Goal: Task Accomplishment & Management: Use online tool/utility

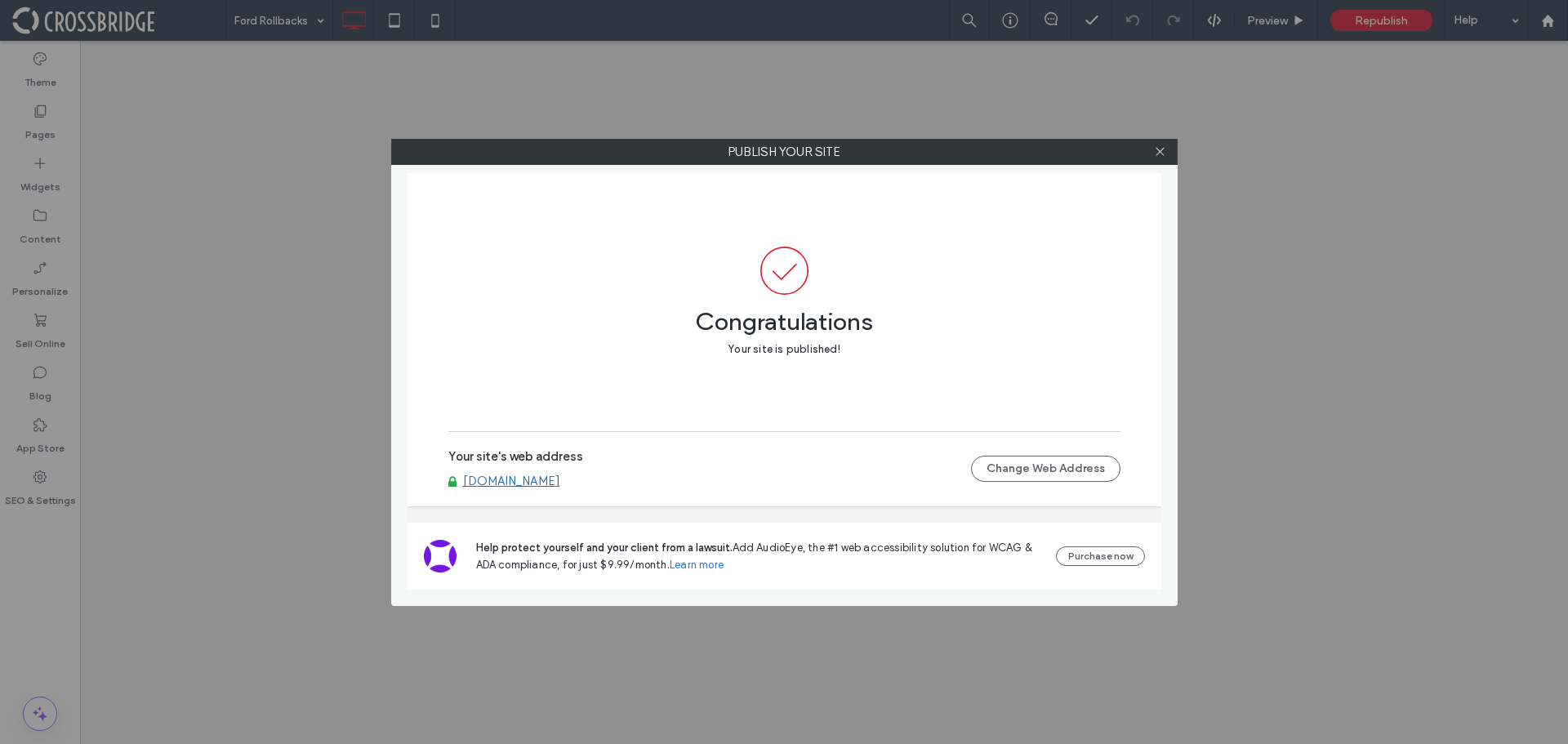
click at [1162, 152] on icon at bounding box center [1161, 151] width 12 height 12
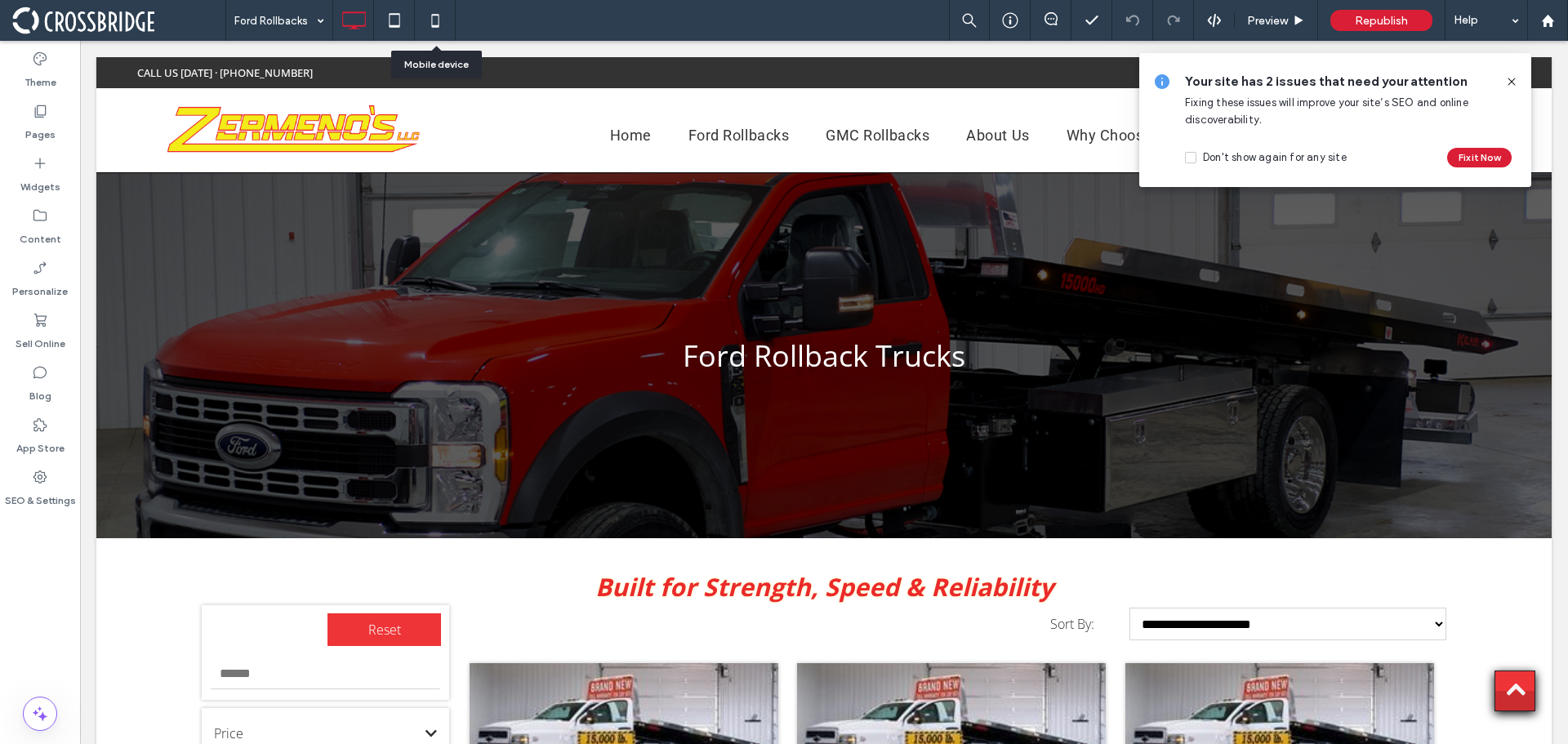
click at [427, 25] on icon at bounding box center [434, 20] width 32 height 32
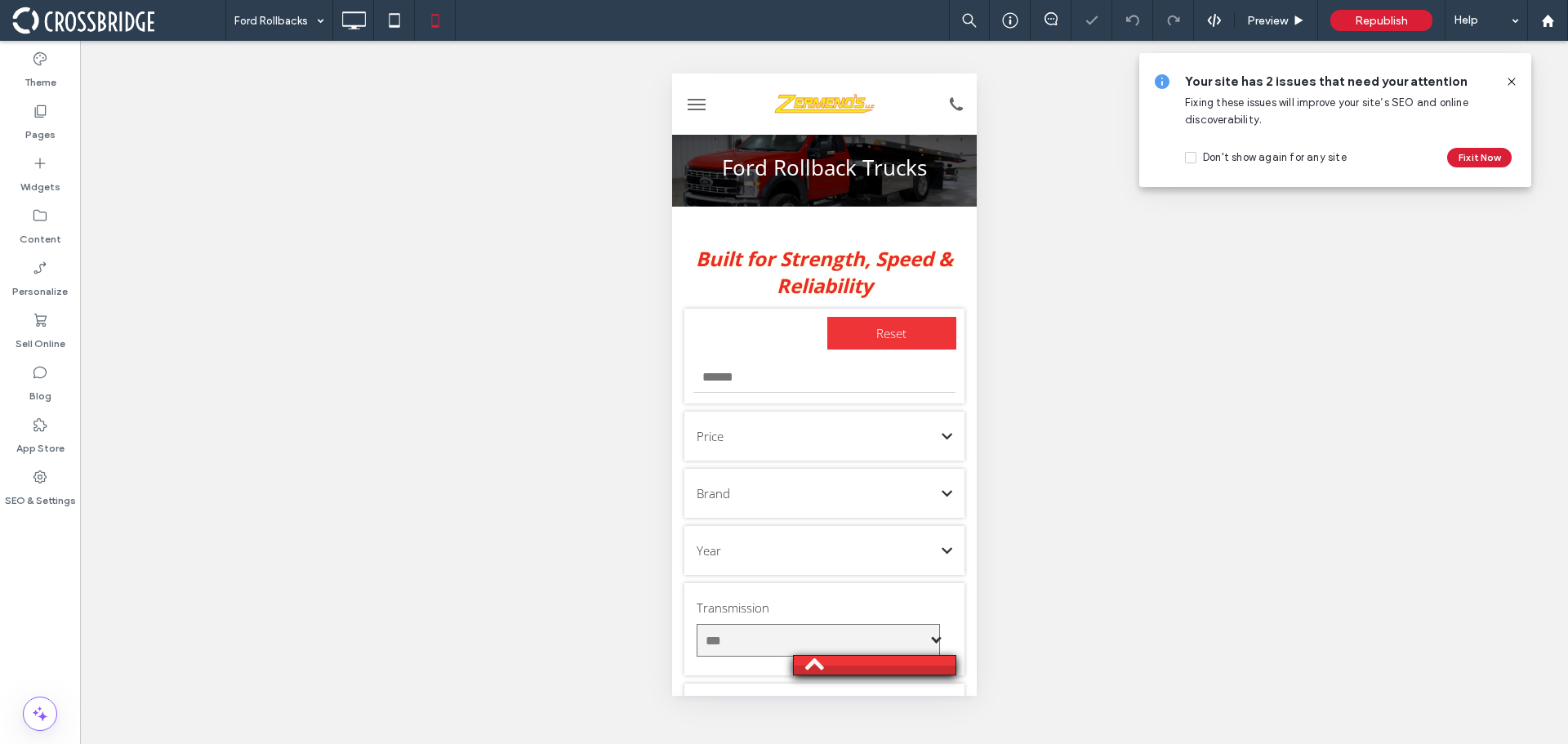
click at [1512, 83] on icon at bounding box center [1511, 81] width 13 height 13
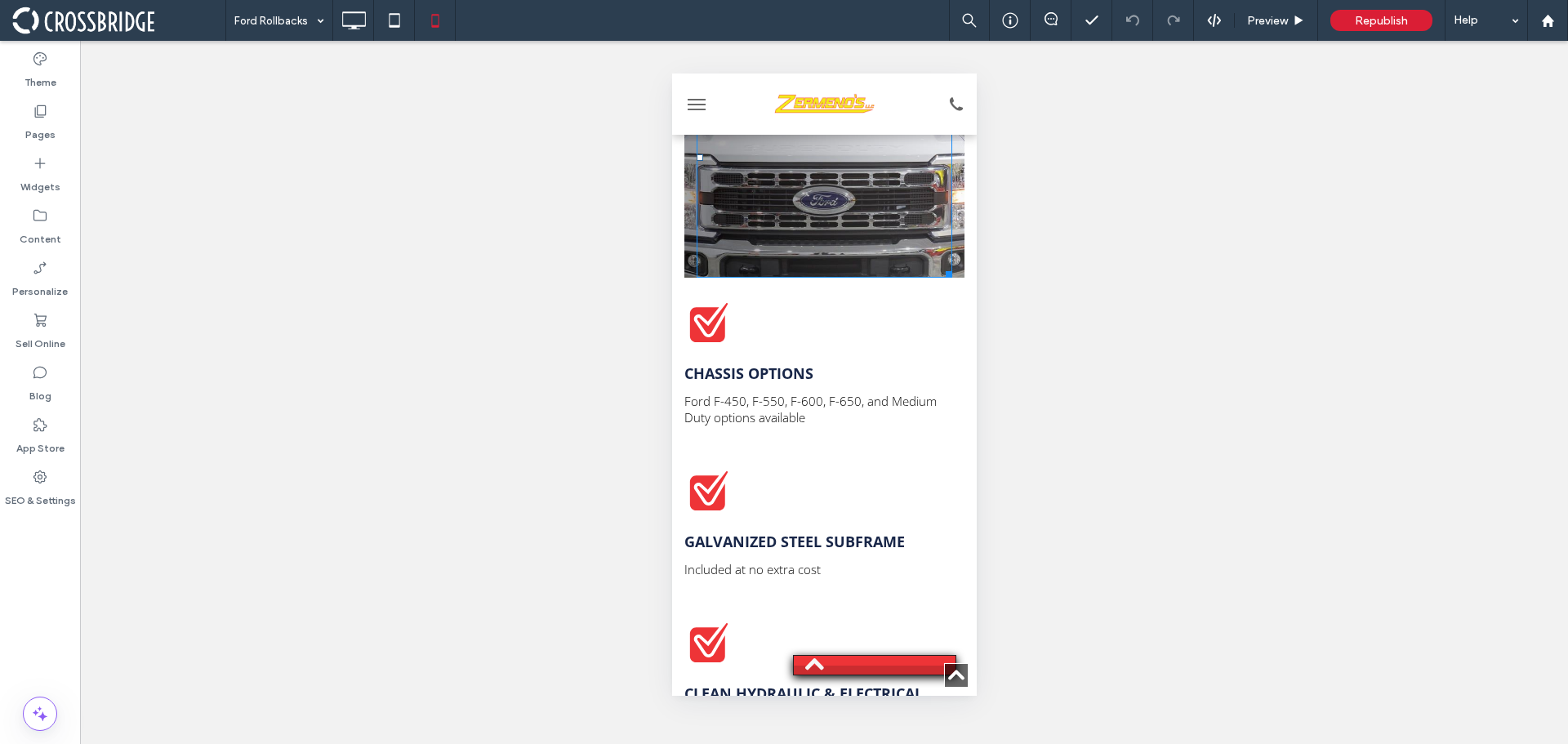
scroll to position [3677, 0]
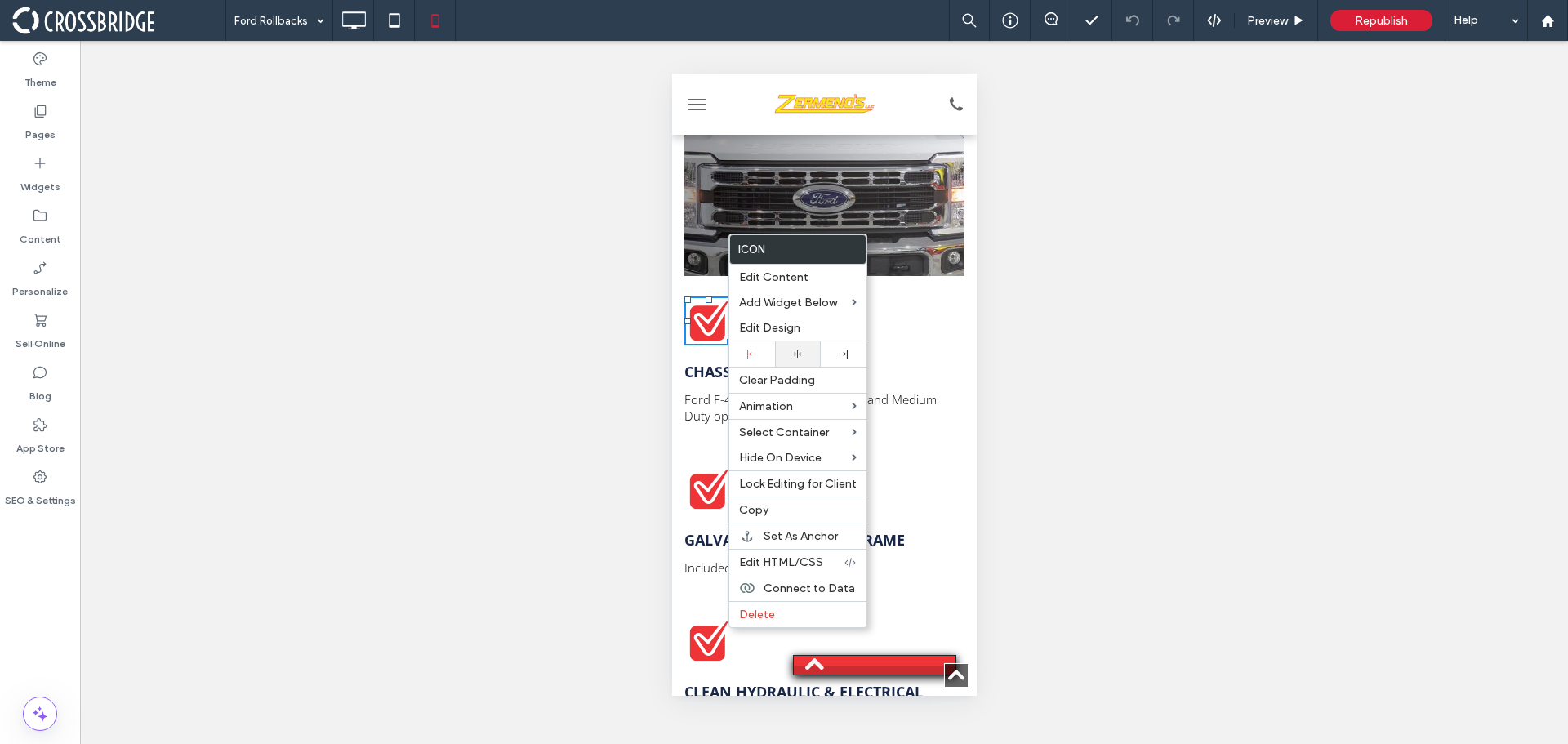
click at [802, 345] on div at bounding box center [798, 354] width 45 height 25
click at [880, 362] on h4 "Chassis Options" at bounding box center [823, 372] width 281 height 19
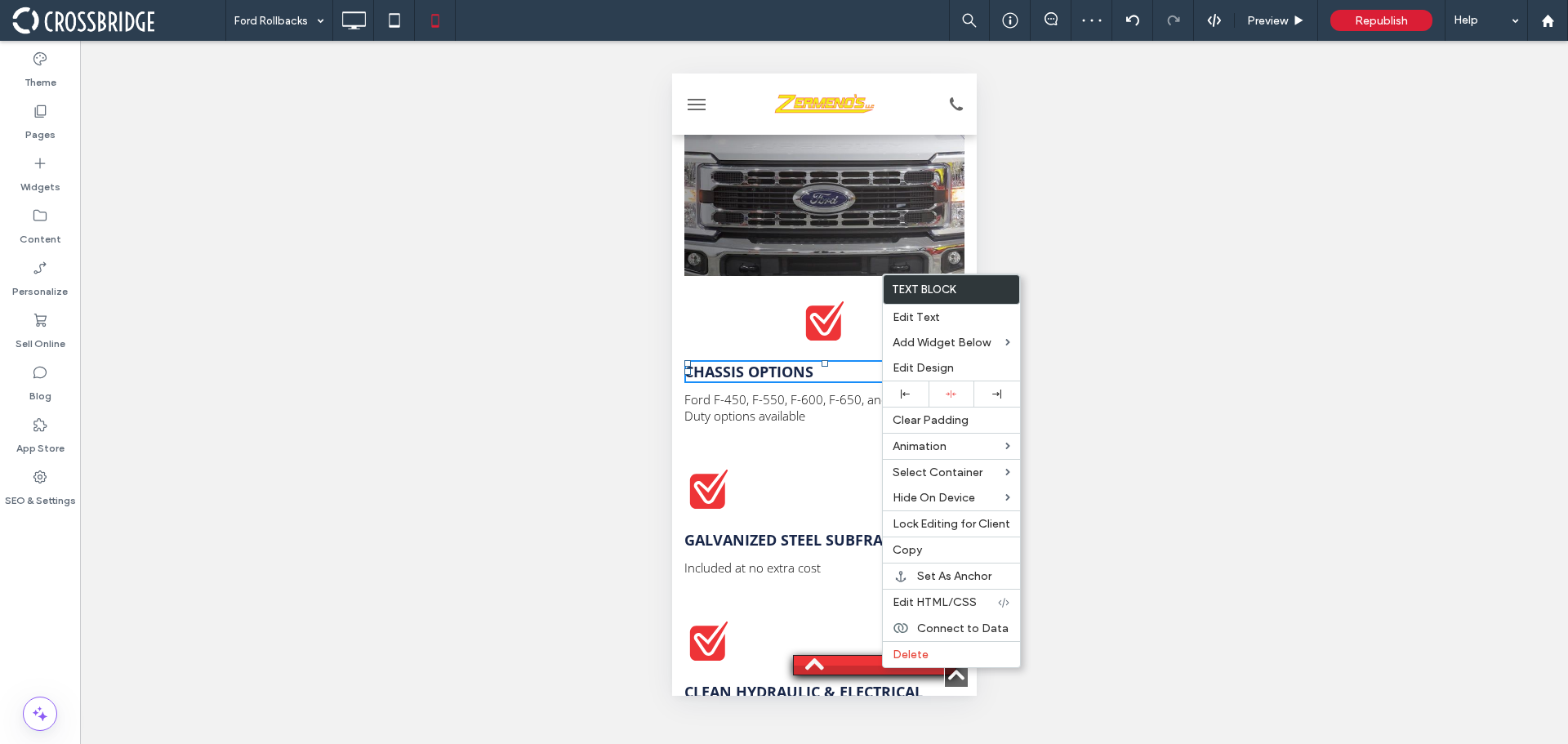
click at [819, 362] on h4 "Chassis Options" at bounding box center [823, 372] width 281 height 19
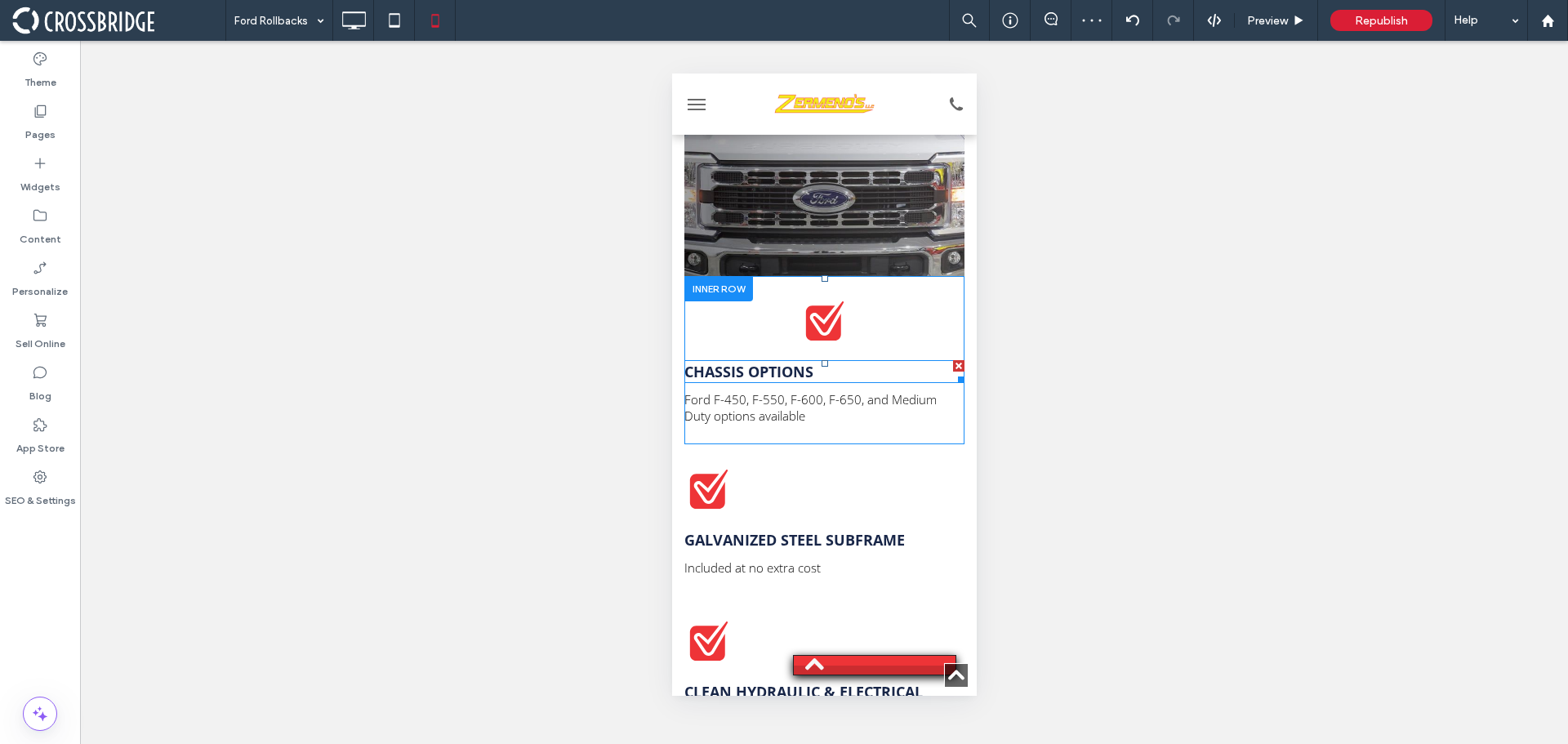
click at [819, 362] on h4 "Chassis Options" at bounding box center [823, 372] width 281 height 19
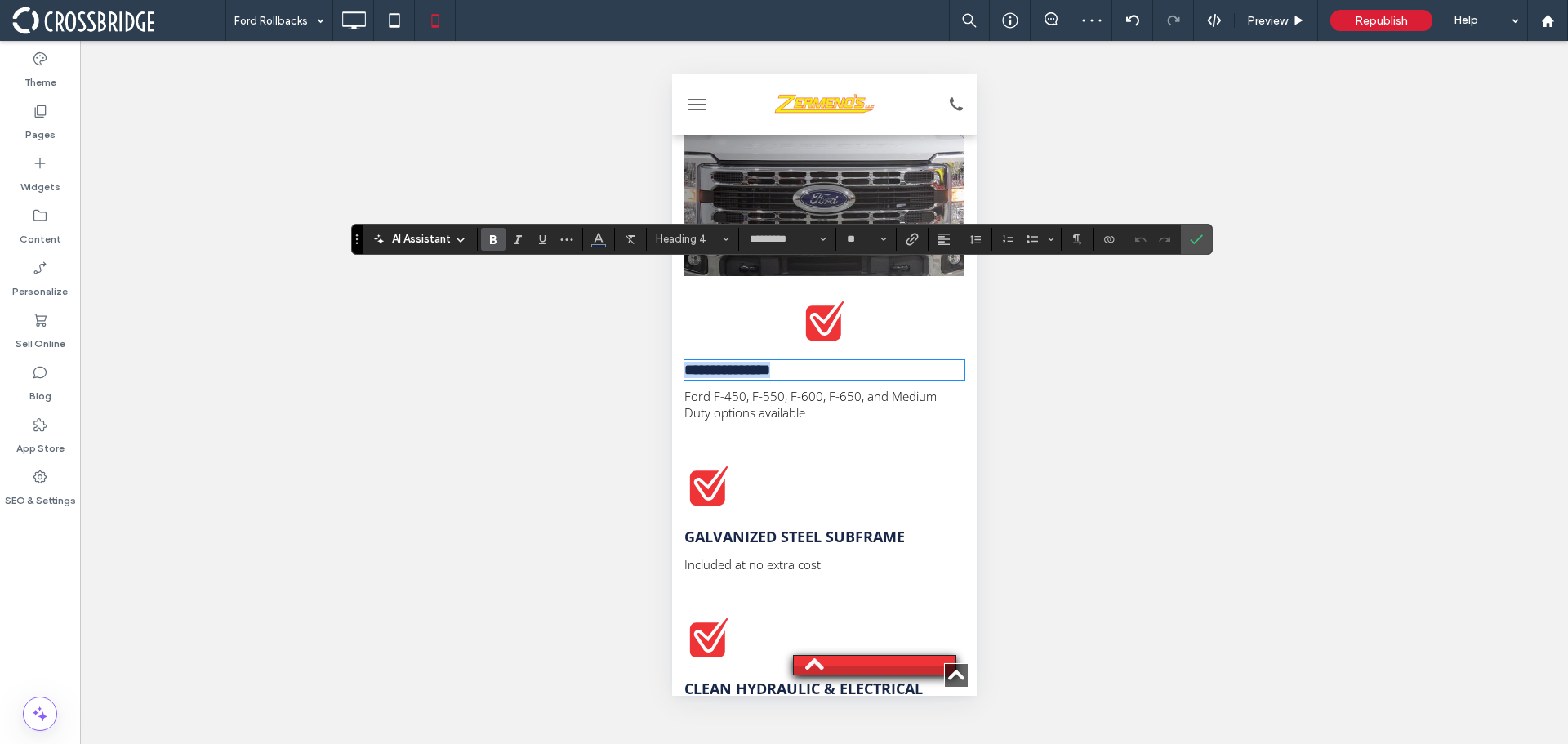
click at [822, 362] on h4 "**********" at bounding box center [823, 370] width 281 height 17
click at [953, 240] on button "Alignment" at bounding box center [944, 240] width 24 height 23
click at [950, 292] on icon "ui.textEditor.alignment.center" at bounding box center [956, 289] width 13 height 13
click at [1199, 230] on span "Confirm" at bounding box center [1197, 240] width 13 height 28
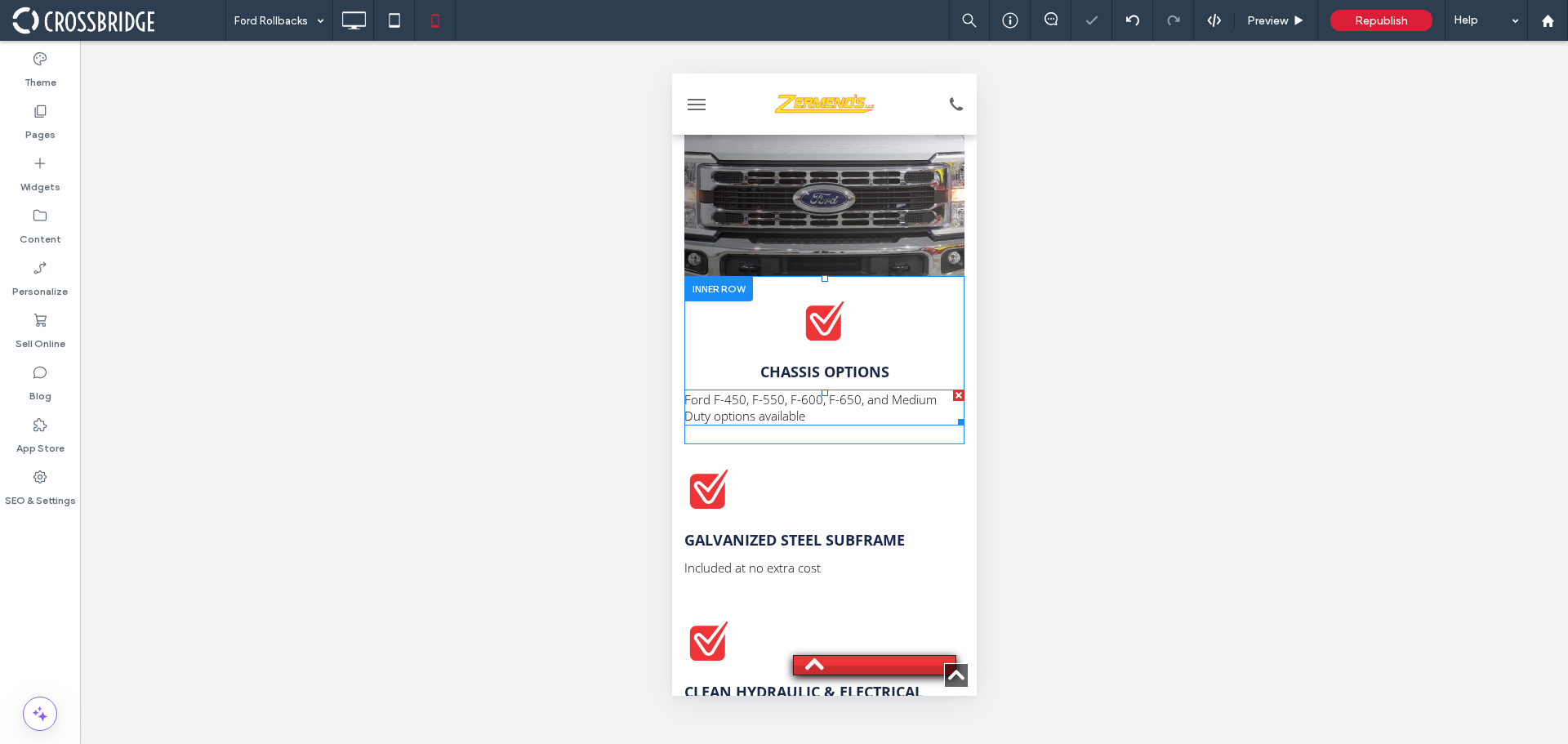
click at [769, 392] on span "Ford F-450, F-550, F-600, F-650, and Medium Duty options available" at bounding box center [809, 407] width 253 height 32
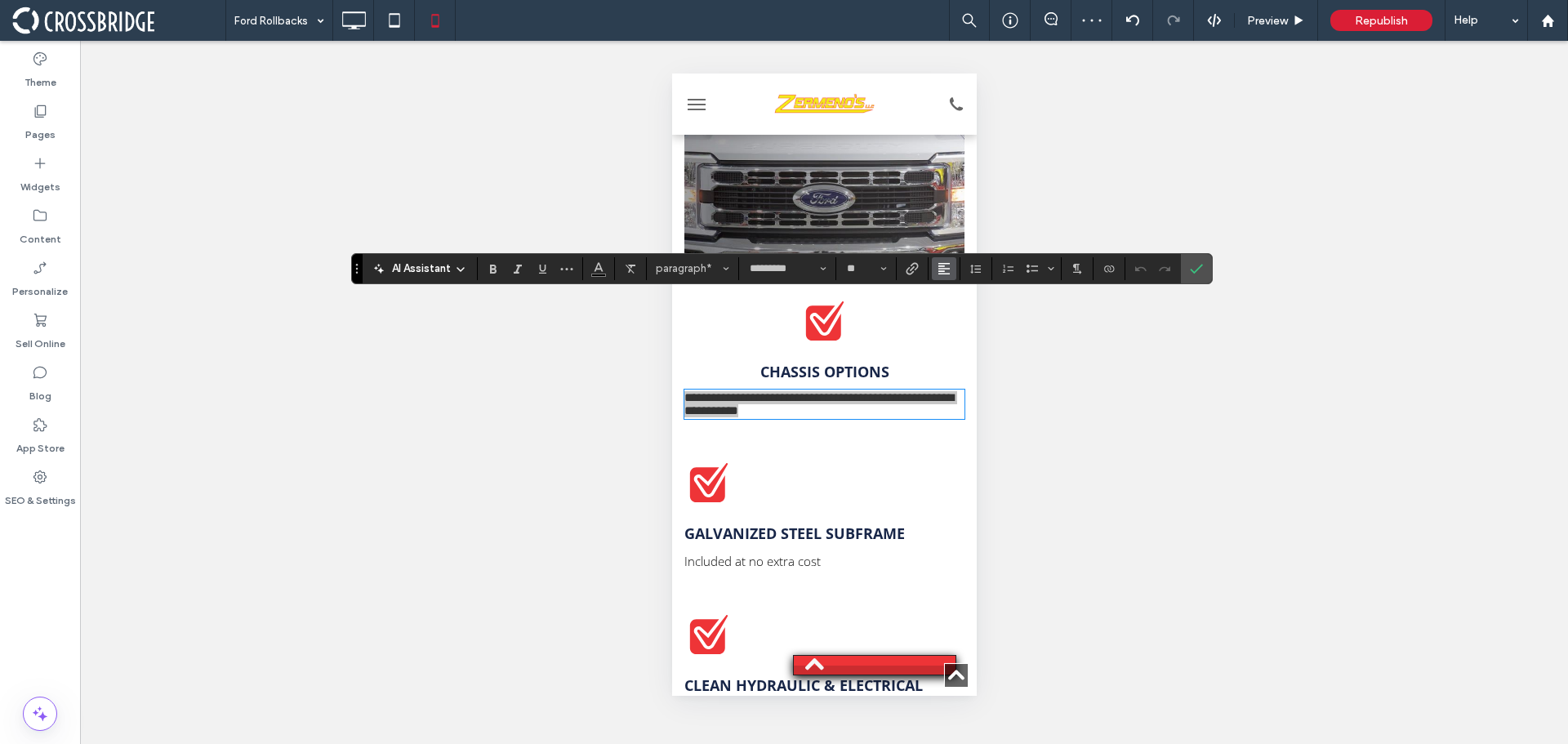
click at [947, 268] on use "Alignment" at bounding box center [944, 268] width 11 height 11
click at [972, 318] on label "ui.textEditor.alignment.center" at bounding box center [960, 318] width 57 height 24
click at [1197, 258] on span "Confirm" at bounding box center [1194, 269] width 7 height 30
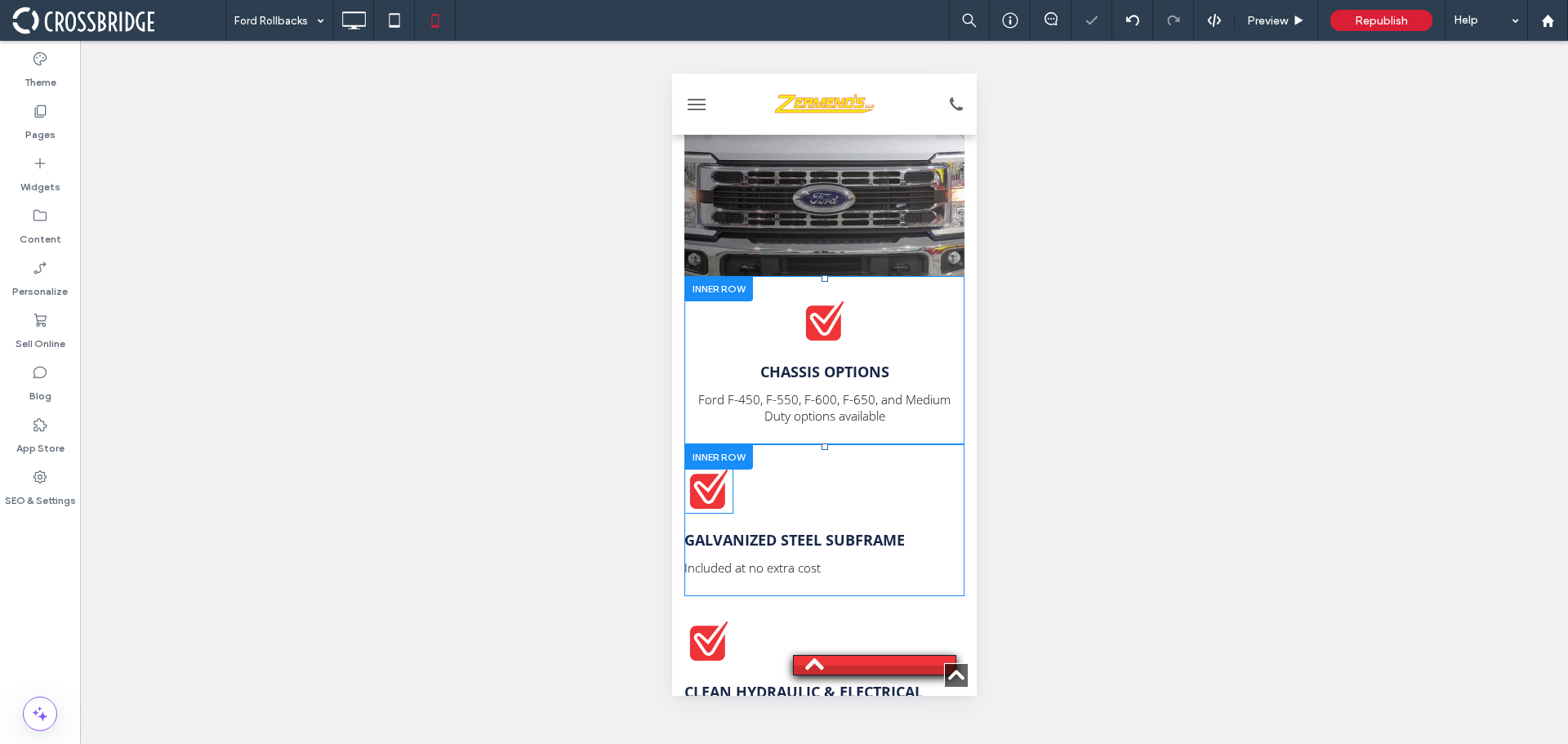
click at [719, 474] on icon at bounding box center [707, 491] width 35 height 35
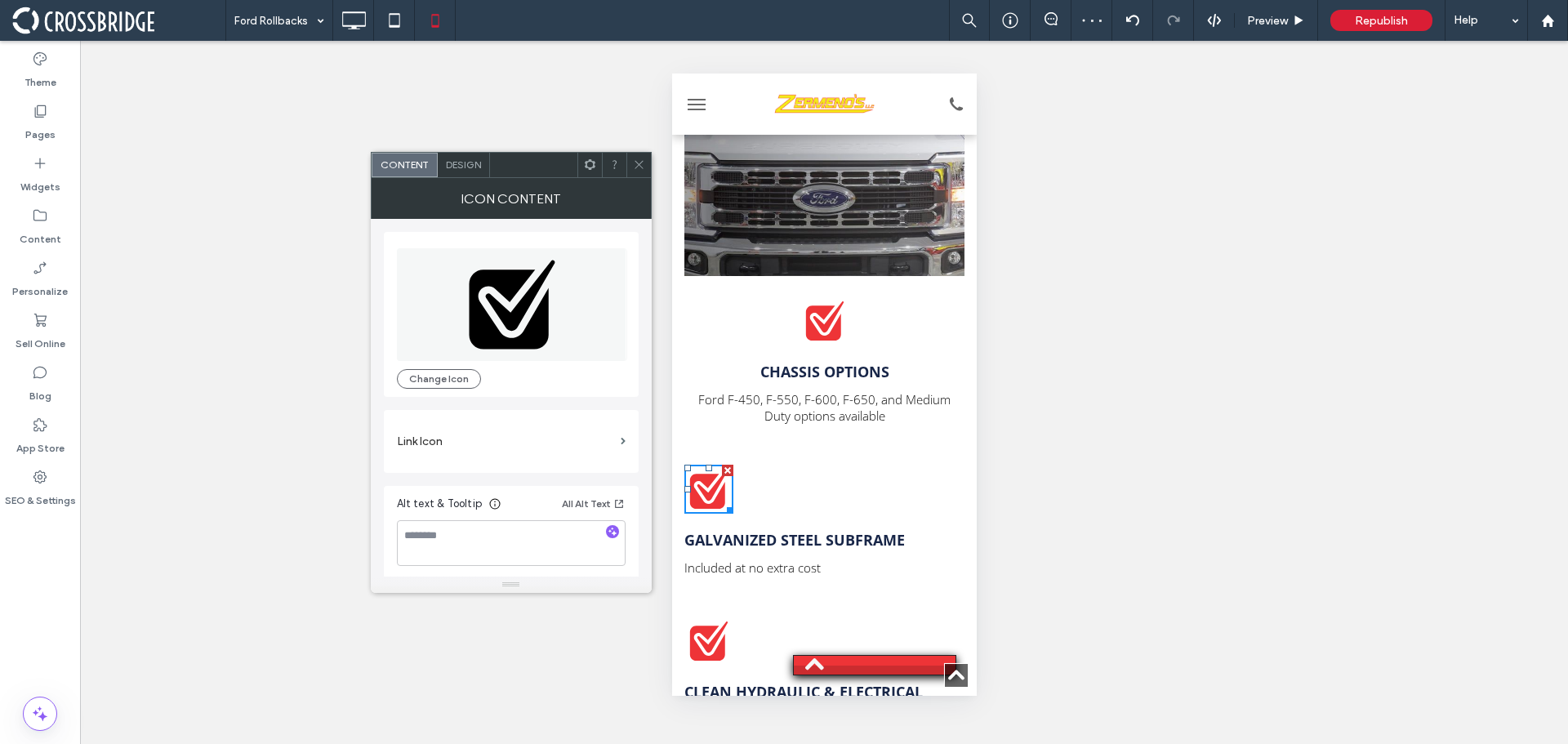
click at [633, 170] on div at bounding box center [639, 165] width 24 height 24
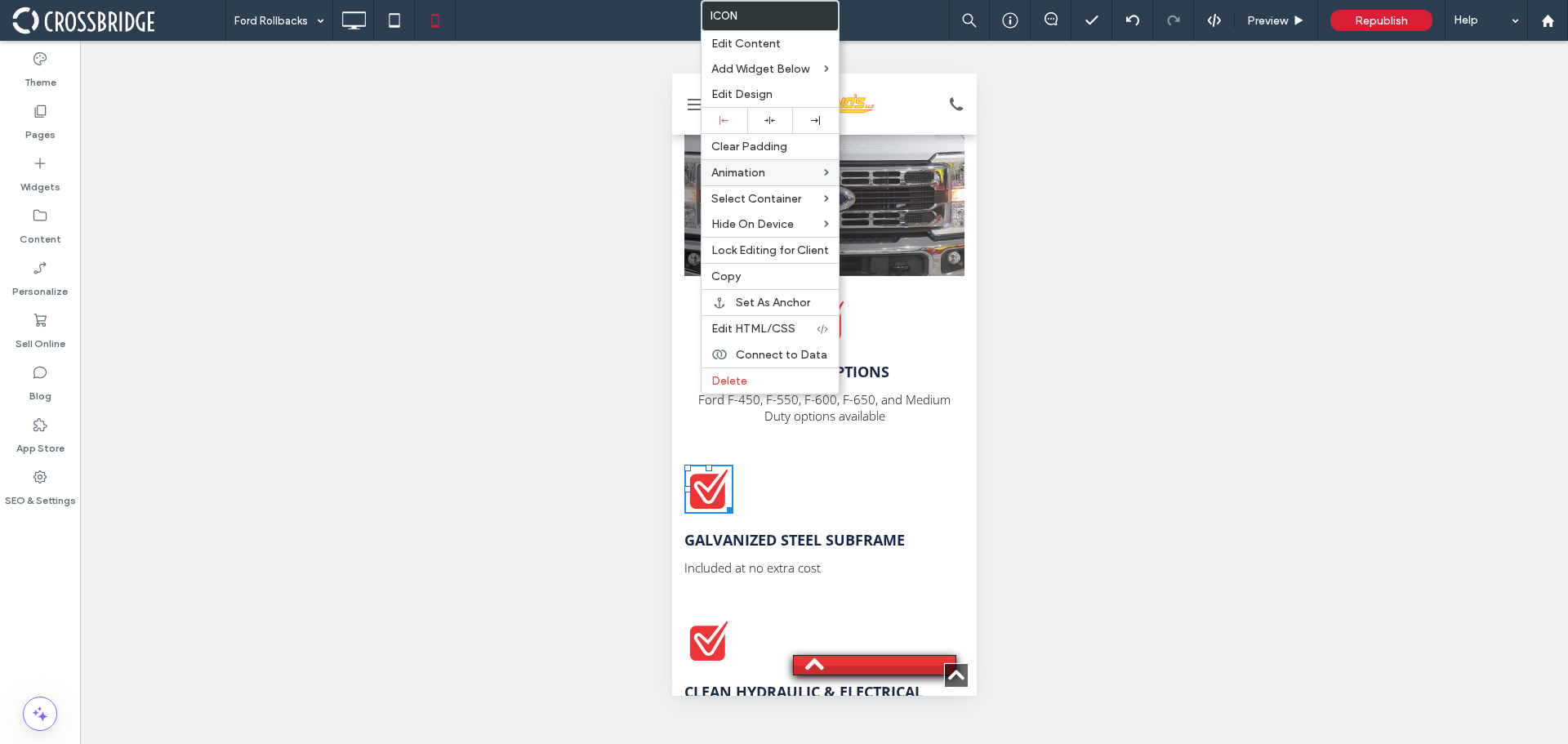
click at [768, 117] on icon at bounding box center [770, 121] width 10 height 10
click at [793, 531] on strong "Galvanized Steel Subframe" at bounding box center [794, 540] width 220 height 19
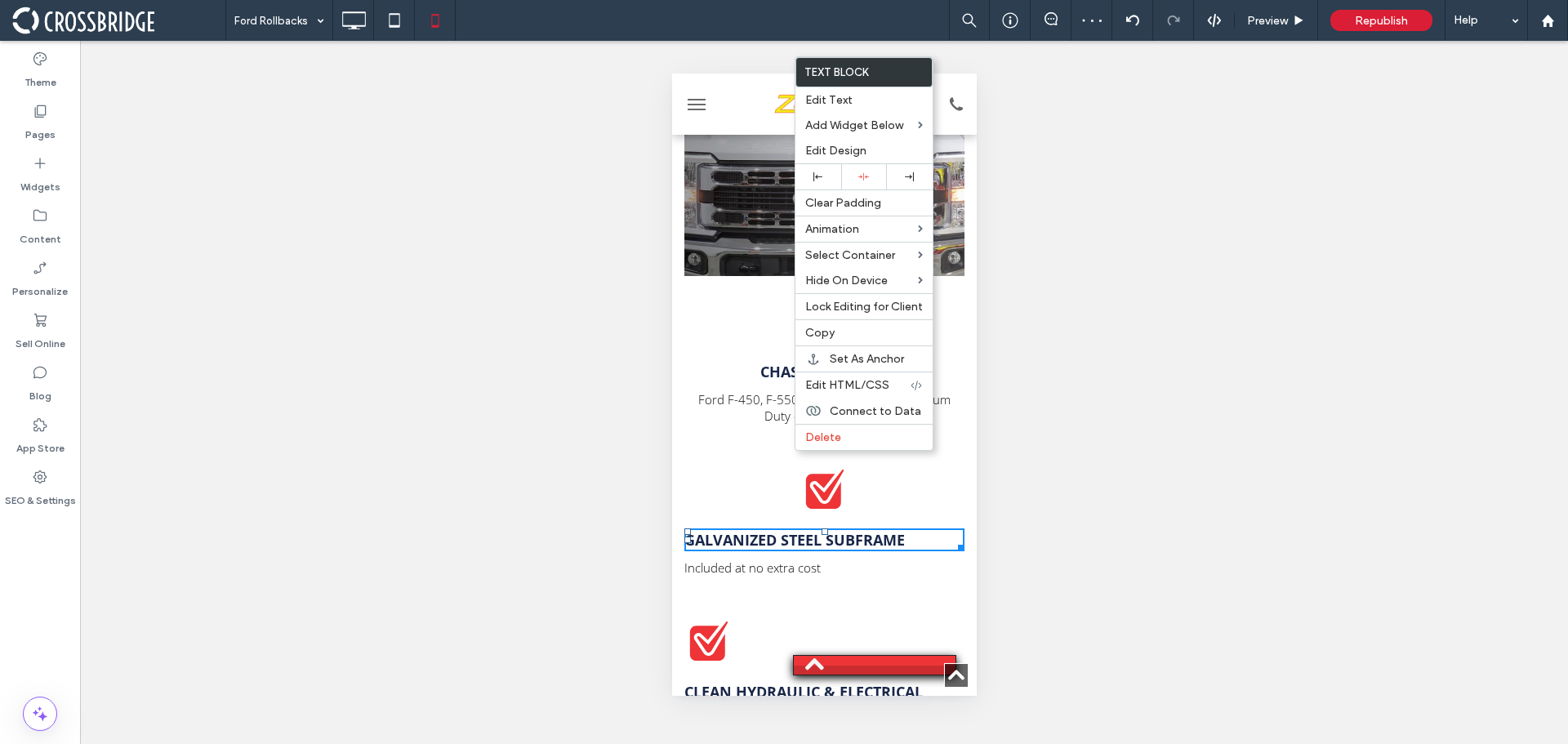
click at [793, 531] on strong "Galvanized Steel Subframe" at bounding box center [794, 540] width 220 height 19
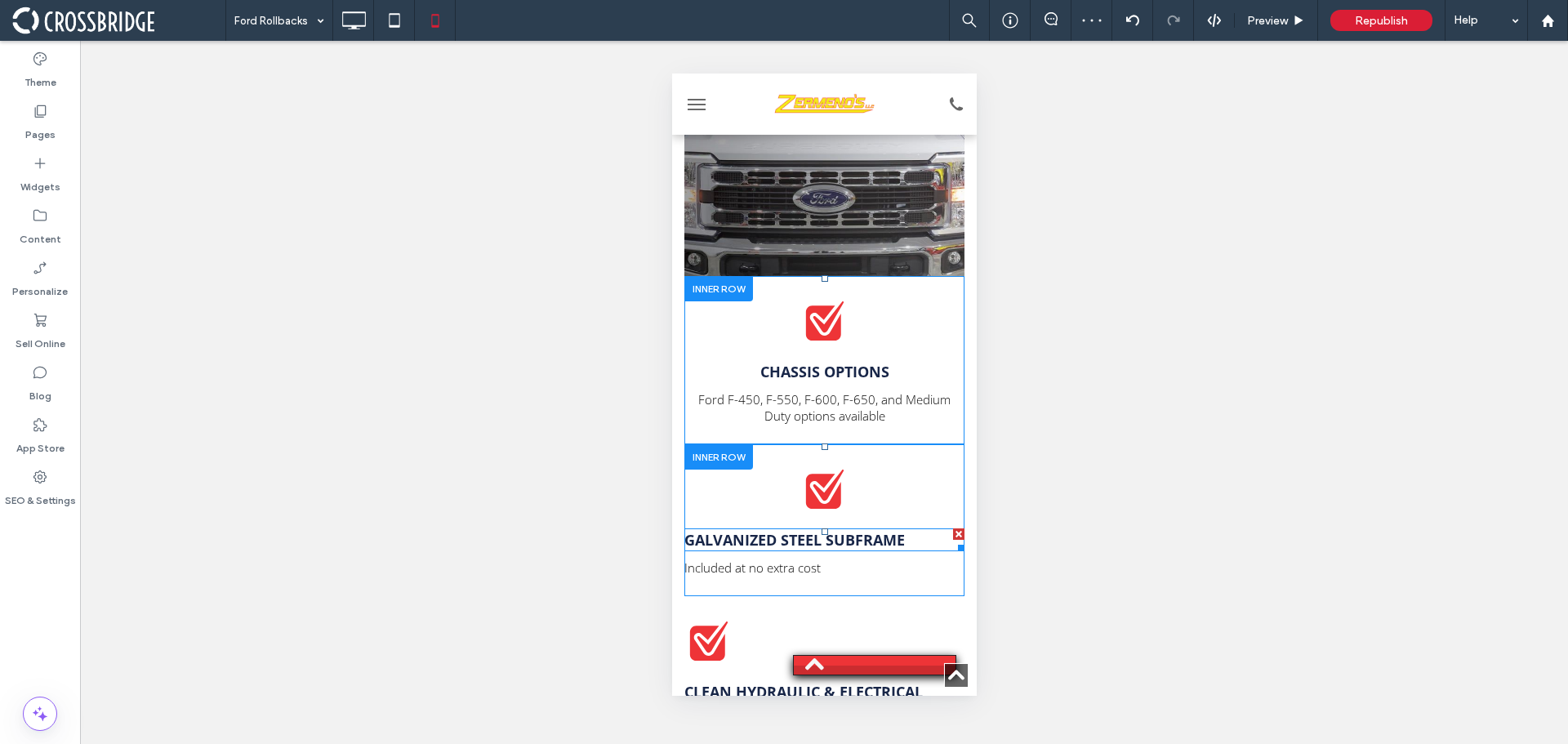
click at [767, 531] on strong "Galvanized Steel Subframe" at bounding box center [794, 540] width 220 height 19
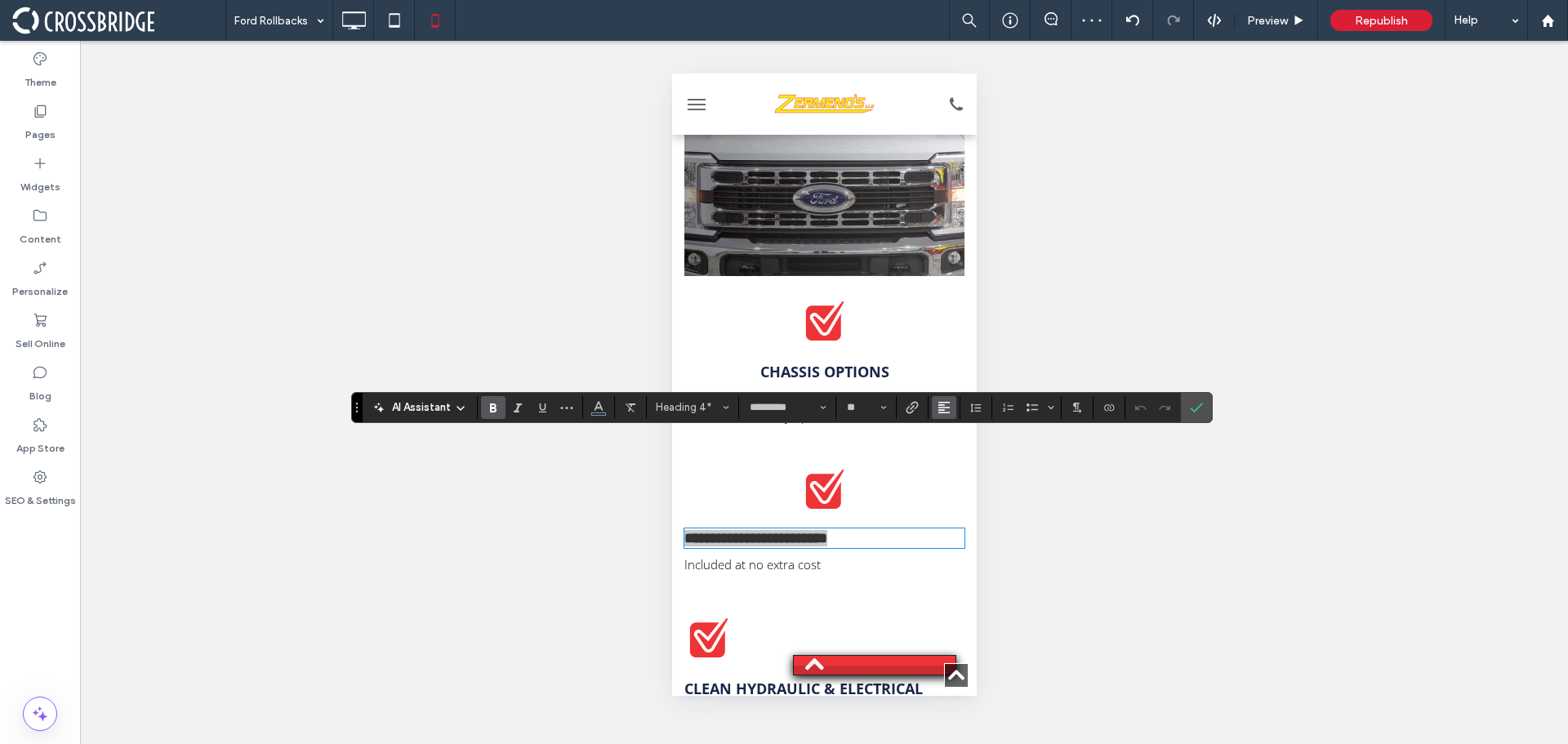
click at [942, 405] on use "Alignment" at bounding box center [944, 407] width 11 height 11
click at [968, 456] on div "ui.textEditor.alignment.center" at bounding box center [961, 457] width 21 height 13
click at [1196, 412] on icon "Confirm" at bounding box center [1197, 407] width 13 height 13
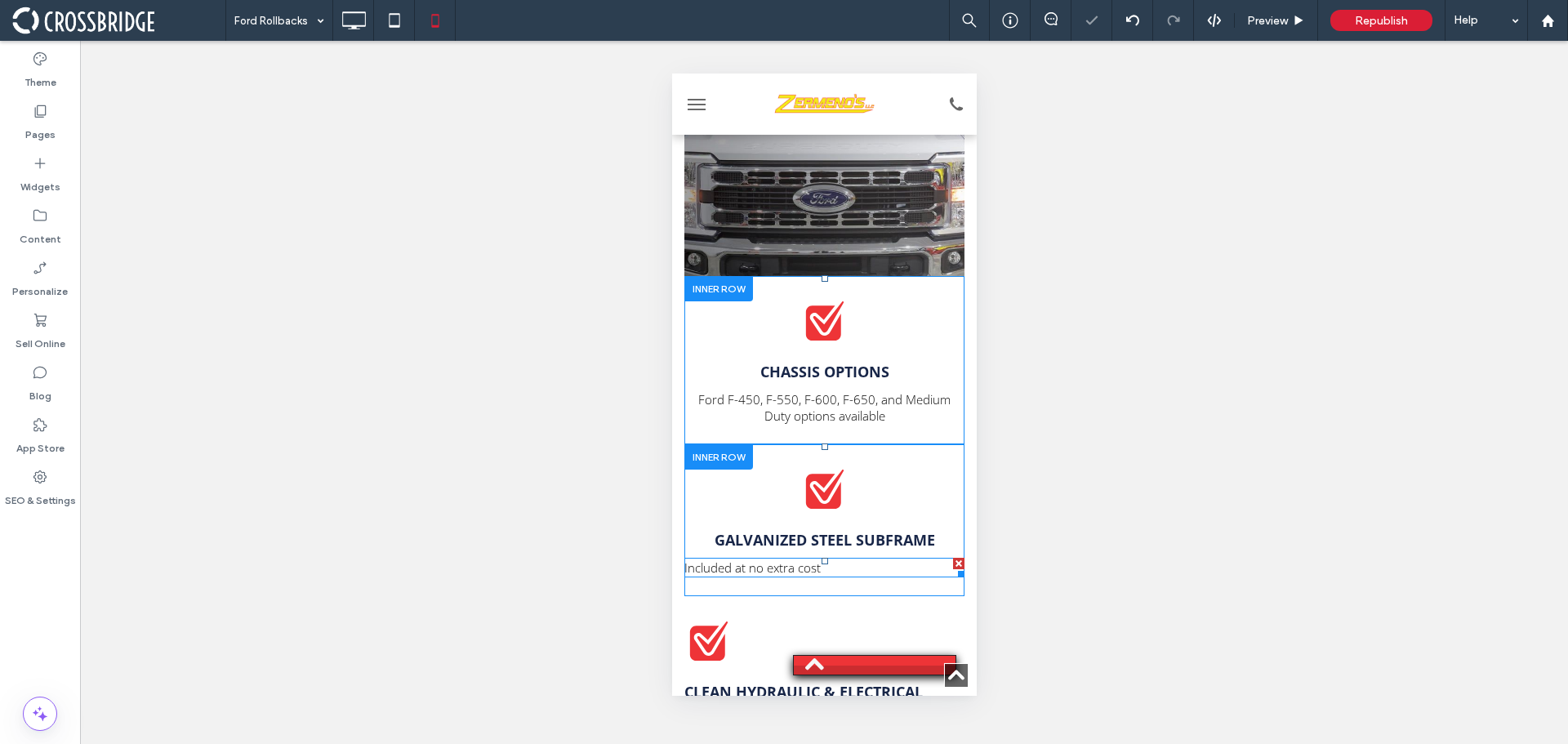
click at [805, 560] on span "Included at no extra cost" at bounding box center [752, 567] width 136 height 17
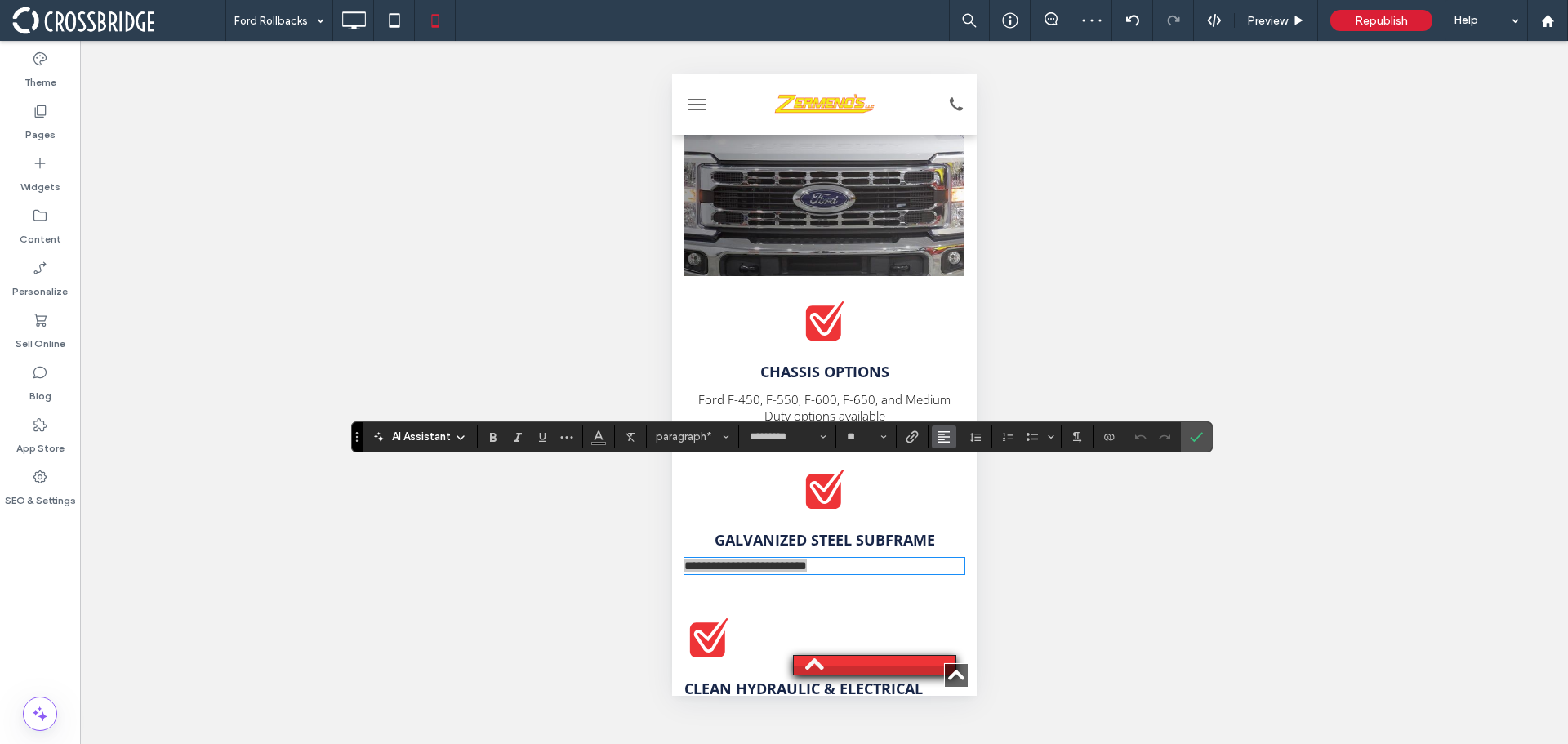
click at [946, 437] on use "Alignment" at bounding box center [944, 436] width 11 height 11
click at [962, 484] on icon "ui.textEditor.alignment.center" at bounding box center [956, 487] width 13 height 13
click at [1204, 437] on label "Confirm" at bounding box center [1197, 437] width 24 height 30
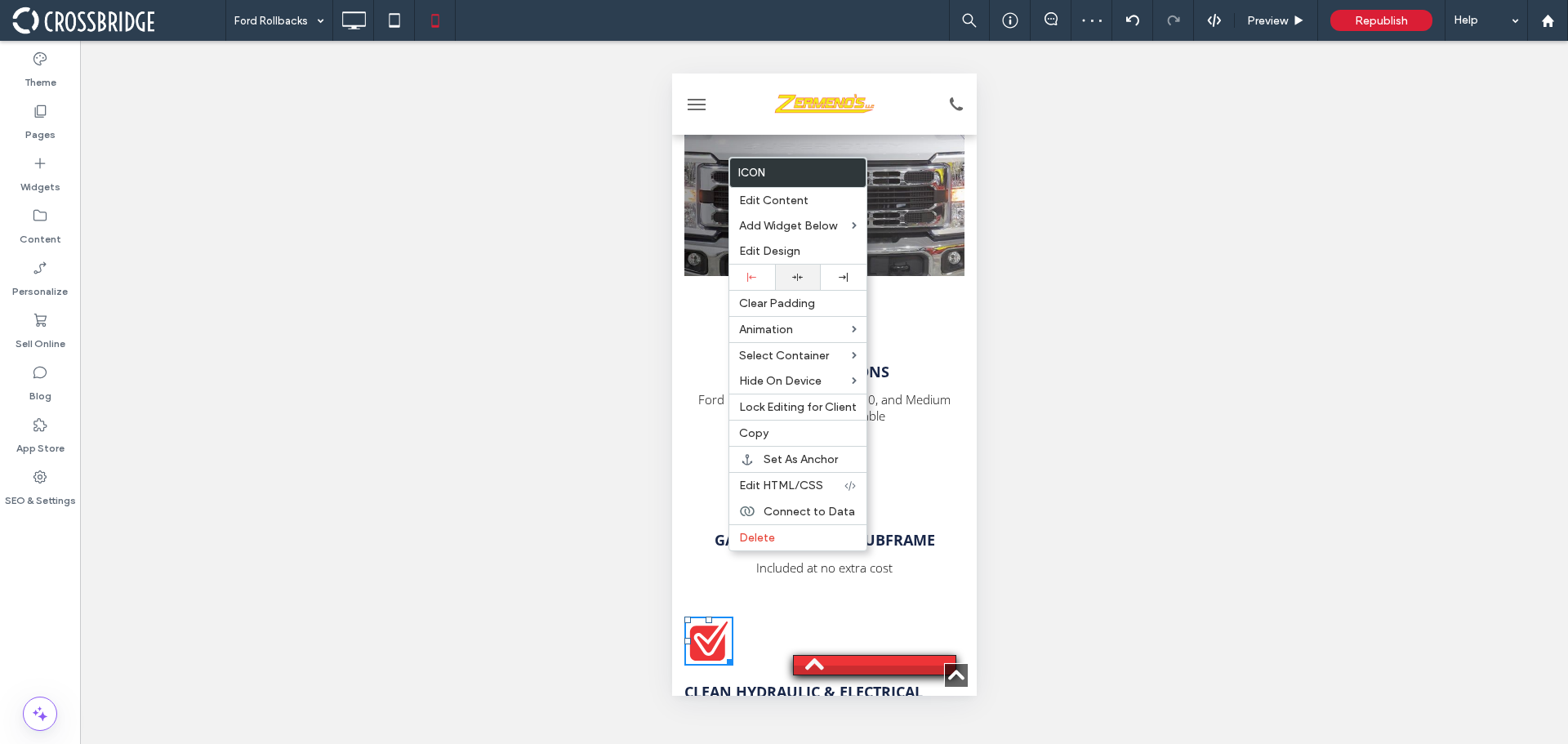
click at [802, 271] on div at bounding box center [798, 277] width 45 height 25
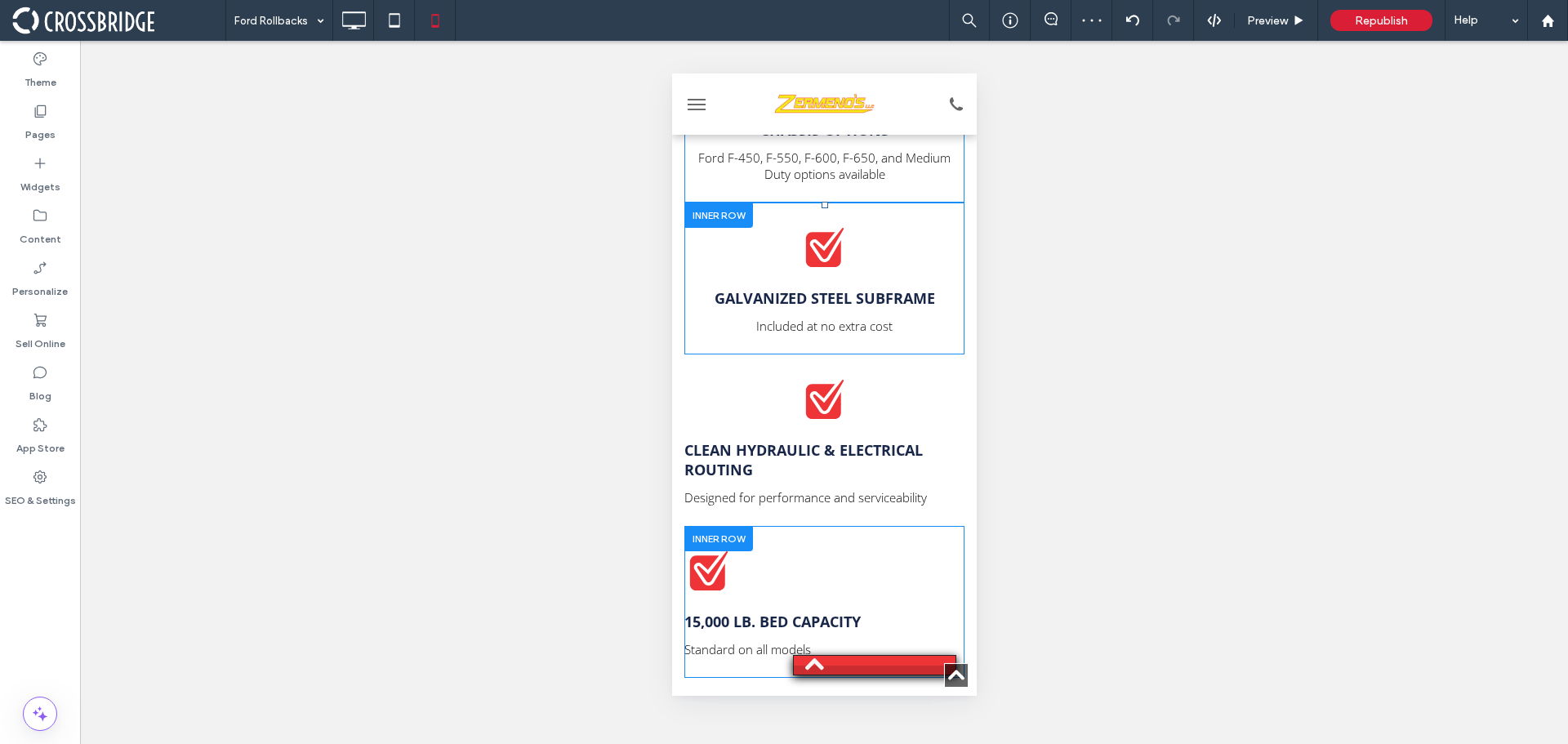
scroll to position [3922, 0]
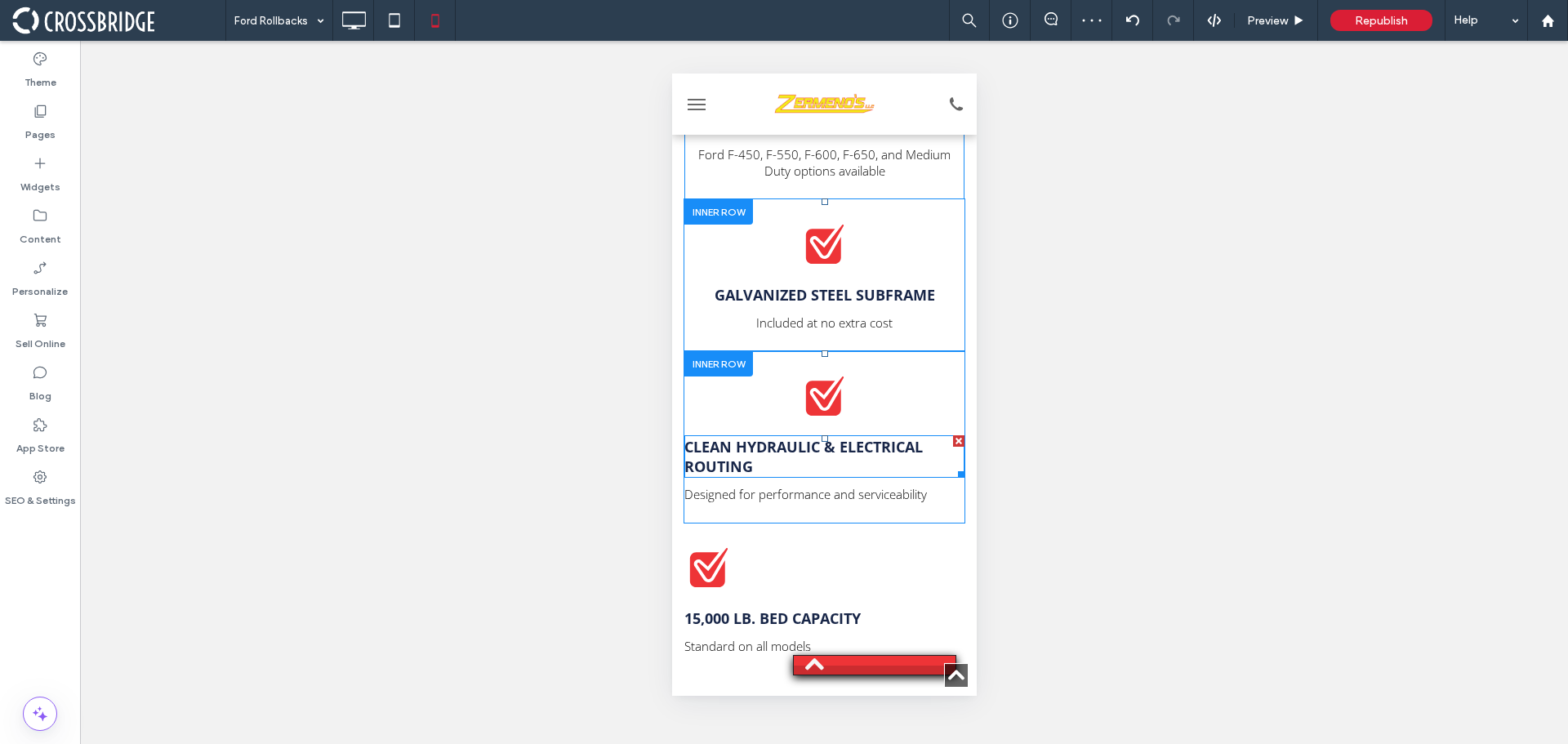
click at [794, 437] on strong "Clean Hydraulic & Electrical Routing" at bounding box center [802, 456] width 239 height 39
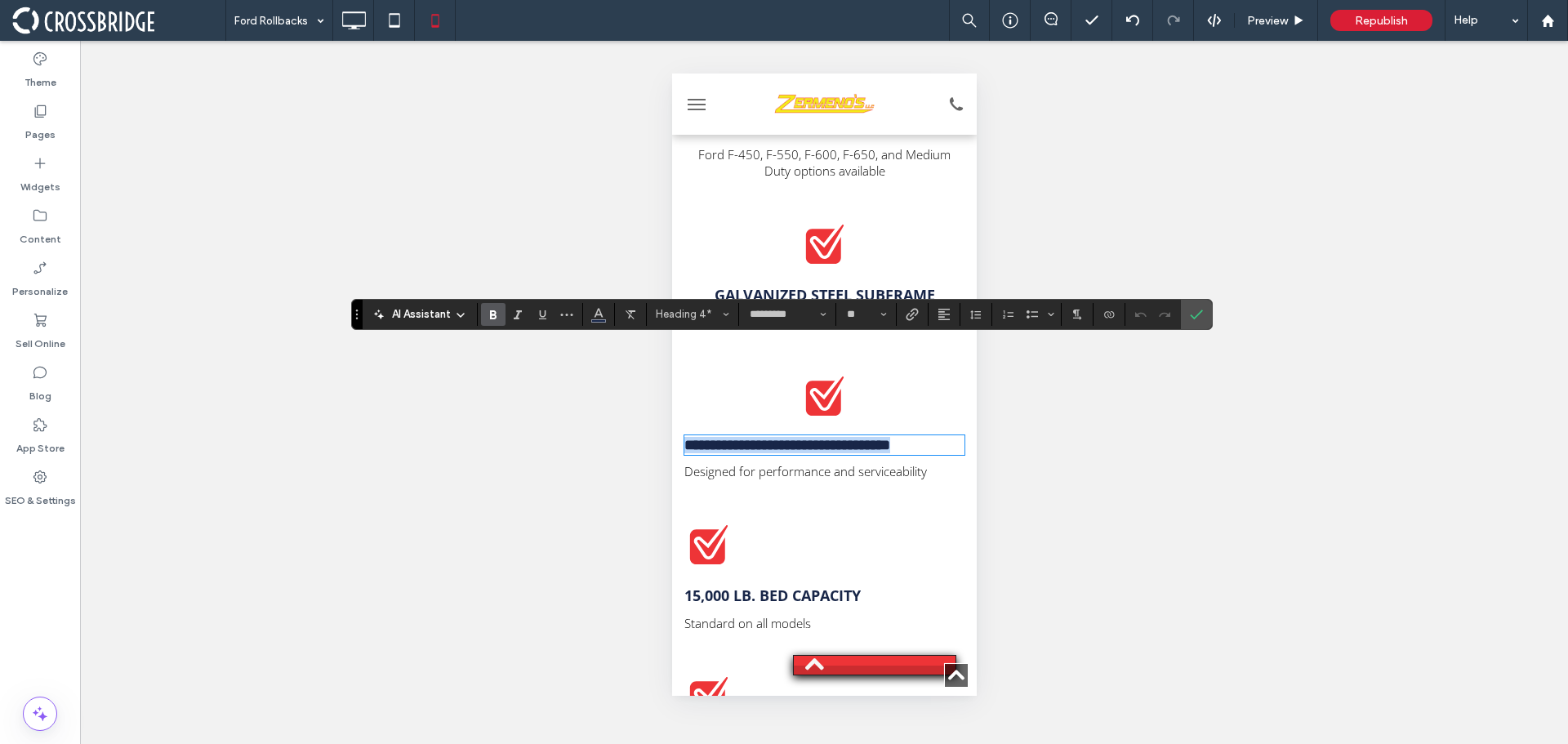
click at [794, 438] on strong "**********" at bounding box center [787, 445] width 206 height 15
click at [893, 437] on h4 "**********" at bounding box center [823, 445] width 281 height 17
click at [948, 326] on div "AI Assistant Heading 4* ********* **" at bounding box center [782, 315] width 862 height 31
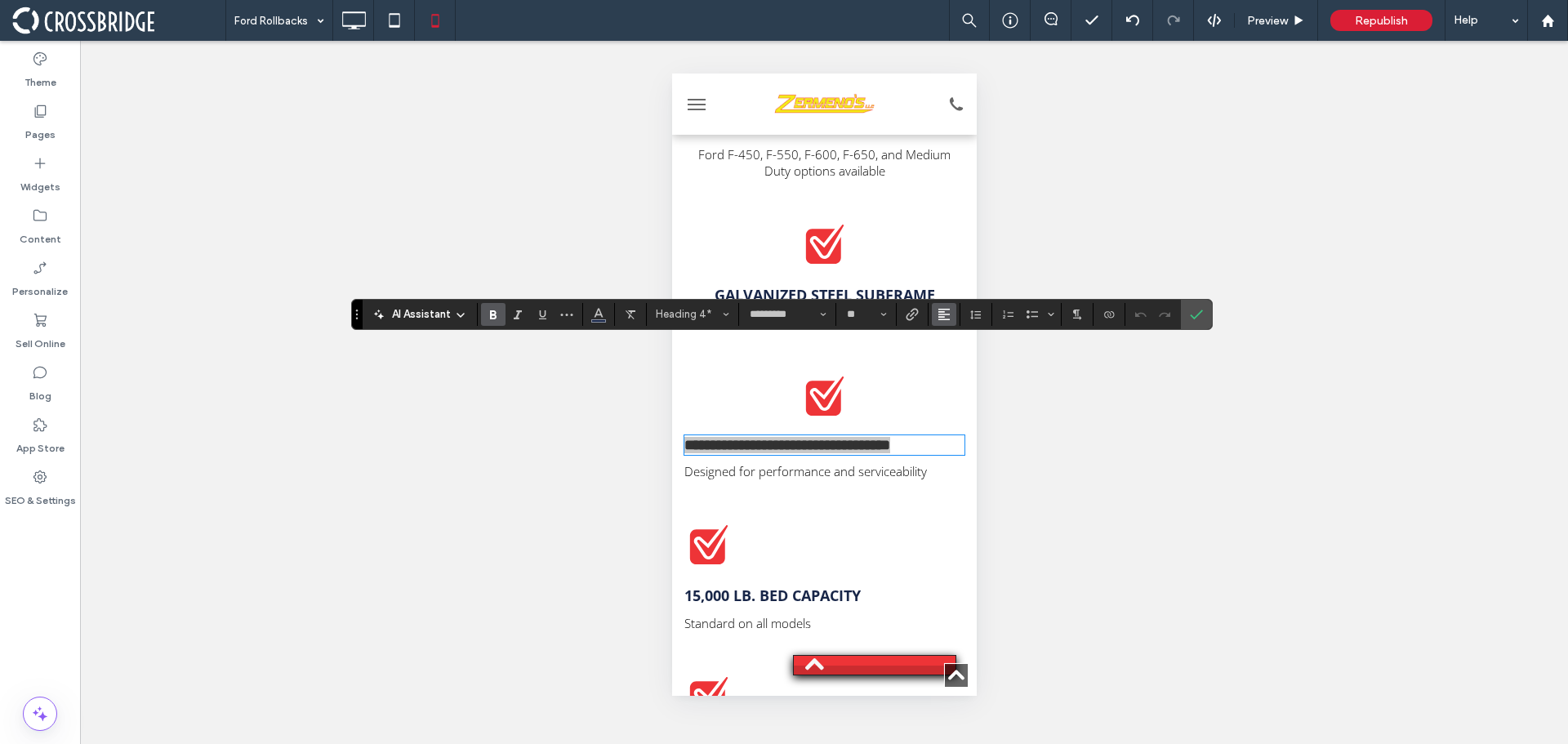
click at [944, 322] on span "Alignment" at bounding box center [944, 315] width 13 height 21
click at [956, 358] on icon "ui.textEditor.alignment.center" at bounding box center [956, 364] width 13 height 13
click at [892, 463] on span "Designed for performance and serviceability" at bounding box center [805, 471] width 243 height 17
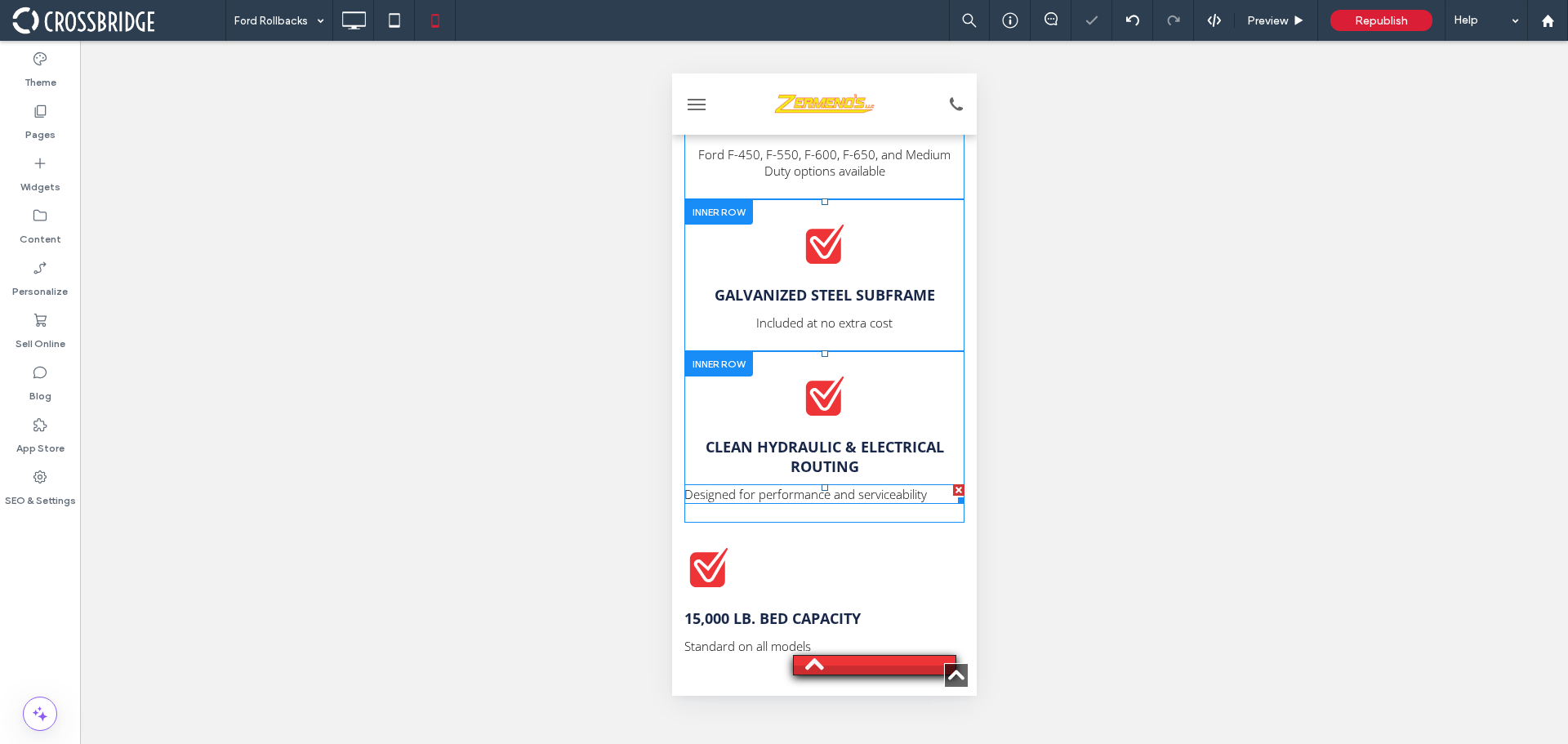
click at [892, 486] on span "Designed for performance and serviceability" at bounding box center [805, 494] width 243 height 17
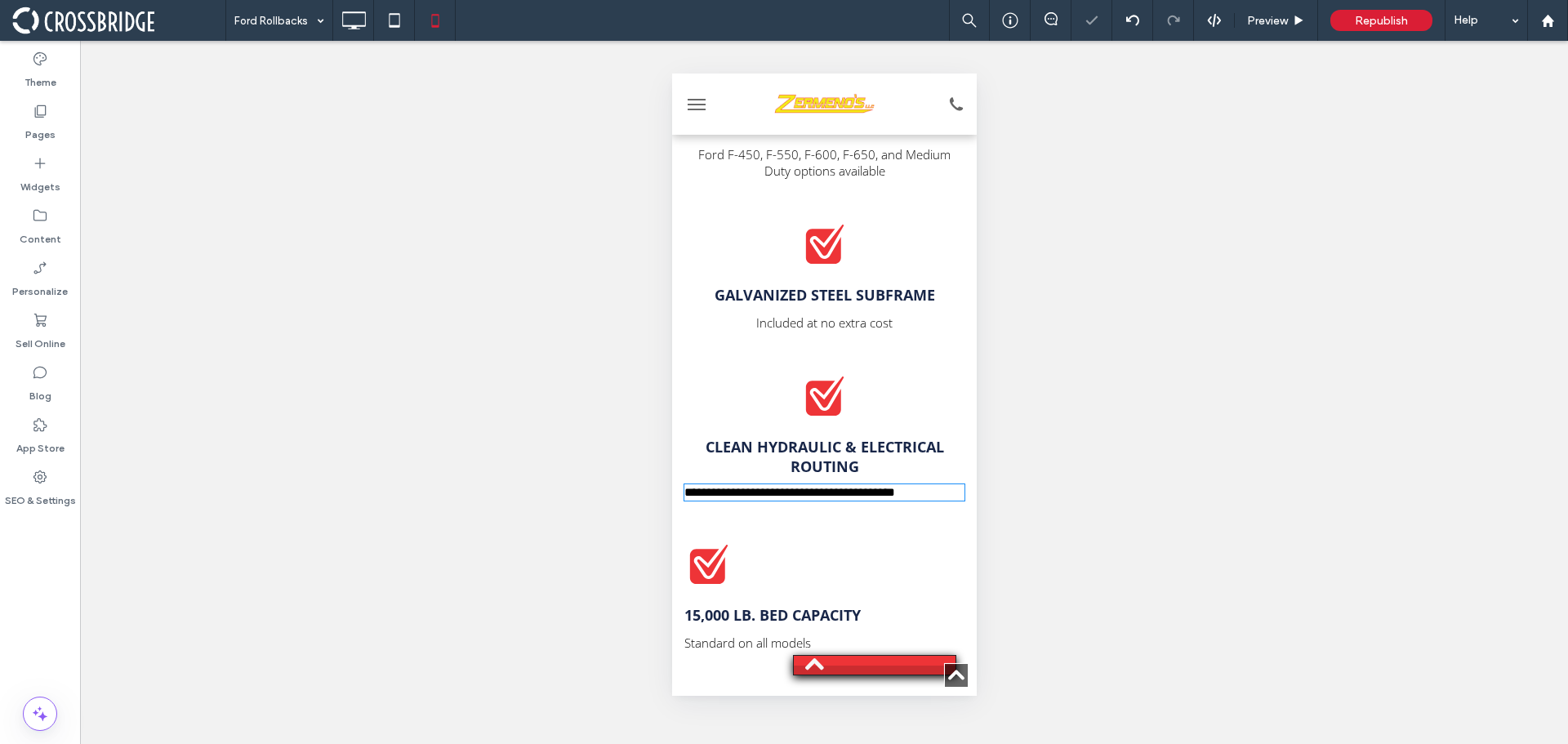
type input "*********"
type input "**"
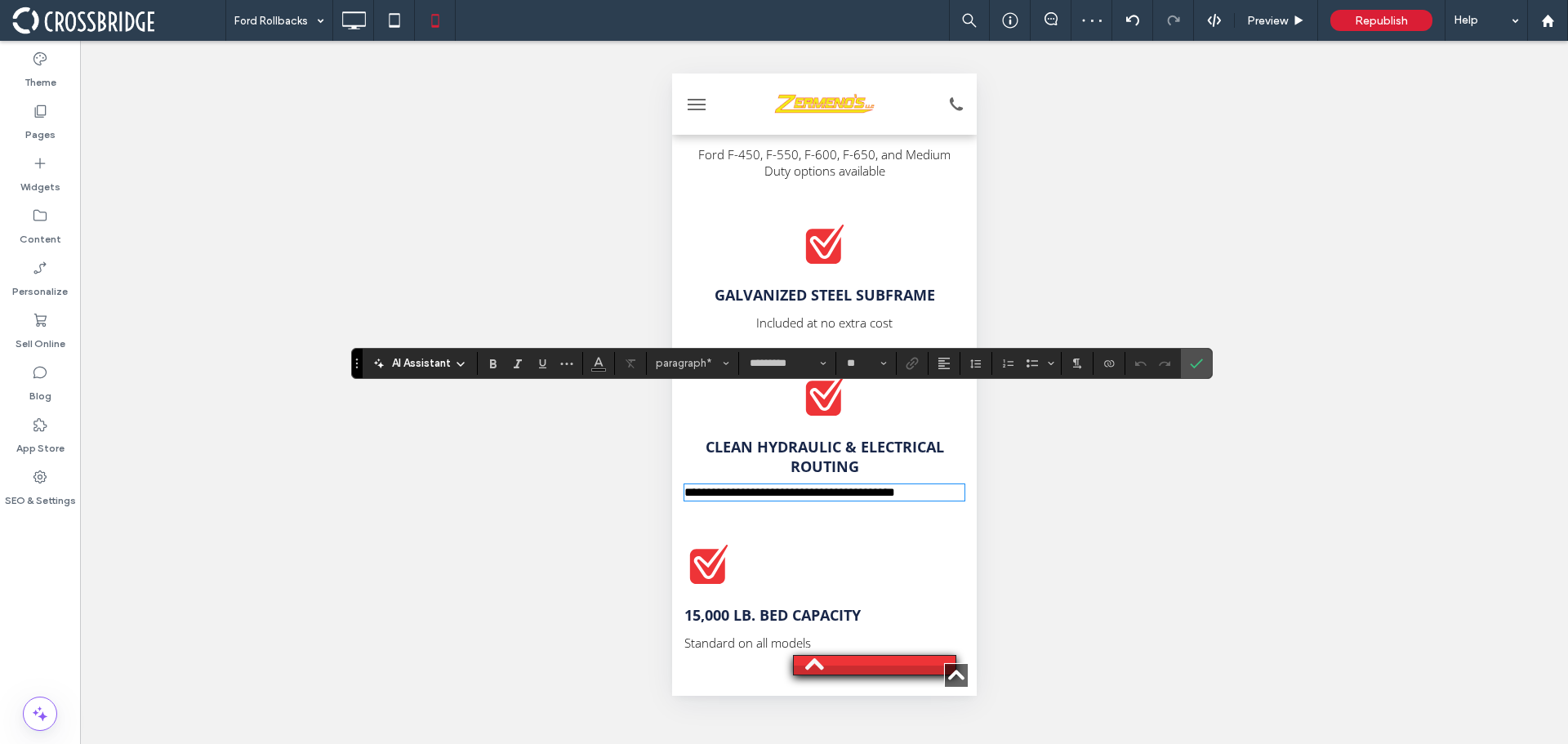
click at [894, 486] on span "**********" at bounding box center [788, 492] width 211 height 12
click at [941, 370] on span "Alignment" at bounding box center [944, 364] width 13 height 21
click at [948, 418] on label "ui.textEditor.alignment.center" at bounding box center [960, 414] width 57 height 24
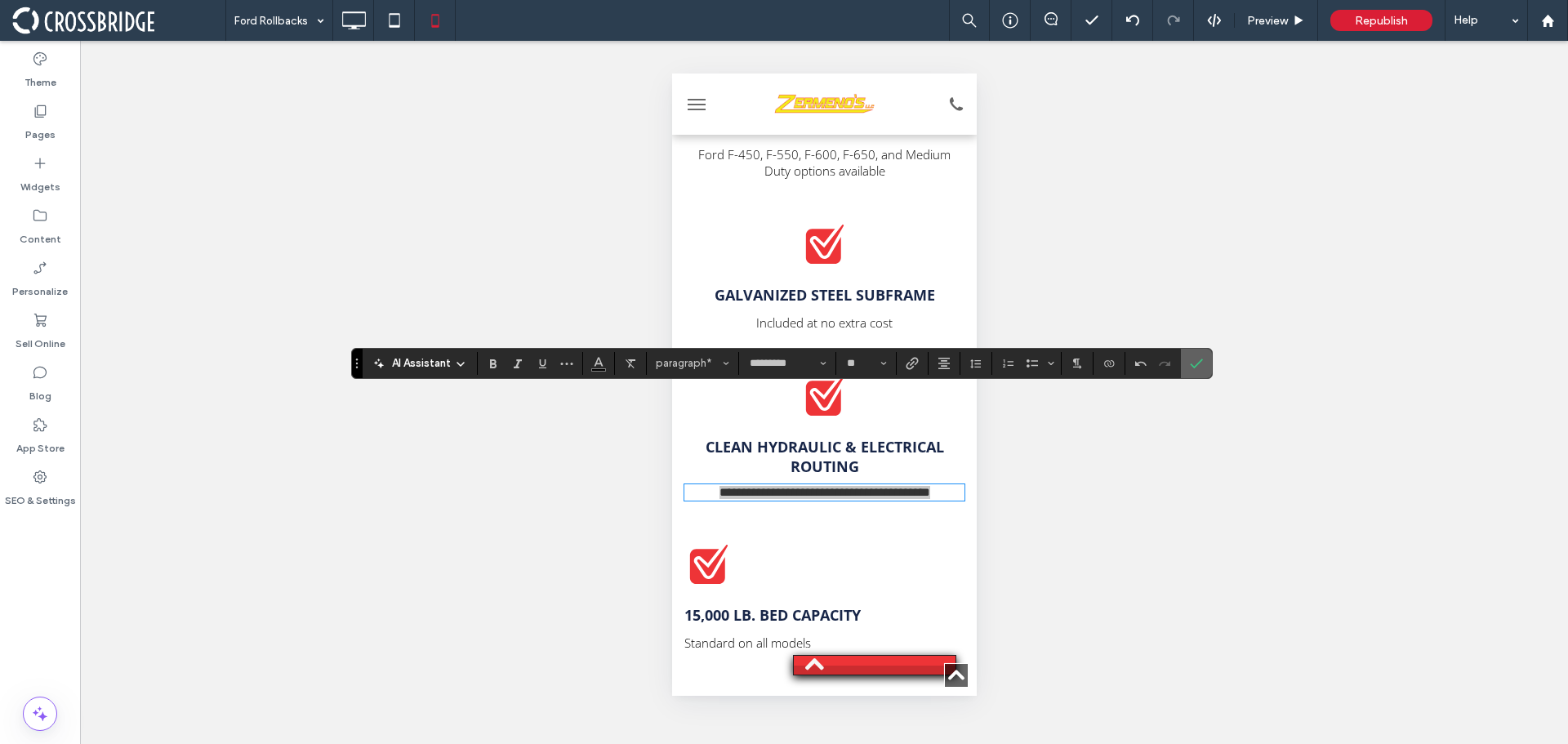
click at [1193, 358] on icon "Confirm" at bounding box center [1197, 363] width 13 height 13
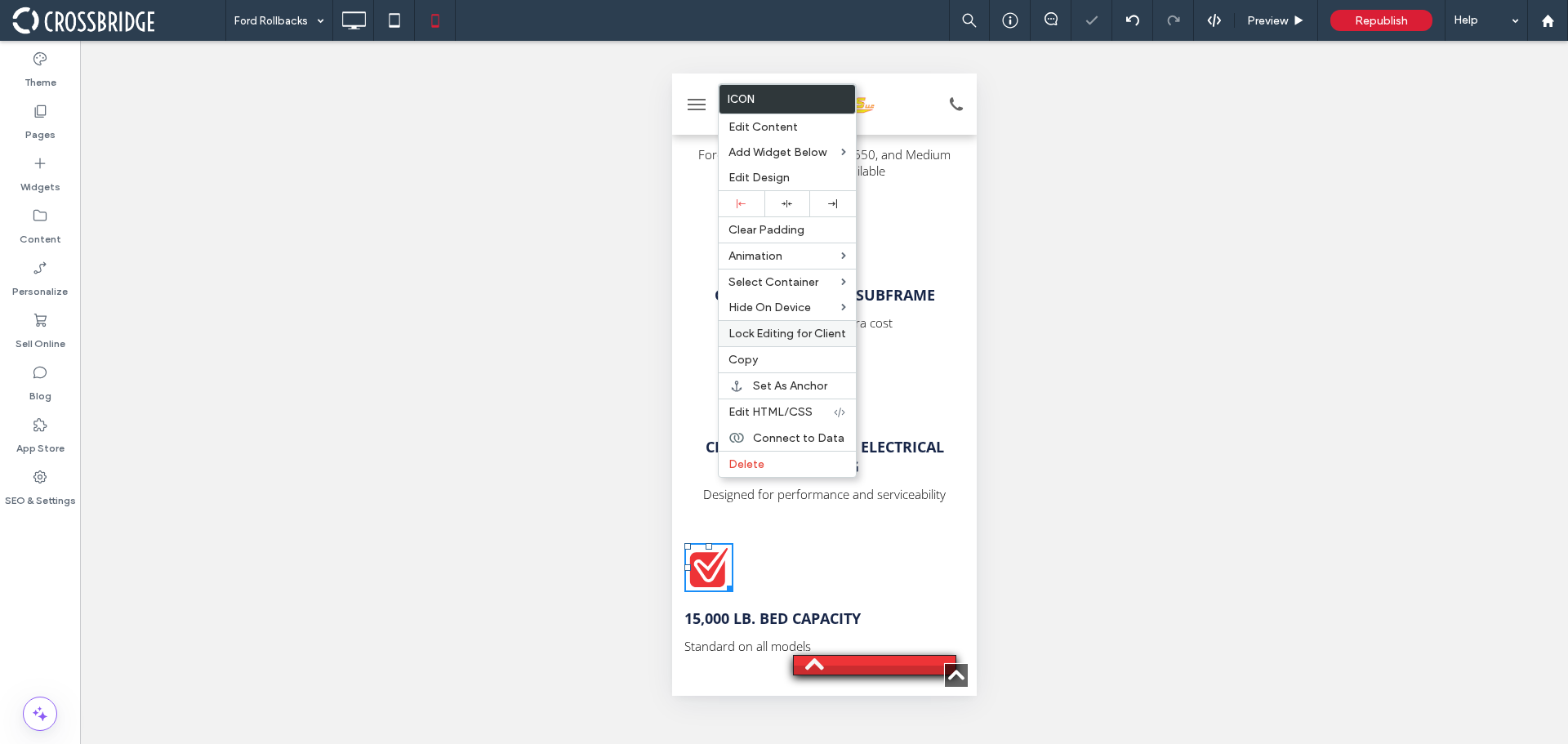
click at [784, 206] on icon at bounding box center [787, 204] width 10 height 10
click at [780, 608] on strong "15,000 lb. Bed Capacity" at bounding box center [772, 618] width 177 height 19
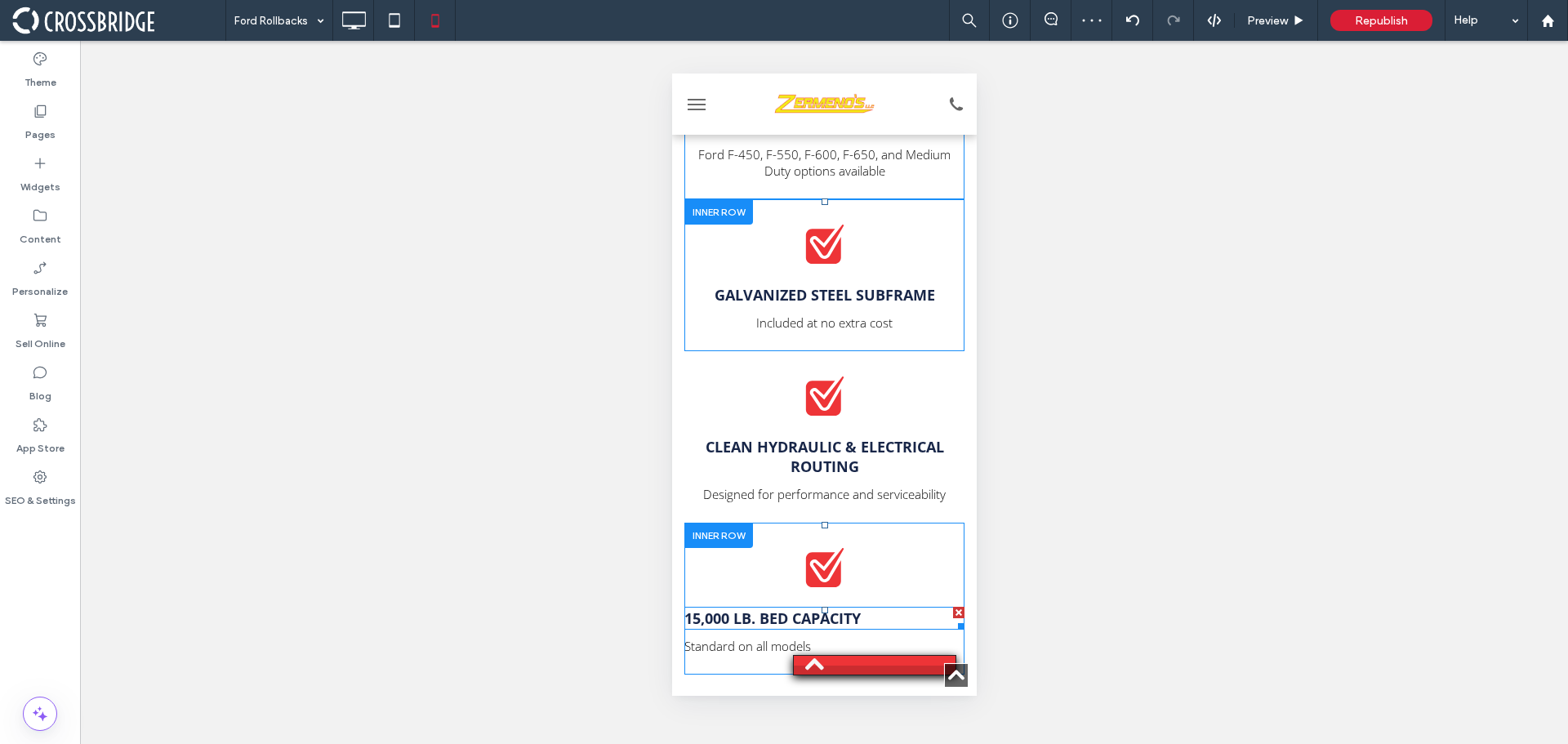
click at [778, 608] on strong "15,000 lb. Bed Capacity" at bounding box center [772, 618] width 177 height 19
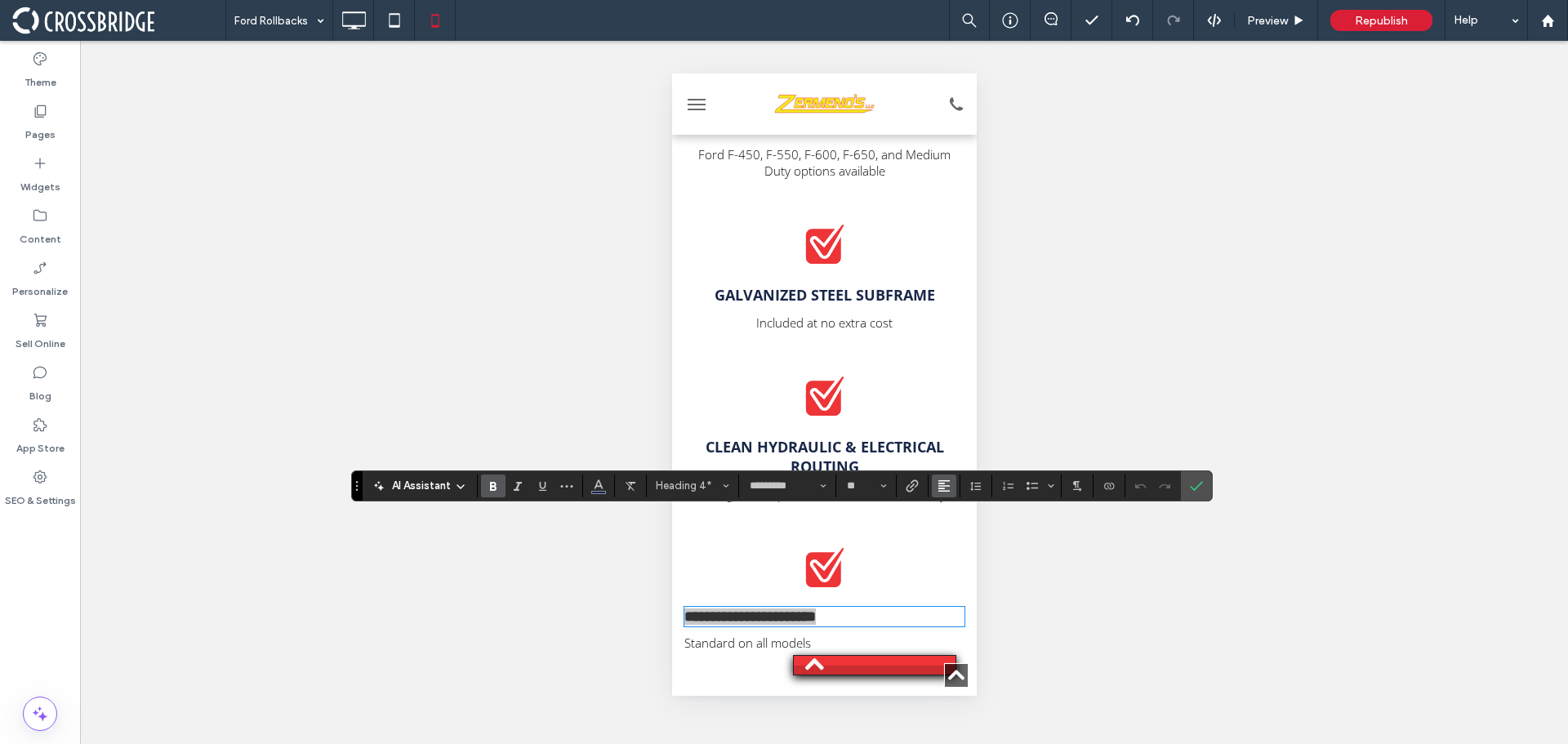
click at [941, 482] on icon "Alignment" at bounding box center [944, 486] width 13 height 13
click at [965, 407] on label "ui.textEditor.alignment.center" at bounding box center [960, 412] width 57 height 24
click at [1192, 481] on icon "Confirm" at bounding box center [1197, 486] width 13 height 13
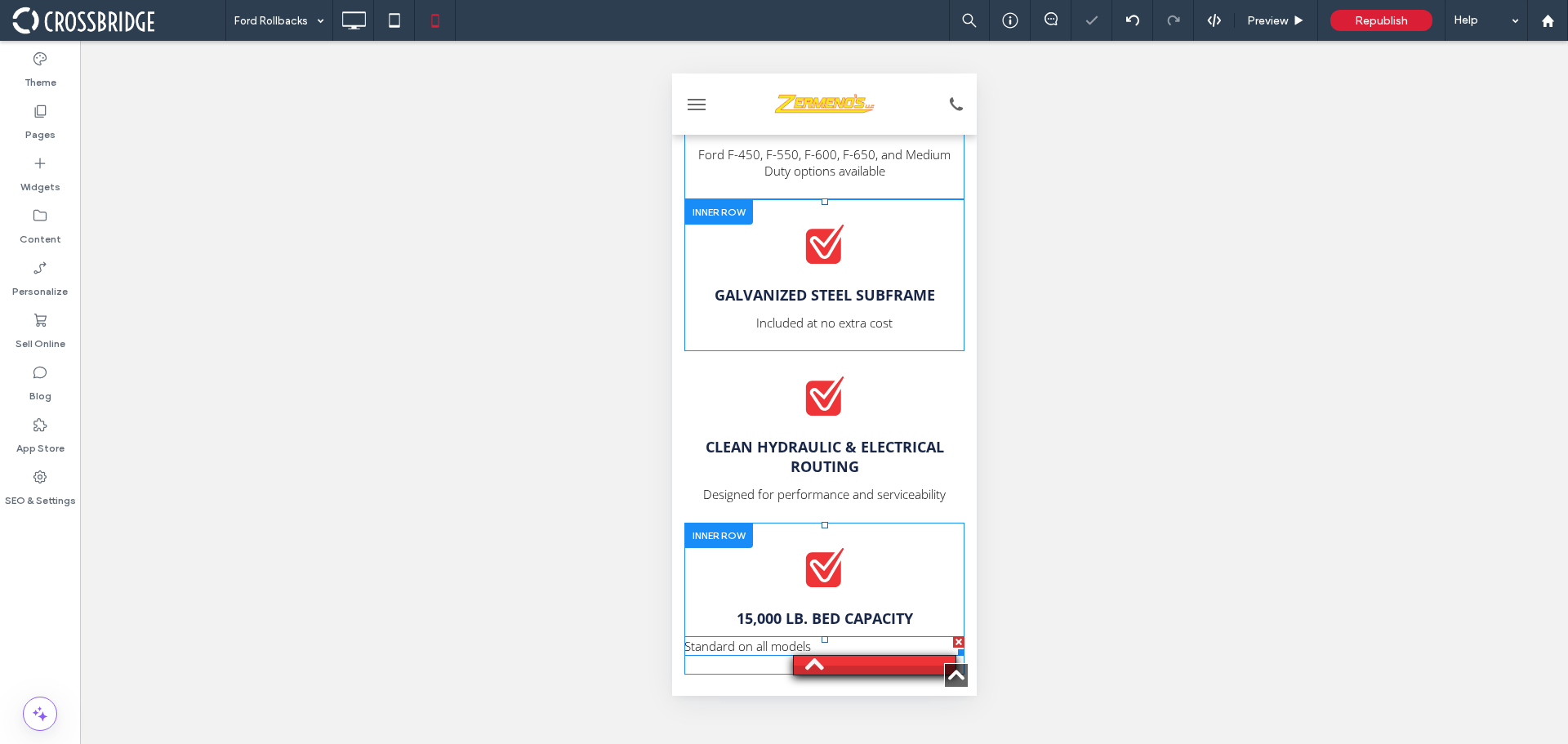
click at [774, 638] on span "Standard on all models" at bounding box center [746, 646] width 127 height 17
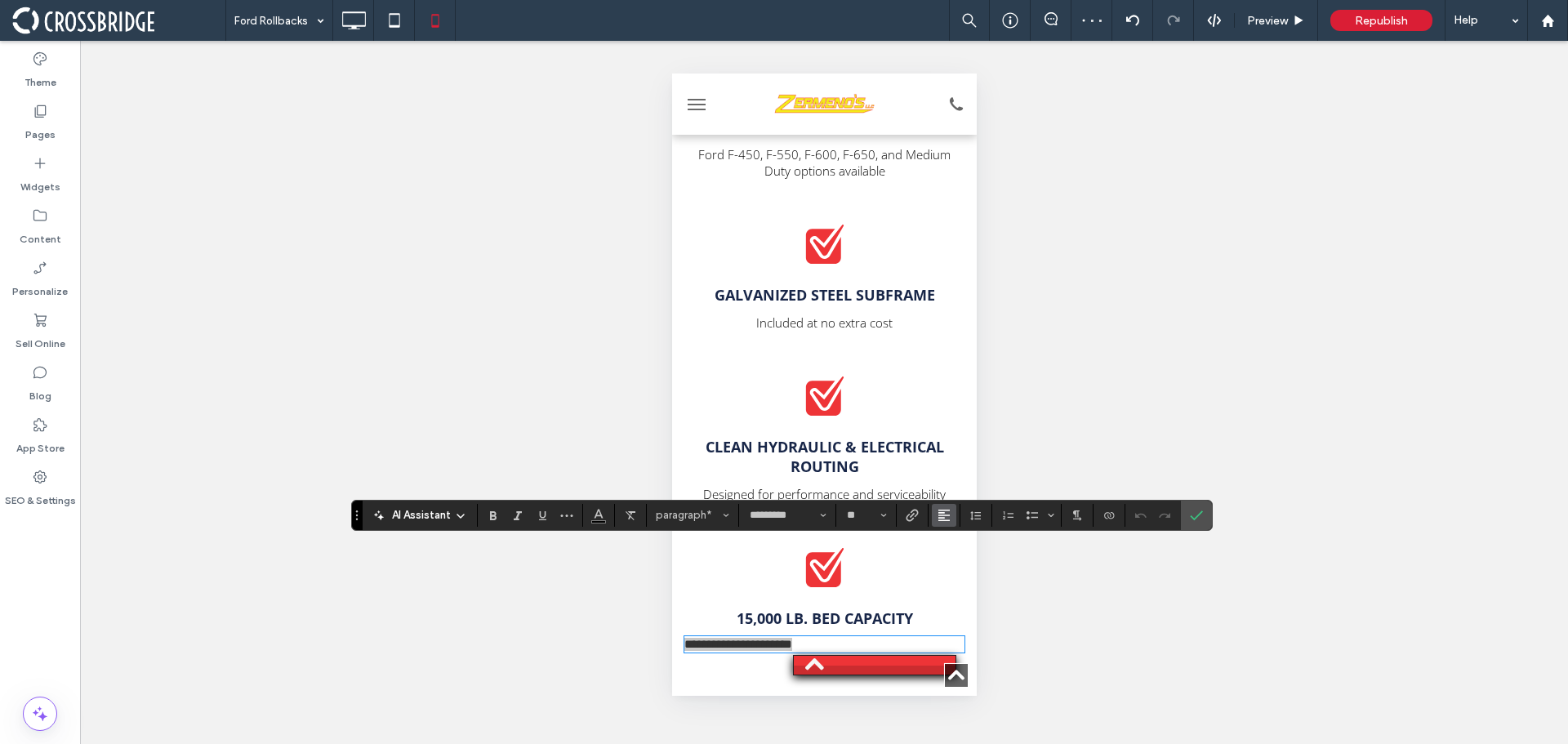
click at [939, 516] on use "Alignment" at bounding box center [944, 515] width 11 height 11
click at [962, 435] on icon "ui.textEditor.alignment.center" at bounding box center [956, 441] width 13 height 13
click at [1197, 514] on icon "Confirm" at bounding box center [1197, 515] width 13 height 13
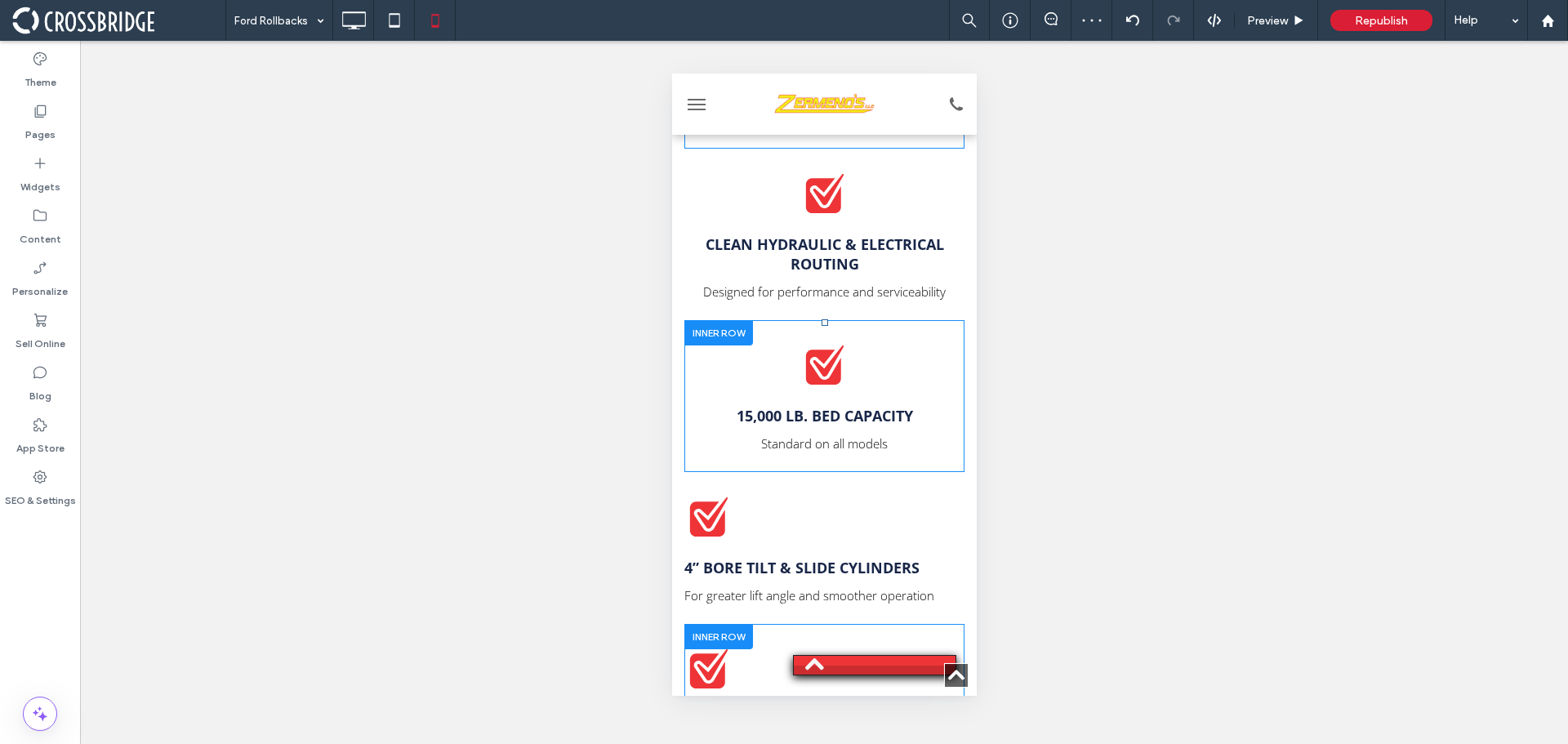
scroll to position [4167, 0]
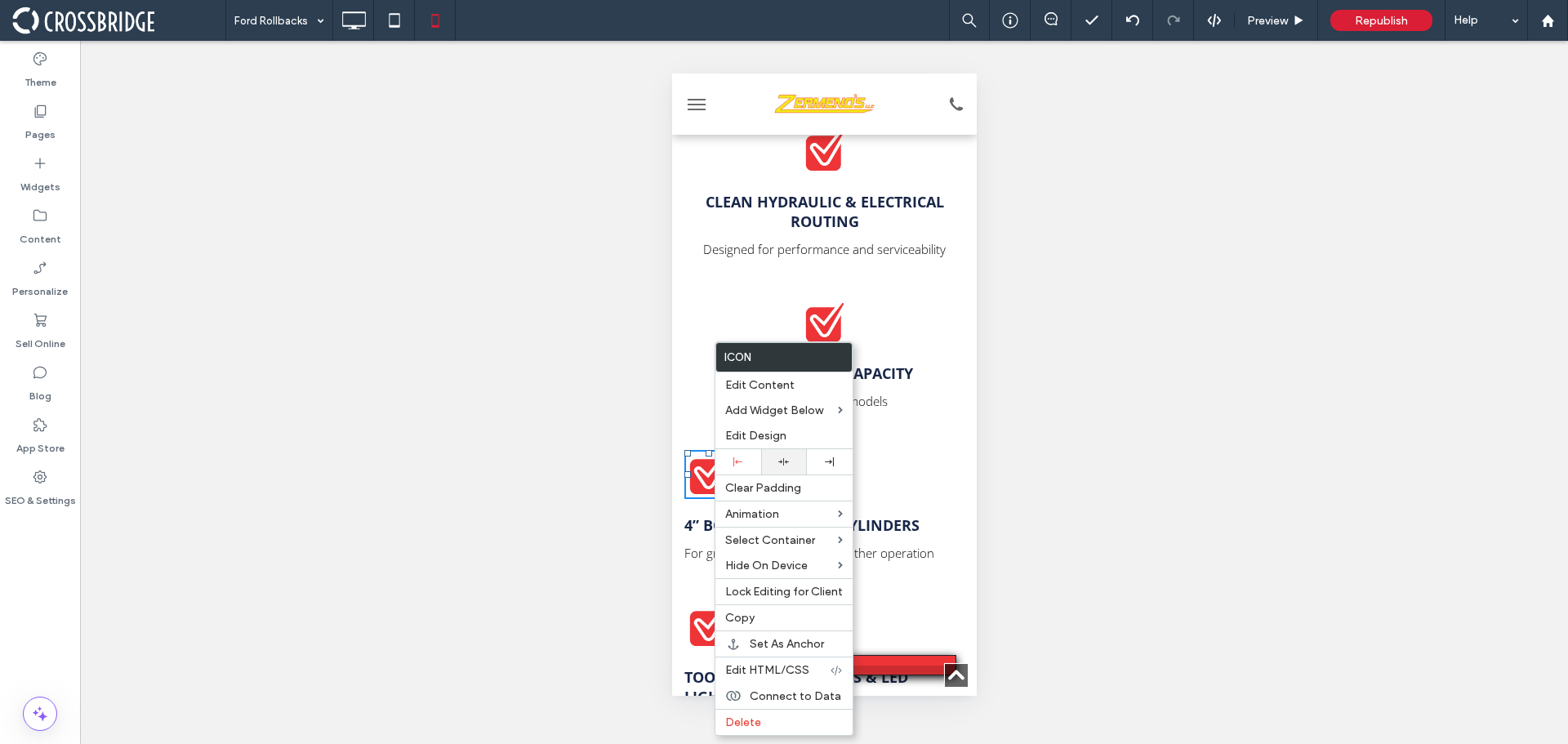
click at [785, 460] on icon at bounding box center [784, 462] width 10 height 10
click at [901, 516] on strong "4” Bore Tilt & Slide Cylinders" at bounding box center [801, 525] width 235 height 19
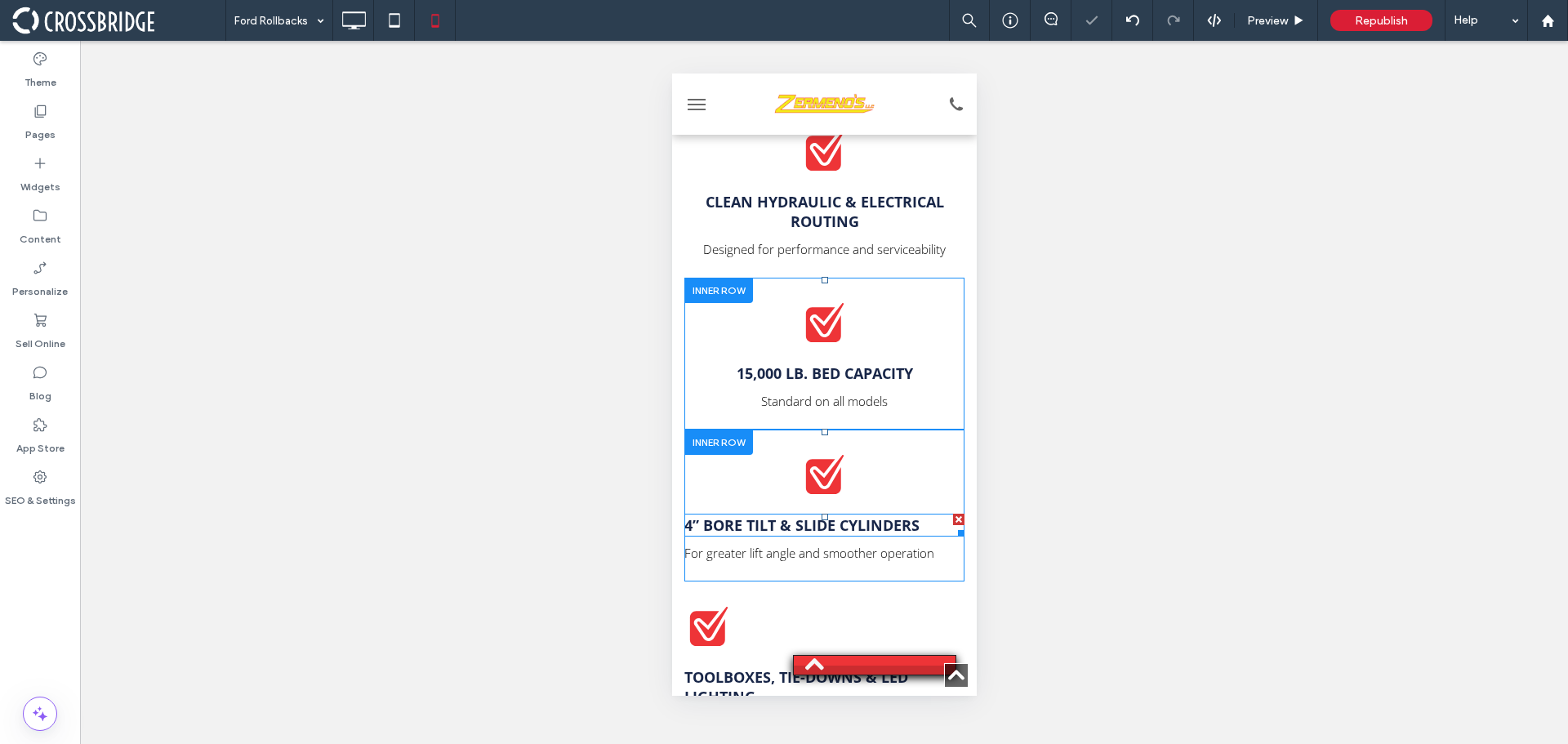
click at [897, 516] on strong "4” Bore Tilt & Slide Cylinders" at bounding box center [801, 525] width 235 height 19
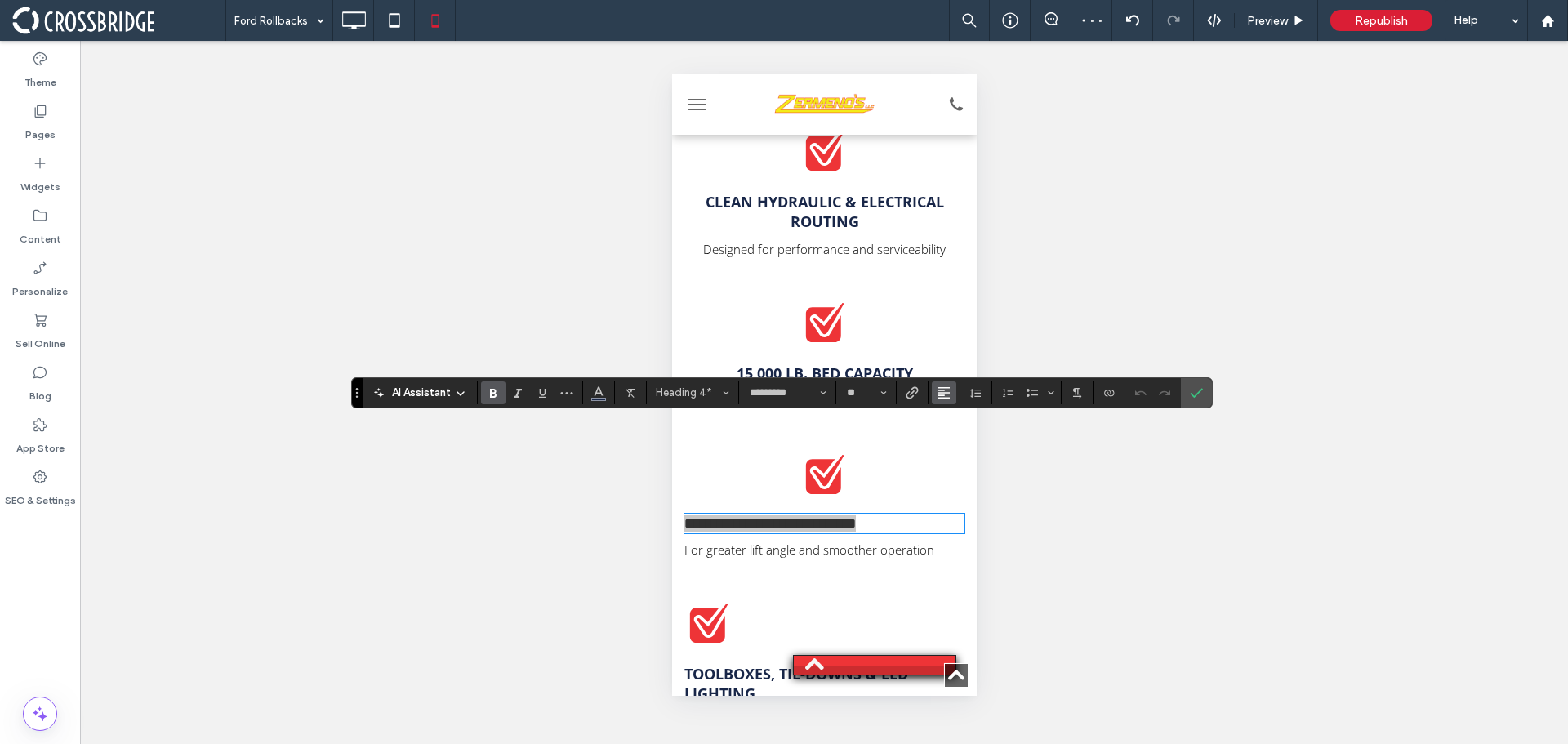
click at [944, 393] on use "Alignment" at bounding box center [944, 393] width 11 height 11
click at [958, 453] on label "ui.textEditor.alignment.center" at bounding box center [960, 442] width 57 height 24
click at [877, 542] on span "For greater lift angle and smoother operation" at bounding box center [808, 550] width 250 height 17
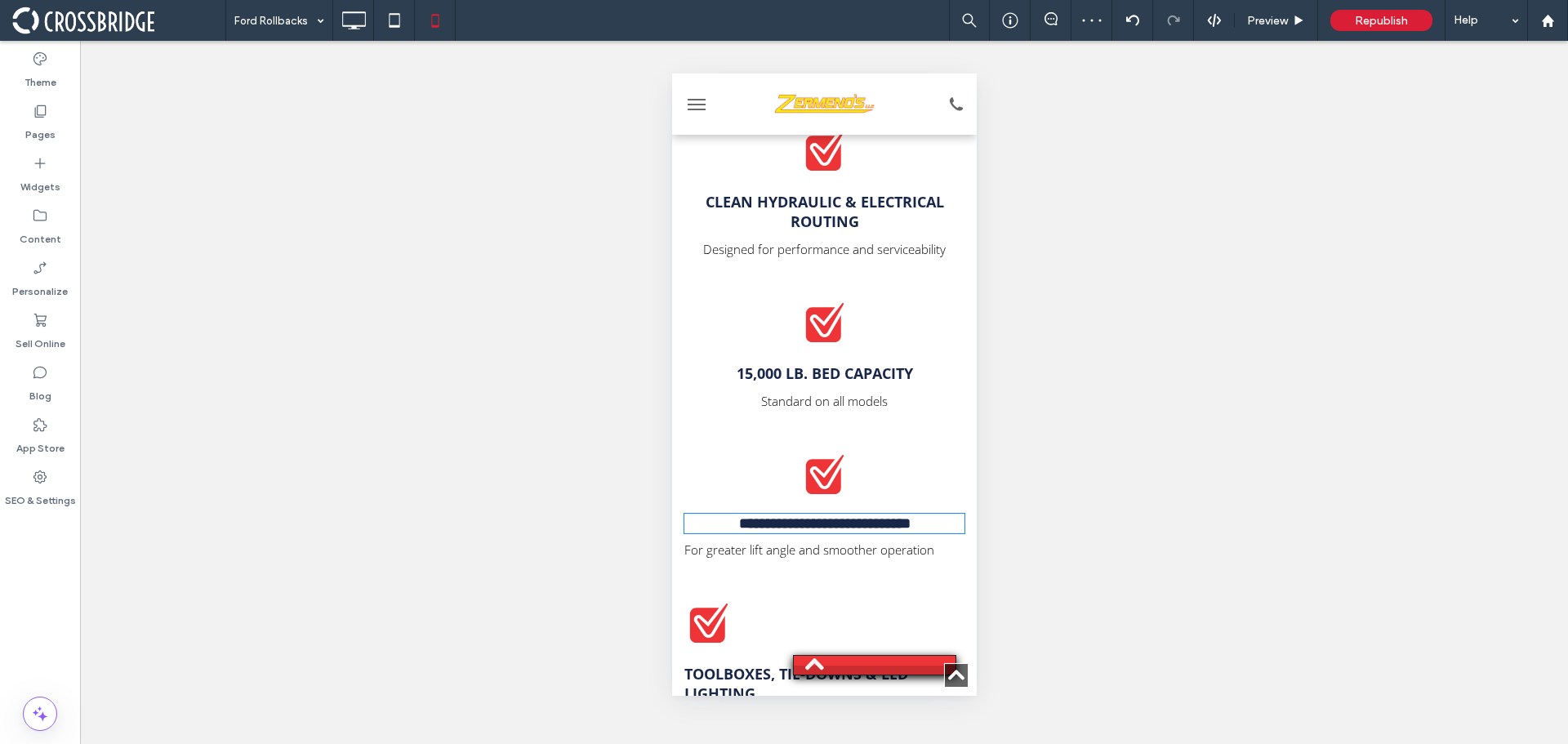
click at [877, 542] on span "For greater lift angle and smoother operation" at bounding box center [808, 550] width 250 height 17
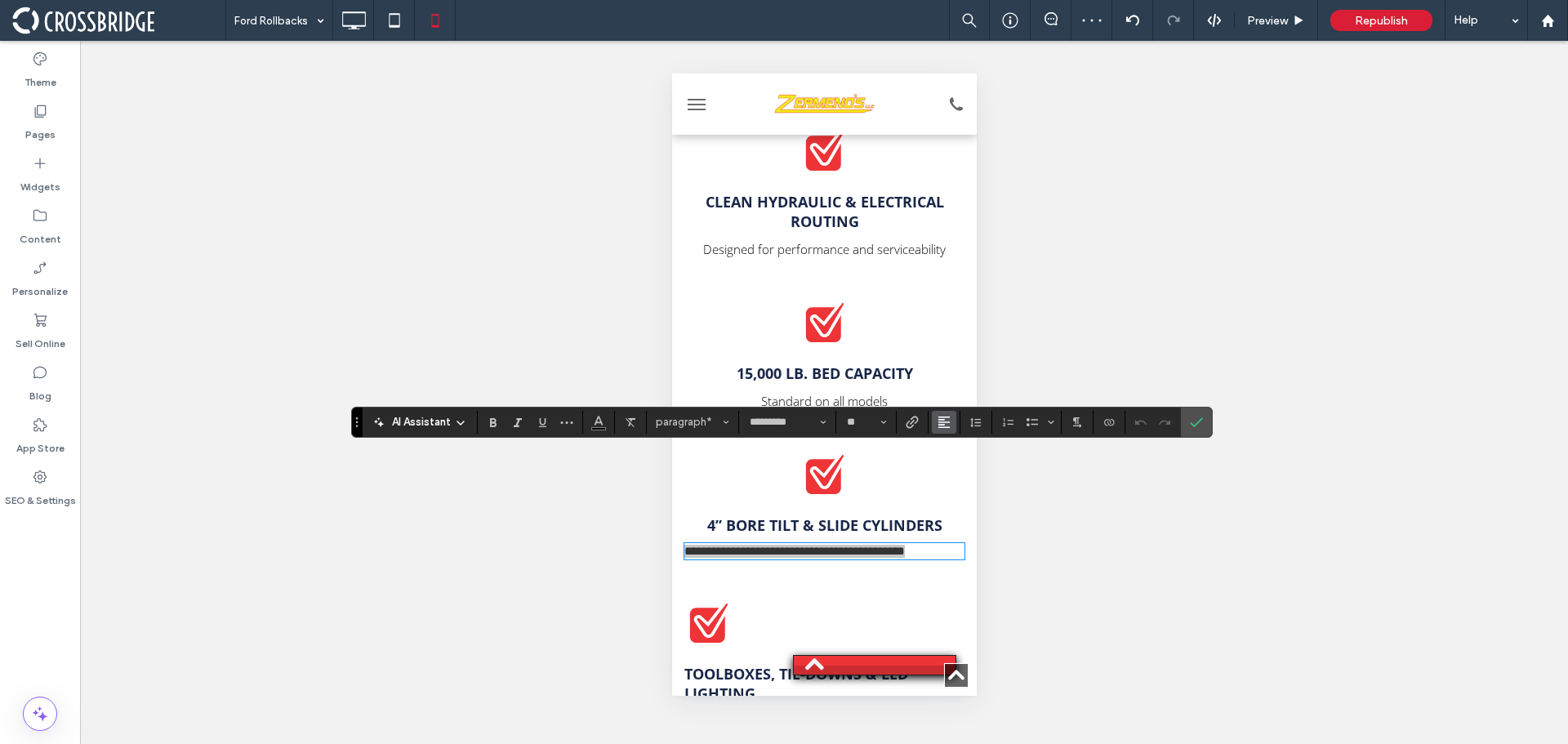
click at [947, 421] on use "Alignment" at bounding box center [944, 422] width 11 height 11
click at [947, 470] on label "ui.textEditor.alignment.center" at bounding box center [960, 472] width 57 height 24
click at [1198, 424] on icon "Confirm" at bounding box center [1197, 422] width 13 height 13
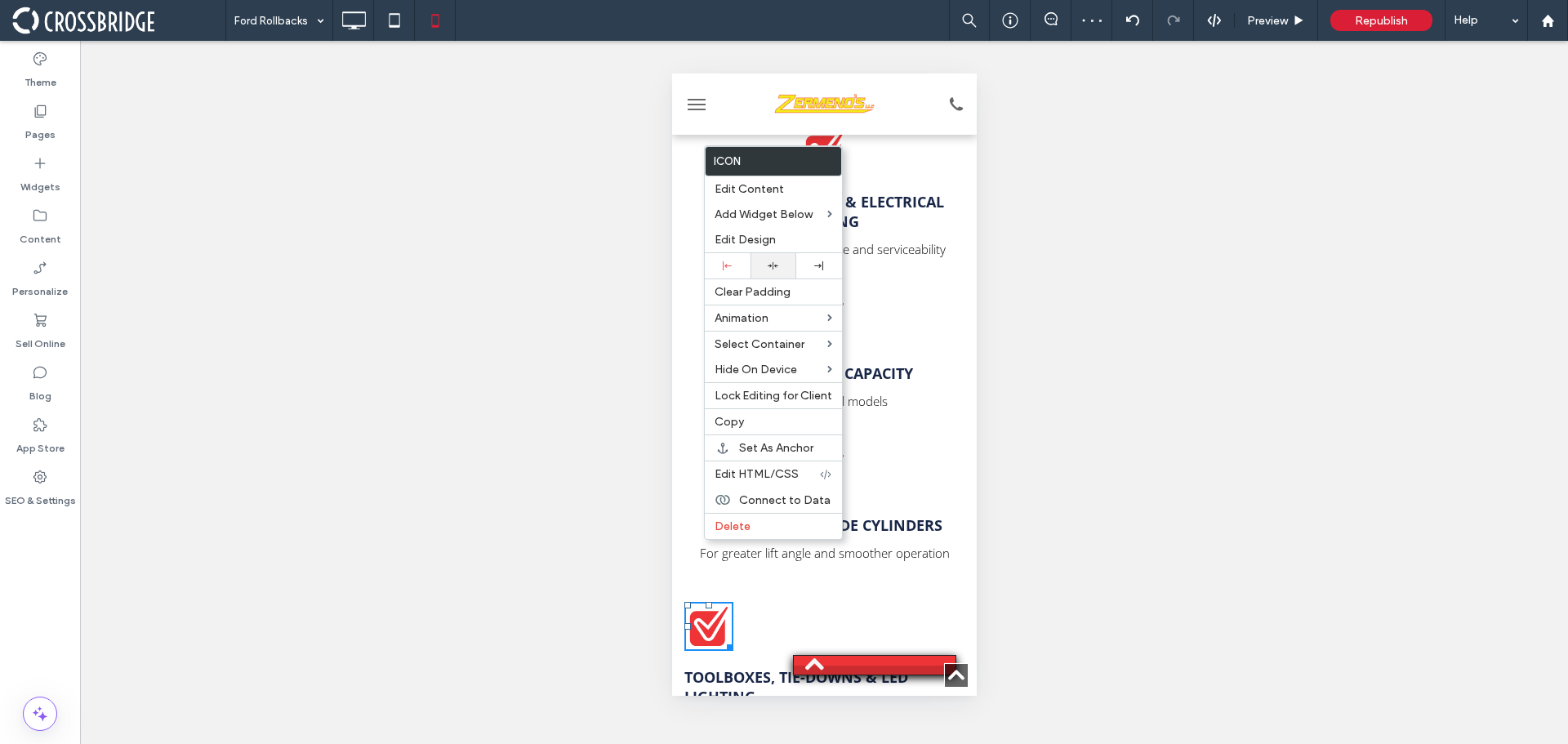
click at [764, 256] on div at bounding box center [774, 266] width 45 height 25
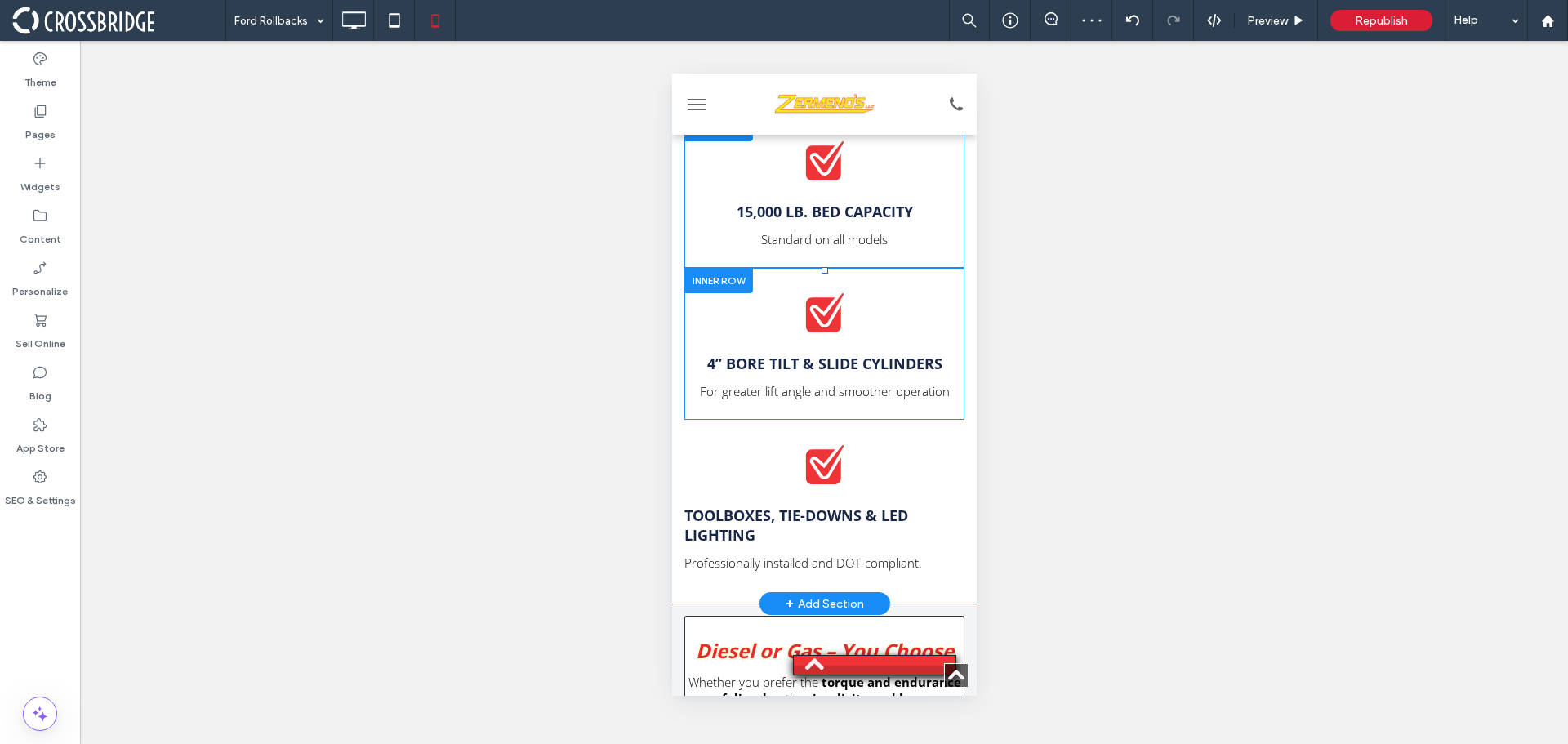
scroll to position [4330, 0]
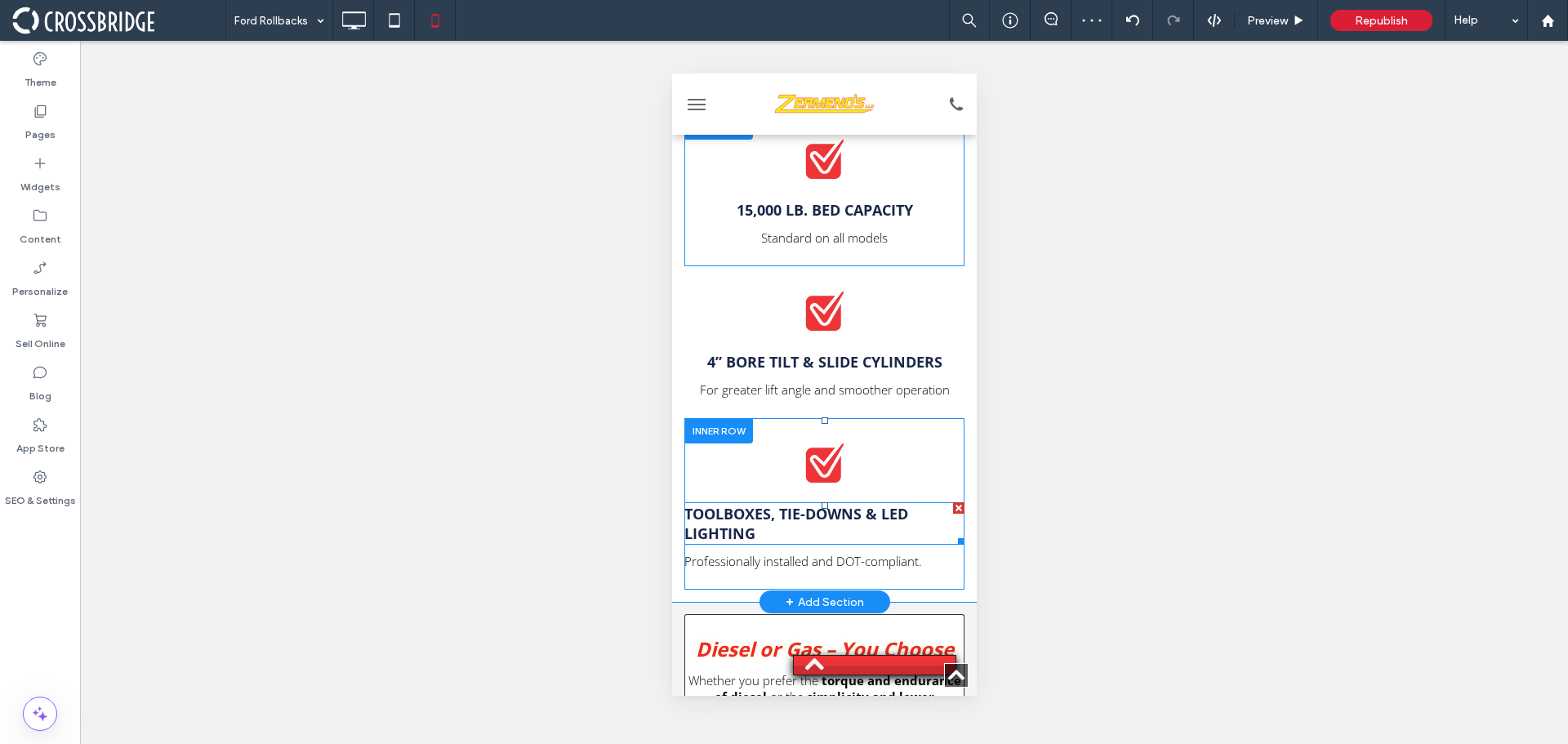
click at [801, 504] on strong "Toolboxes, Tie-Downs & LED Lighting" at bounding box center [795, 524] width 224 height 39
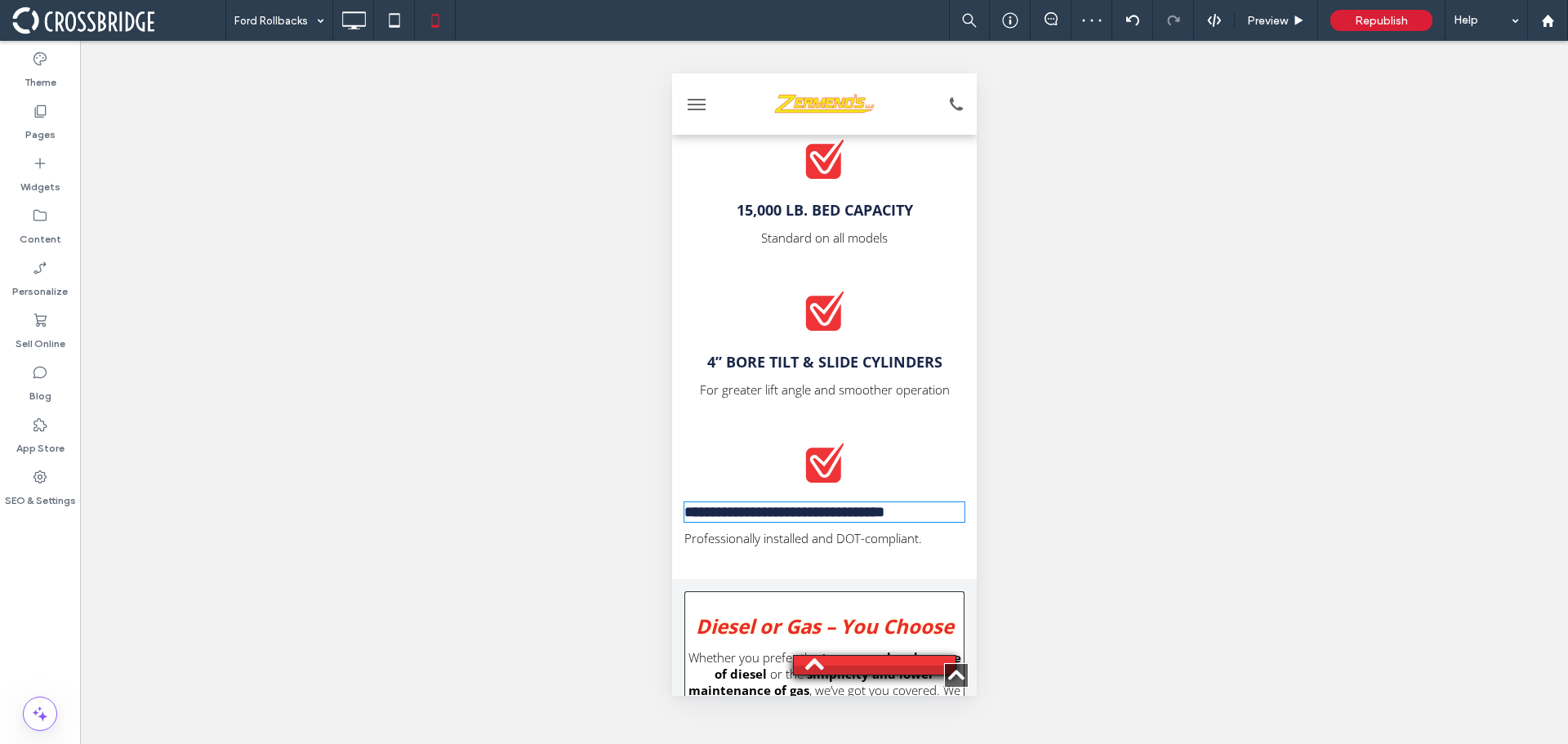
type input "*********"
type input "**"
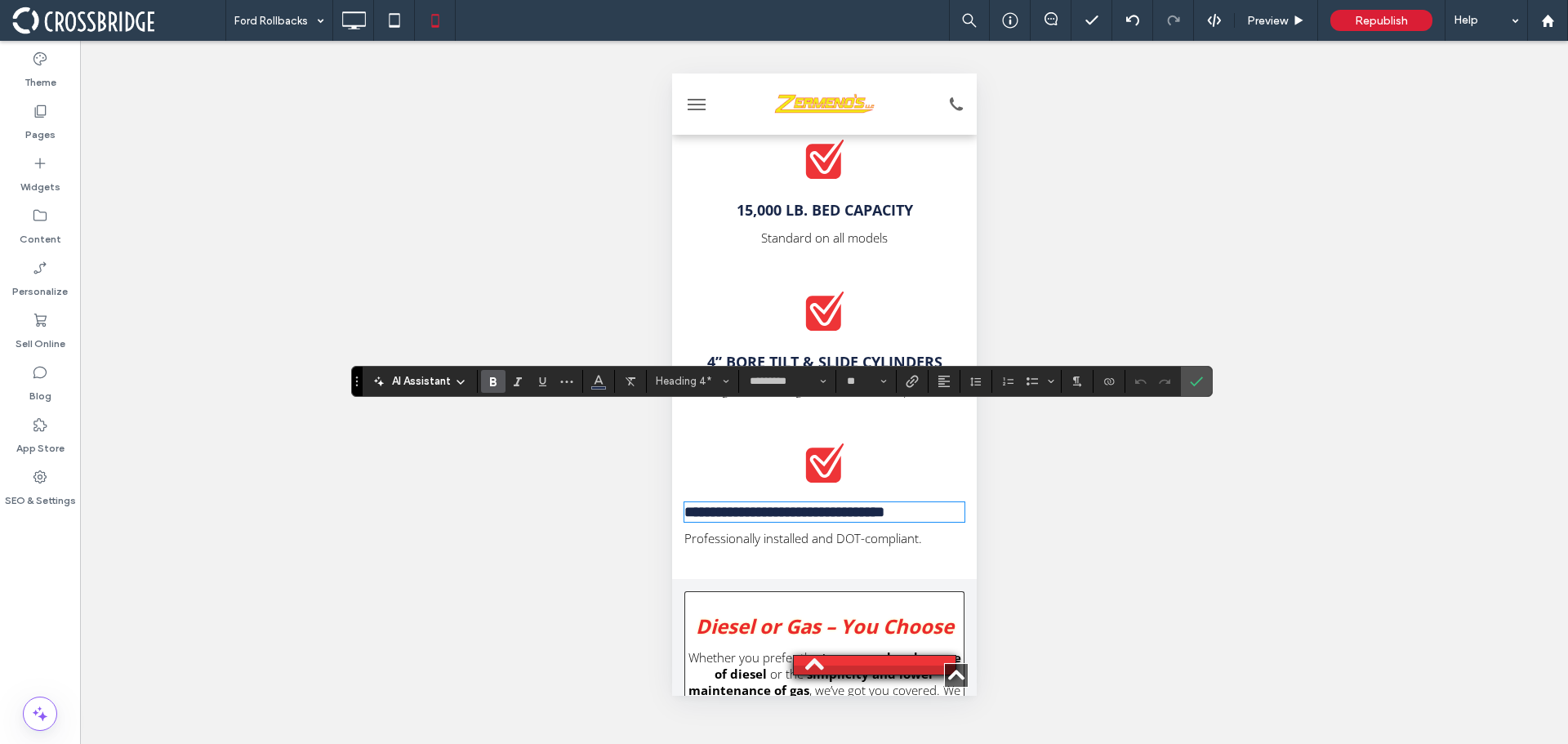
drag, startPoint x: 801, startPoint y: 428, endPoint x: 800, endPoint y: 452, distance: 24.0
click at [800, 496] on div "**********" at bounding box center [823, 525] width 281 height 59
click at [801, 504] on h4 "**********" at bounding box center [823, 512] width 281 height 17
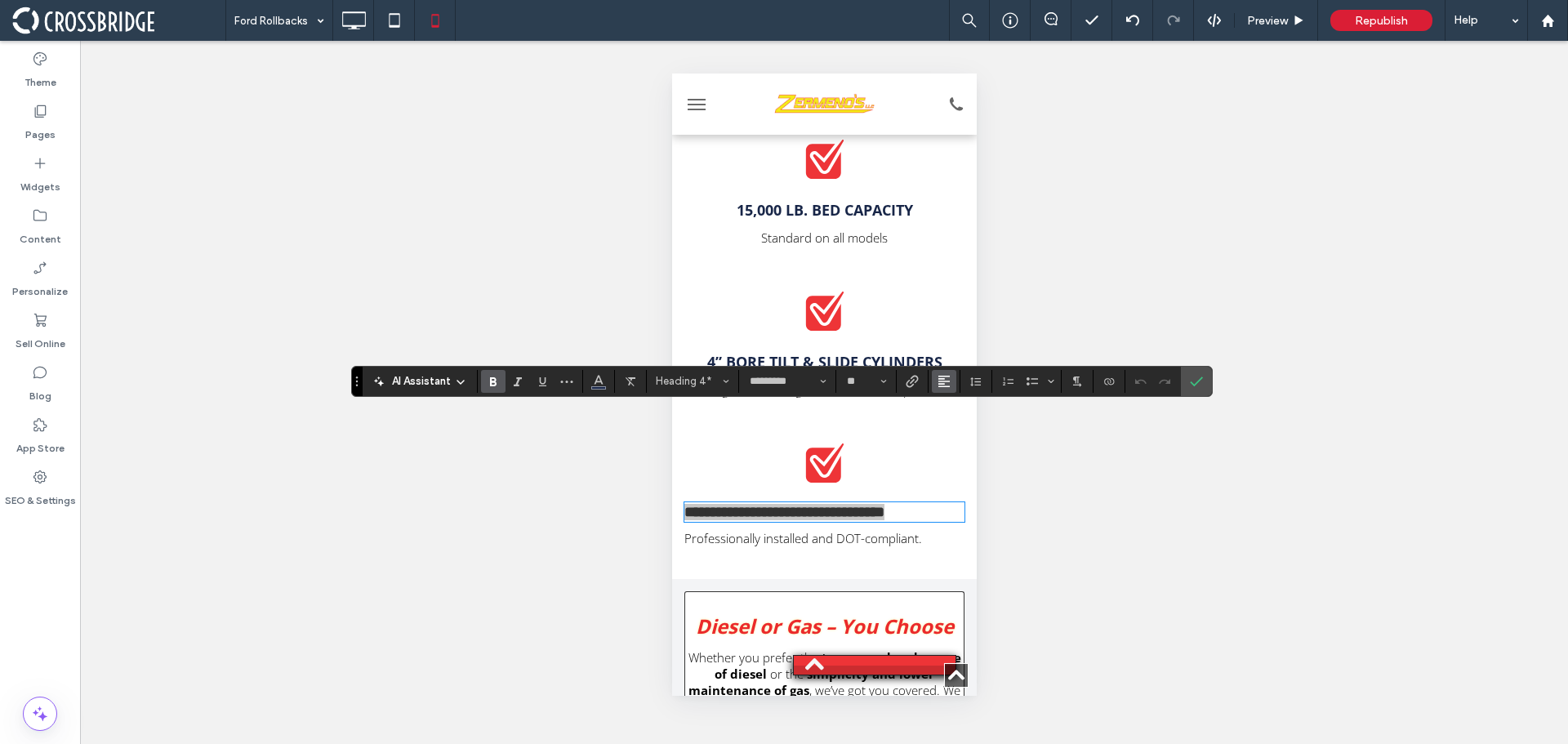
click at [954, 378] on button "Alignment" at bounding box center [944, 381] width 24 height 23
click at [965, 436] on div "ui.textEditor.alignment.center" at bounding box center [961, 431] width 21 height 13
click at [1196, 381] on icon "Confirm" at bounding box center [1197, 381] width 13 height 13
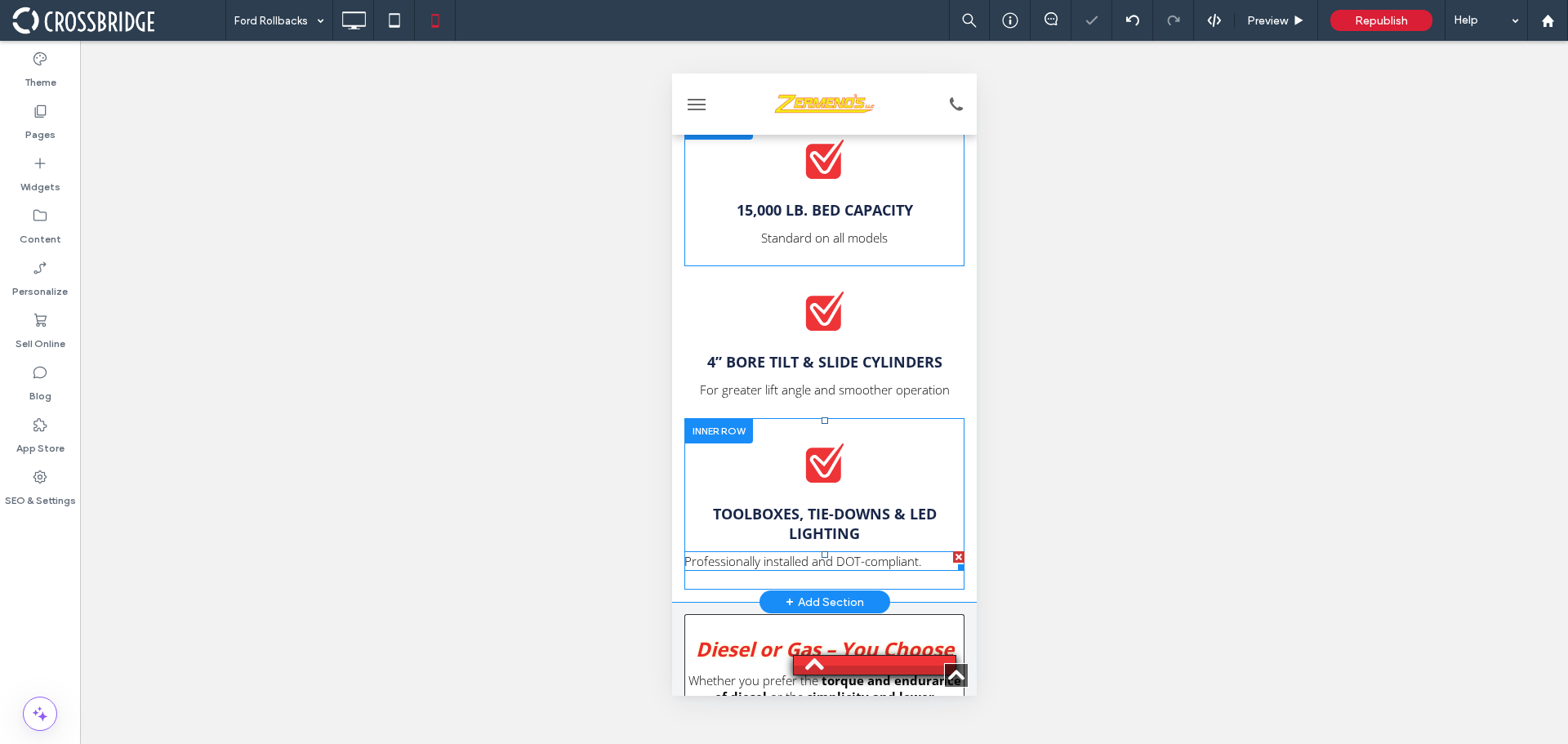
click at [843, 553] on span "Professionally installed and DOT-compliant." at bounding box center [802, 561] width 238 height 17
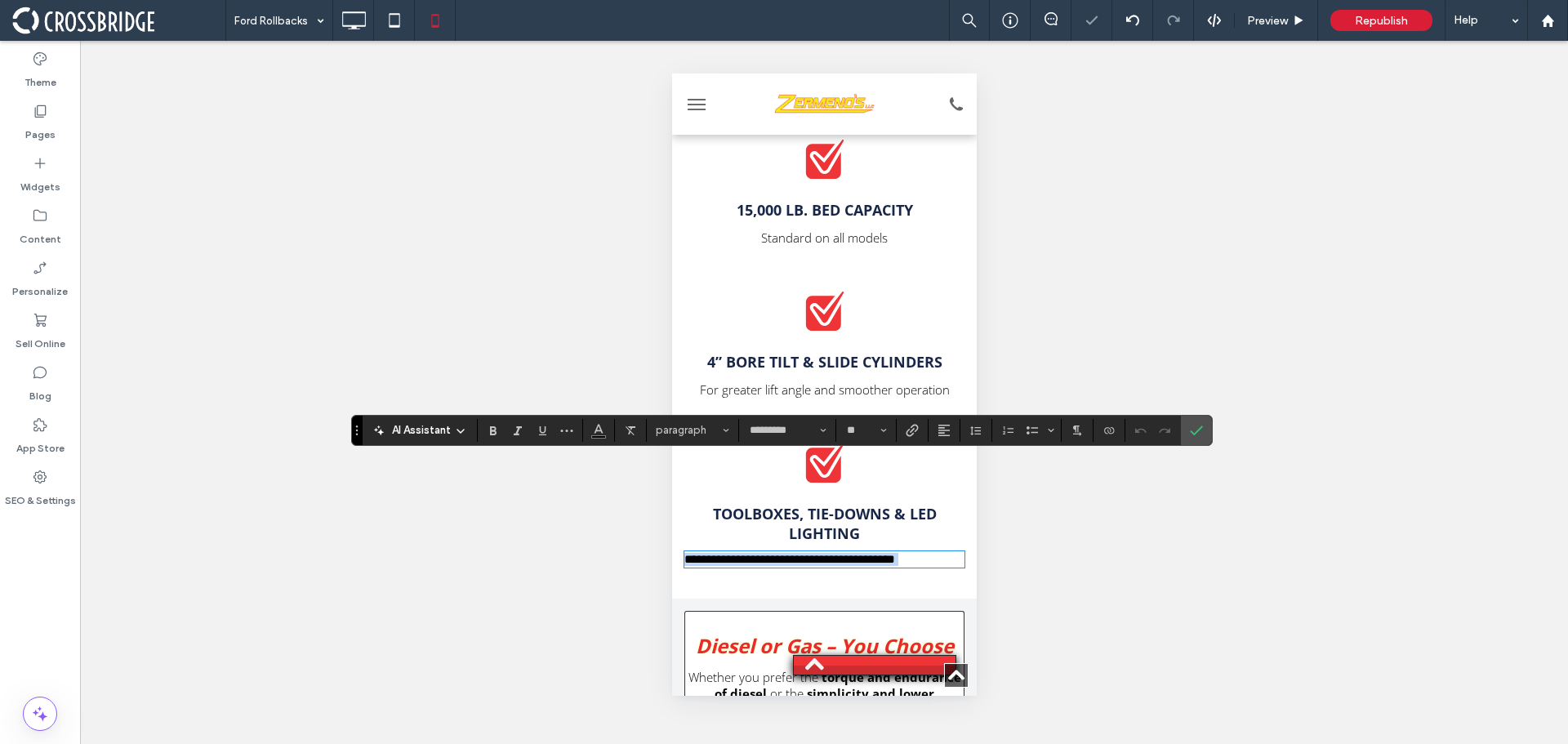
click at [843, 553] on span "**********" at bounding box center [788, 560] width 211 height 12
click at [940, 428] on use "Alignment" at bounding box center [944, 430] width 11 height 11
click at [962, 473] on label "ui.textEditor.alignment.center" at bounding box center [960, 480] width 57 height 24
click at [1202, 426] on icon "Confirm" at bounding box center [1197, 430] width 13 height 13
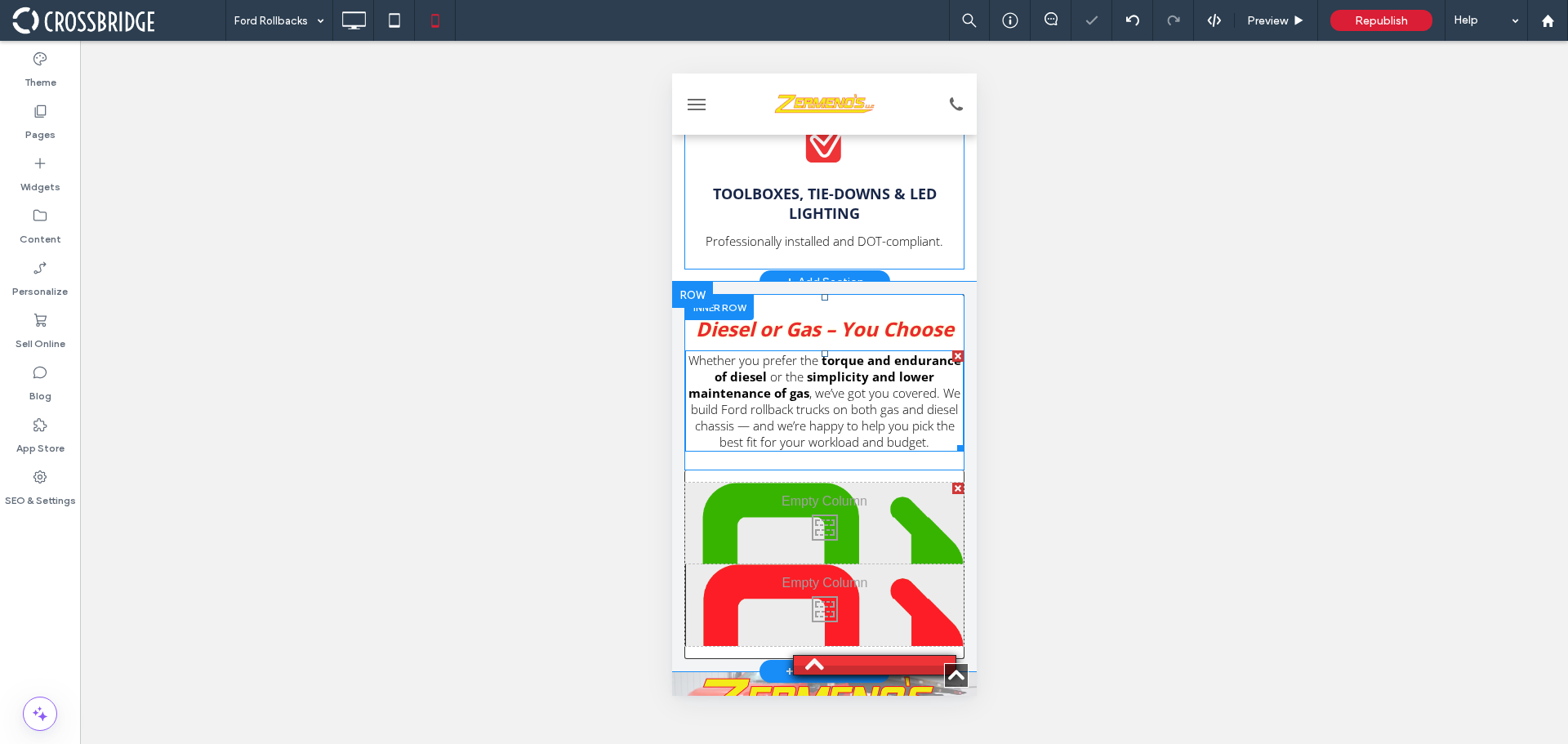
scroll to position [4739, 0]
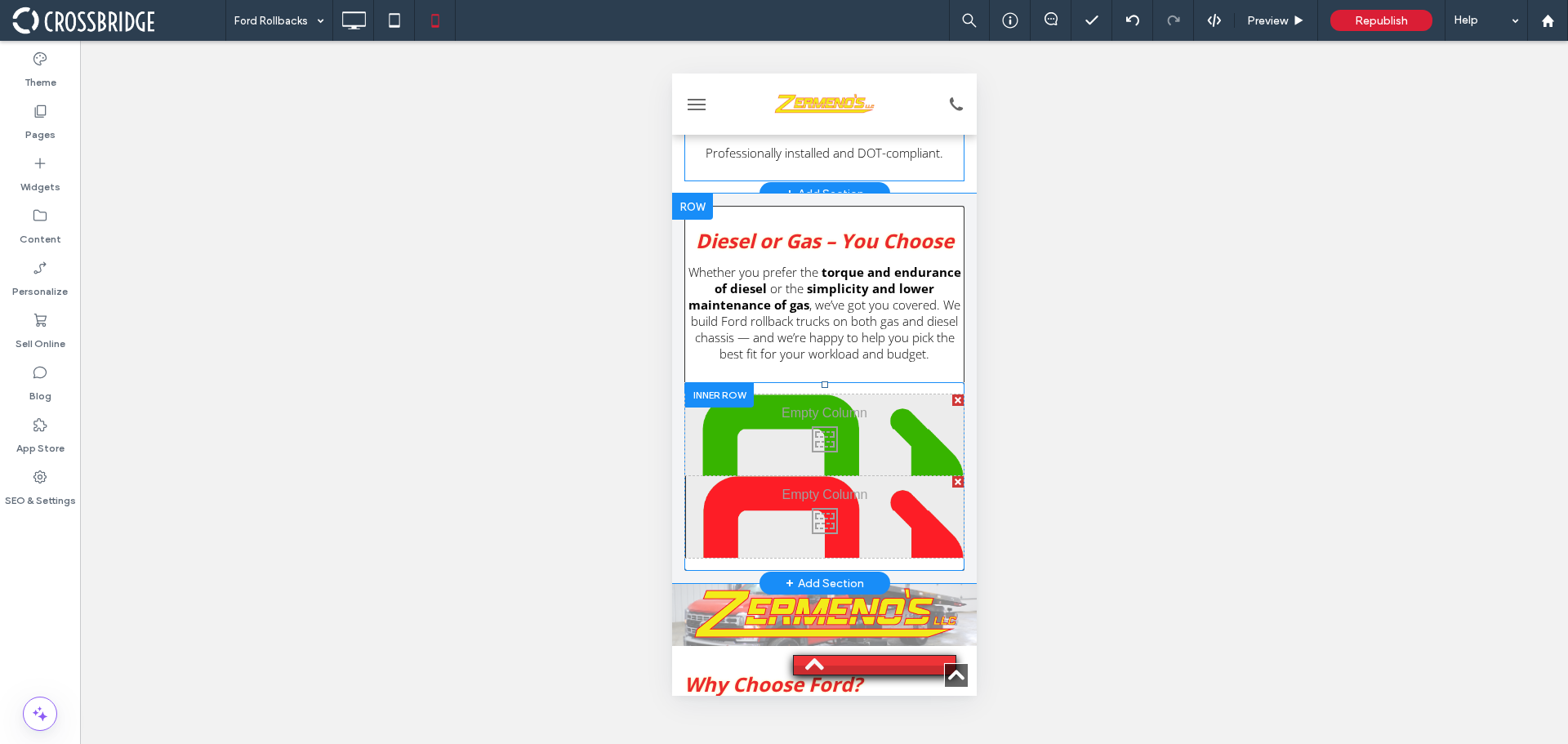
click at [867, 476] on div "Click To Paste" at bounding box center [823, 517] width 279 height 81
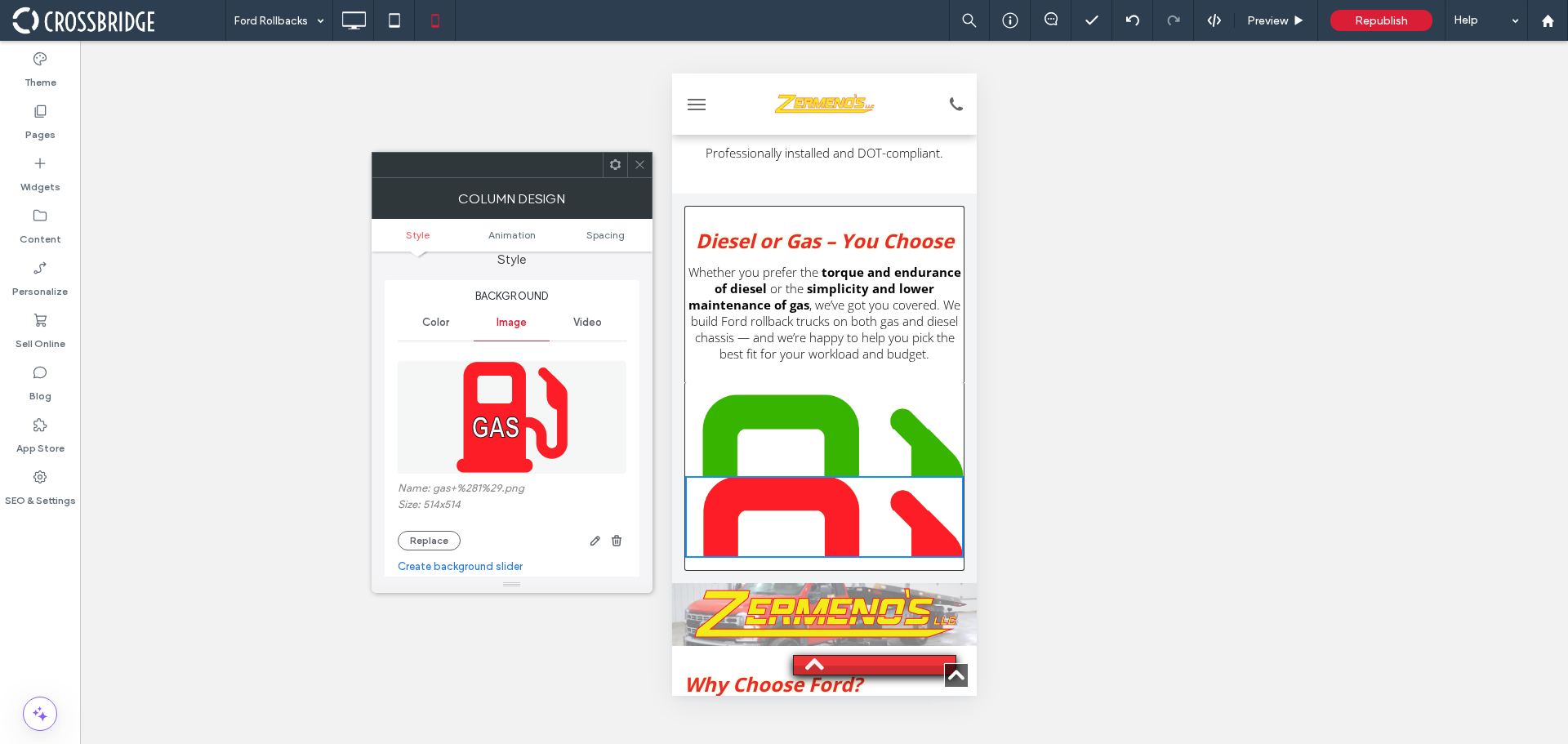
scroll to position [0, 0]
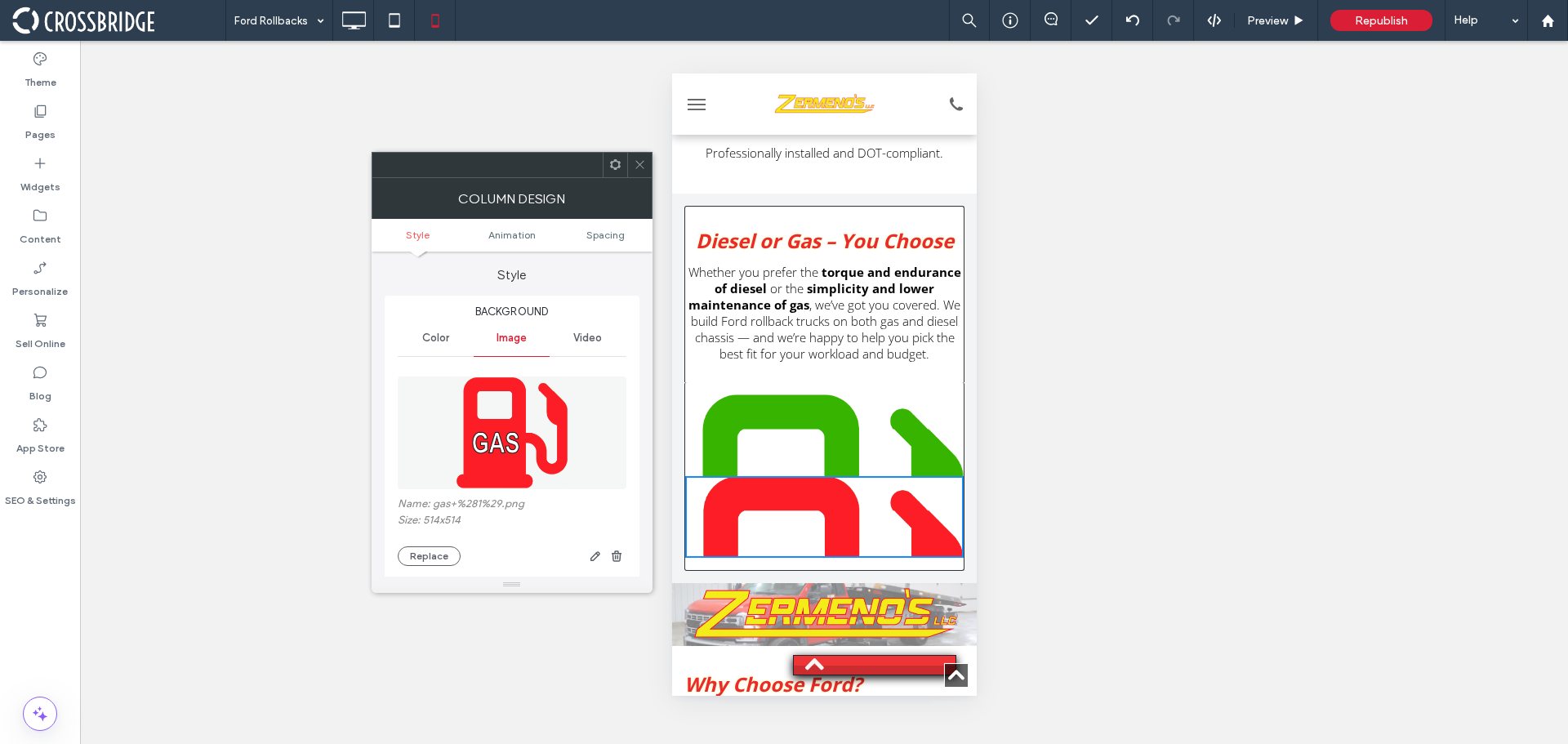
click at [639, 159] on icon at bounding box center [640, 164] width 12 height 12
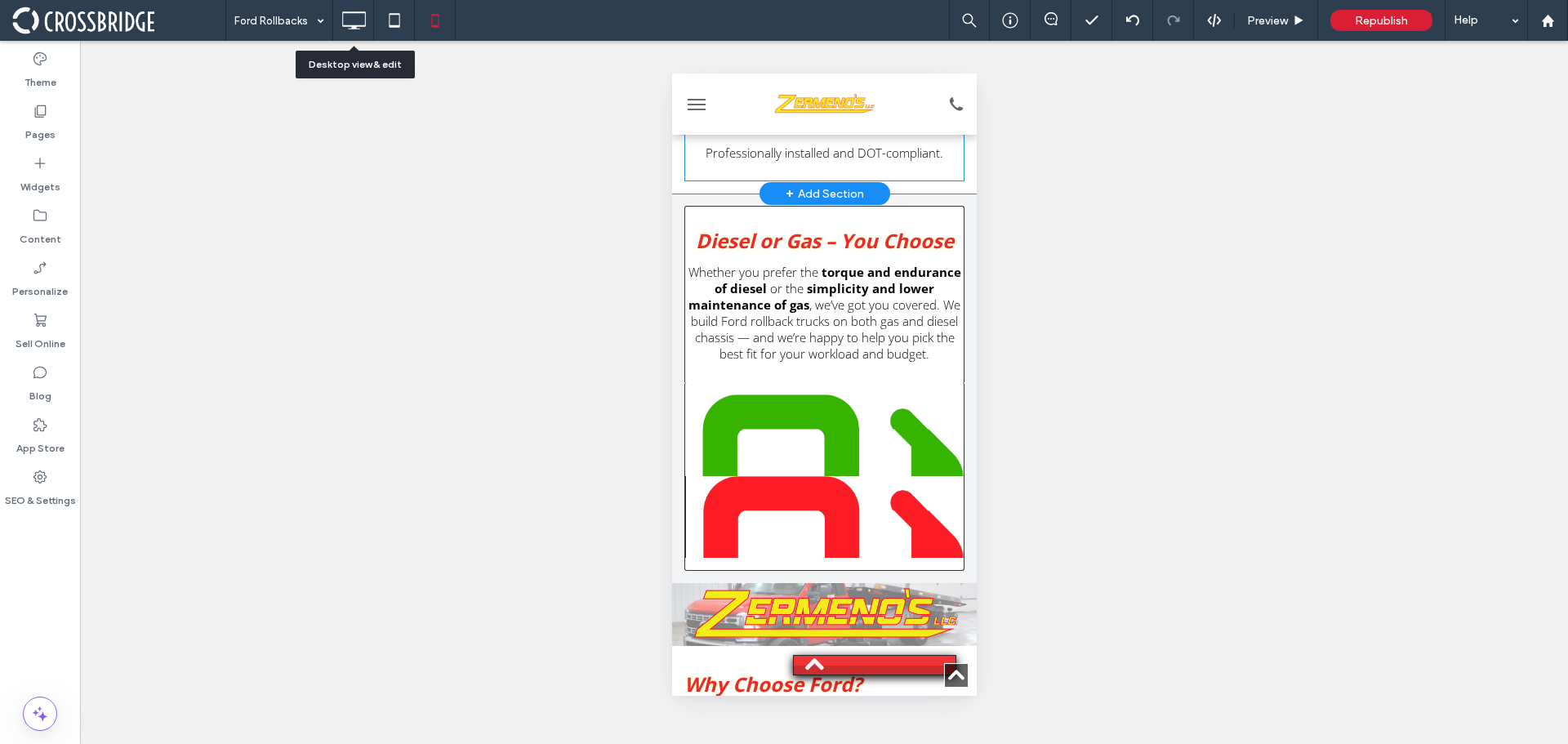
click at [364, 12] on use at bounding box center [354, 20] width 24 height 18
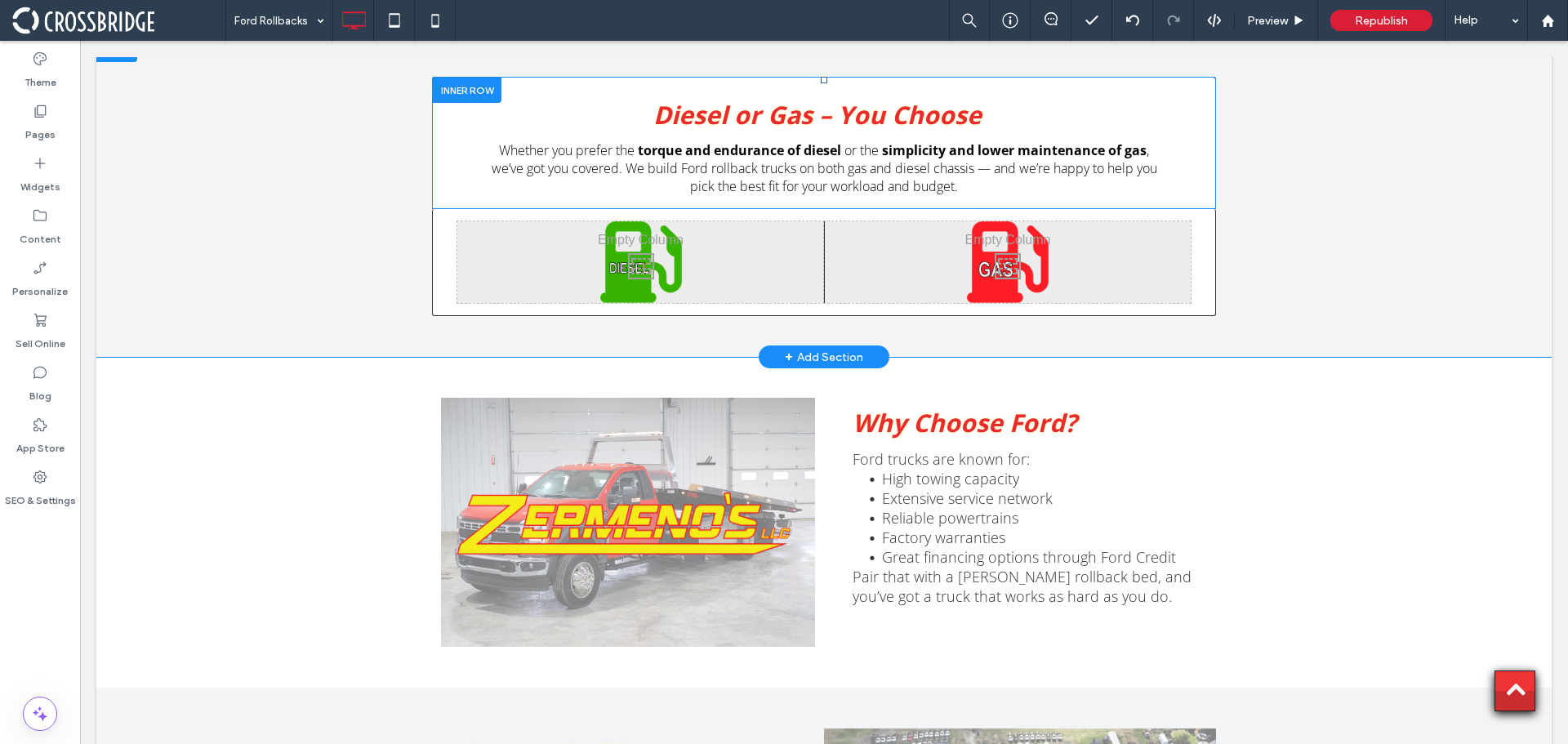
scroll to position [2288, 0]
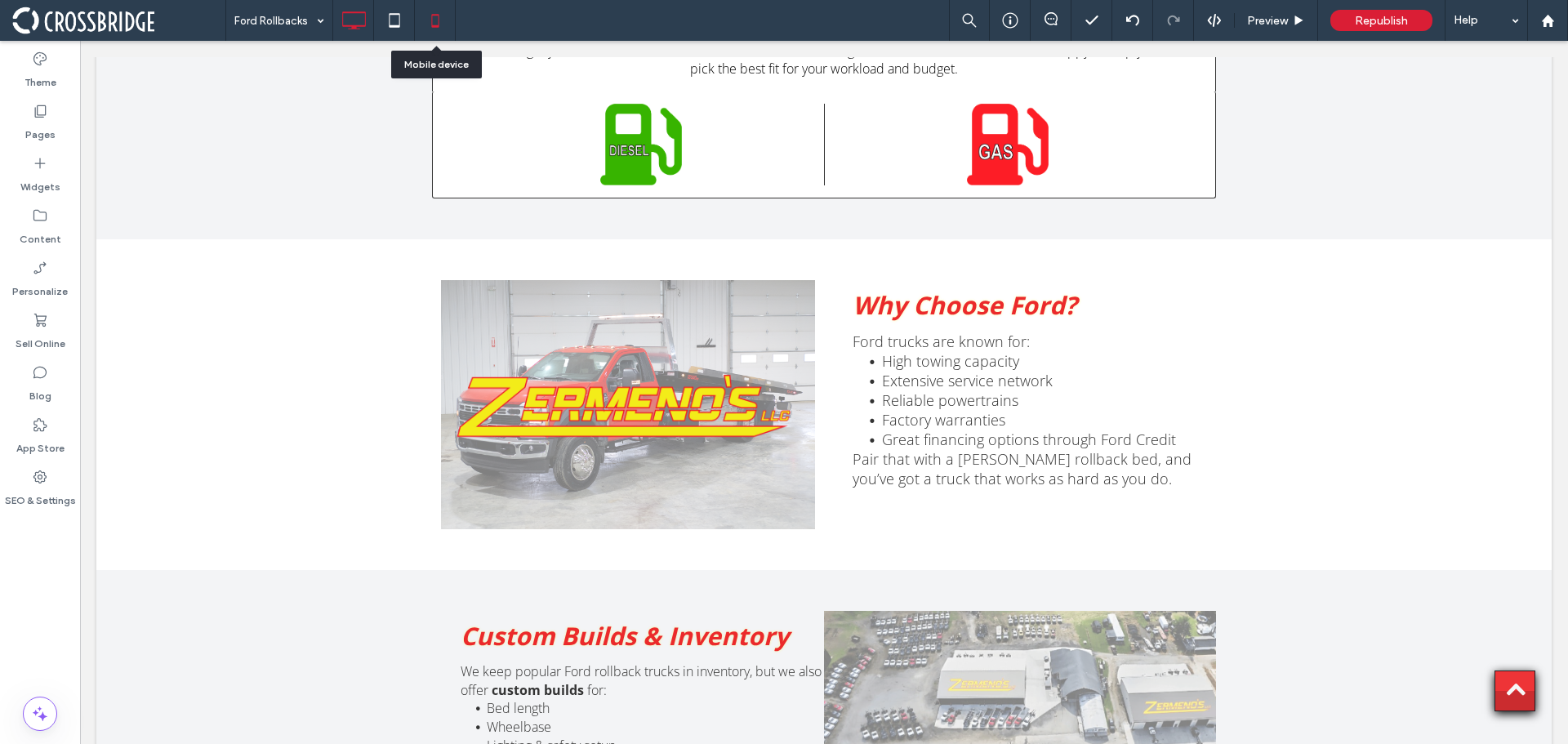
click at [438, 9] on icon at bounding box center [434, 20] width 32 height 32
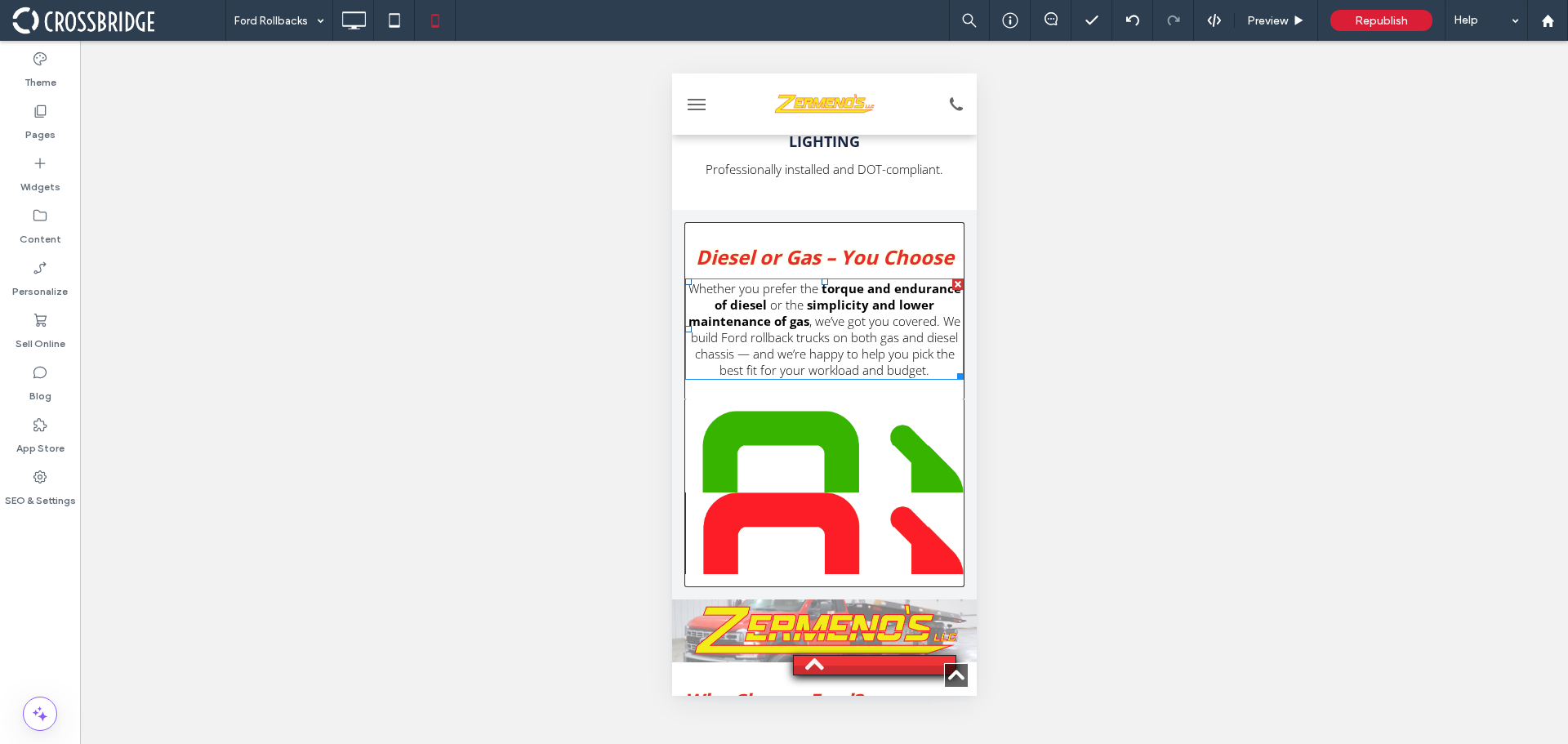
scroll to position [4739, 0]
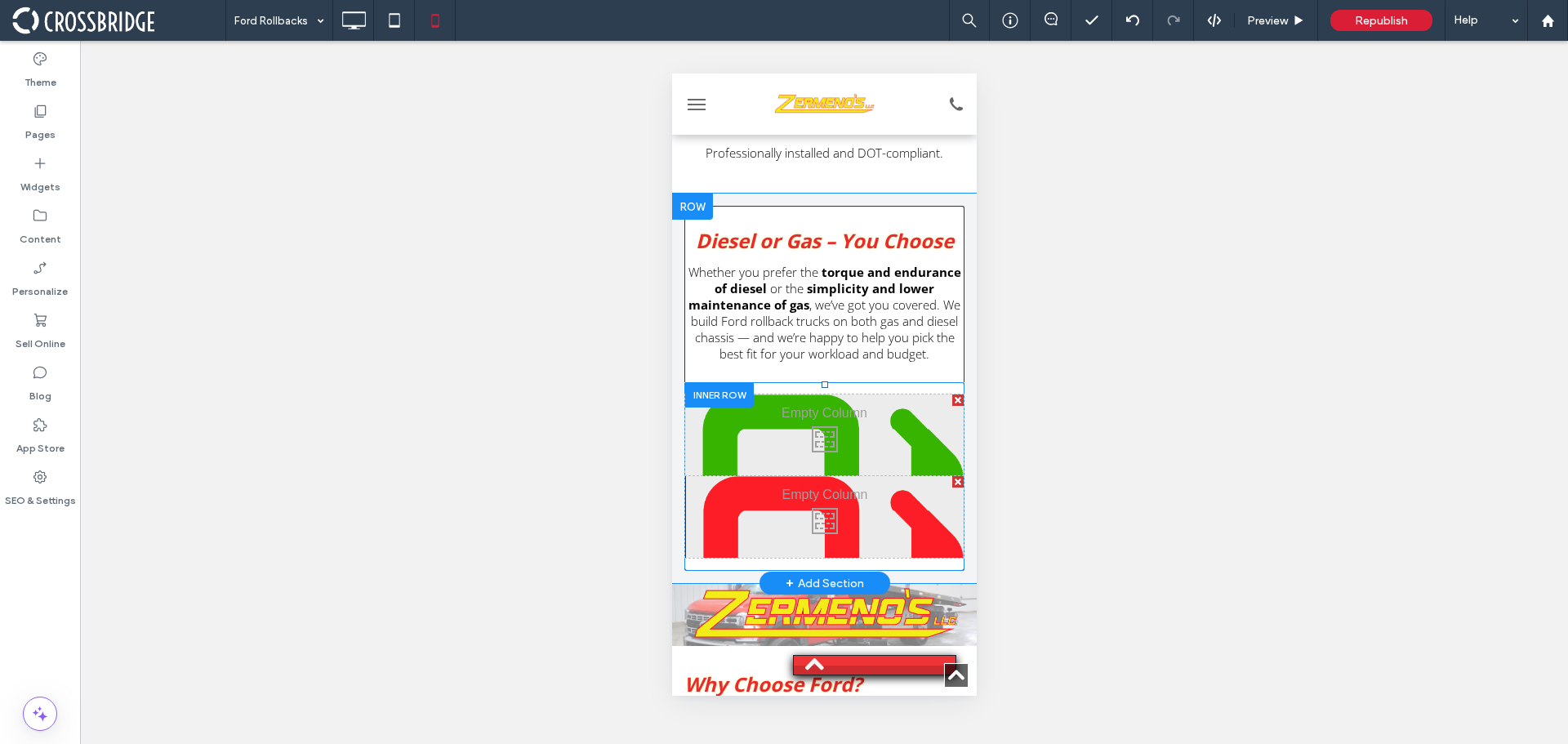
click at [731, 382] on div at bounding box center [718, 394] width 69 height 25
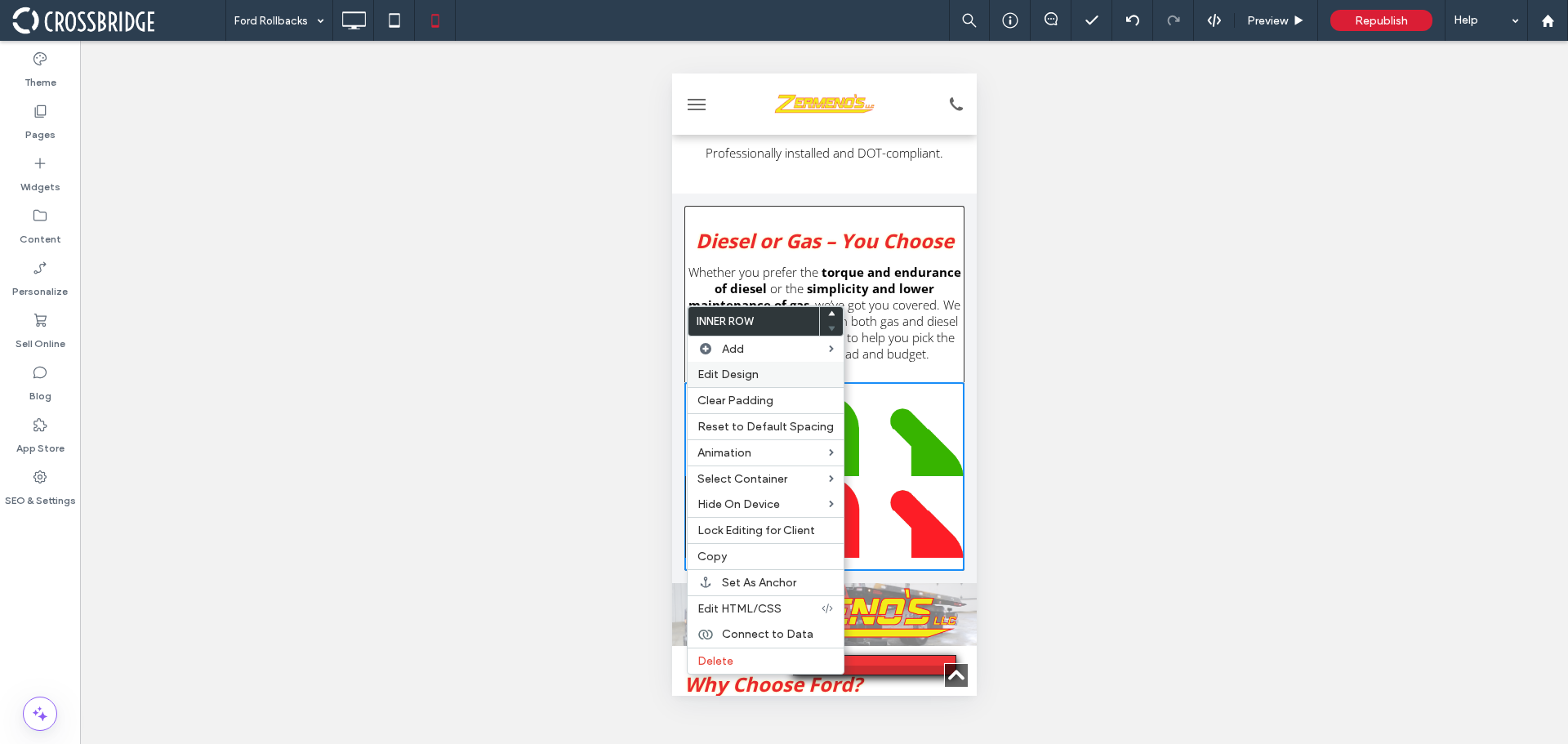
click at [734, 369] on span "Edit Design" at bounding box center [728, 375] width 61 height 14
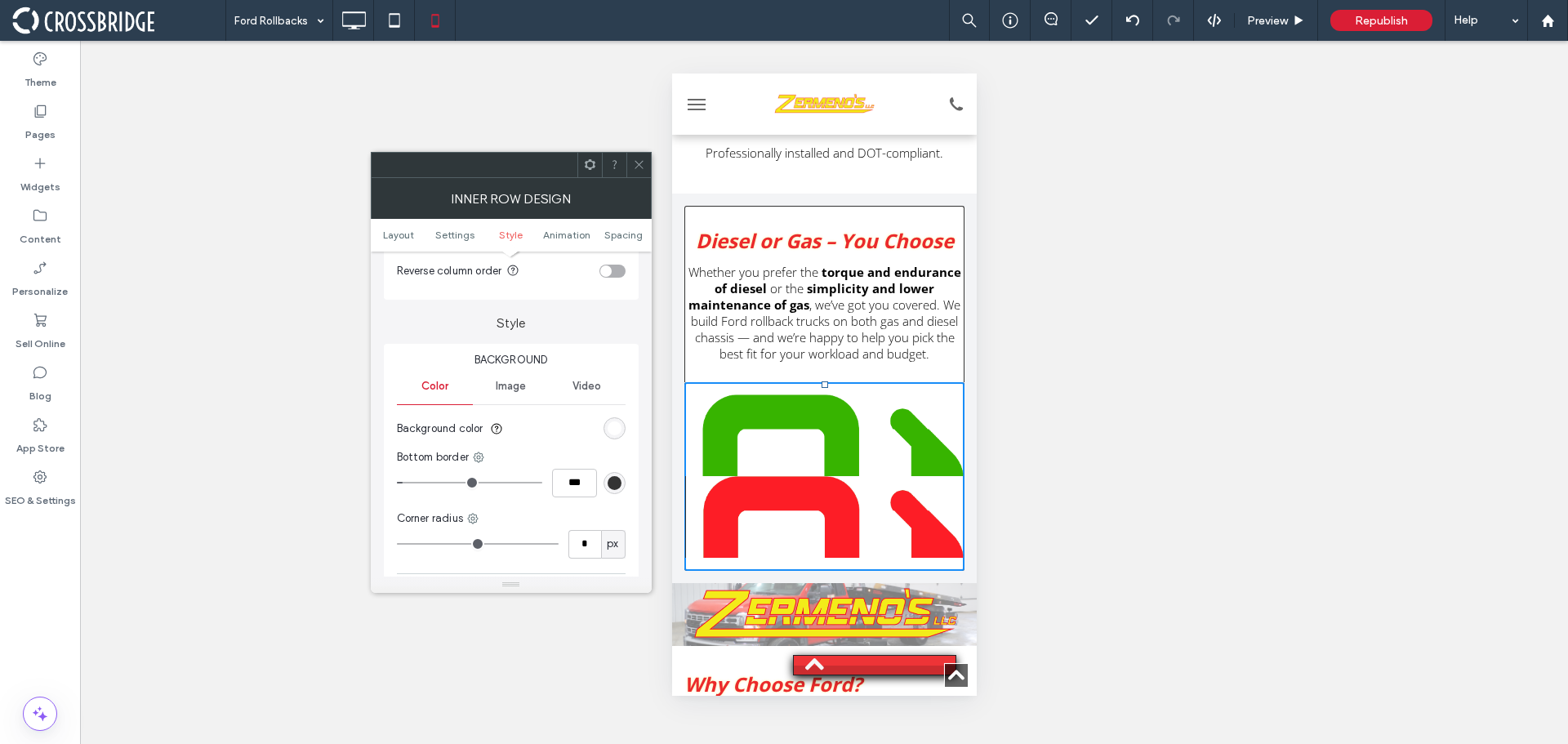
scroll to position [327, 0]
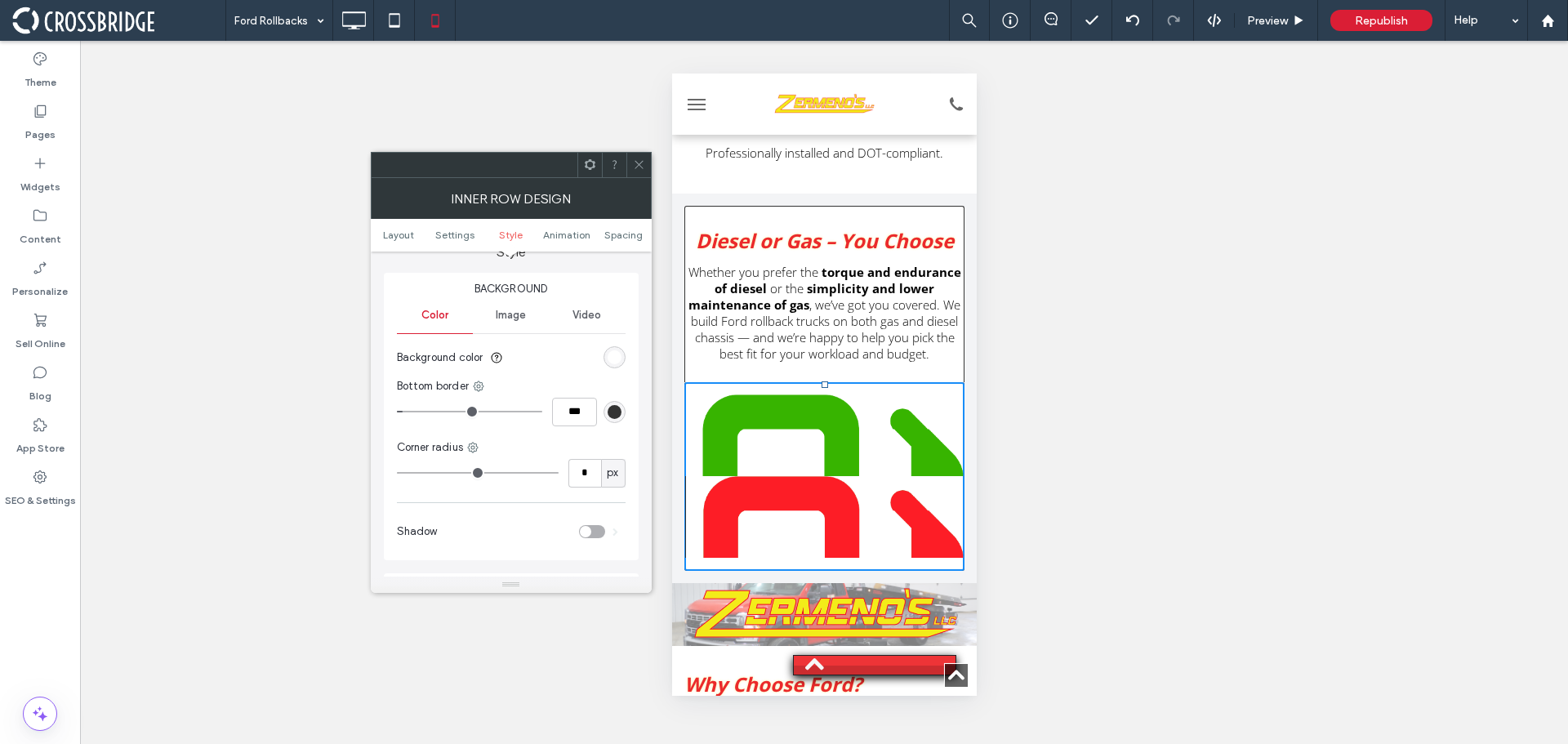
click at [510, 317] on span "Image" at bounding box center [510, 315] width 31 height 13
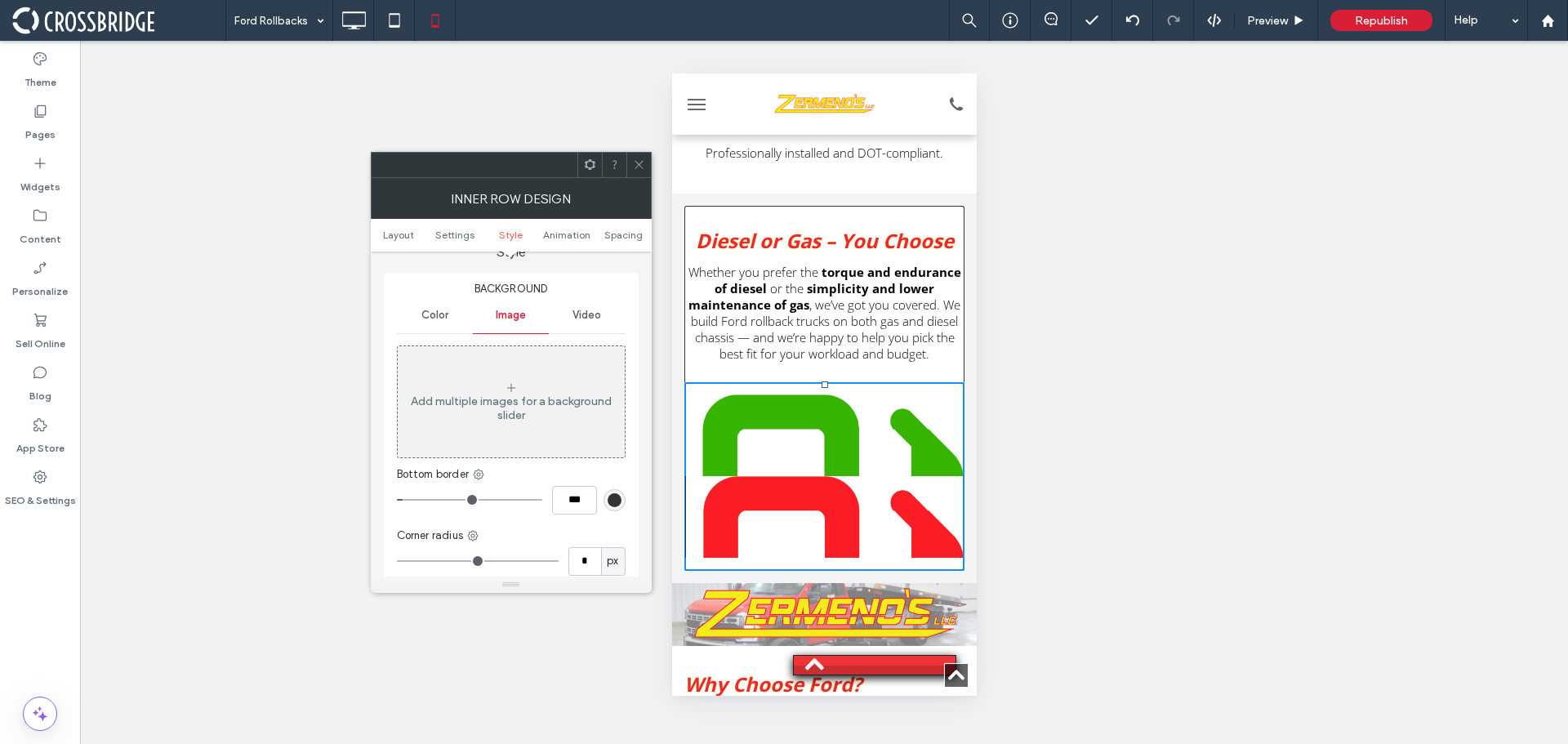
click at [640, 159] on icon at bounding box center [639, 164] width 12 height 12
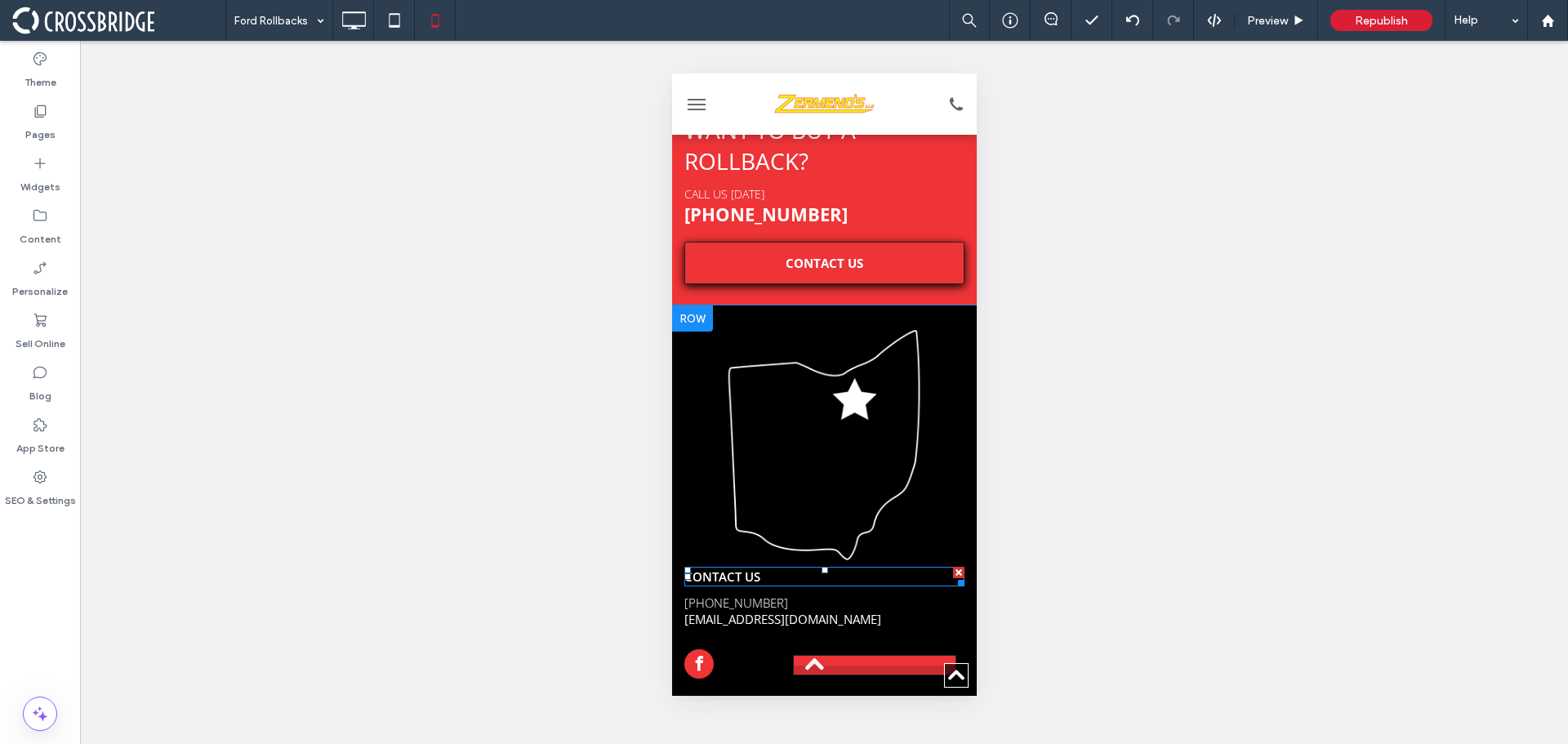
scroll to position [6177, 0]
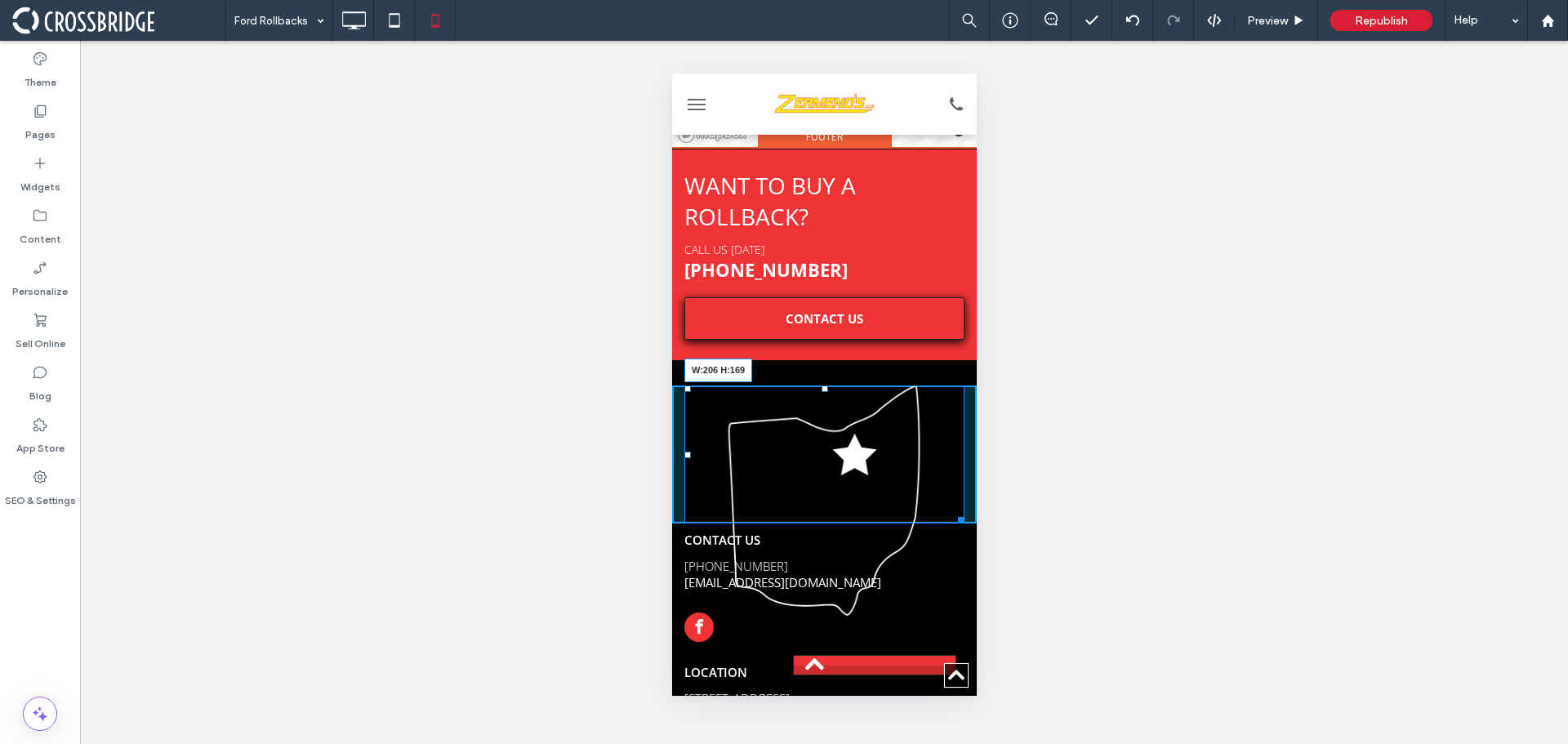
drag, startPoint x: 949, startPoint y: 523, endPoint x: 898, endPoint y: 480, distance: 66.7
click at [898, 480] on div "HOURS Monday - Friday : 8:00 AM - 6:00 PM Saturday : 9:00 AM - 5:00 PM Sunday :…" at bounding box center [823, 608] width 305 height 447
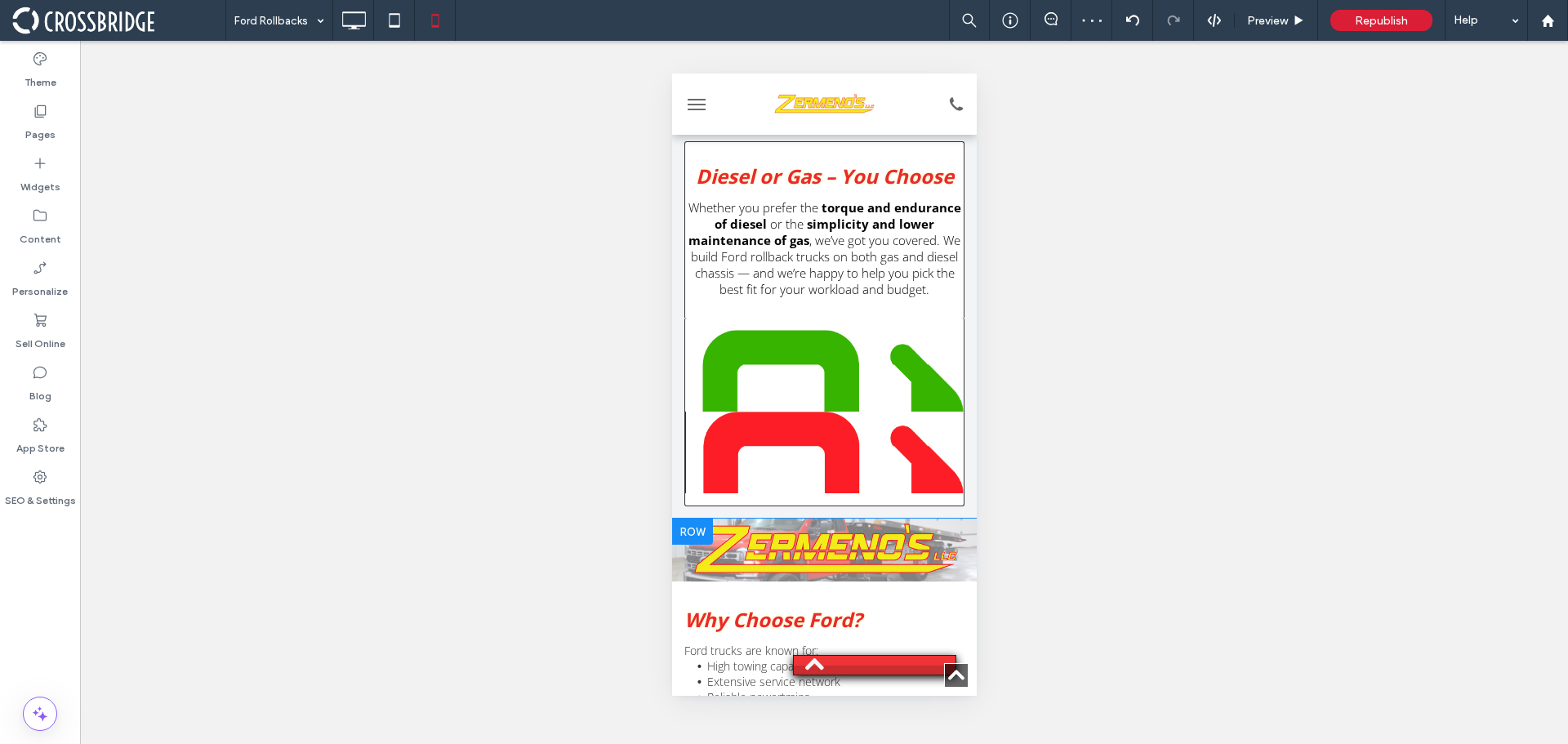
scroll to position [4787, 0]
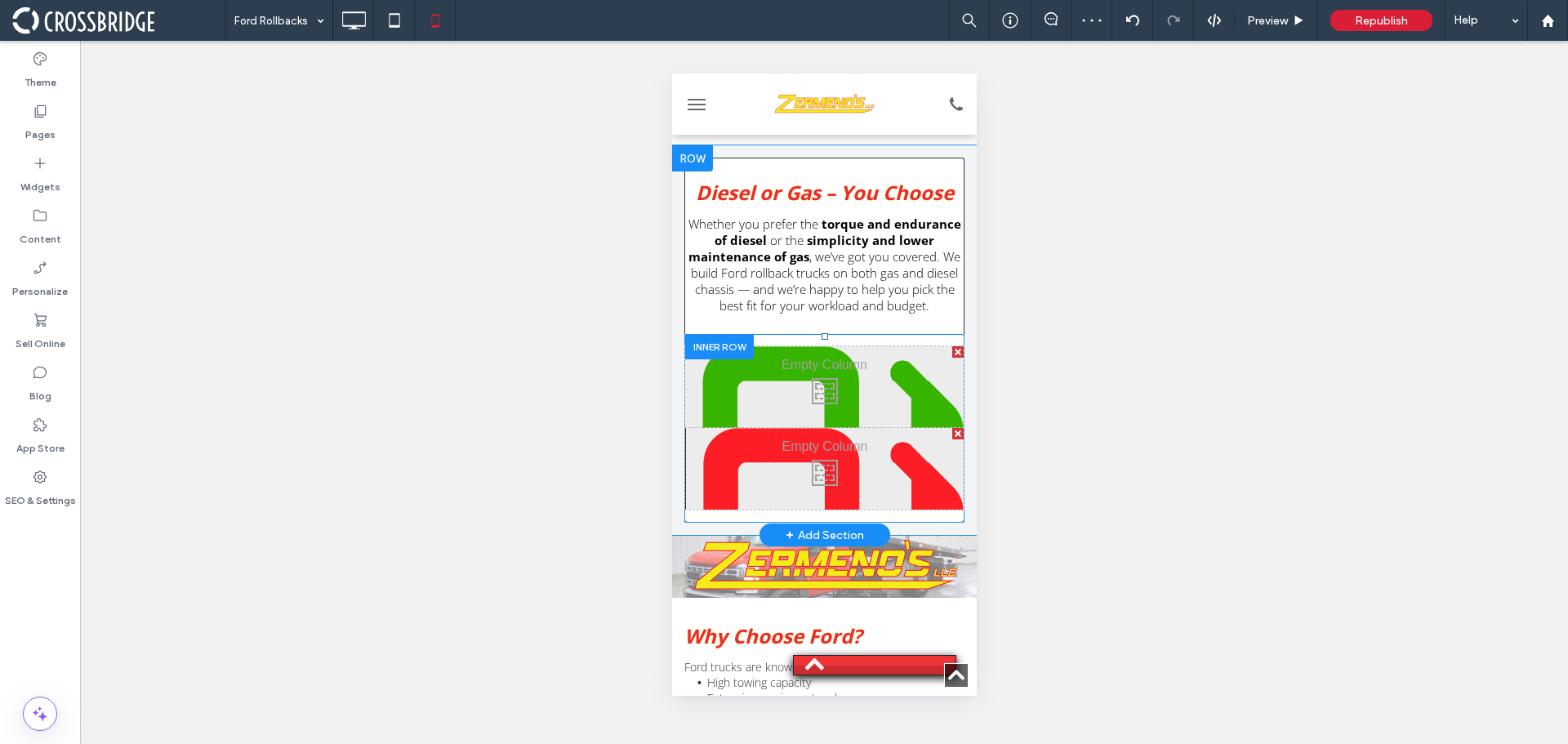
click at [752, 428] on div "Click To Paste" at bounding box center [823, 469] width 279 height 81
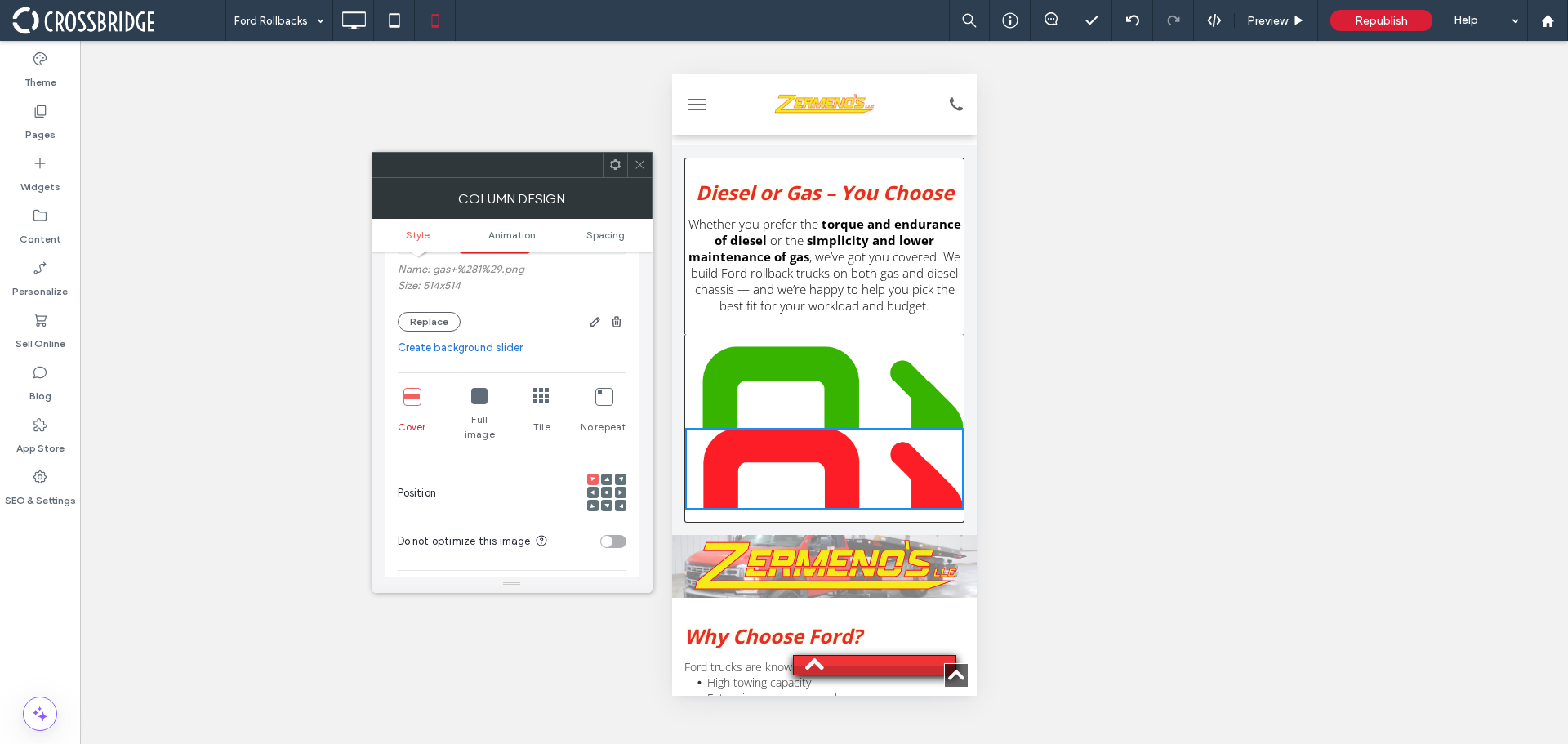
scroll to position [245, 0]
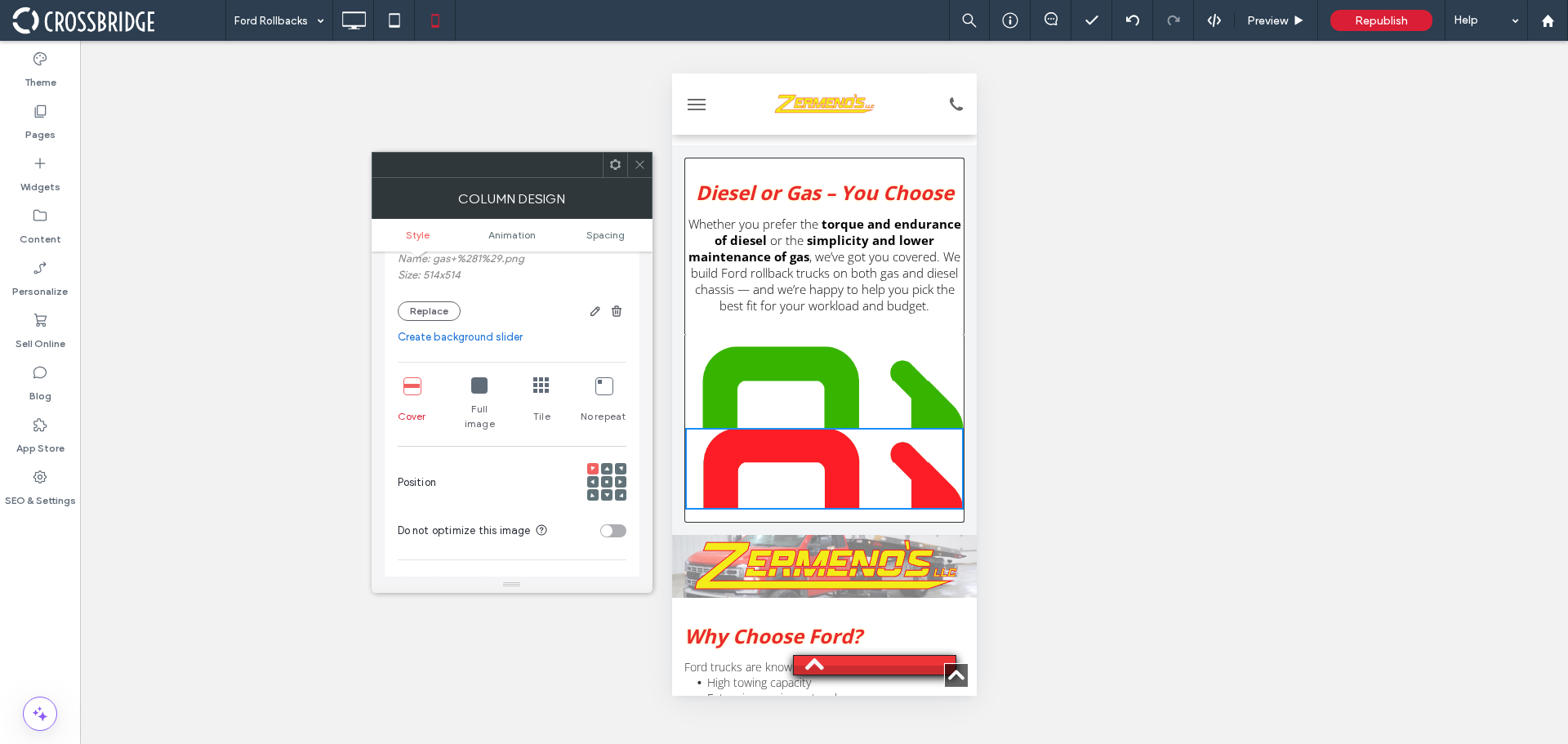
click at [482, 381] on icon at bounding box center [479, 386] width 17 height 17
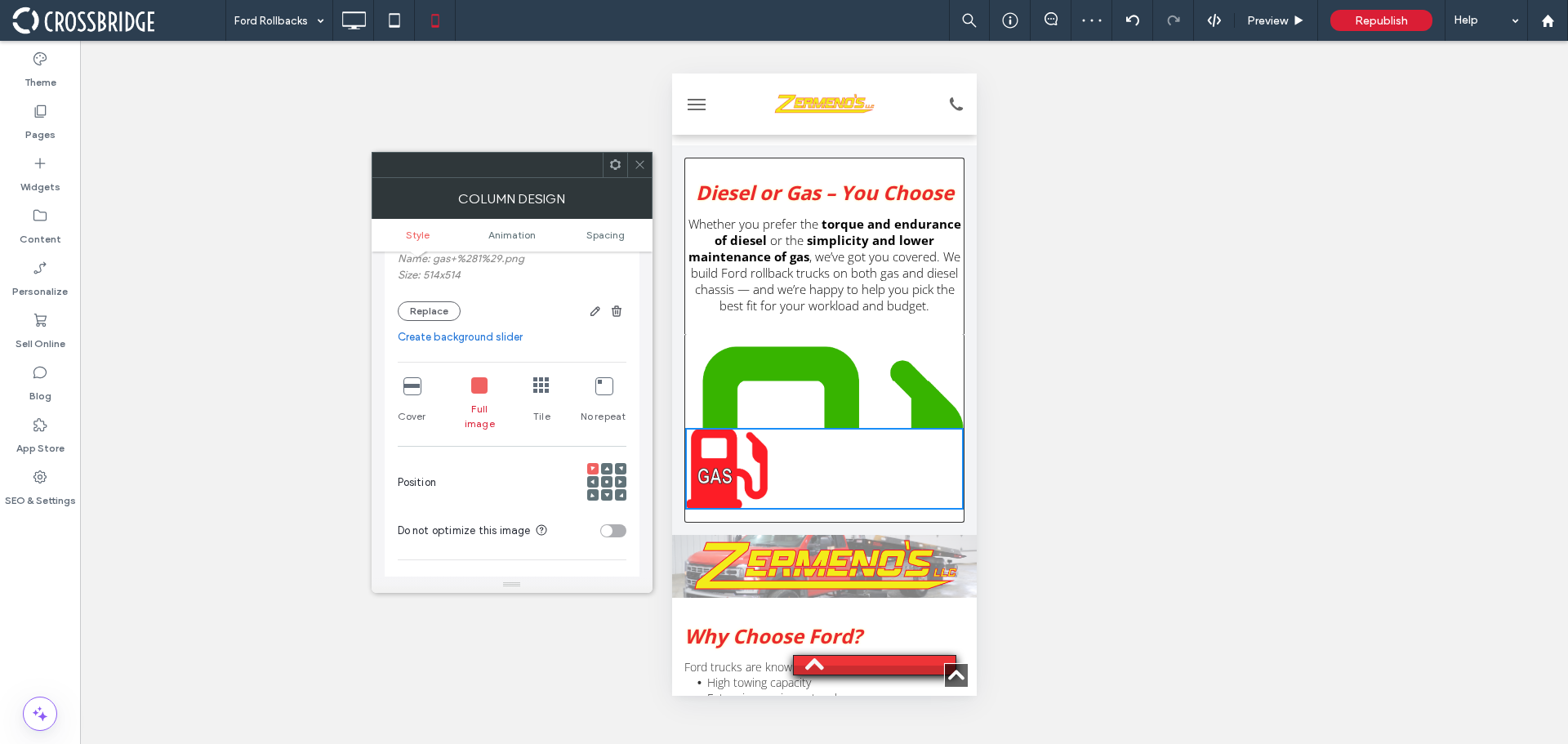
click at [607, 480] on icon at bounding box center [607, 483] width 5 height 5
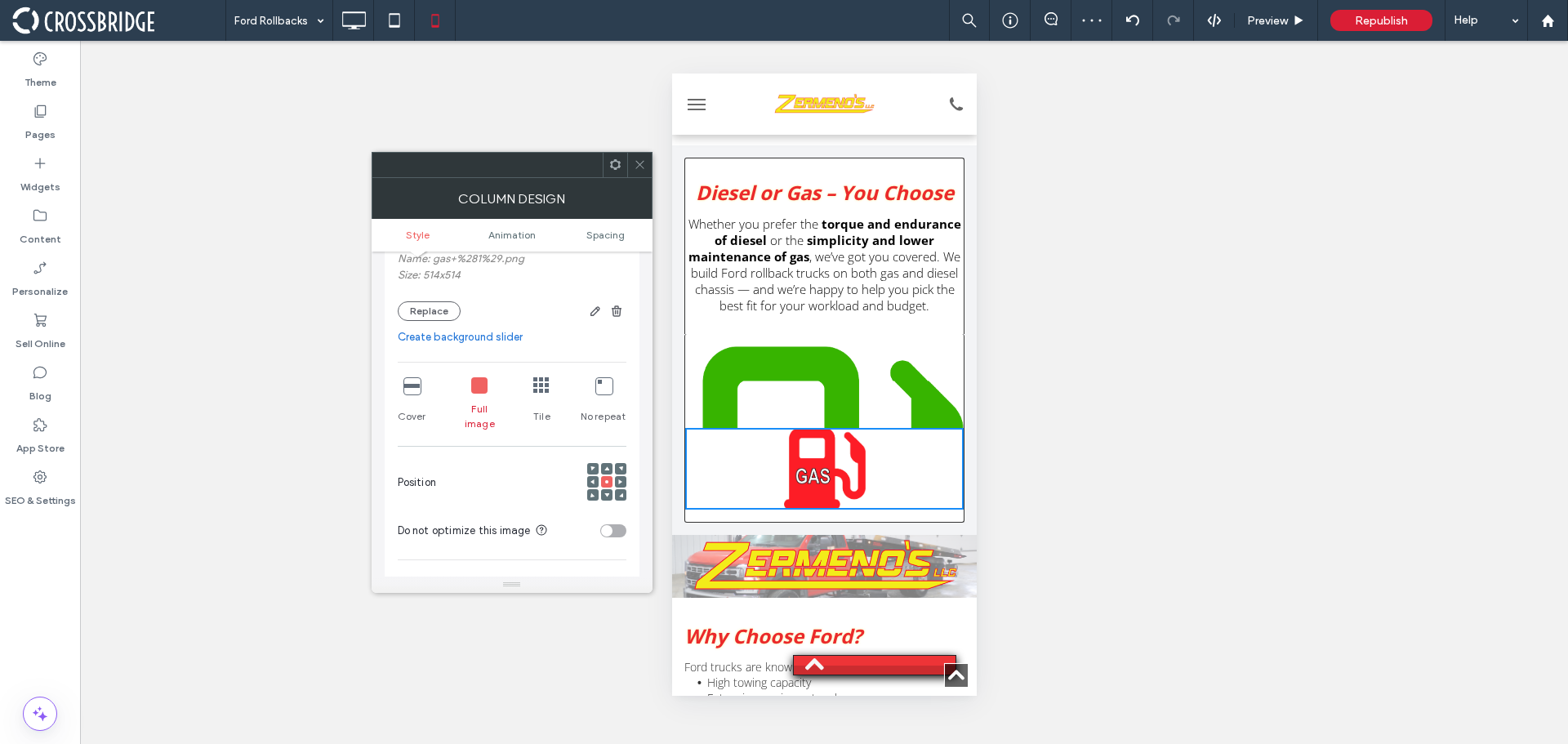
click at [776, 346] on div "Click To Paste" at bounding box center [823, 386] width 279 height 81
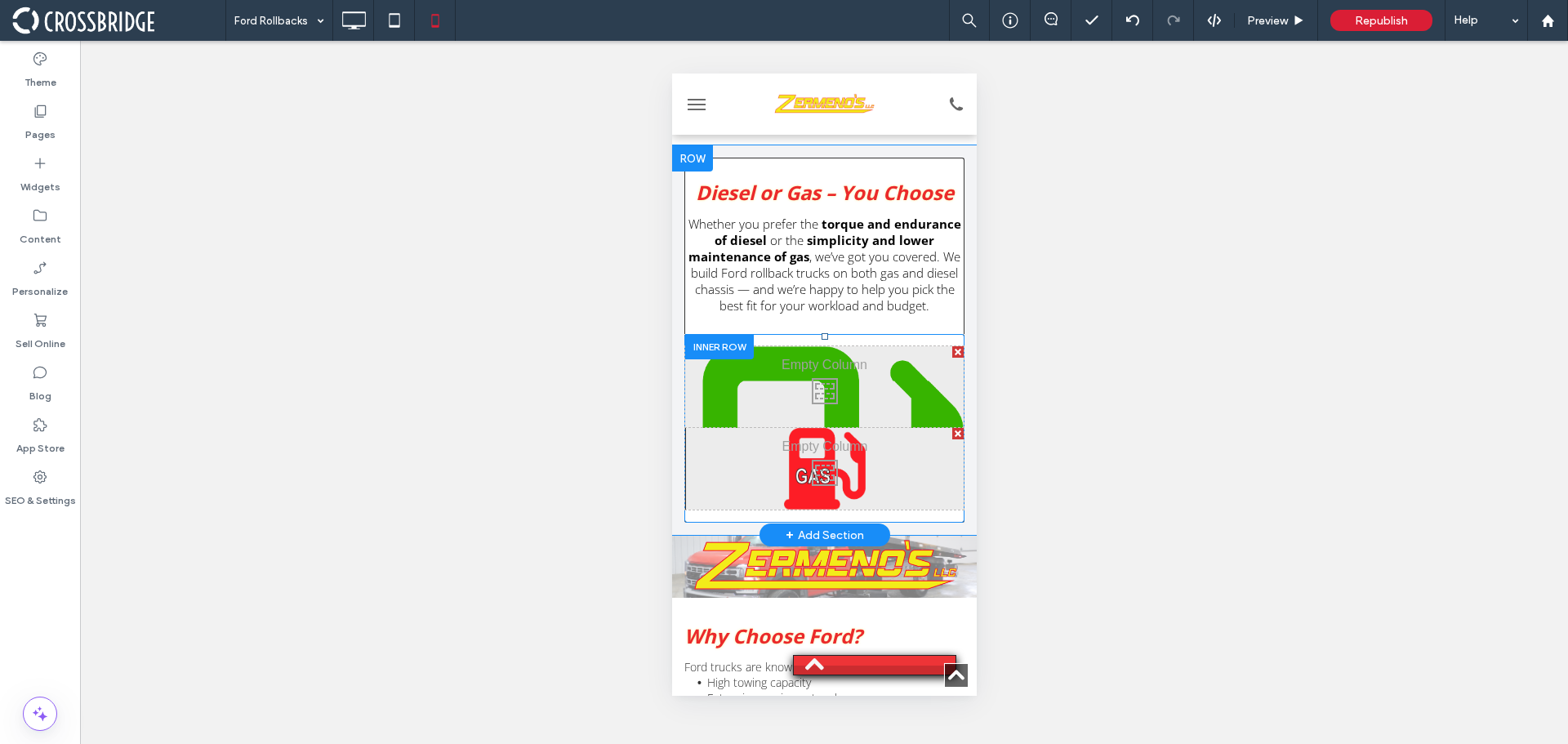
click at [819, 346] on div "Click To Paste" at bounding box center [823, 386] width 279 height 81
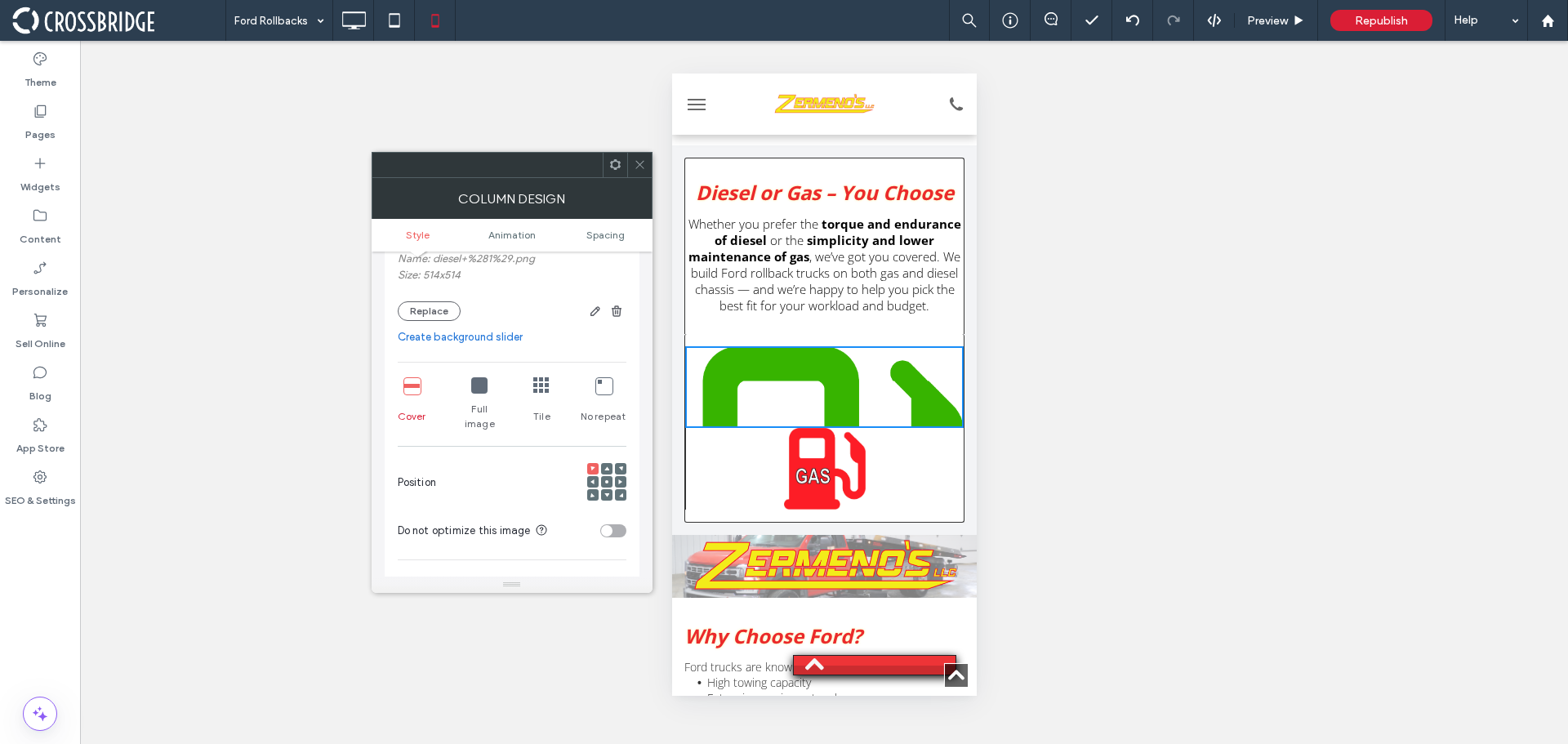
click at [481, 388] on icon at bounding box center [479, 386] width 17 height 17
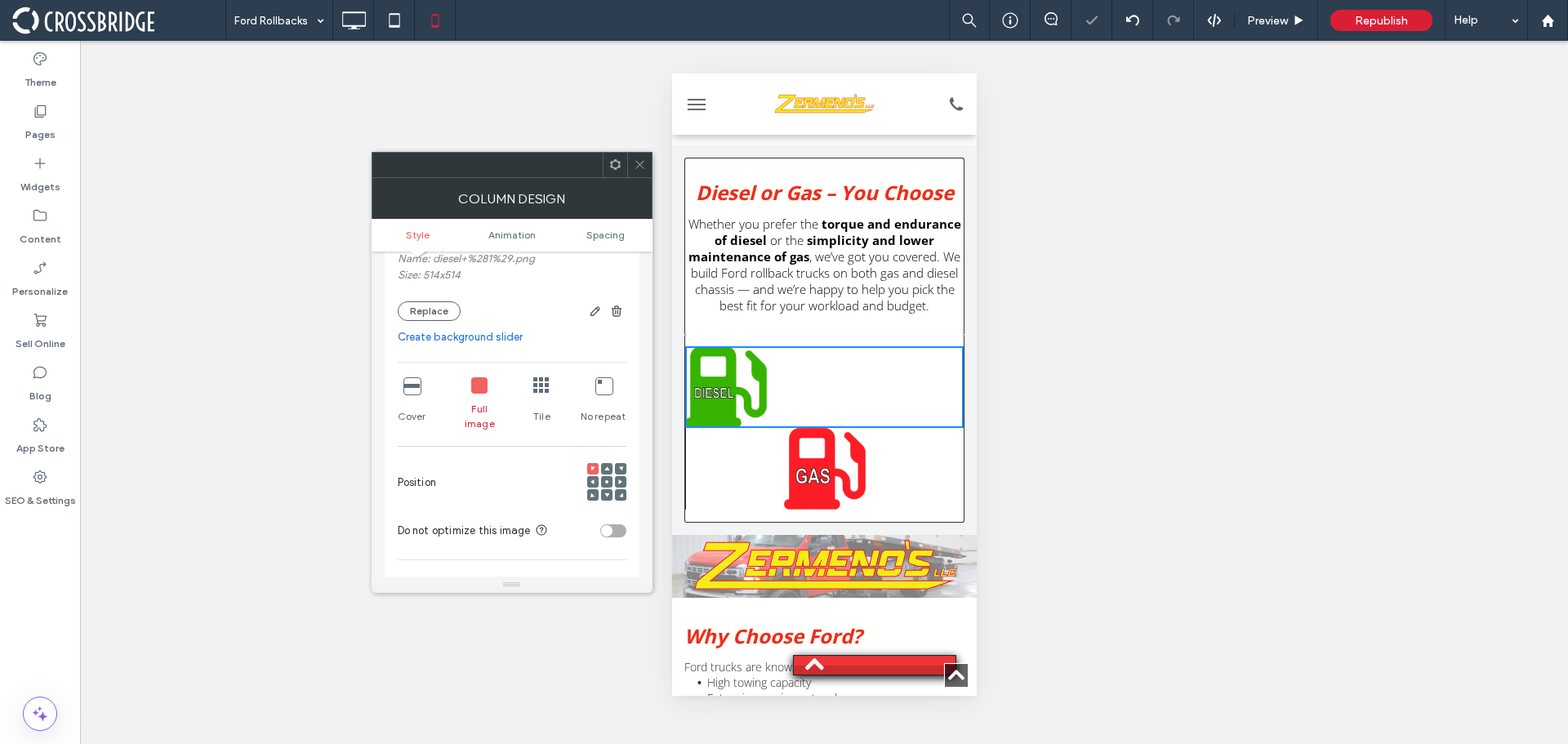
click at [608, 480] on icon at bounding box center [607, 483] width 5 height 5
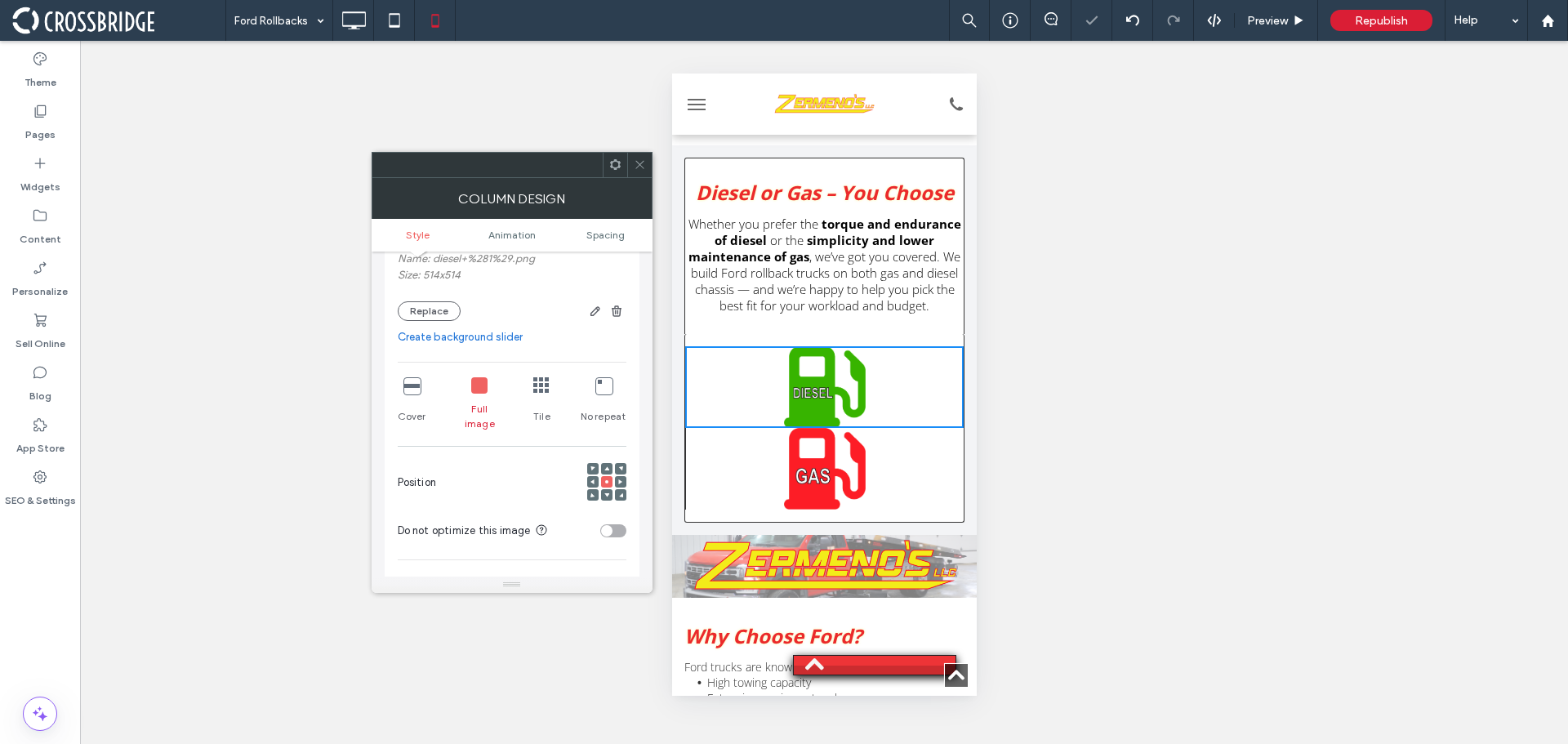
click at [642, 170] on span at bounding box center [640, 165] width 12 height 24
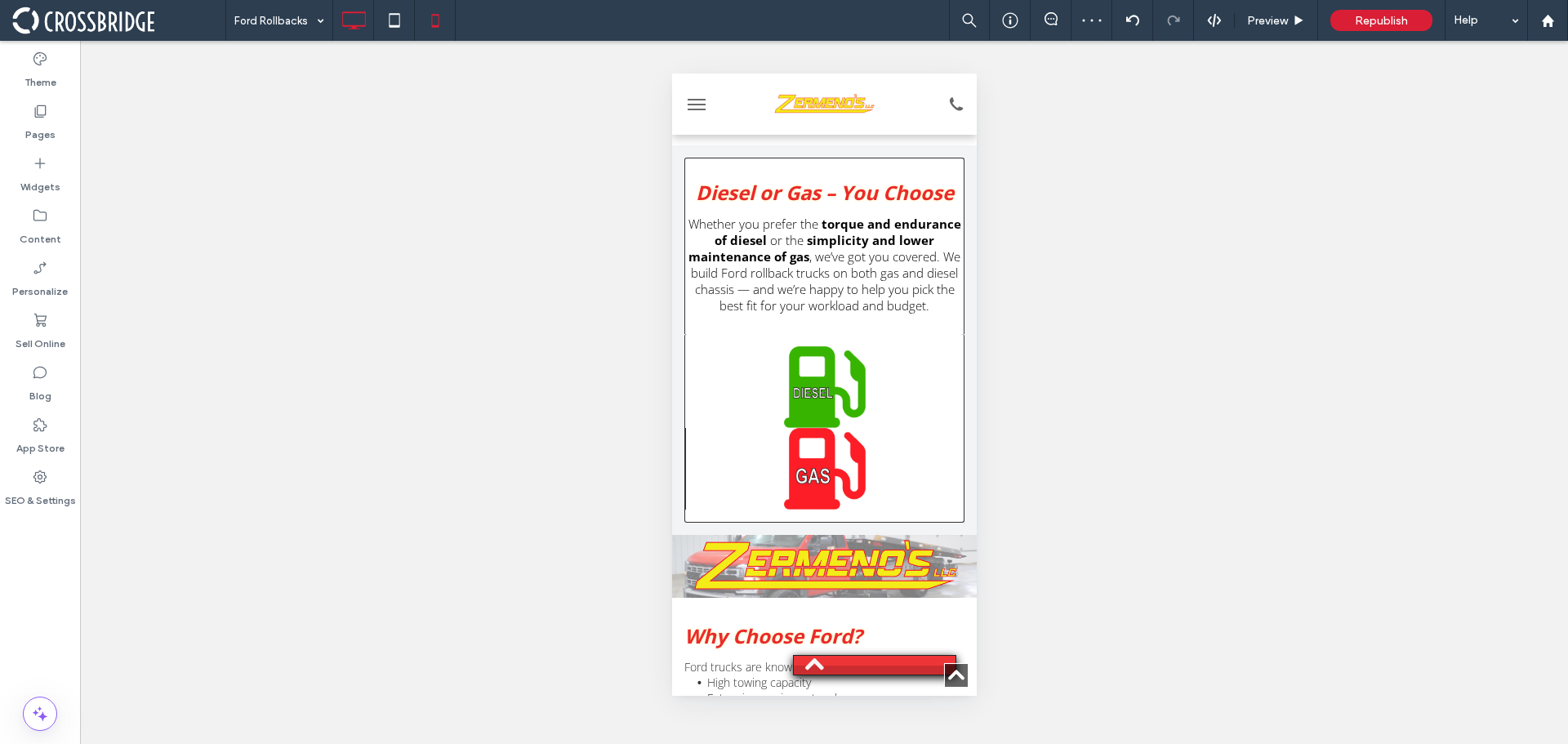
click at [356, 17] on icon at bounding box center [353, 20] width 32 height 32
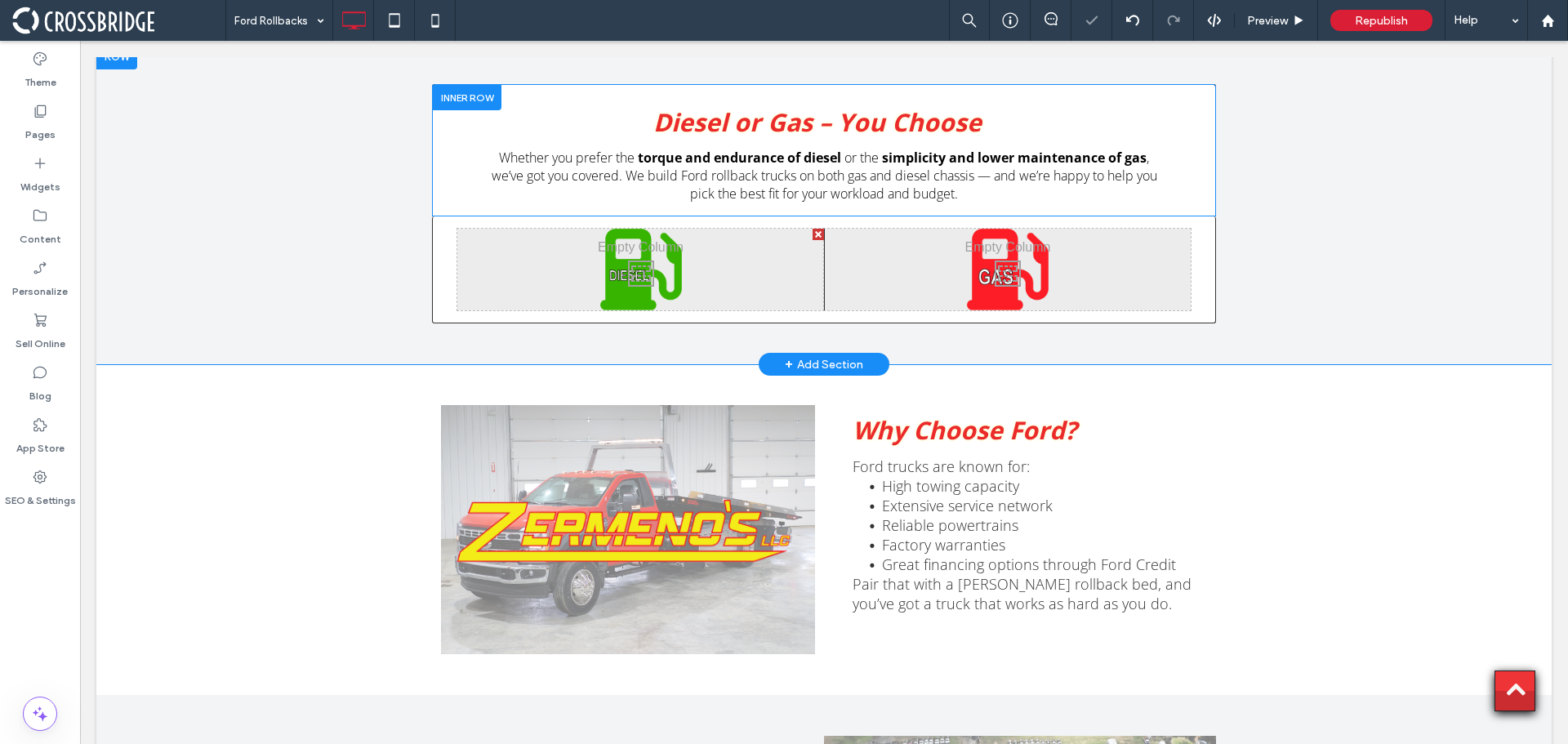
scroll to position [2206, 0]
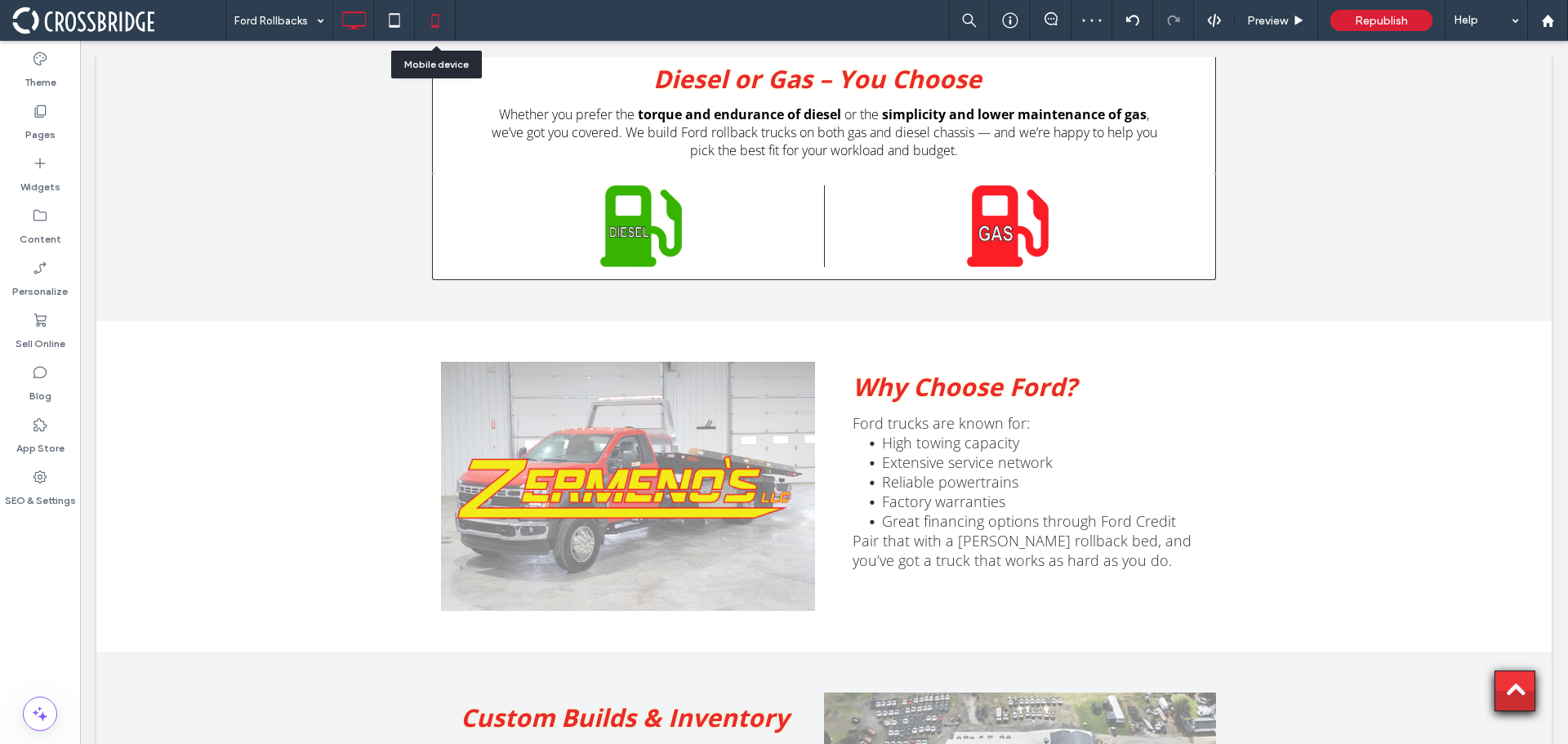
click at [439, 24] on use at bounding box center [434, 20] width 7 height 13
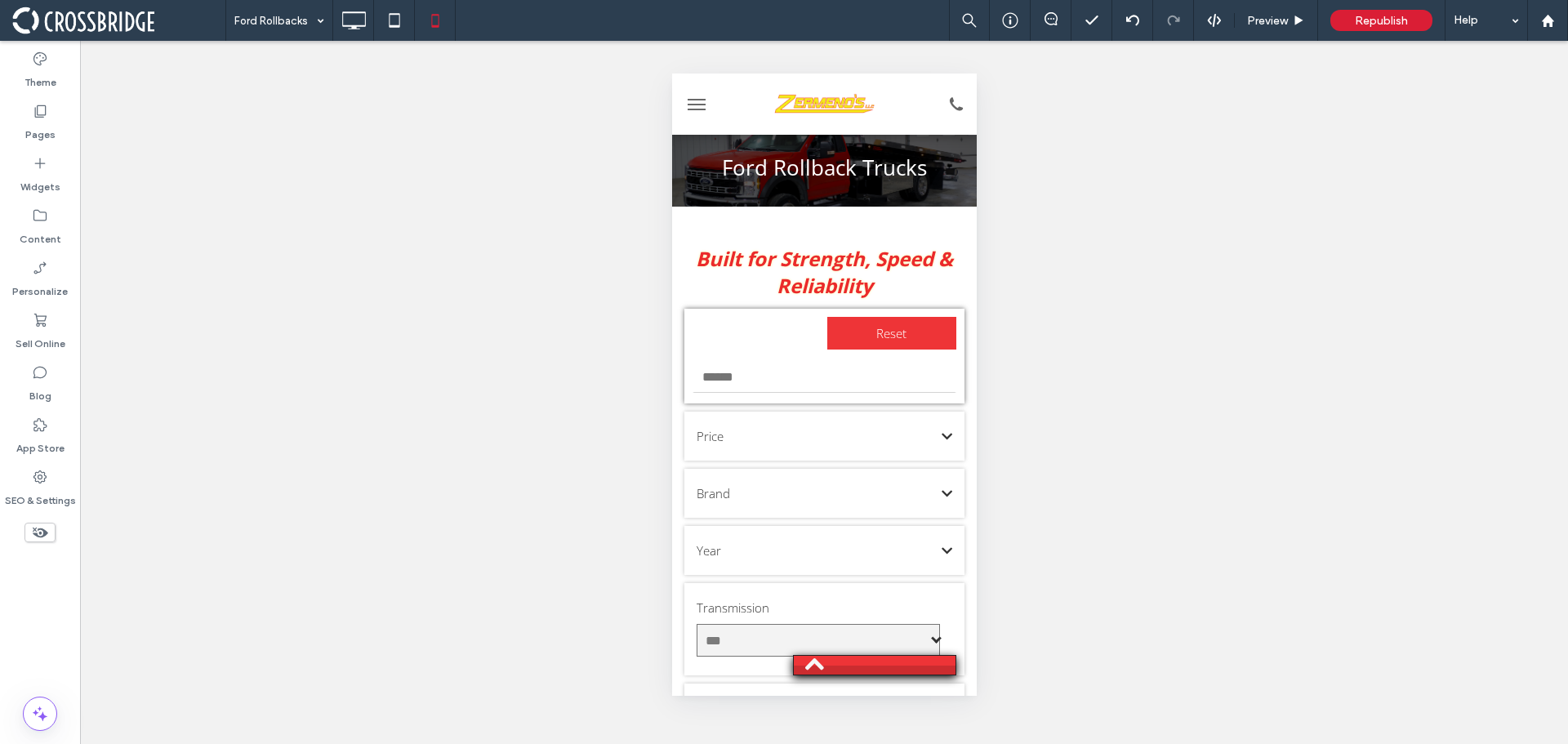
scroll to position [0, 0]
click at [705, 106] on button "menu" at bounding box center [696, 104] width 32 height 32
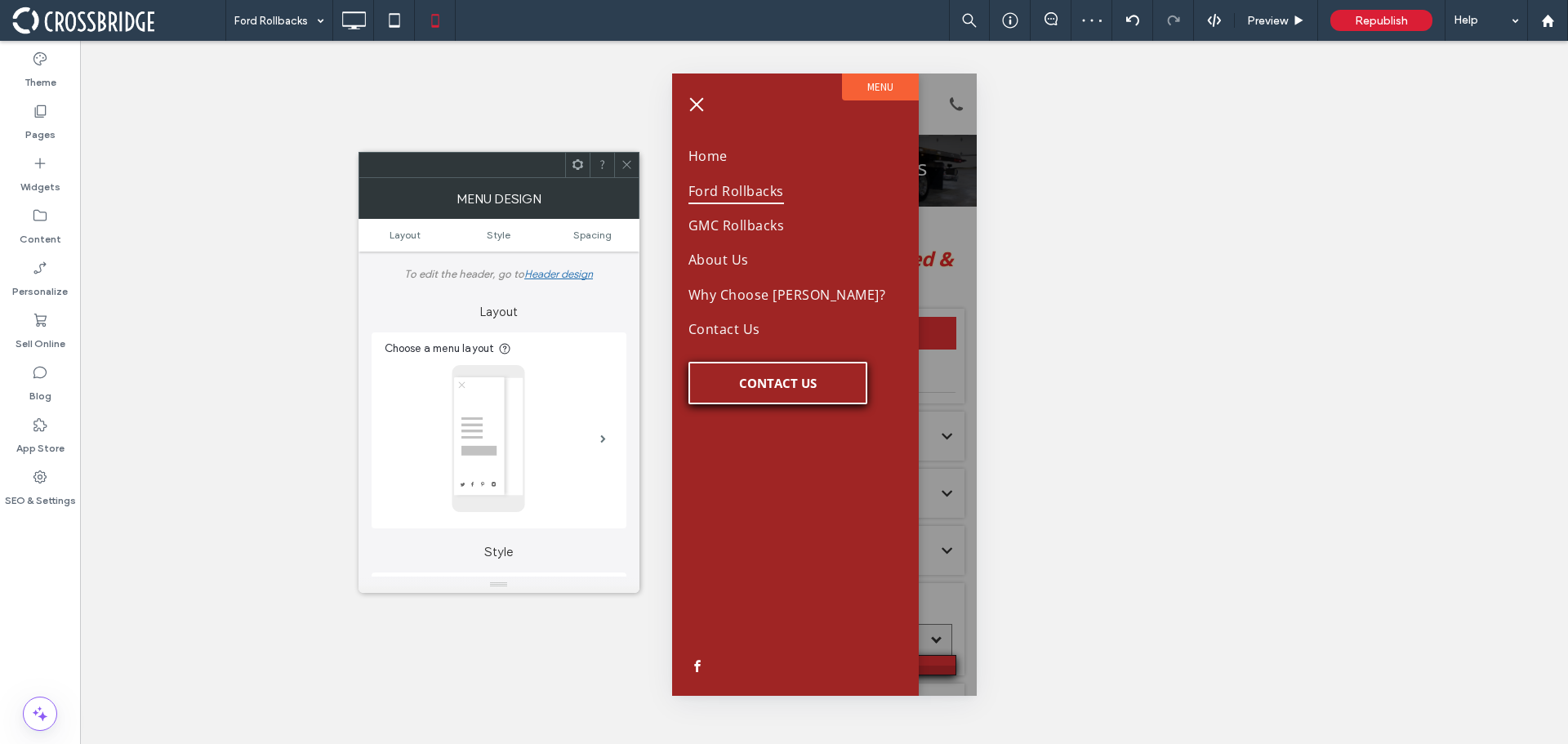
click at [697, 102] on span "menu" at bounding box center [697, 104] width 14 height 14
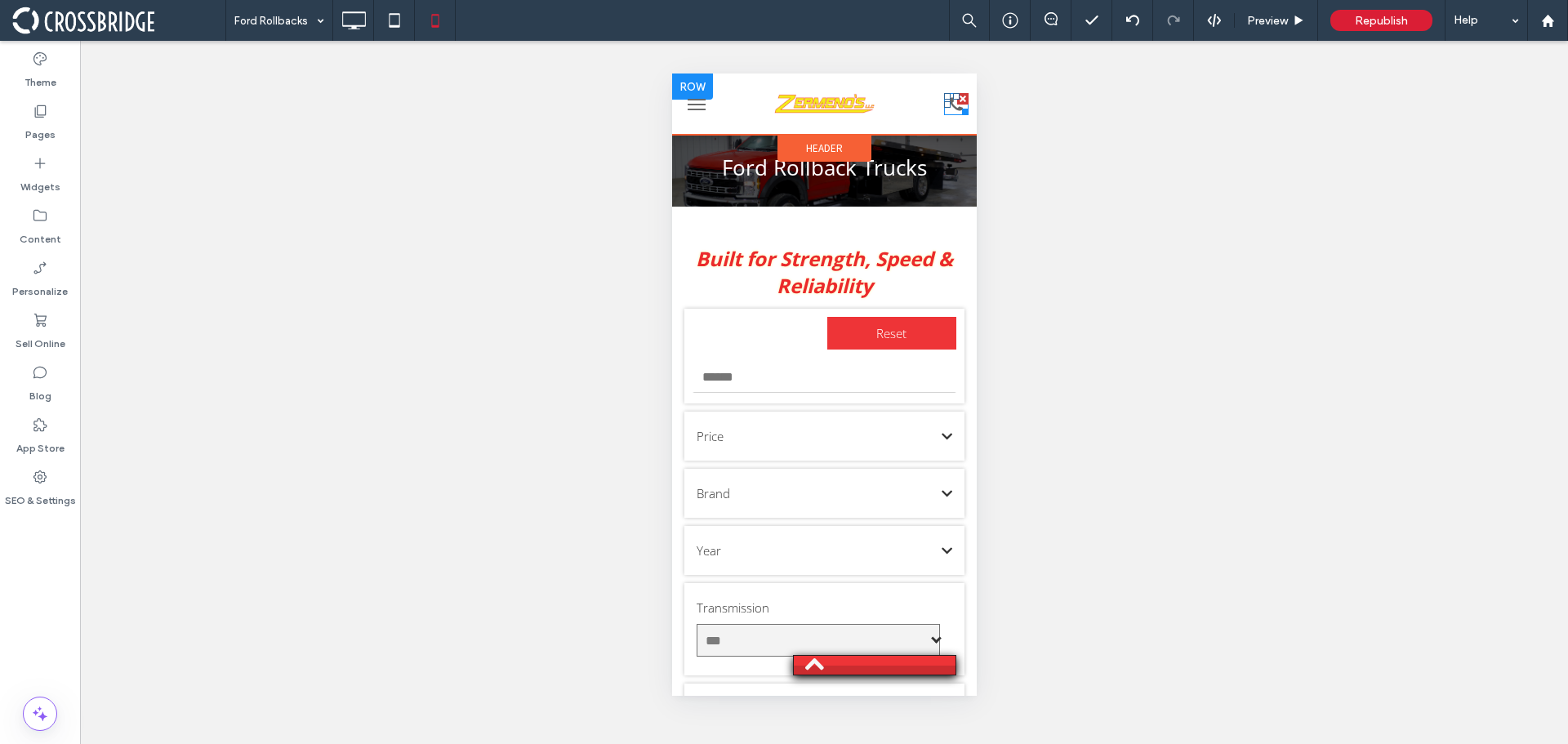
click at [949, 105] on icon at bounding box center [955, 103] width 13 height 13
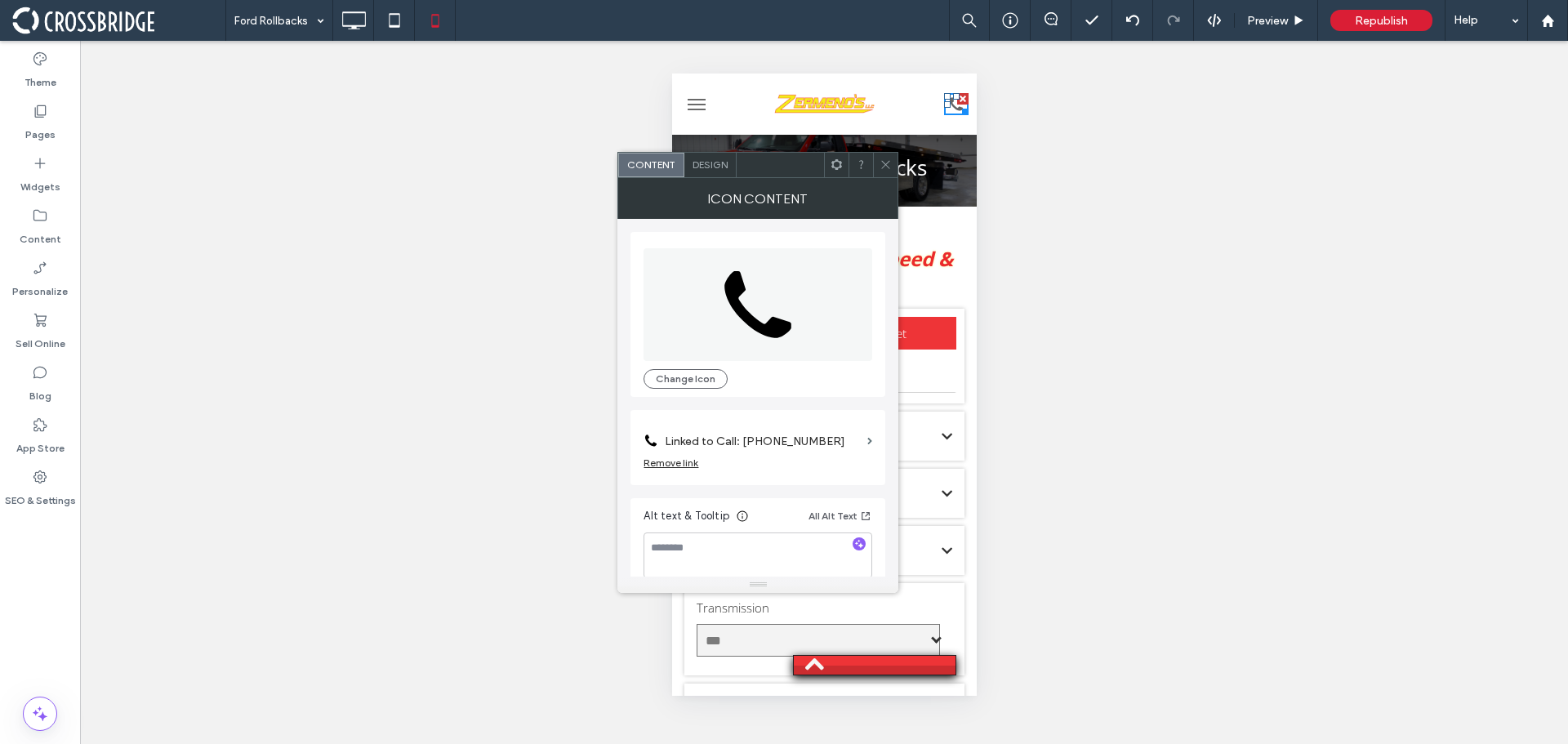
click at [885, 166] on use at bounding box center [885, 164] width 8 height 8
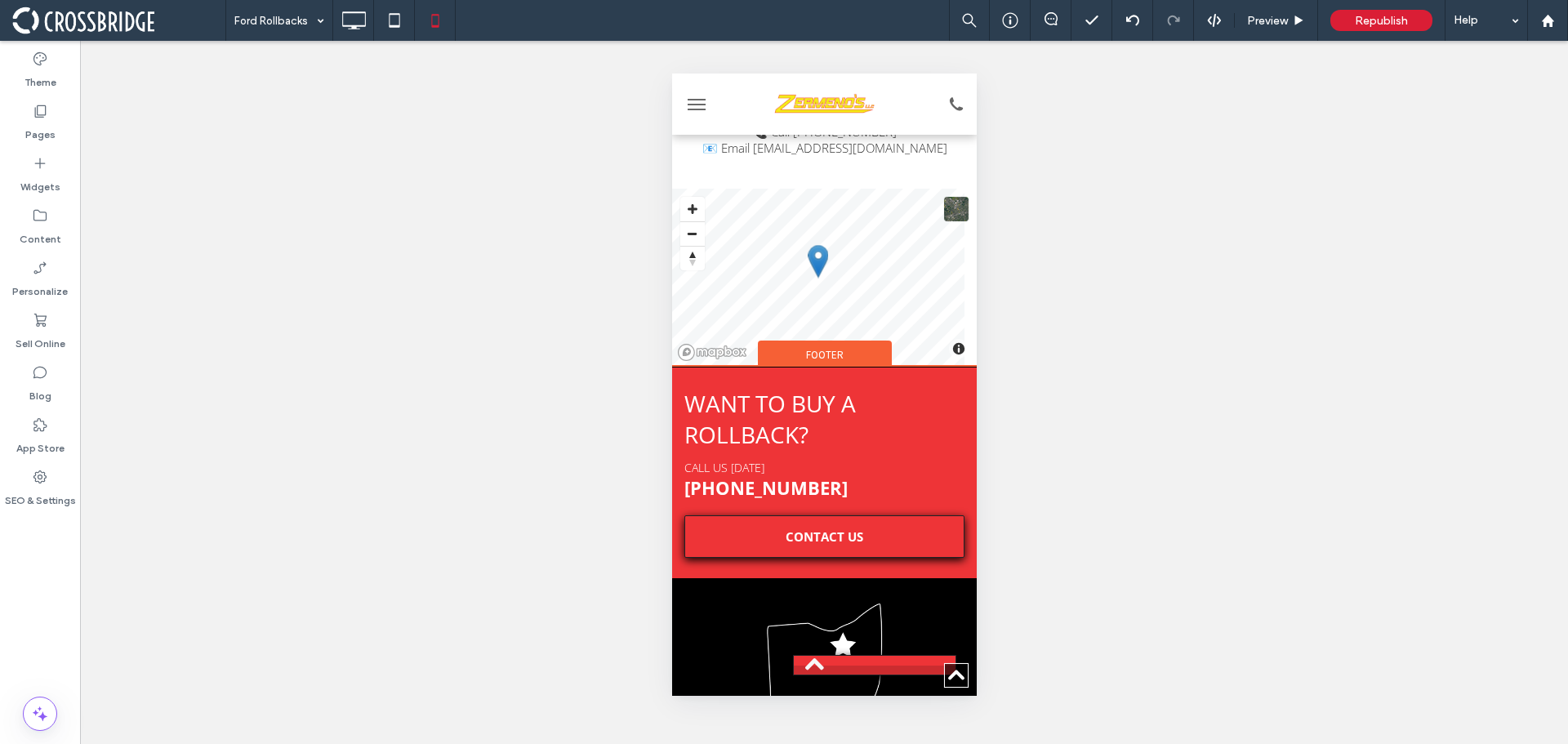
scroll to position [5930, 0]
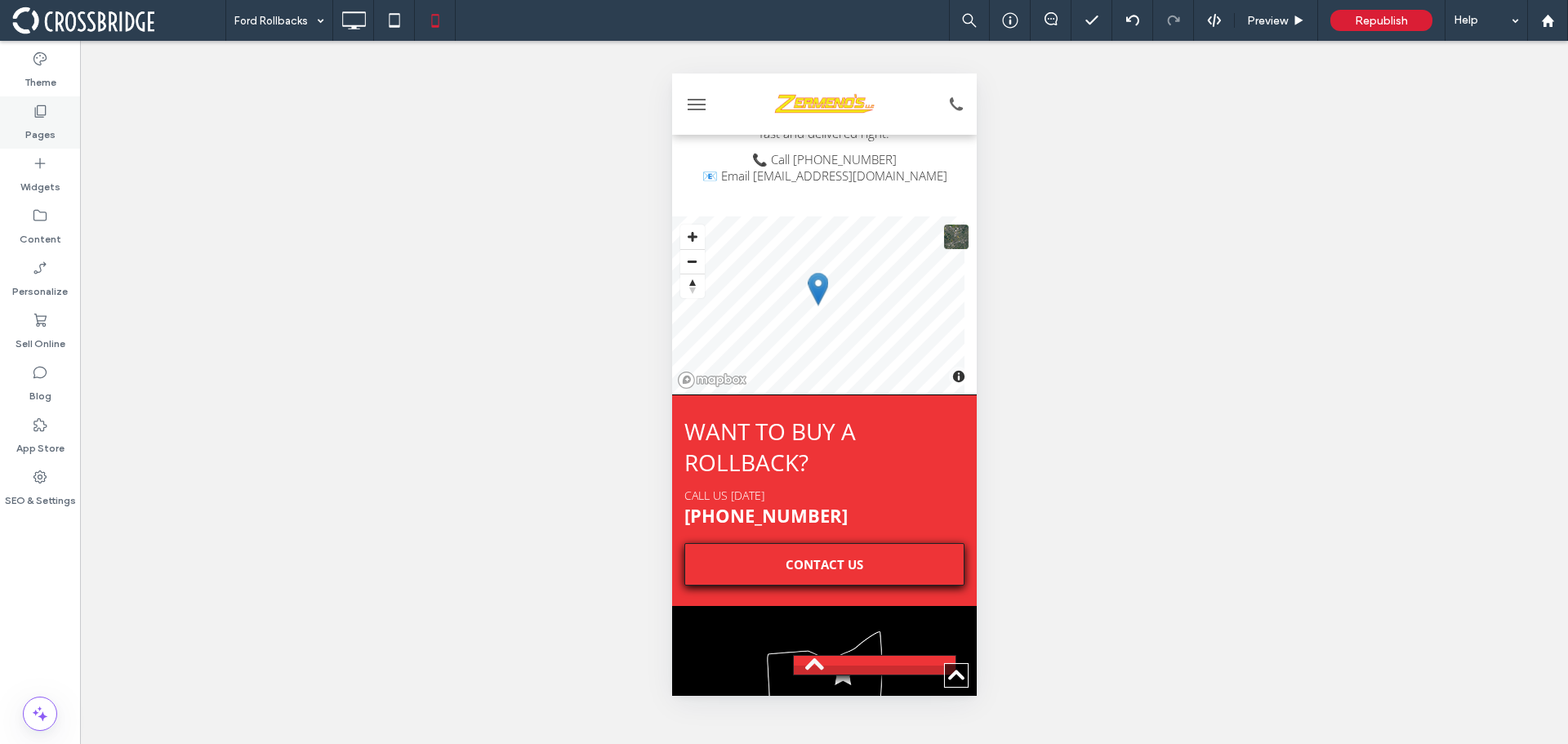
click at [50, 120] on label "Pages" at bounding box center [40, 130] width 31 height 23
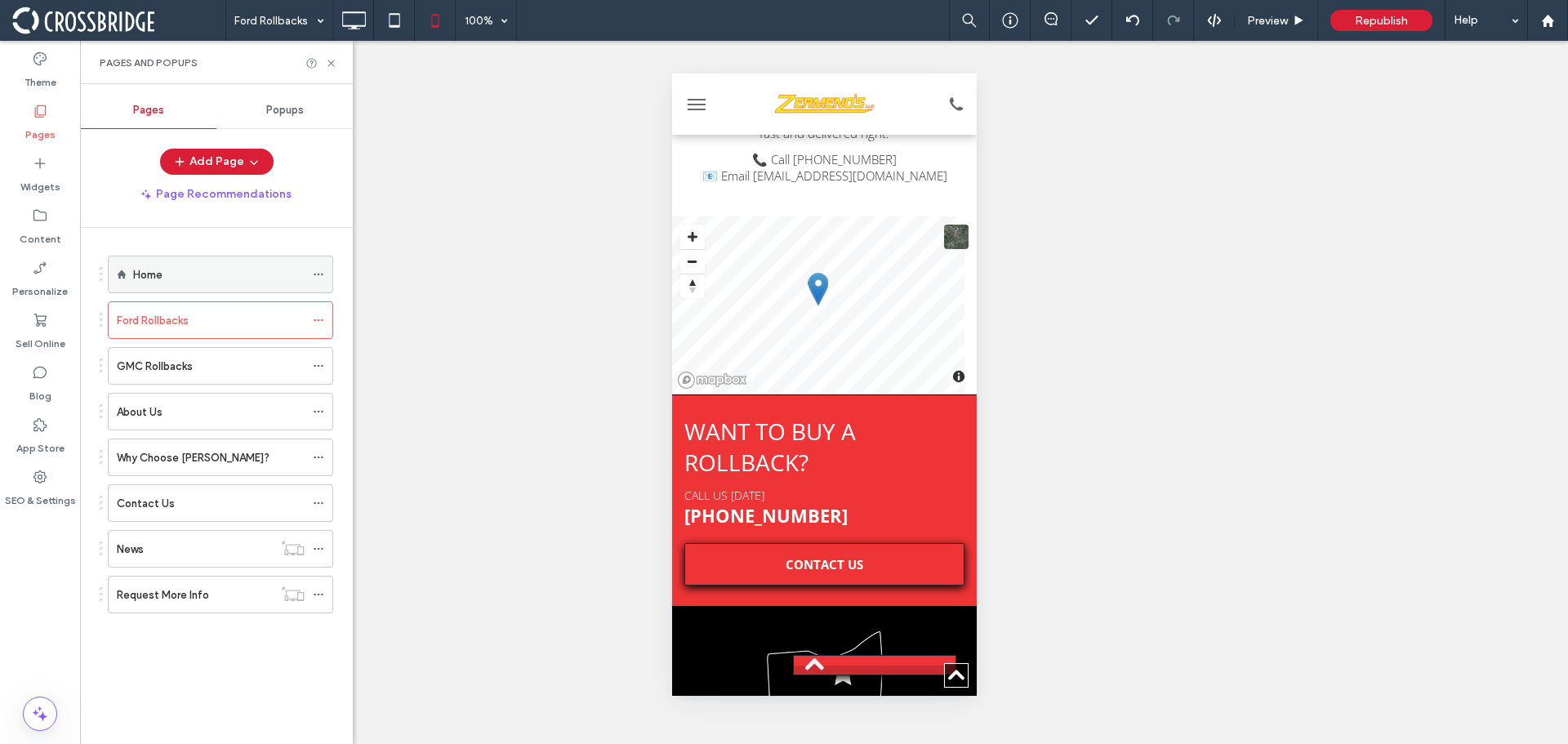
click at [212, 281] on div "Home" at bounding box center [219, 275] width 171 height 17
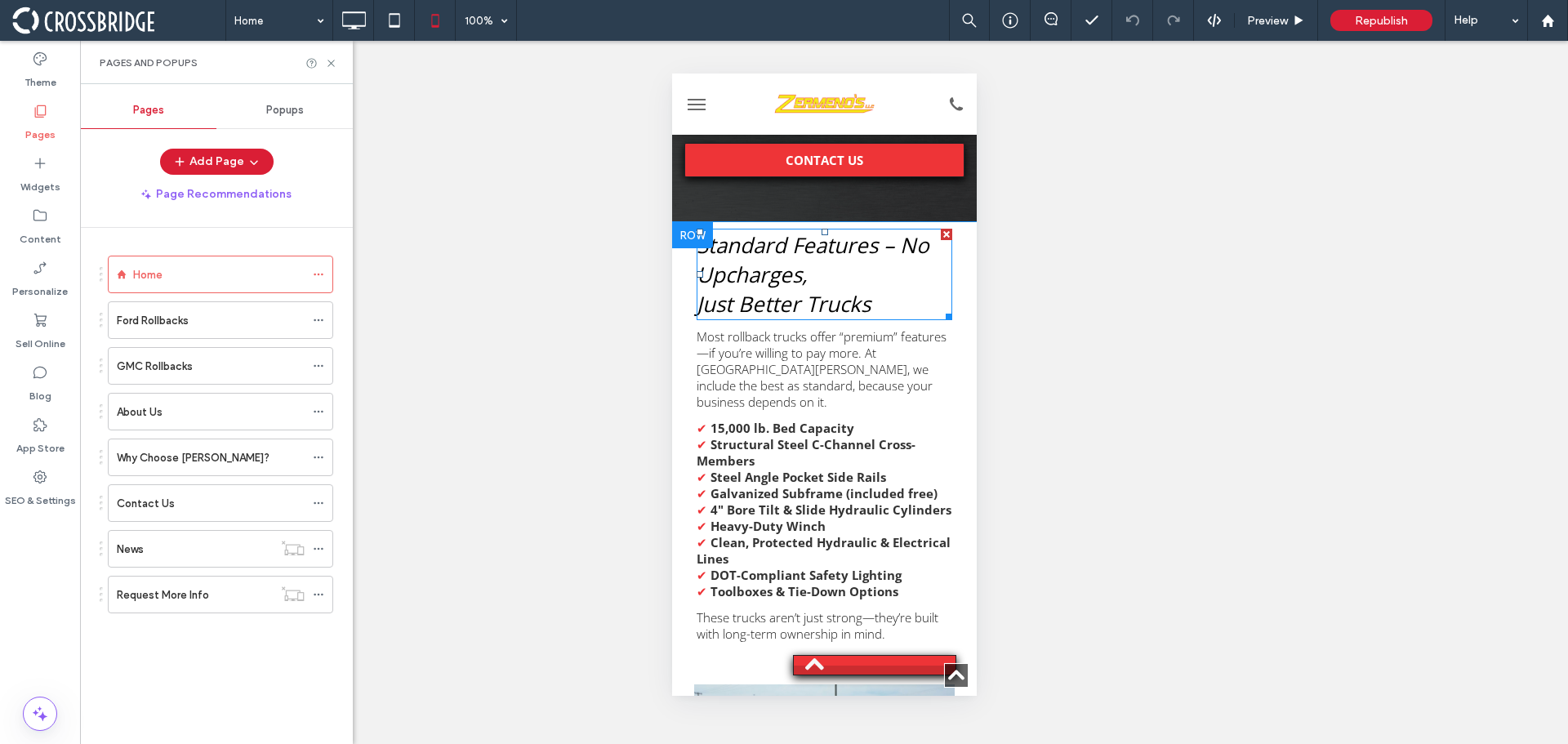
scroll to position [7763, 0]
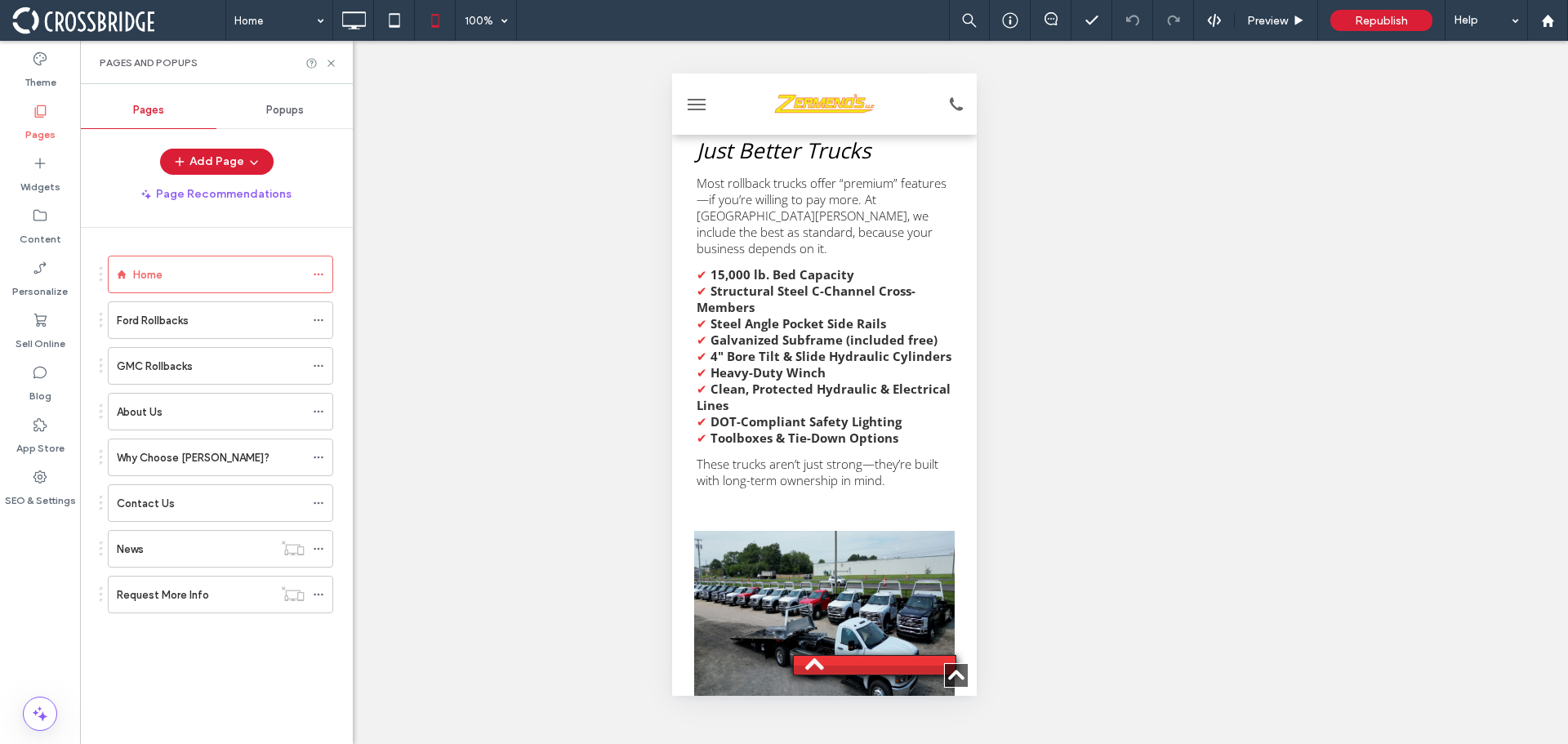
click at [948, 523] on div "Click To Paste" at bounding box center [823, 616] width 281 height 191
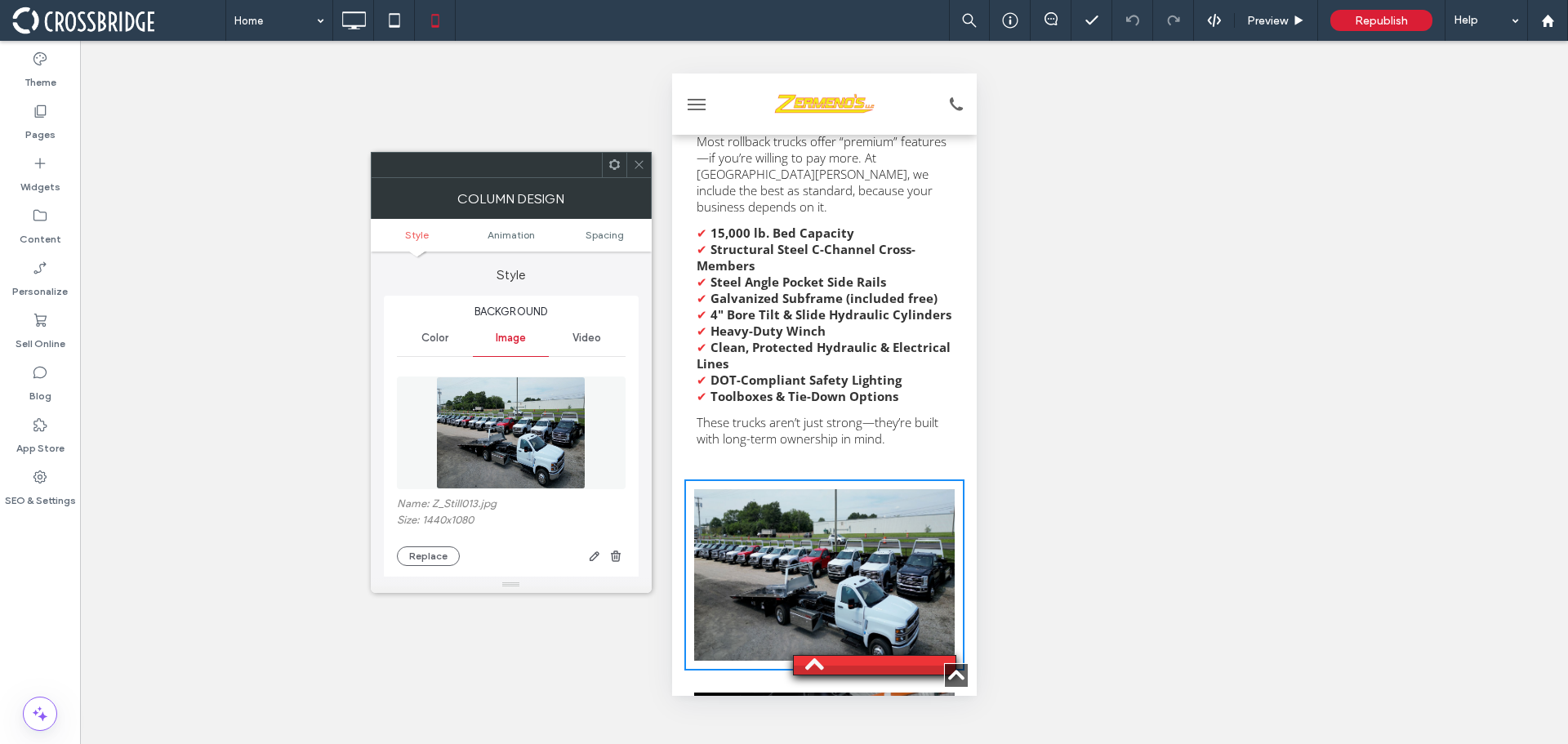
scroll to position [7844, 0]
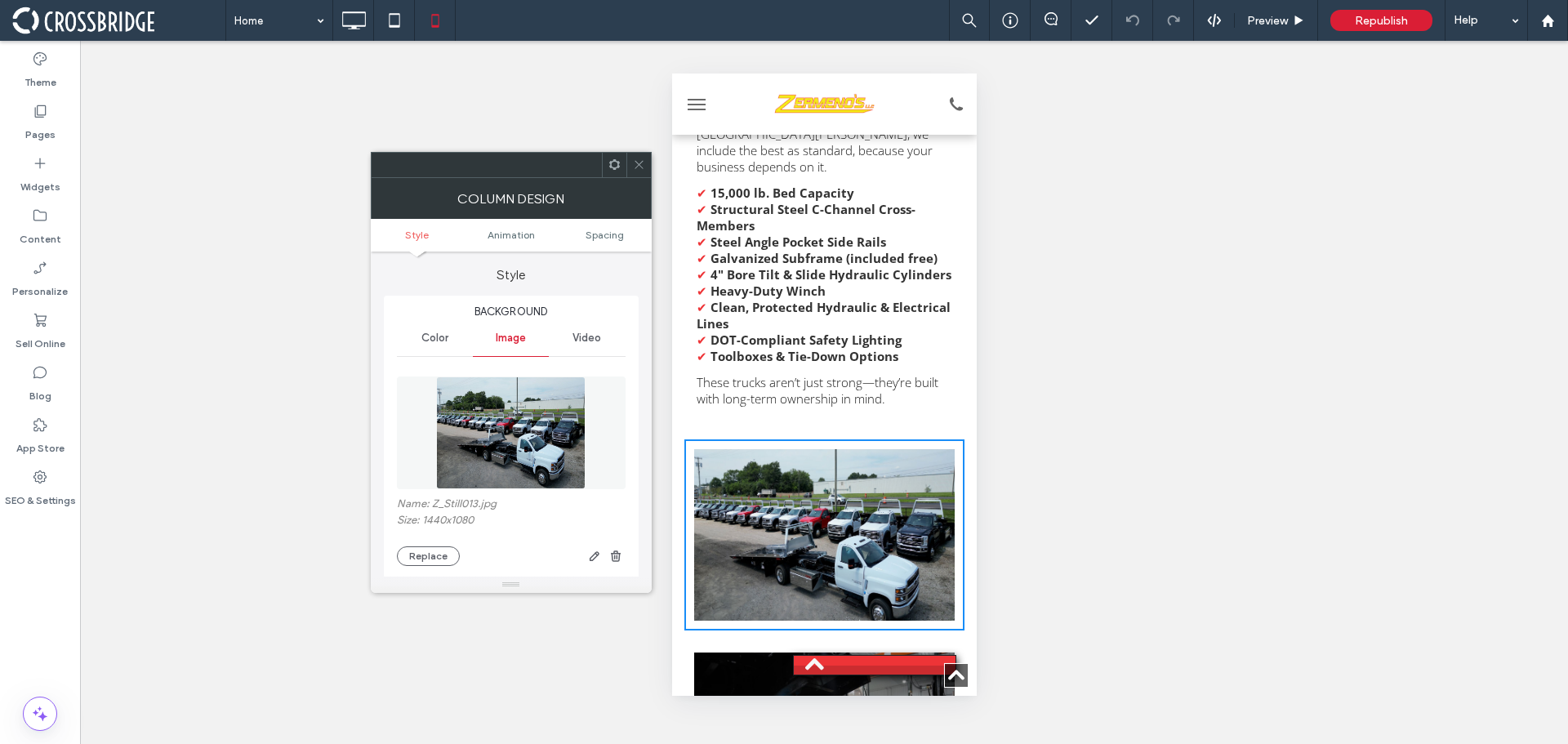
click at [642, 163] on icon at bounding box center [639, 164] width 12 height 12
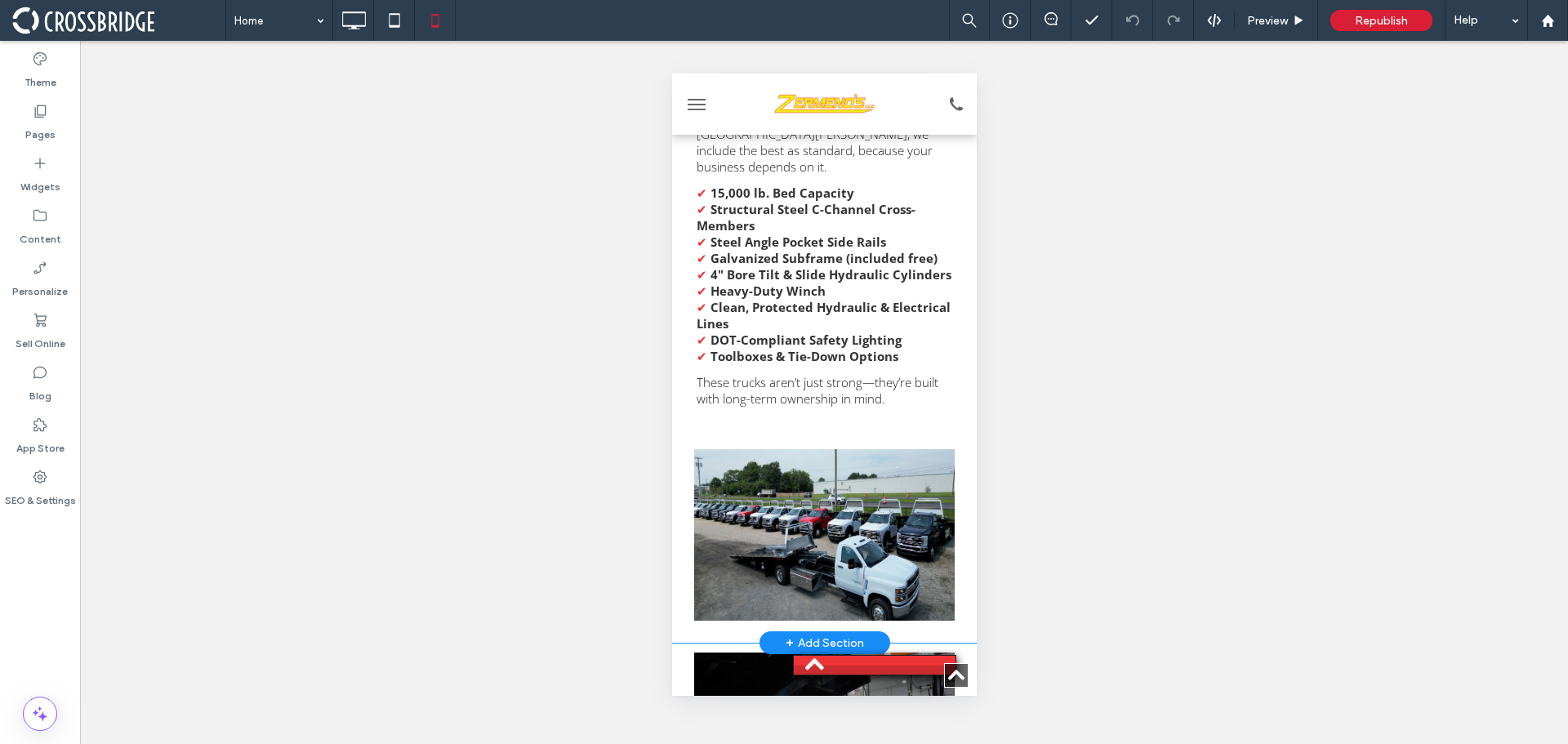
click at [679, 471] on div "Standard Features – No Upcharges, ﻿ Just Better Trucks Most rollback trucks off…" at bounding box center [823, 315] width 305 height 656
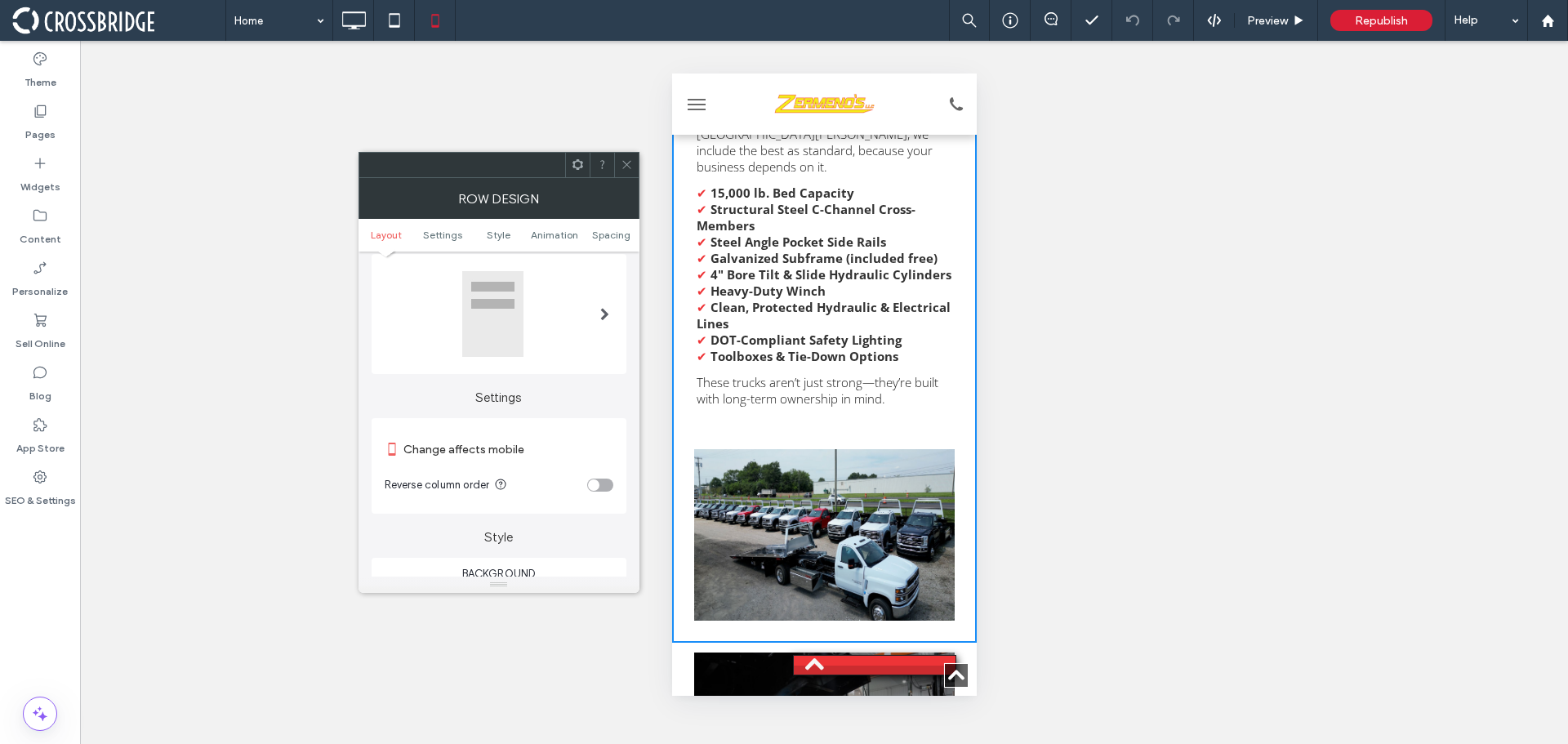
scroll to position [163, 0]
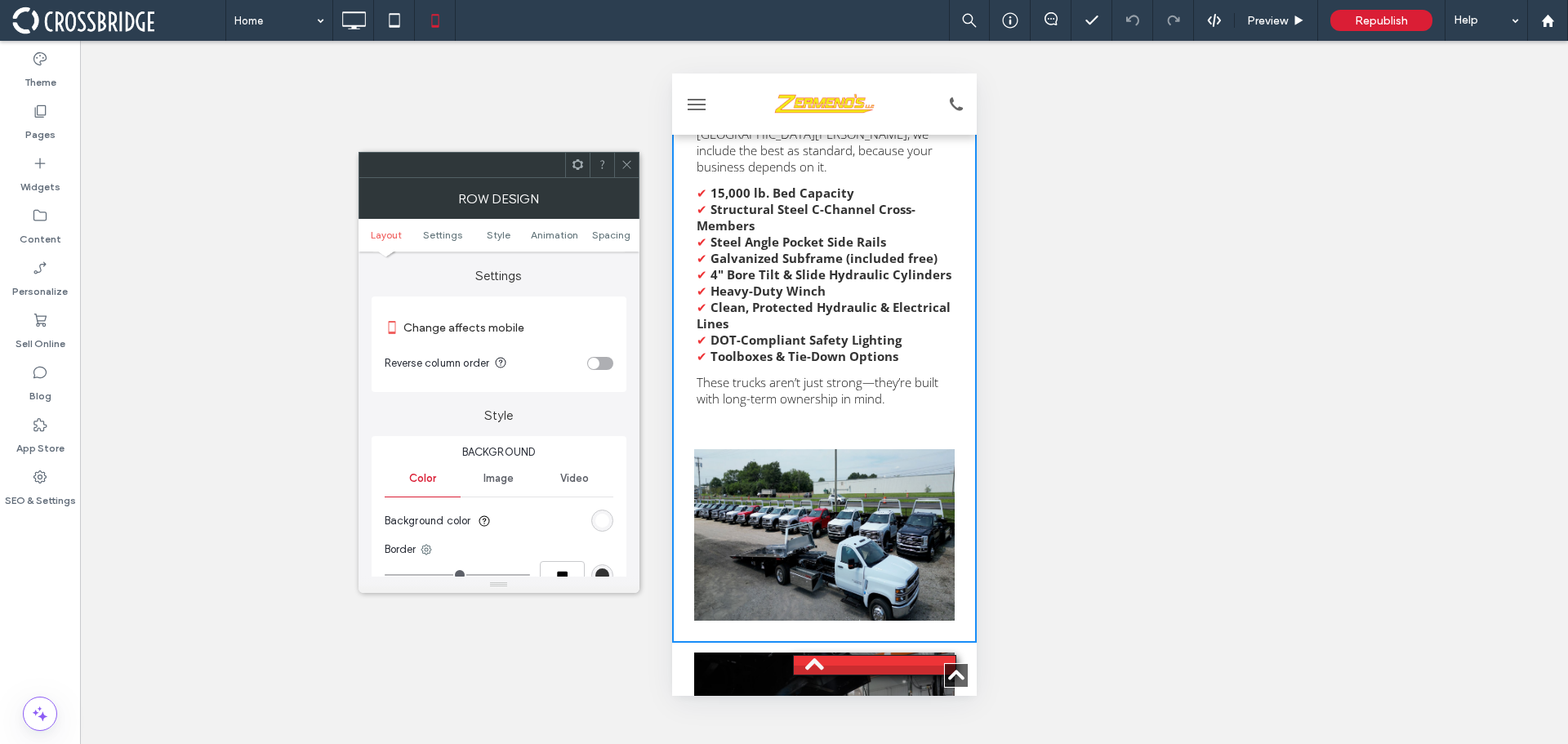
click at [593, 360] on div "toggle" at bounding box center [593, 363] width 11 height 11
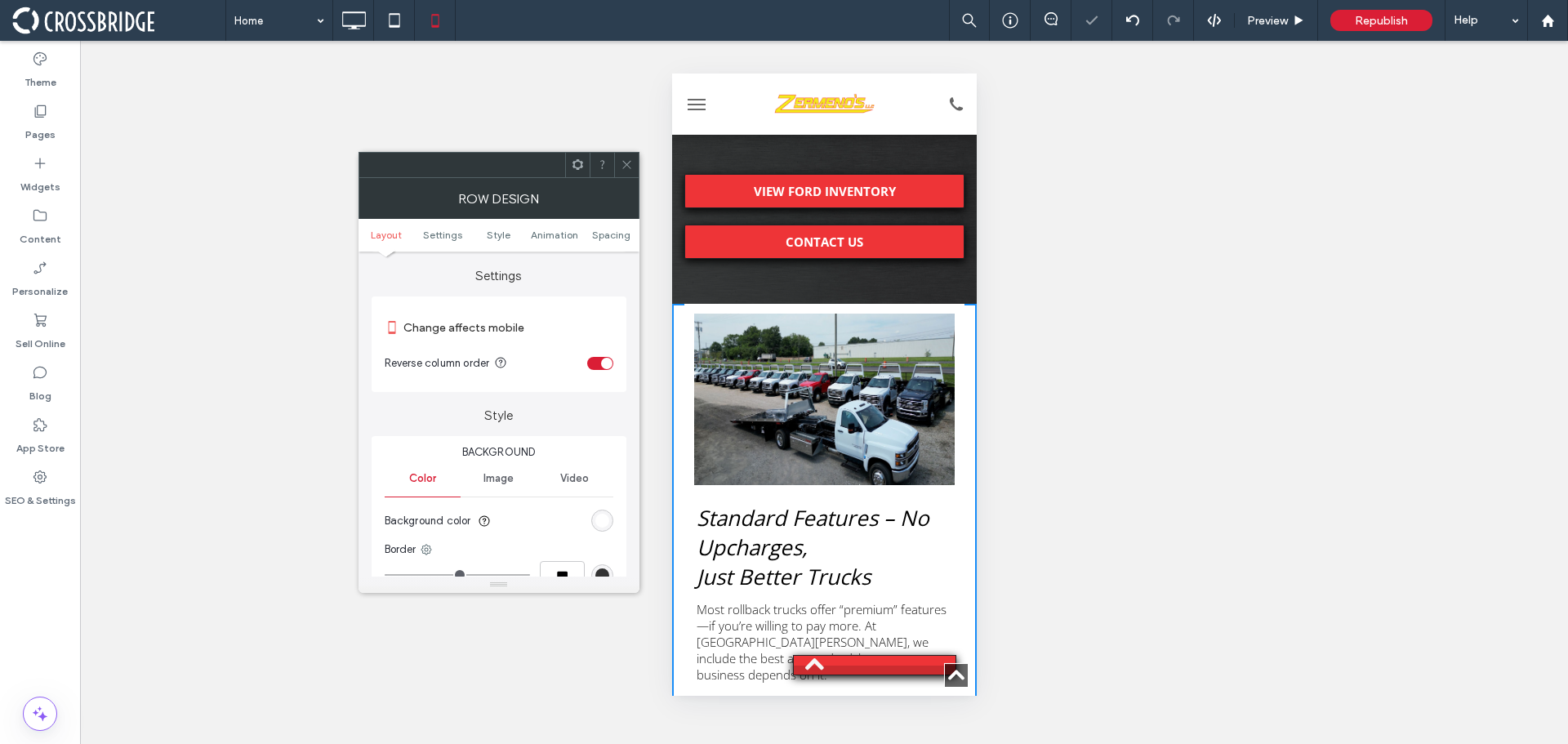
scroll to position [7517, 0]
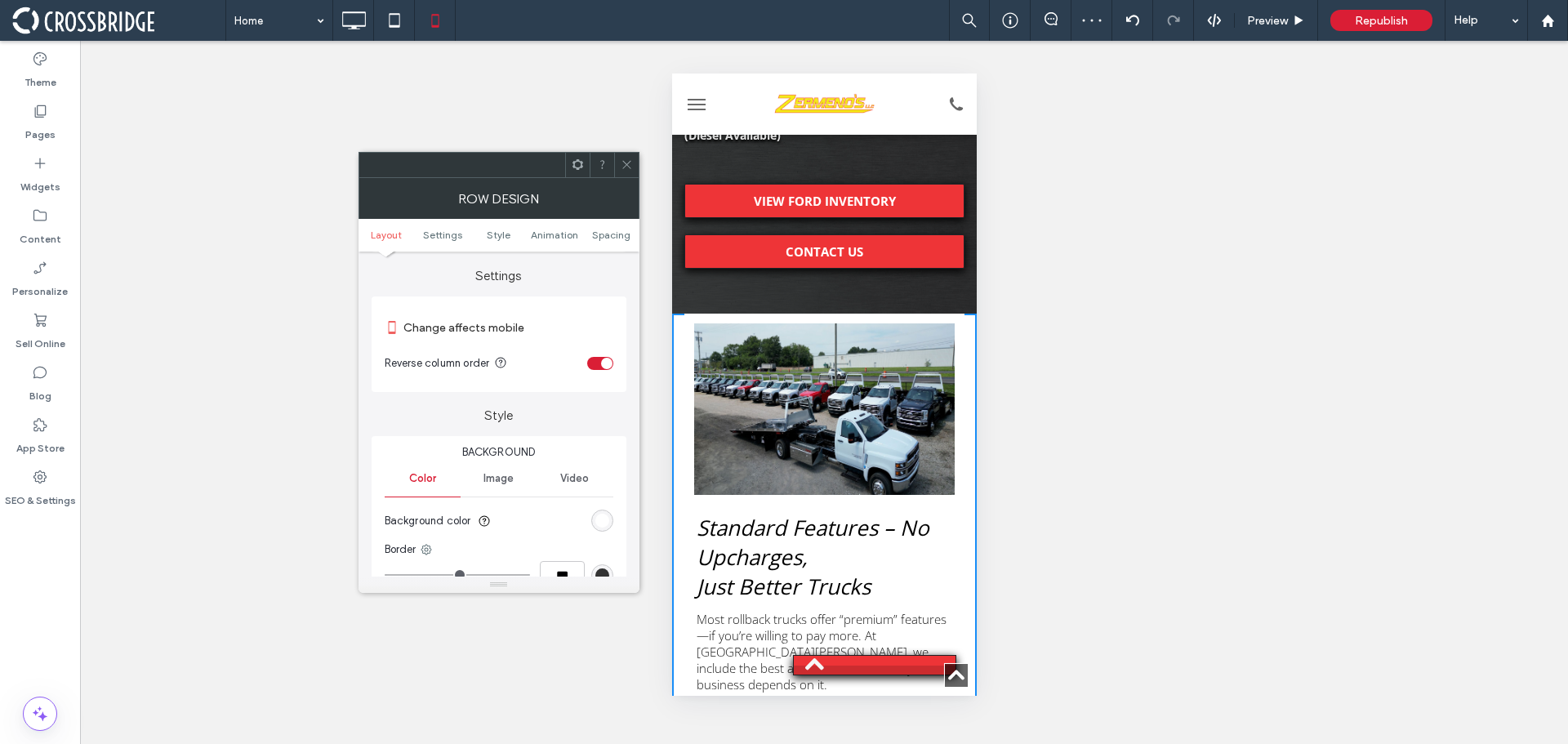
click at [631, 162] on icon at bounding box center [627, 164] width 12 height 12
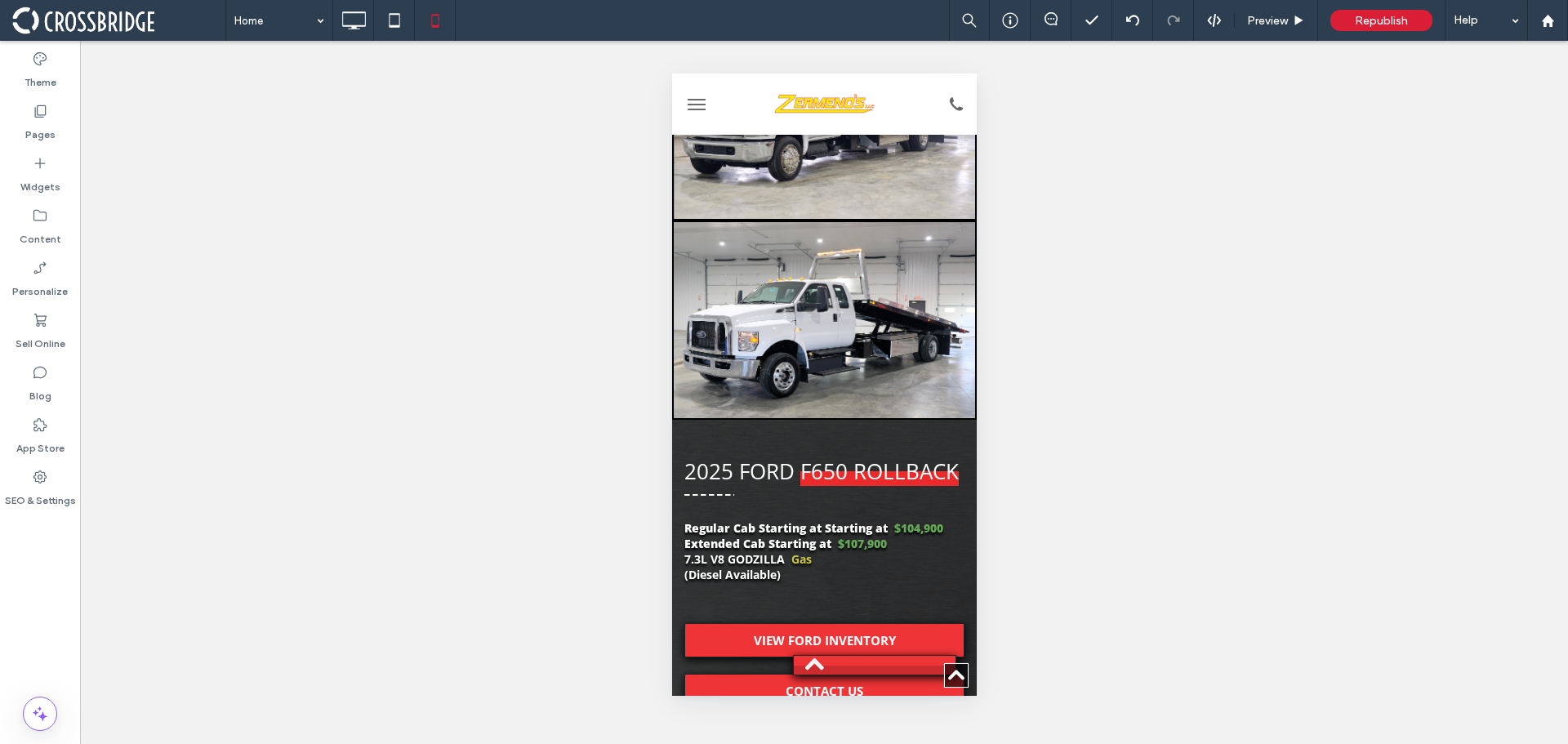
scroll to position [7027, 0]
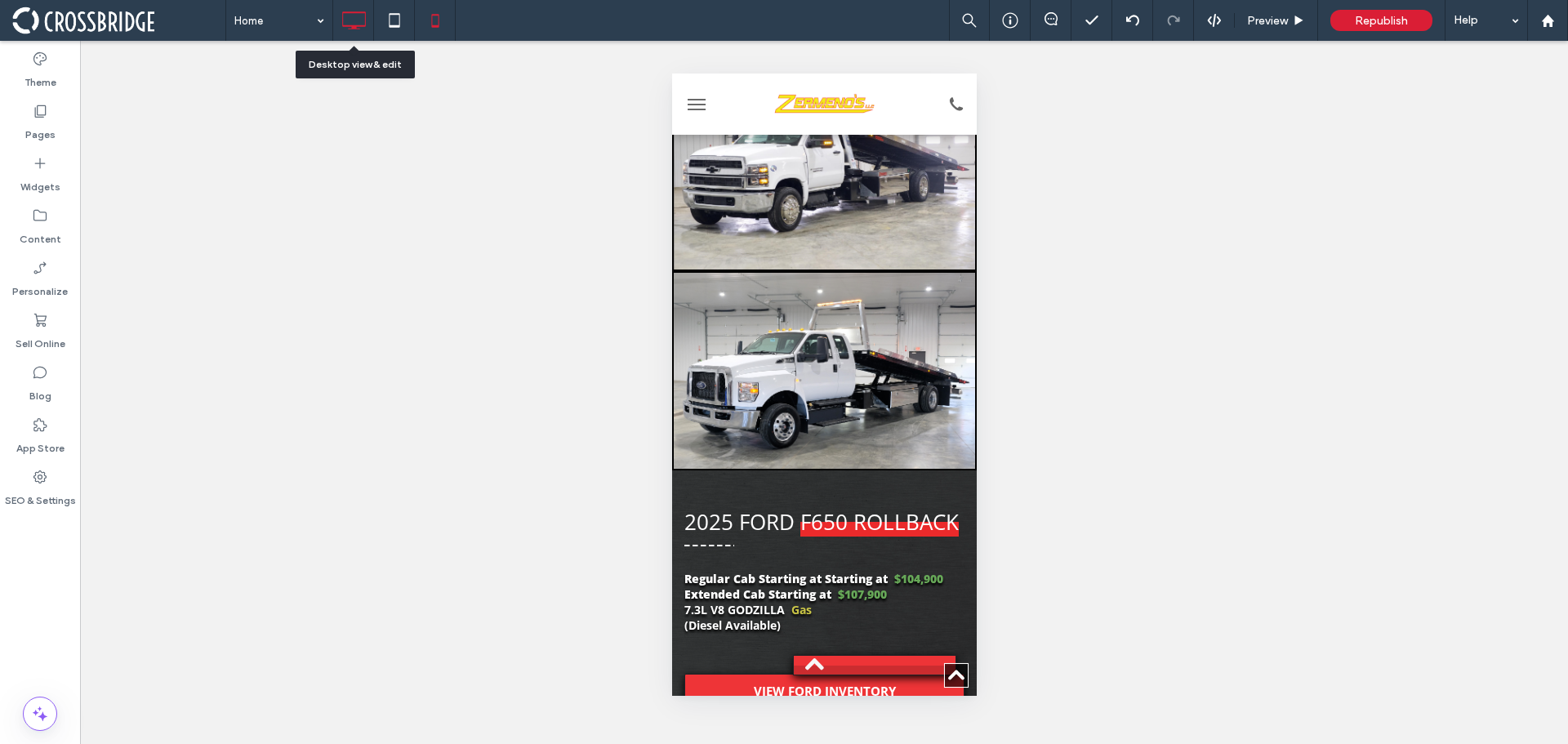
click at [356, 18] on icon at bounding box center [353, 20] width 32 height 32
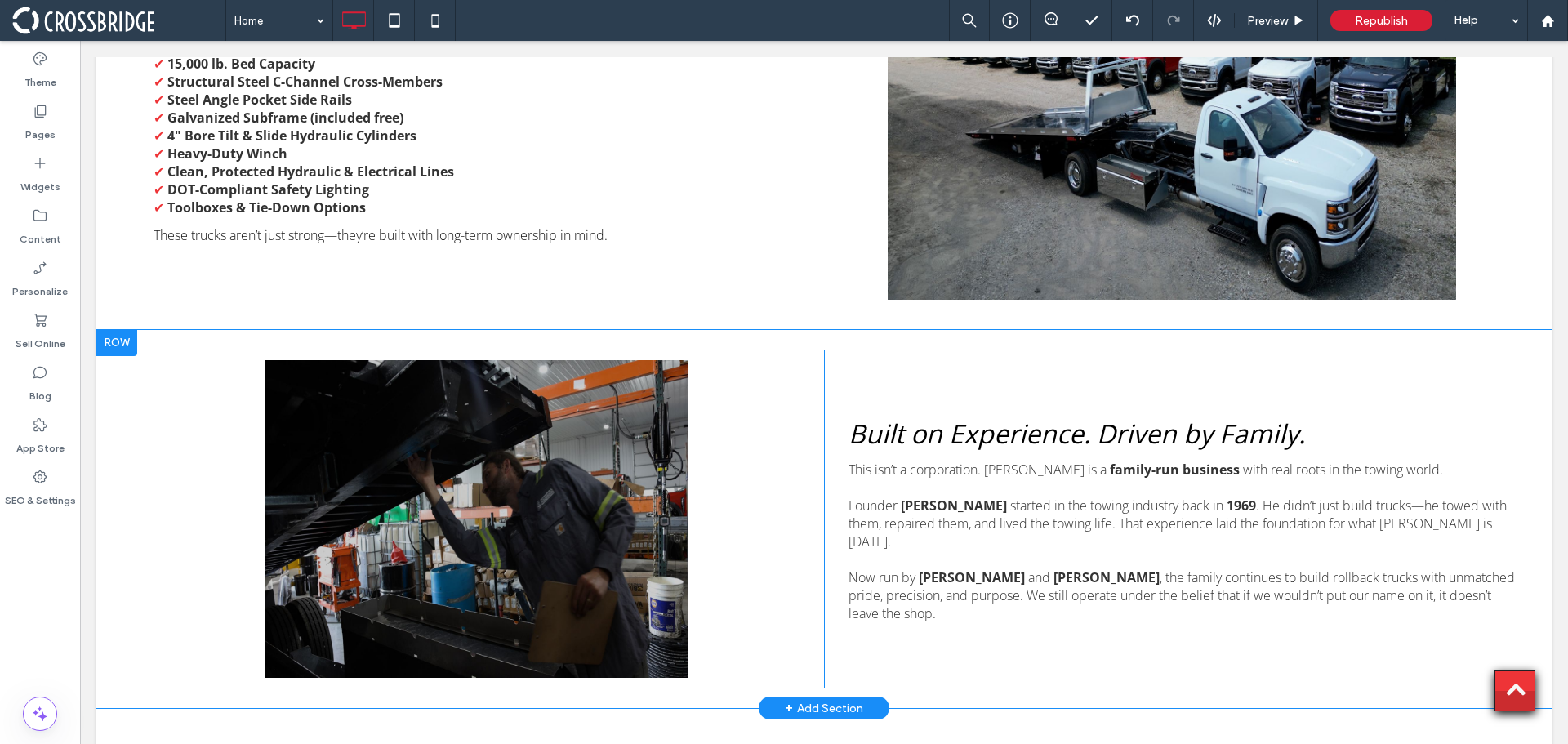
scroll to position [5148, 0]
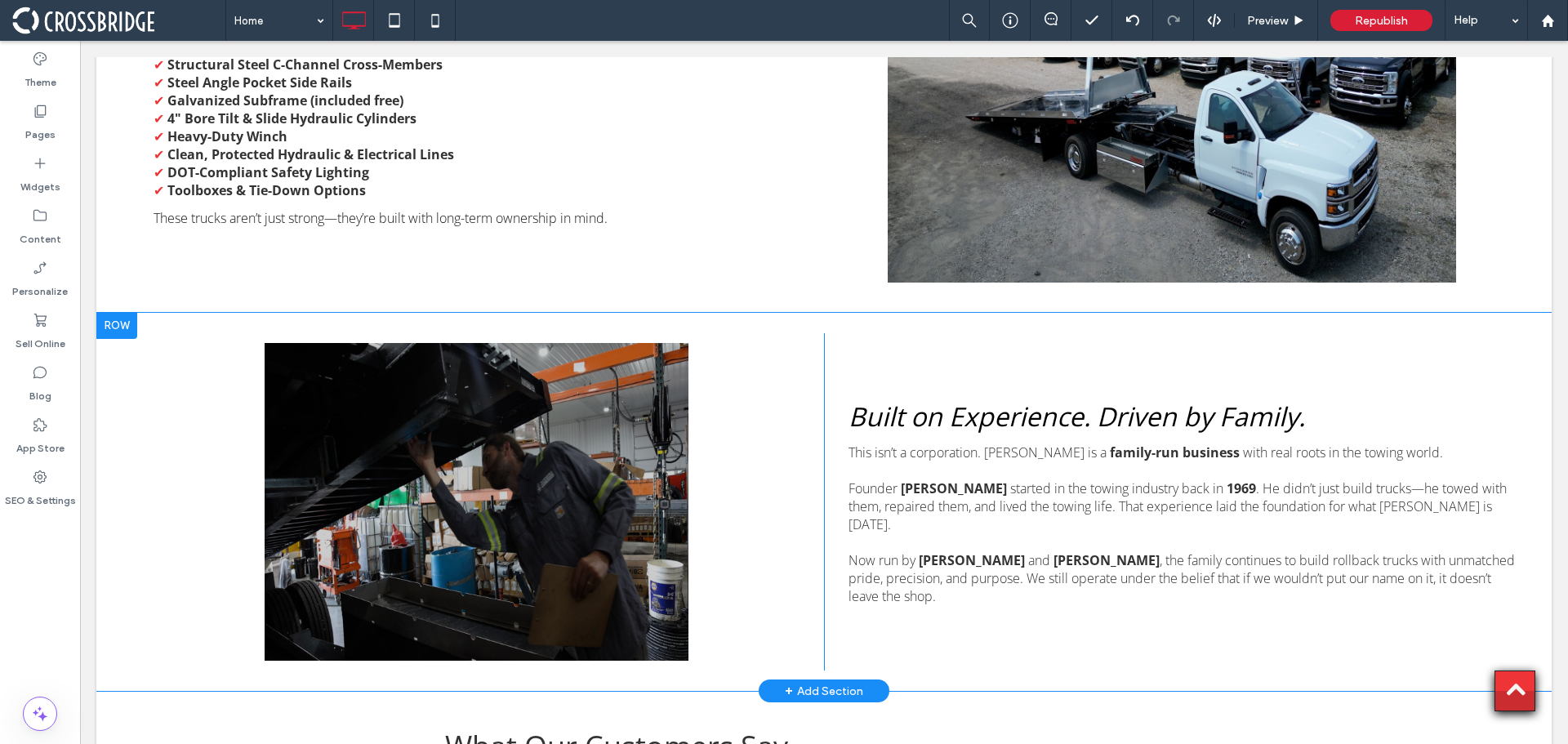
click at [635, 498] on div "Click To Paste" at bounding box center [476, 502] width 695 height 337
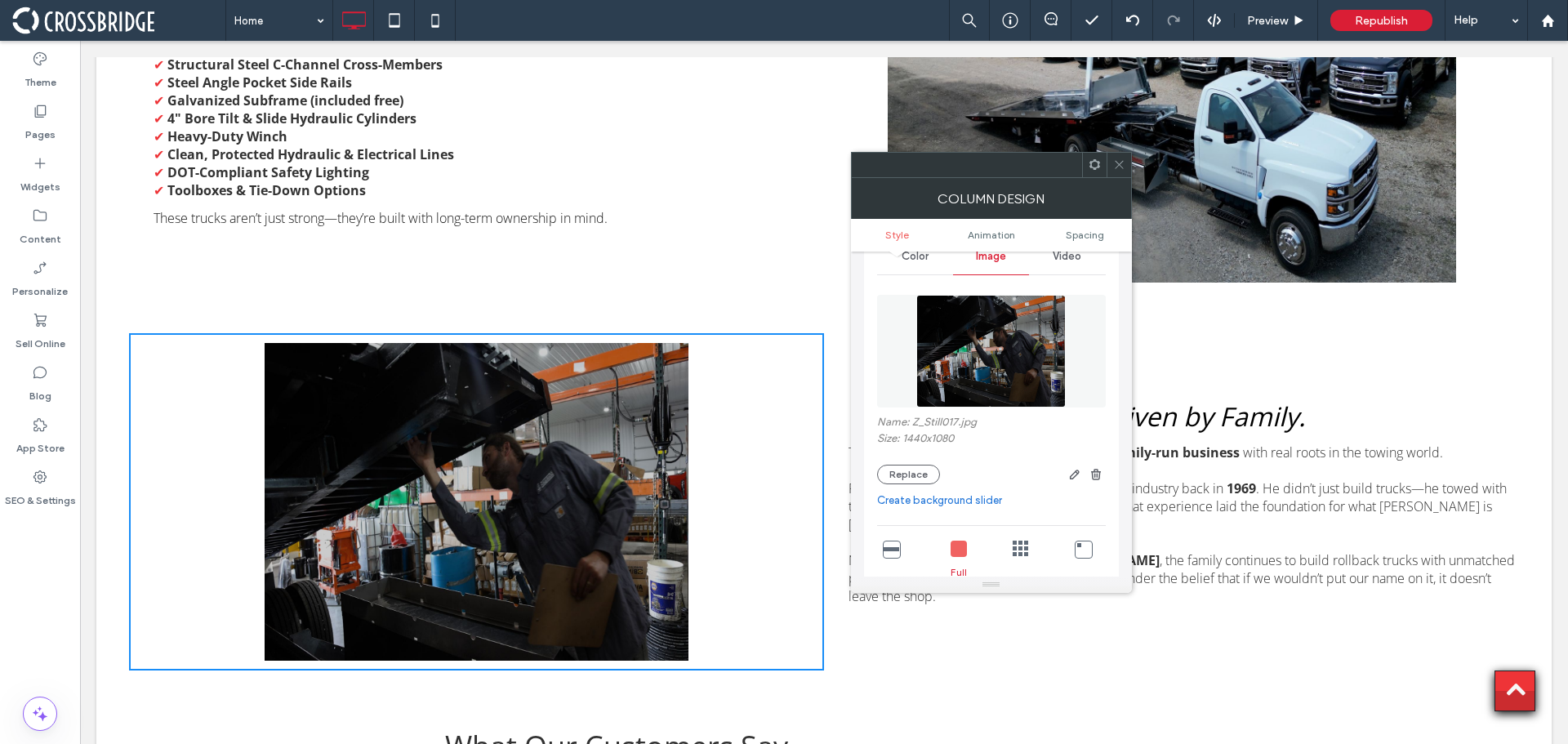
scroll to position [163, 0]
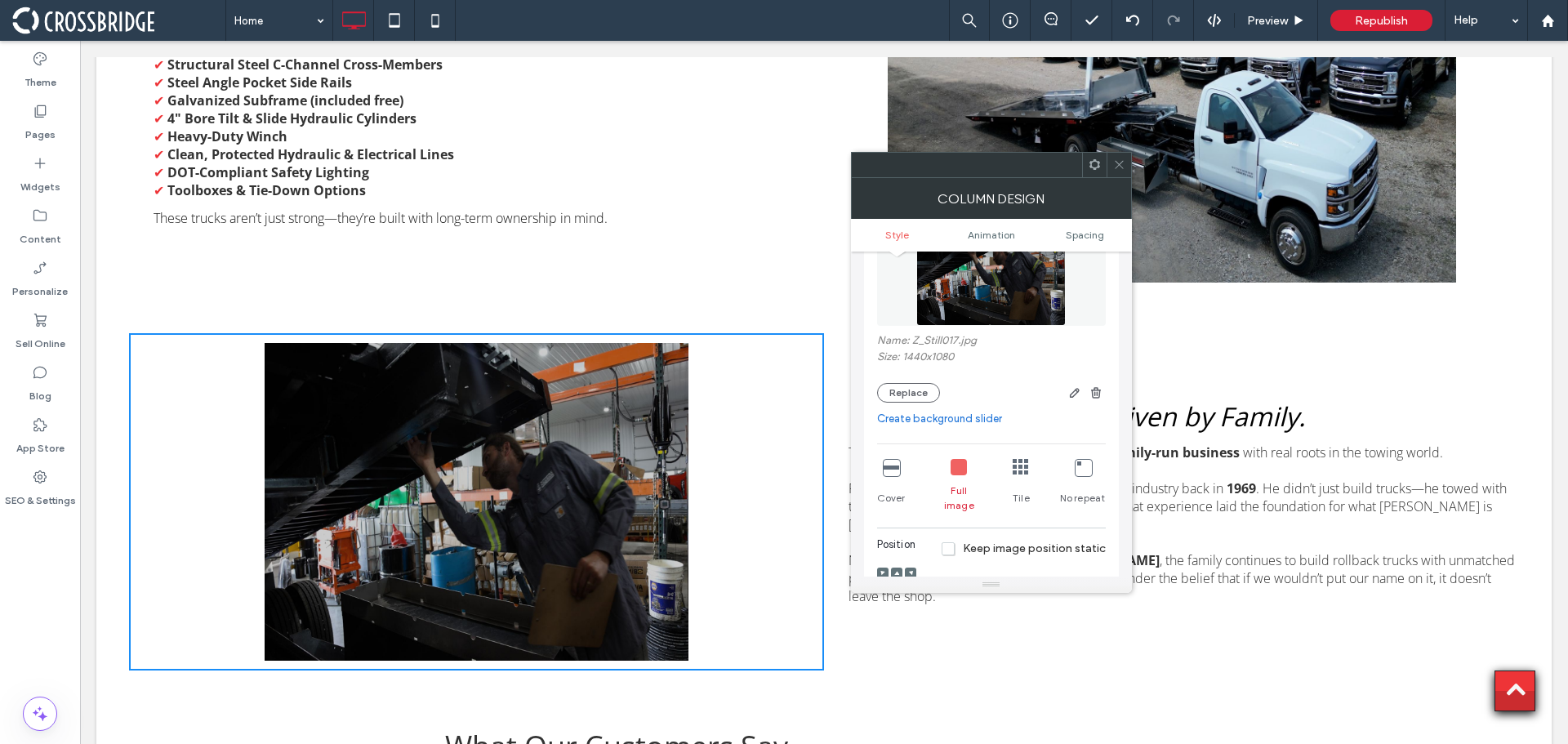
click at [890, 469] on icon at bounding box center [891, 467] width 17 height 17
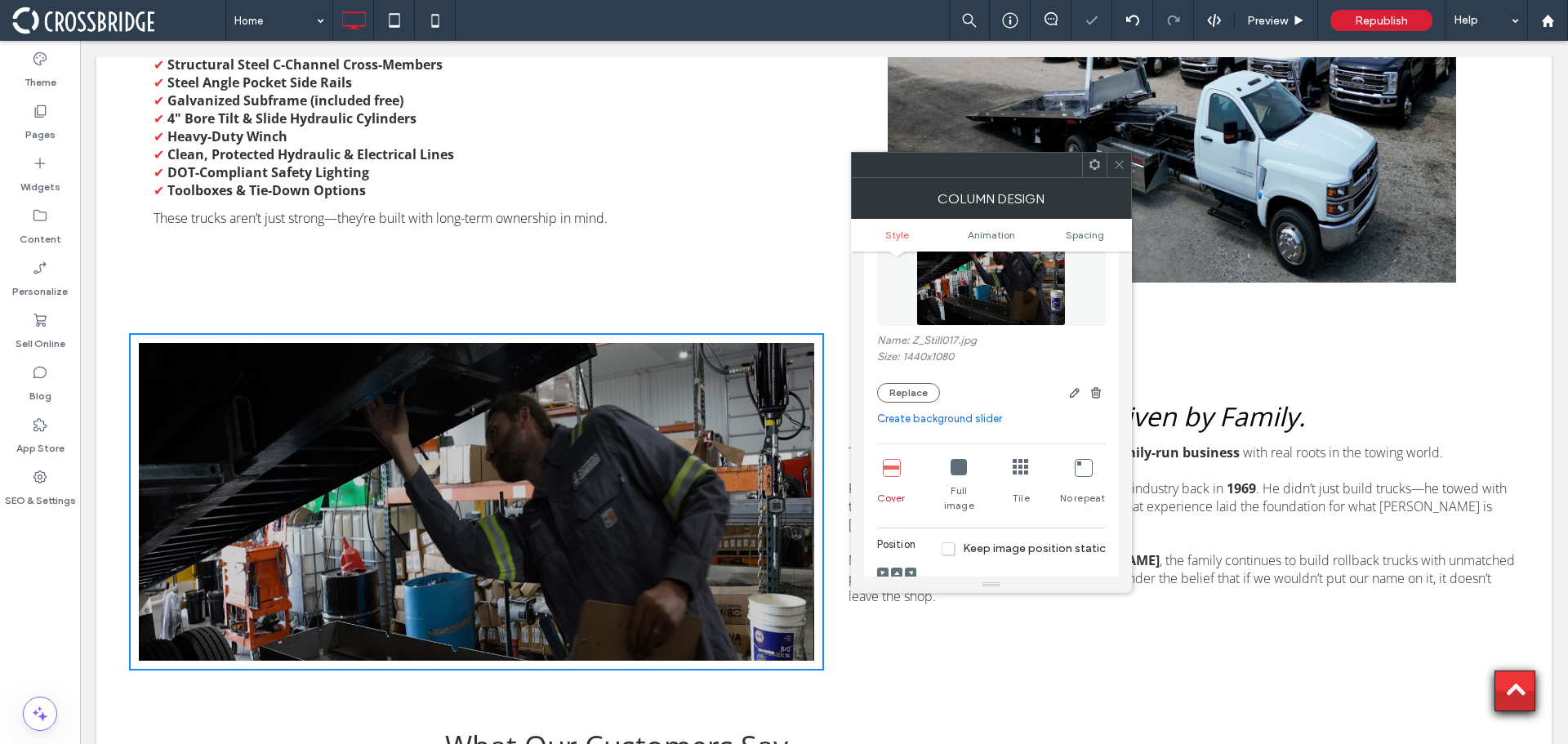
click at [947, 467] on div "Full image" at bounding box center [959, 486] width 47 height 67
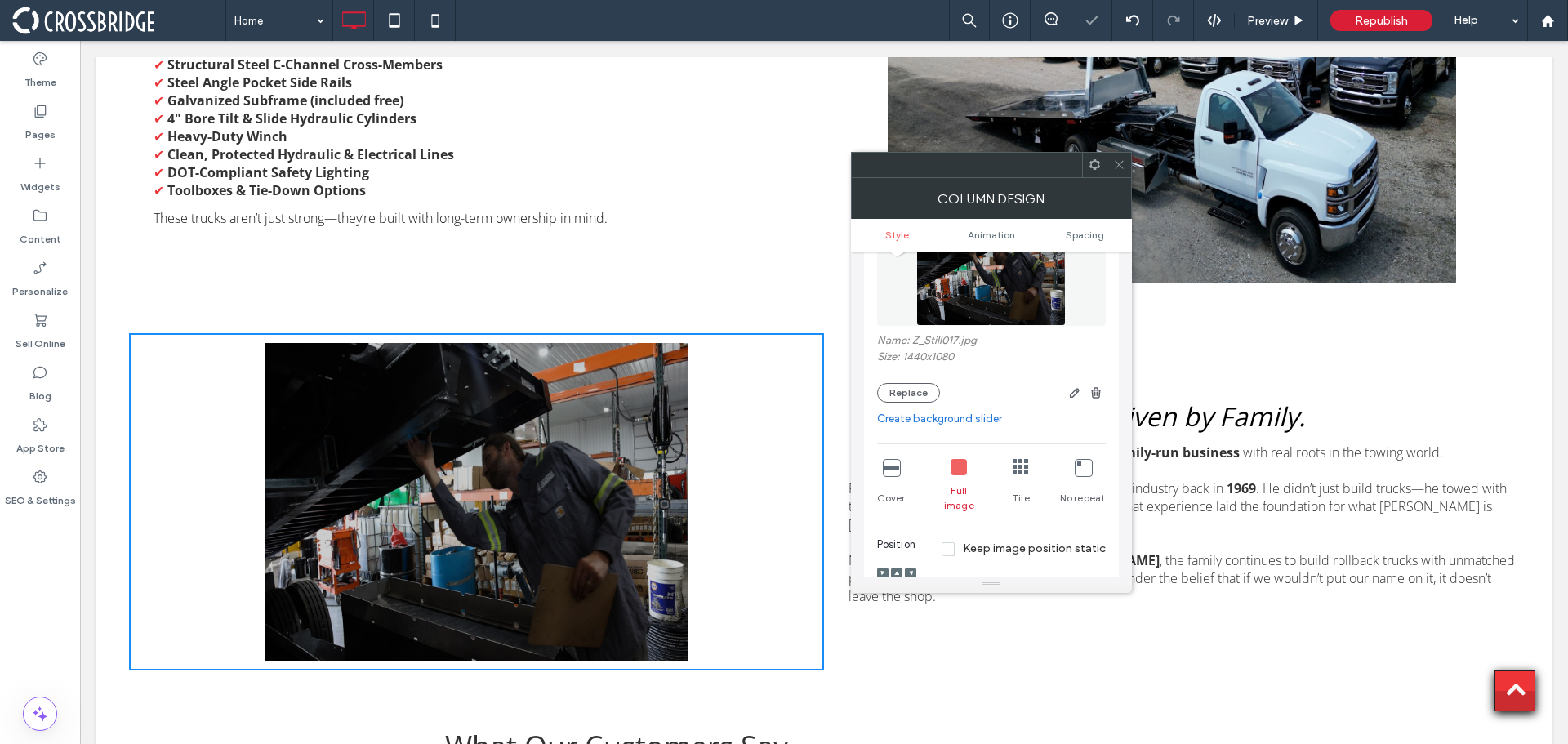
click at [895, 468] on icon at bounding box center [891, 467] width 17 height 17
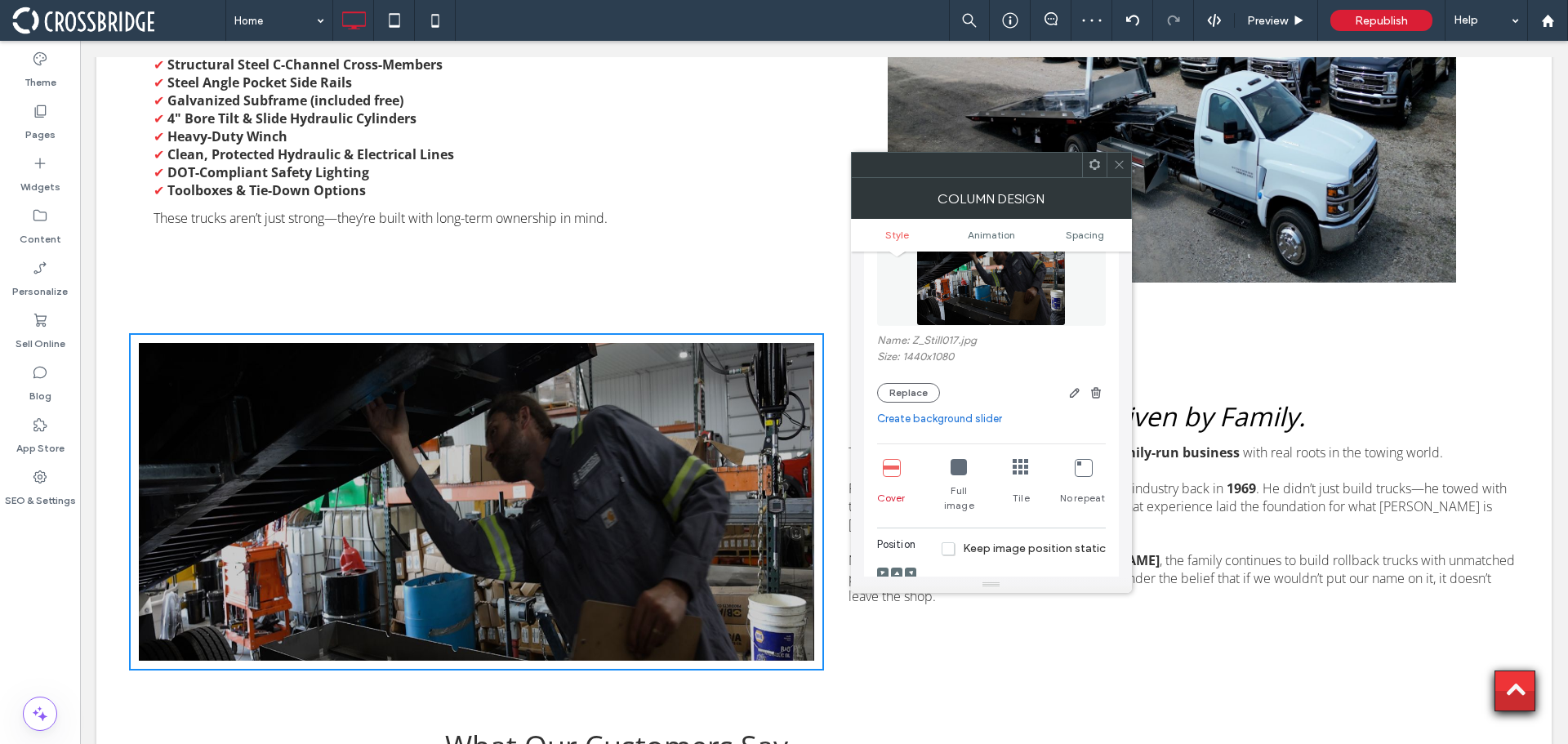
click at [952, 462] on icon at bounding box center [959, 467] width 17 height 17
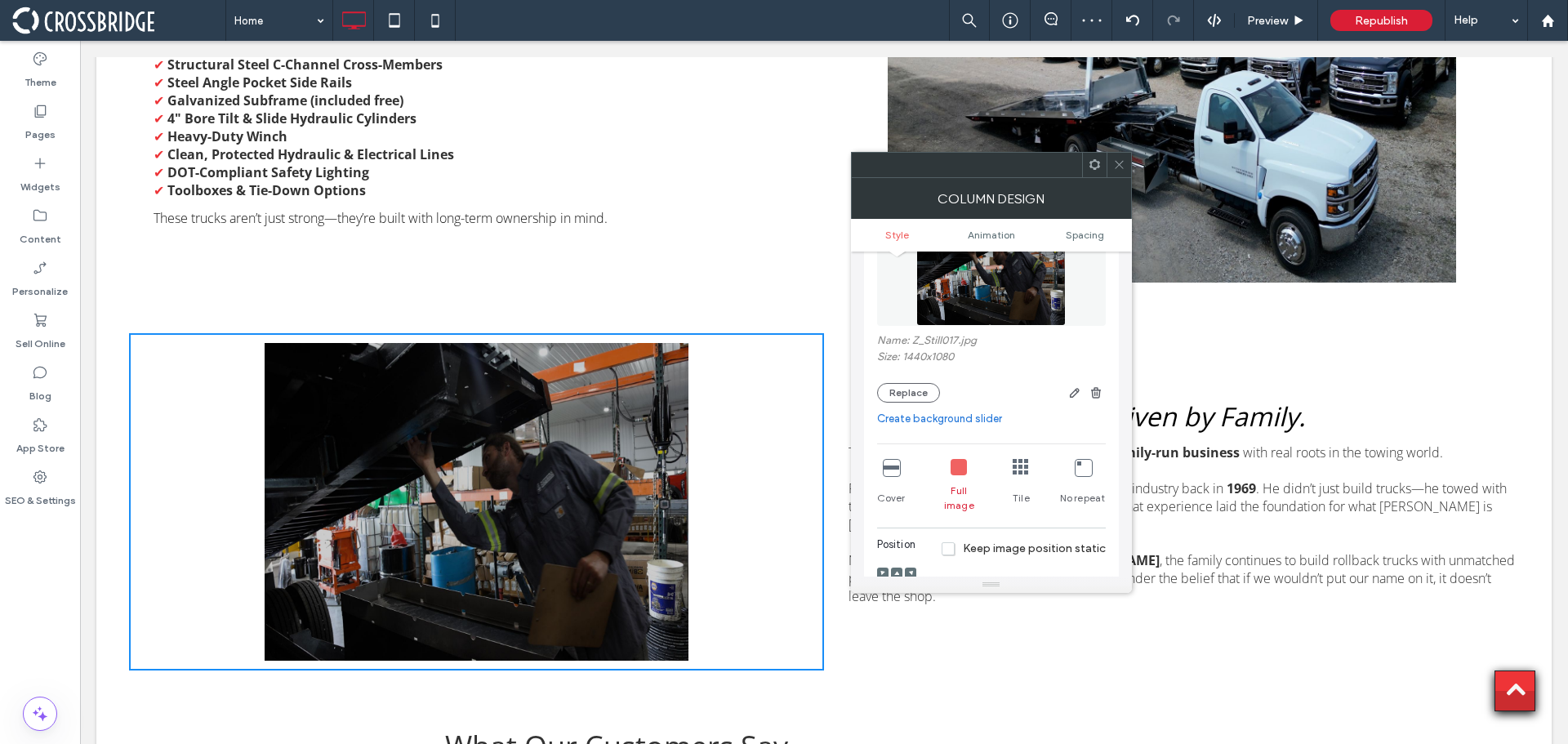
click at [1017, 468] on icon at bounding box center [1021, 467] width 17 height 17
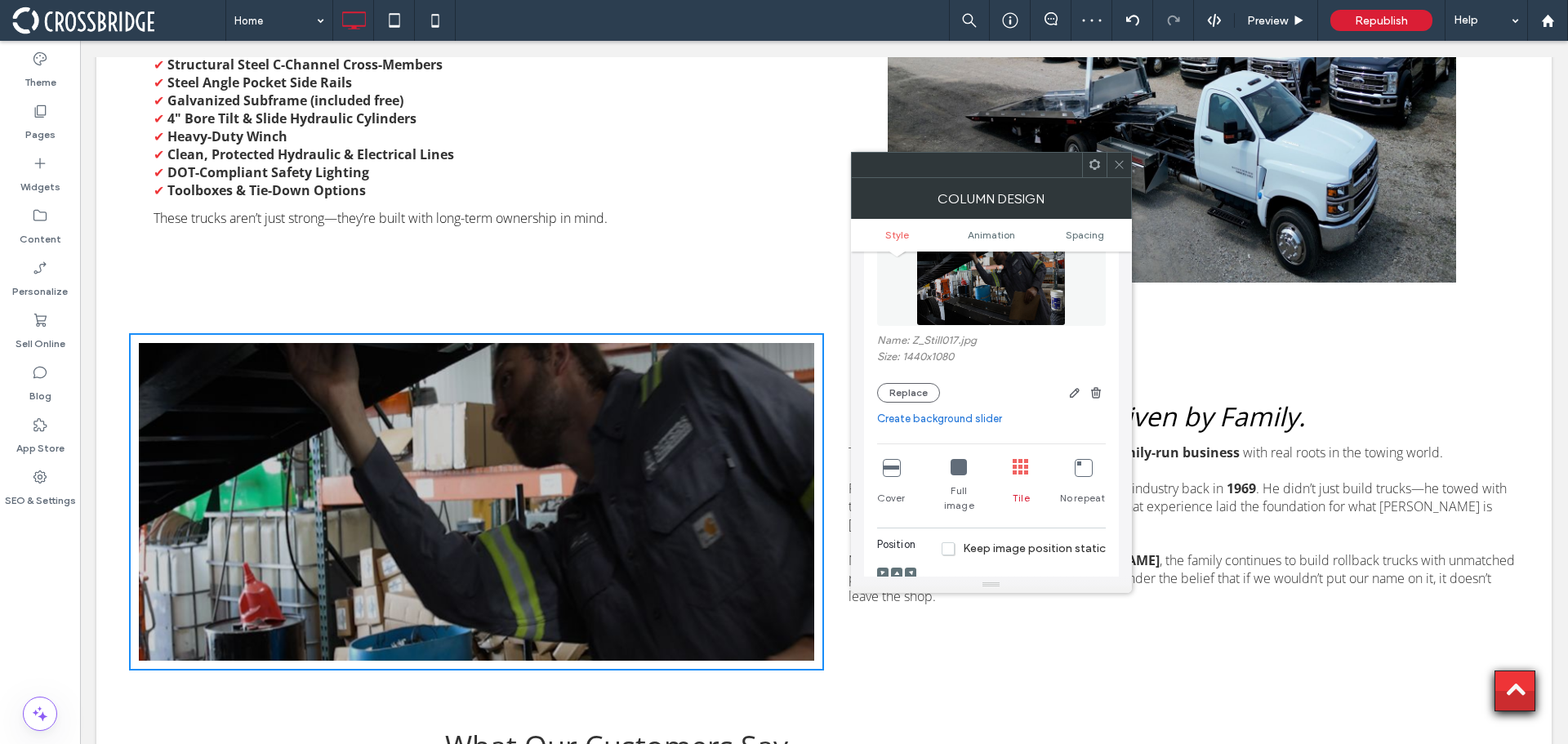
click at [1079, 469] on icon at bounding box center [1083, 467] width 17 height 17
click at [954, 469] on icon at bounding box center [959, 467] width 17 height 17
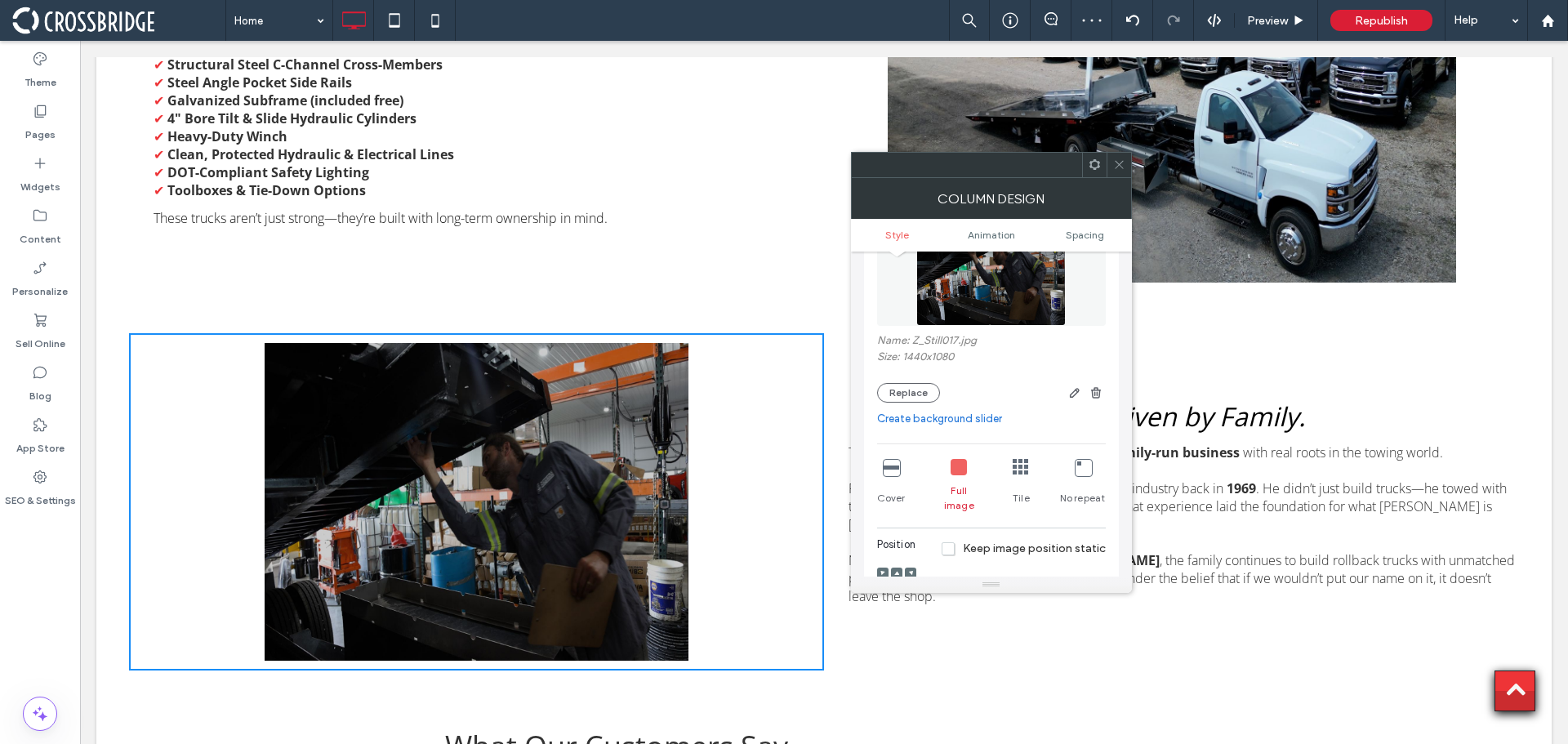
click at [891, 471] on icon at bounding box center [891, 467] width 17 height 17
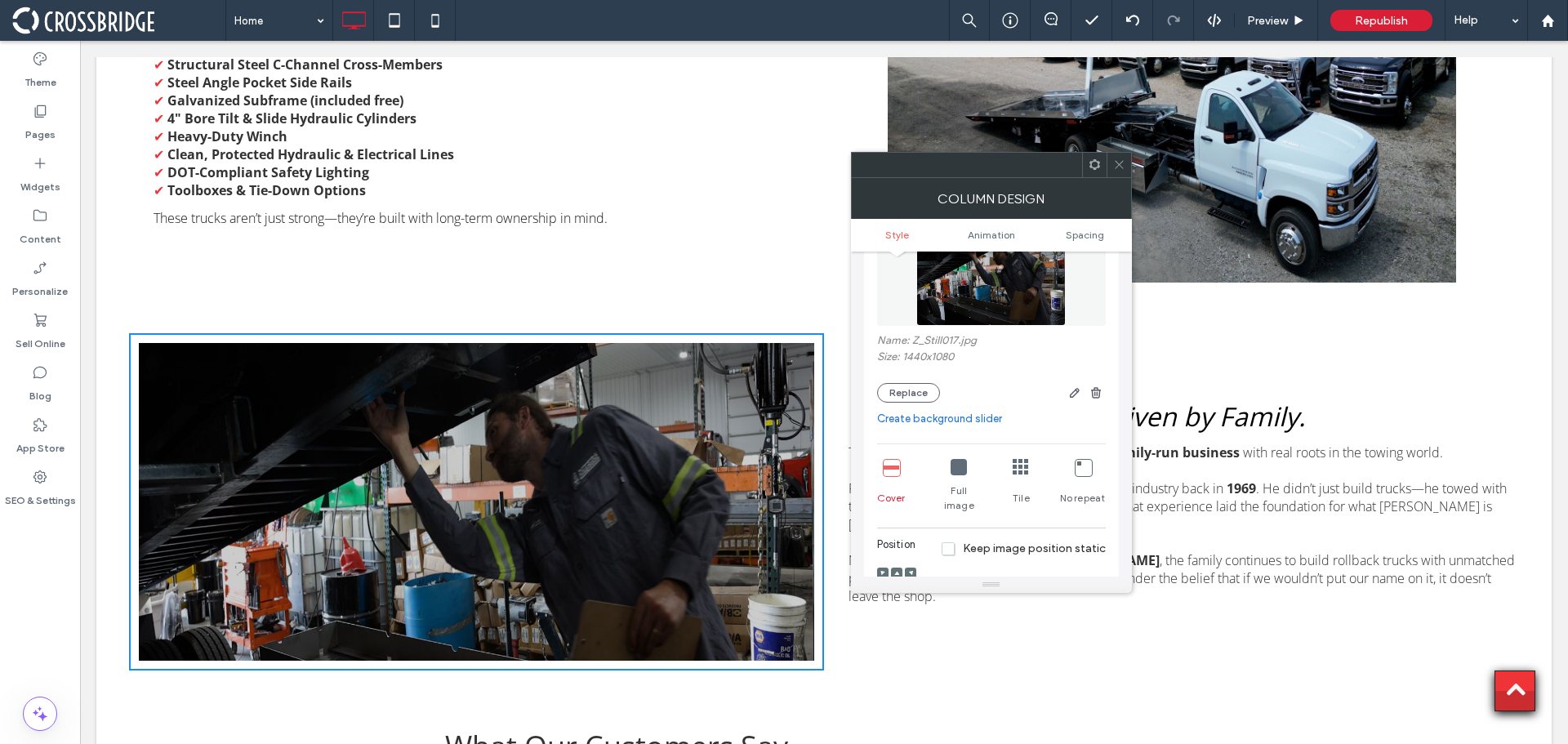
click at [965, 468] on icon at bounding box center [959, 467] width 17 height 17
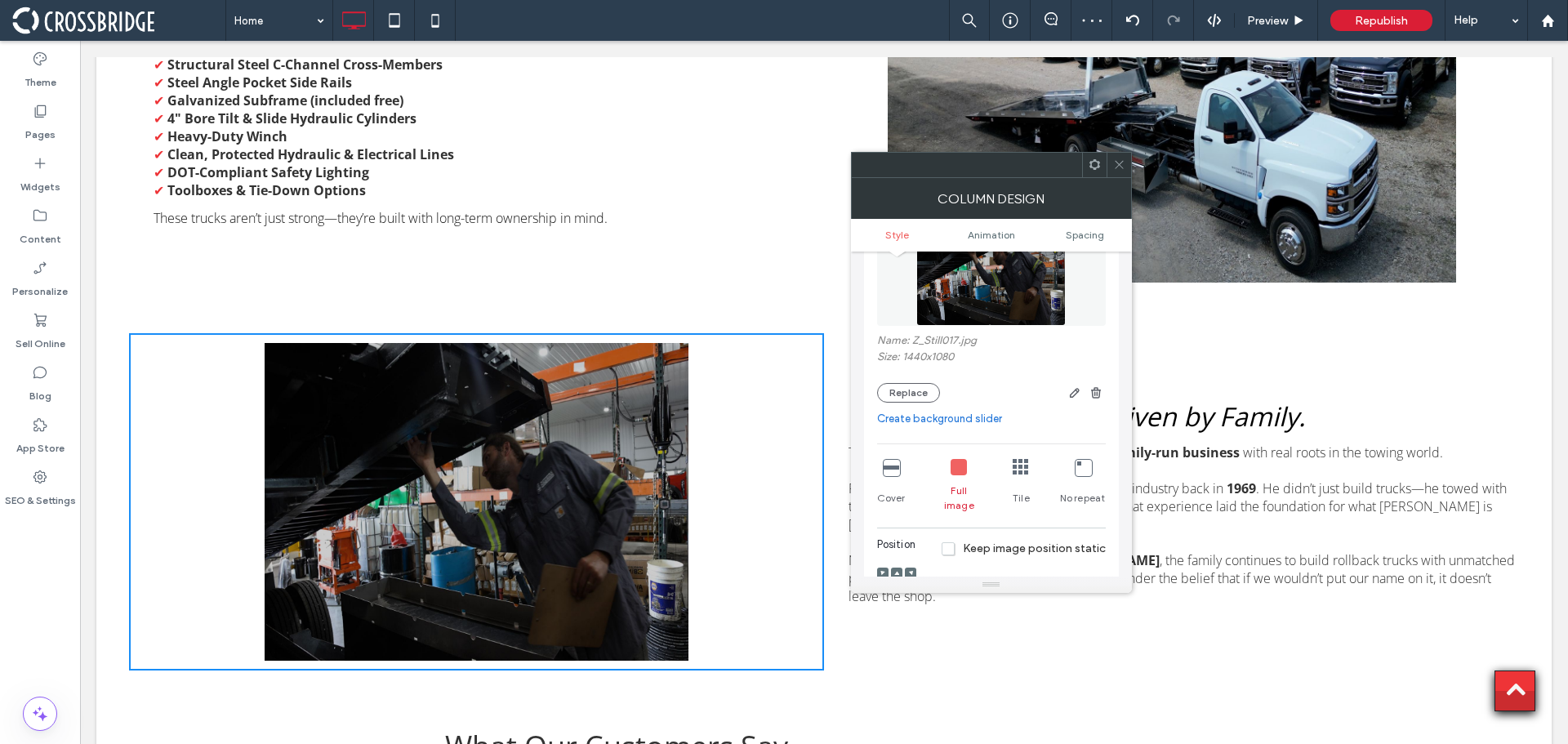
click at [1128, 163] on div at bounding box center [1119, 165] width 24 height 24
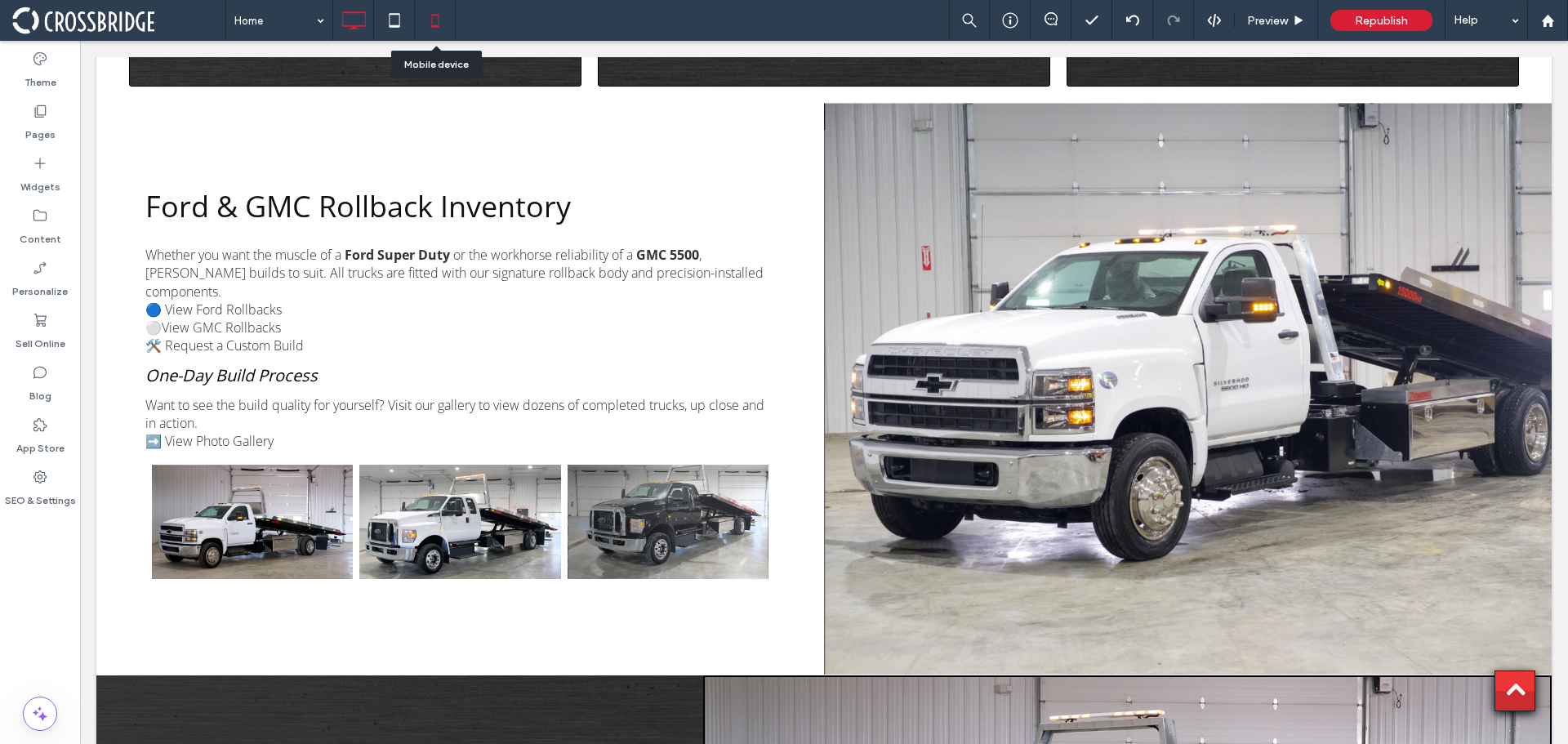
scroll to position [2076, 0]
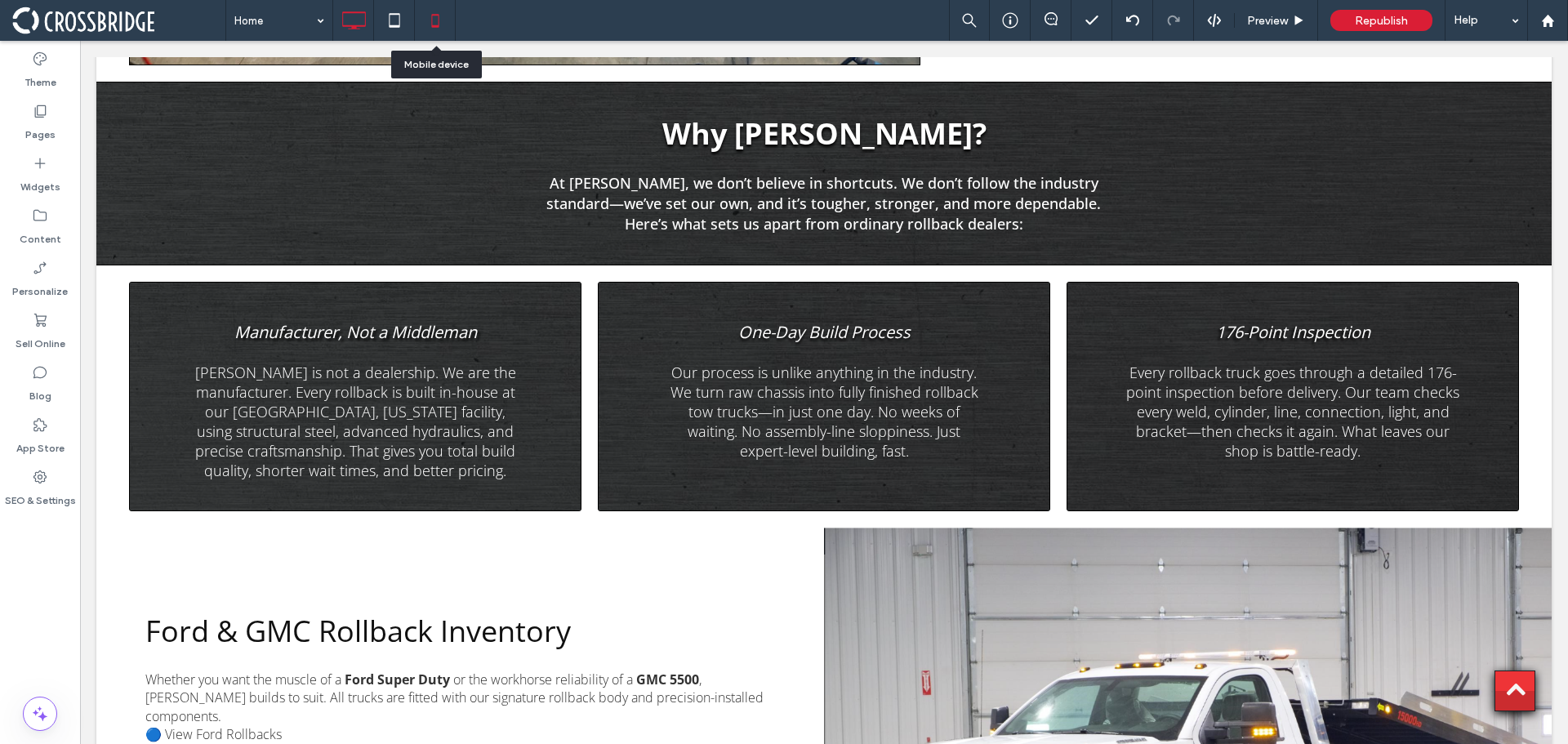
click at [435, 10] on icon at bounding box center [434, 20] width 32 height 32
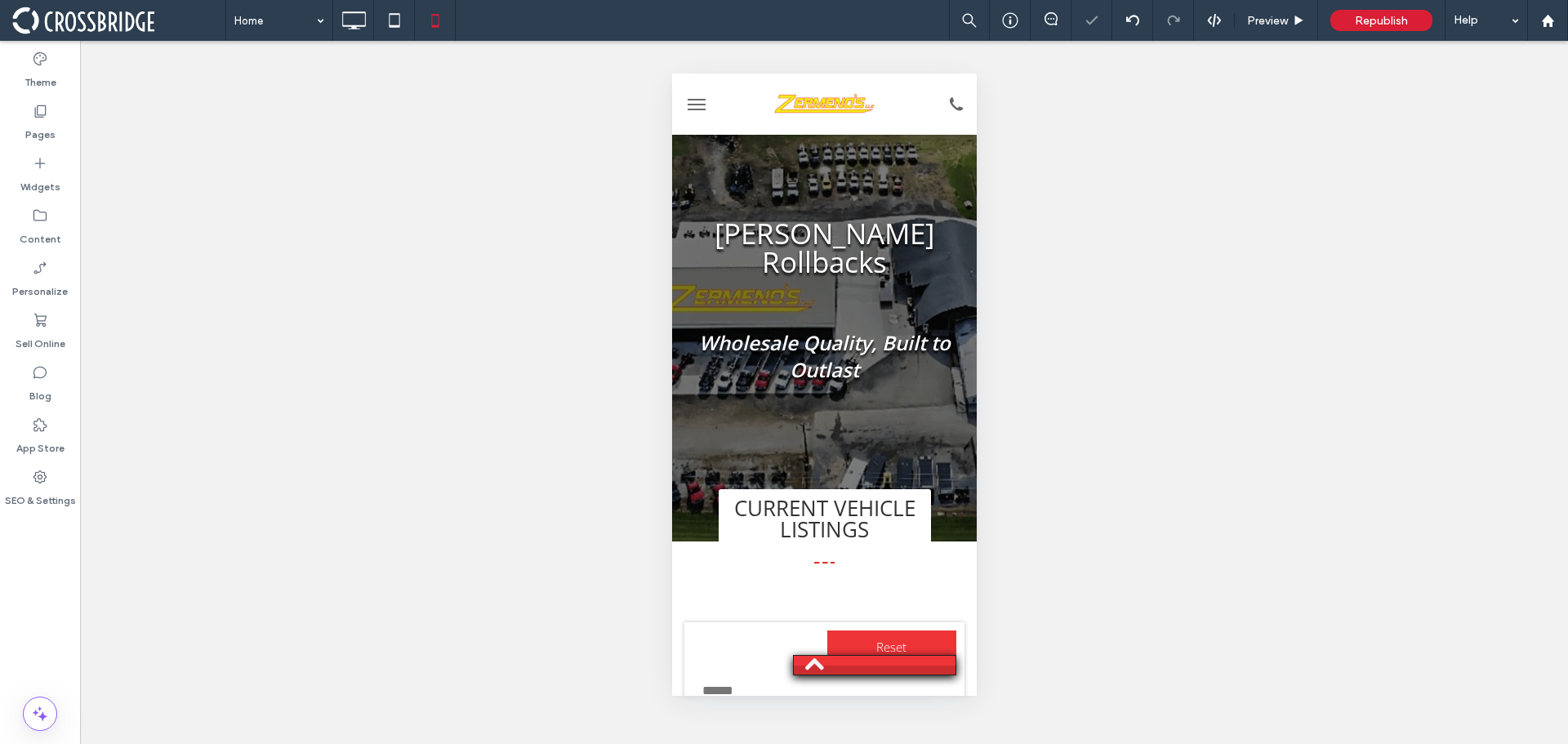
scroll to position [0, 0]
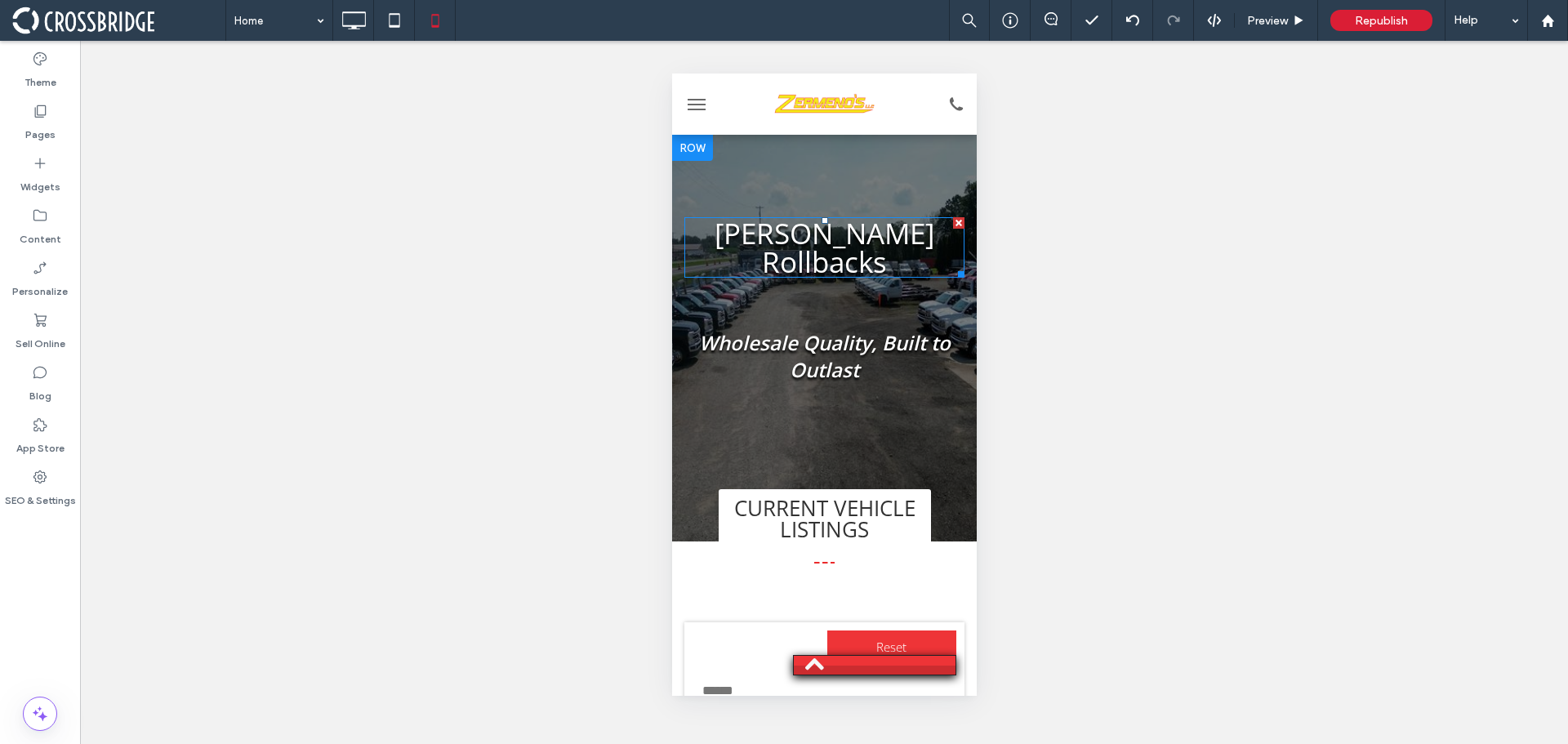
click at [848, 251] on span "[PERSON_NAME] Rollbacks" at bounding box center [823, 247] width 219 height 67
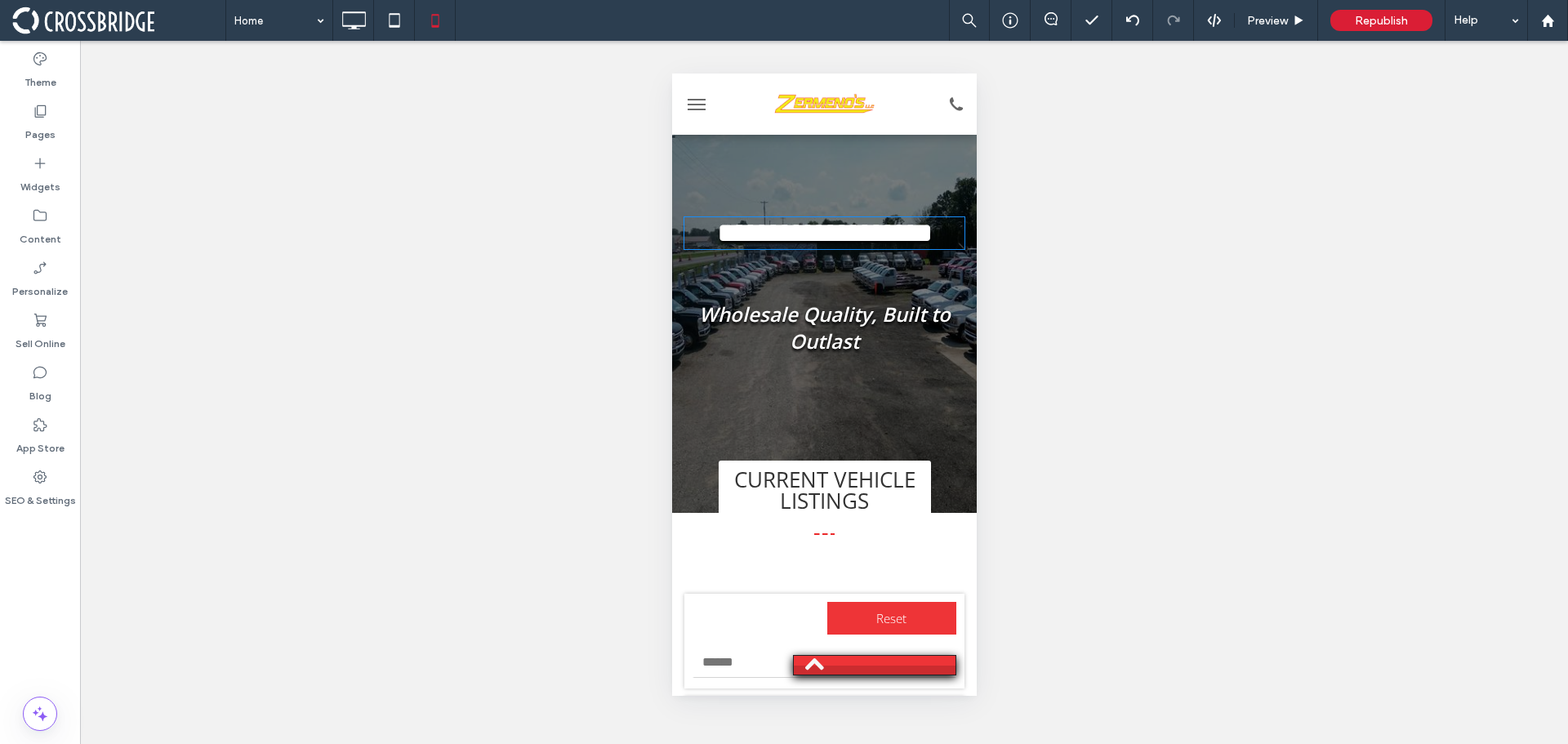
type input "*********"
type input "**"
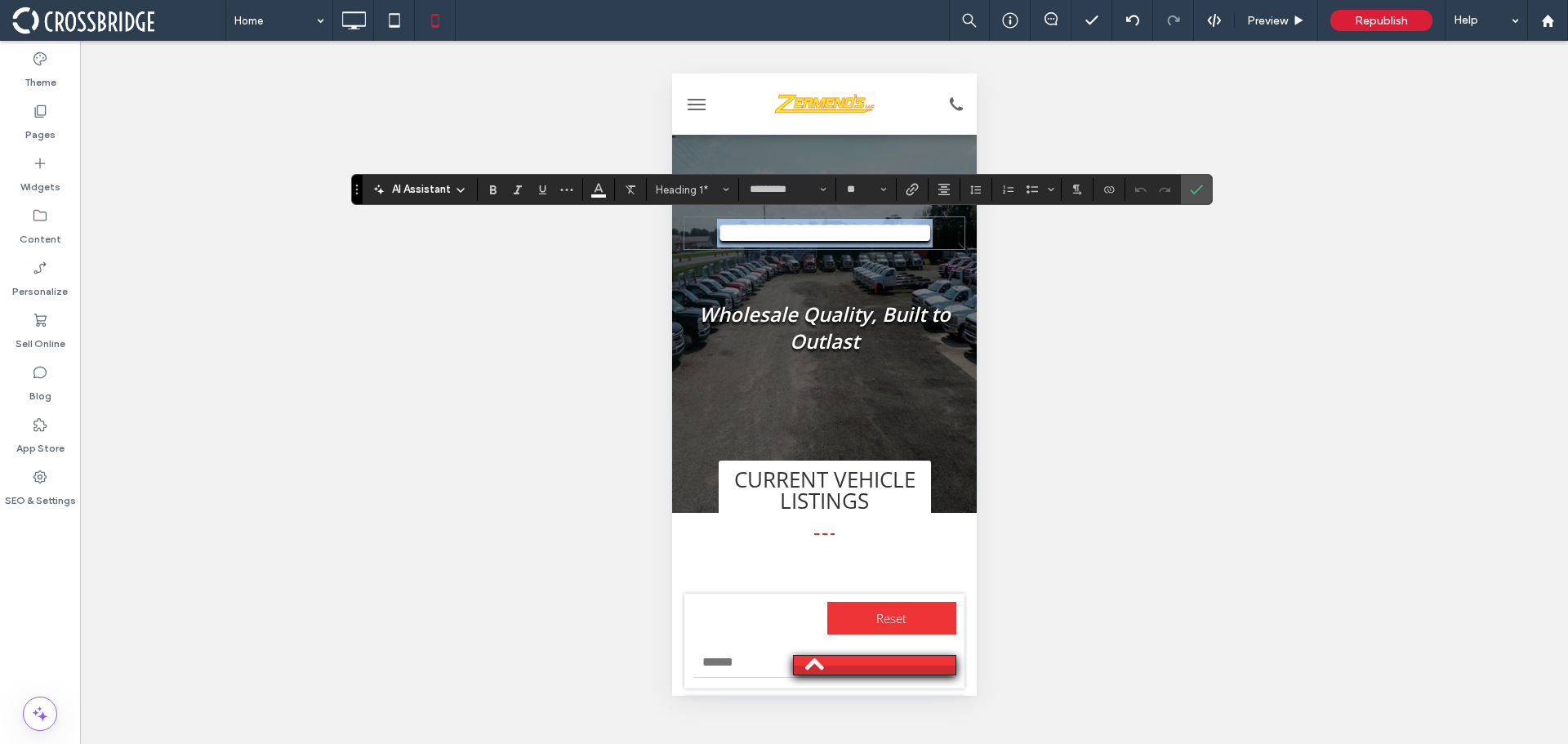
click at [848, 247] on span "**********" at bounding box center [824, 233] width 216 height 28
click at [863, 247] on span "**********" at bounding box center [824, 233] width 216 height 28
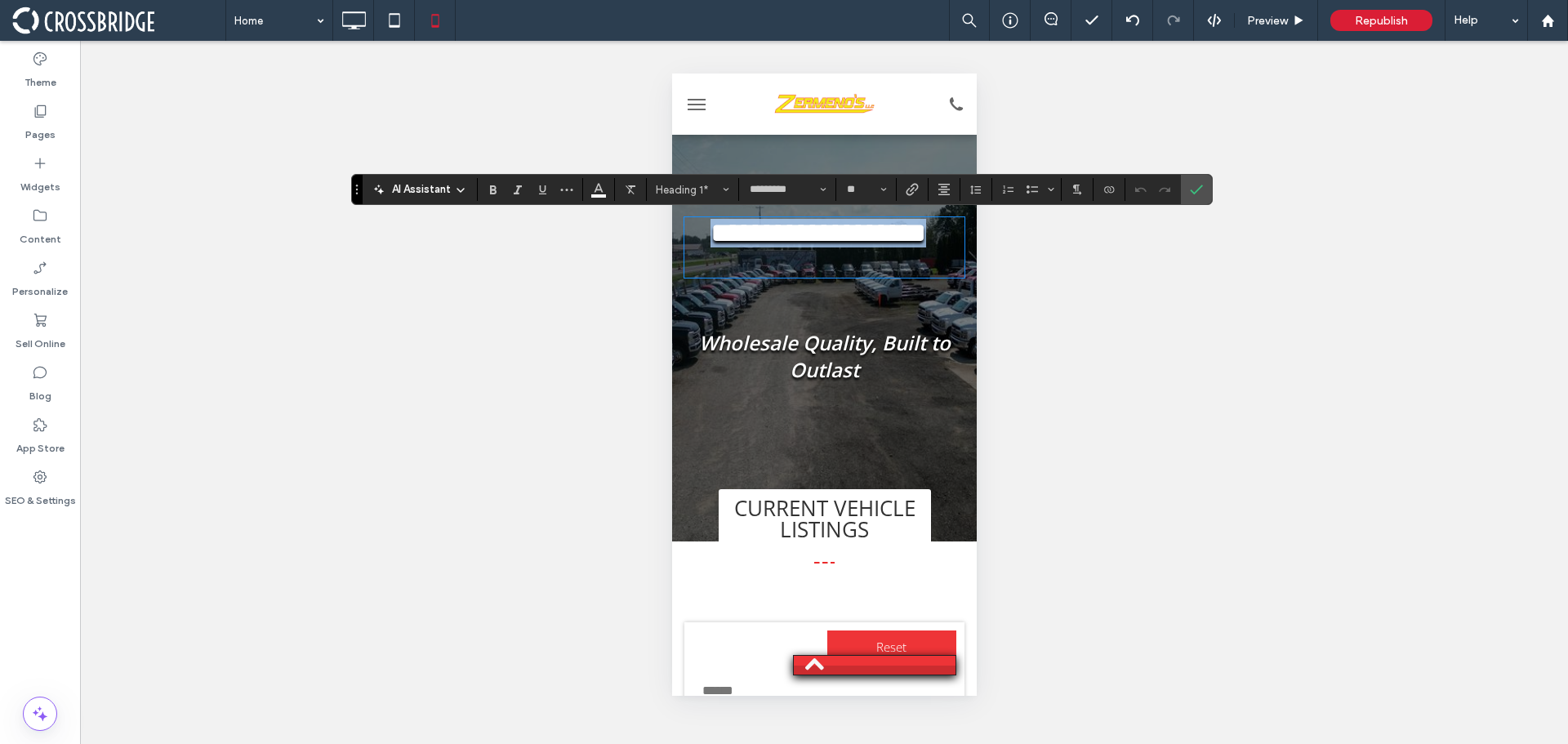
click at [863, 247] on span "**********" at bounding box center [817, 233] width 216 height 28
click at [885, 188] on icon "Size" at bounding box center [884, 189] width 6 height 6
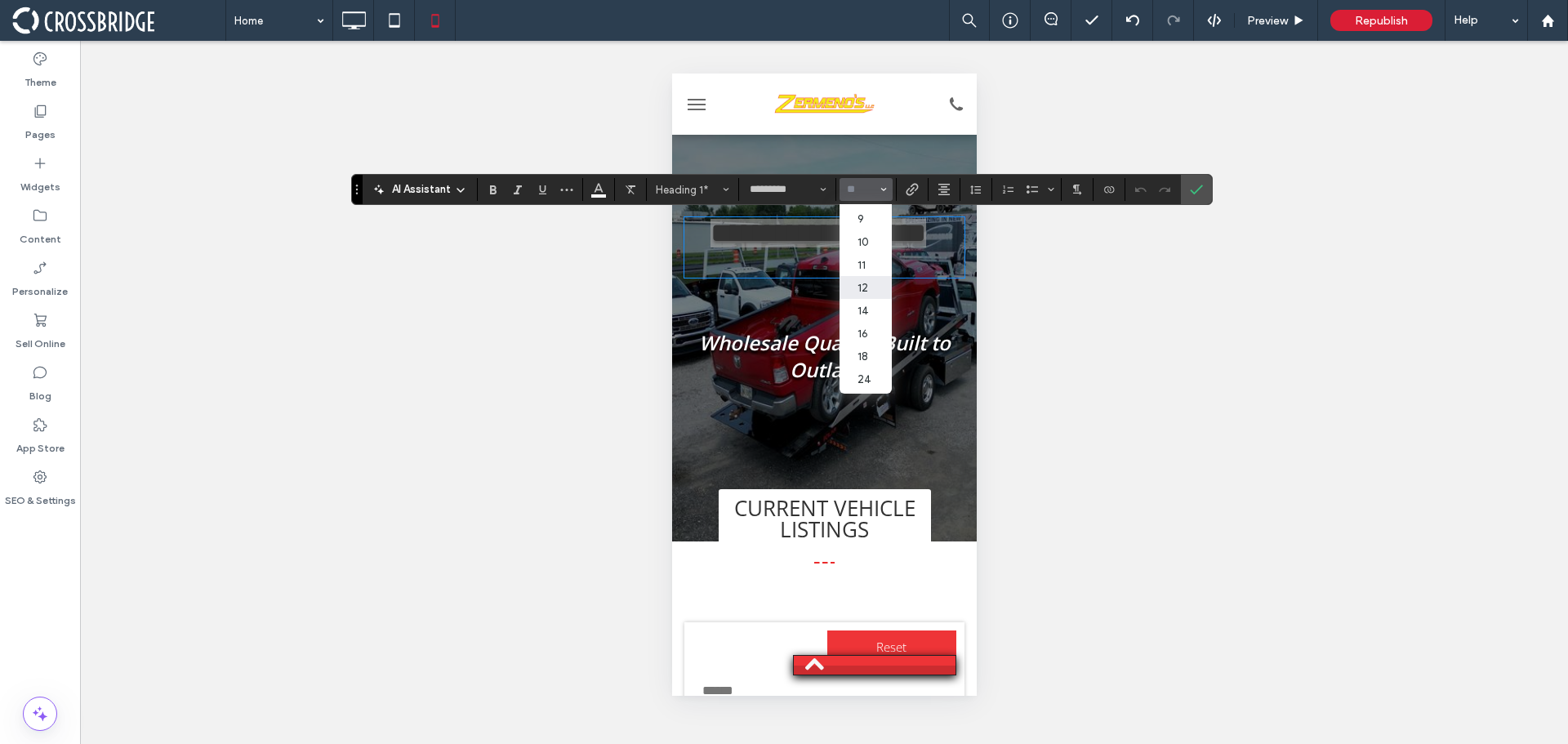
scroll to position [163, 0]
click at [871, 304] on label "36" at bounding box center [866, 304] width 52 height 23
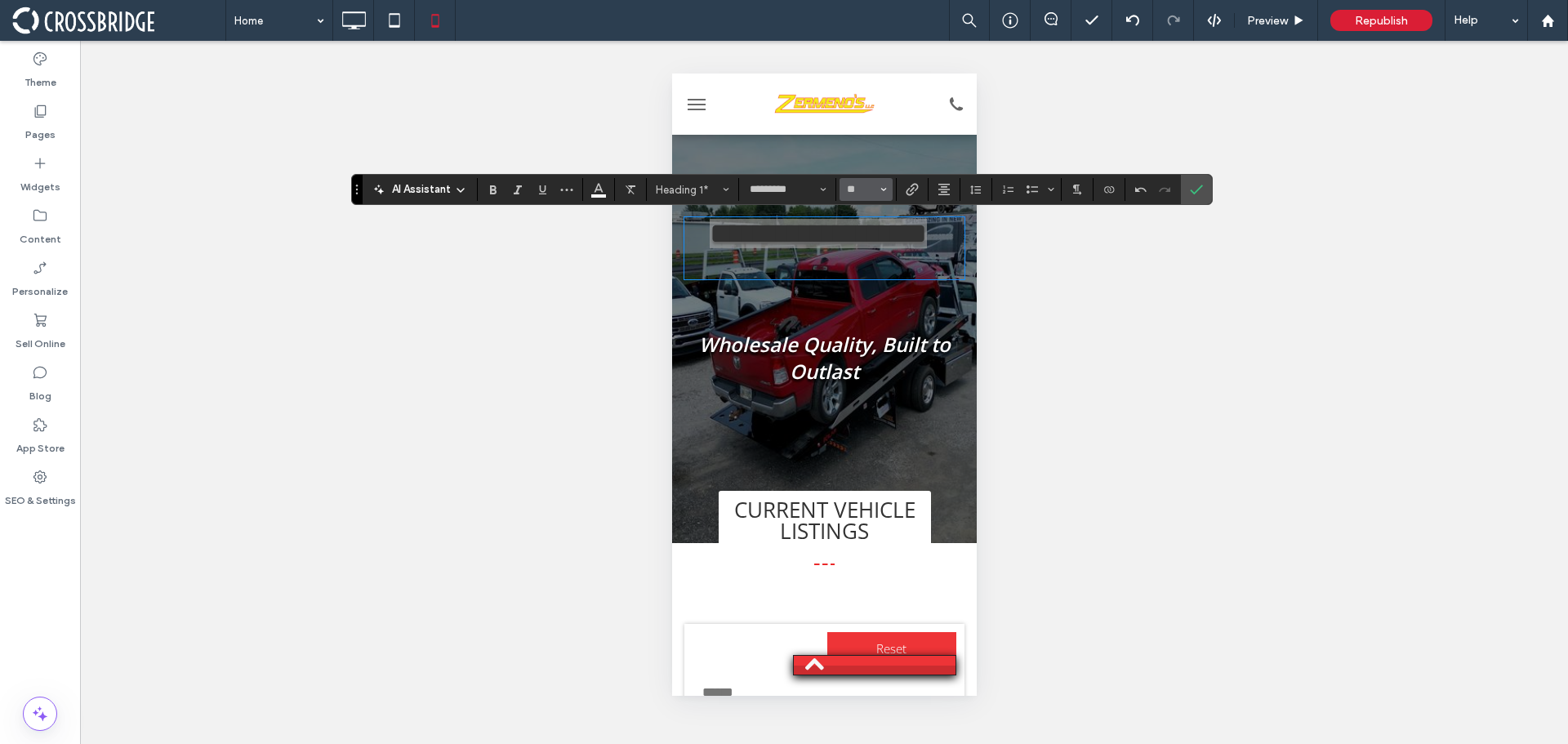
click at [888, 187] on button "**" at bounding box center [866, 190] width 53 height 23
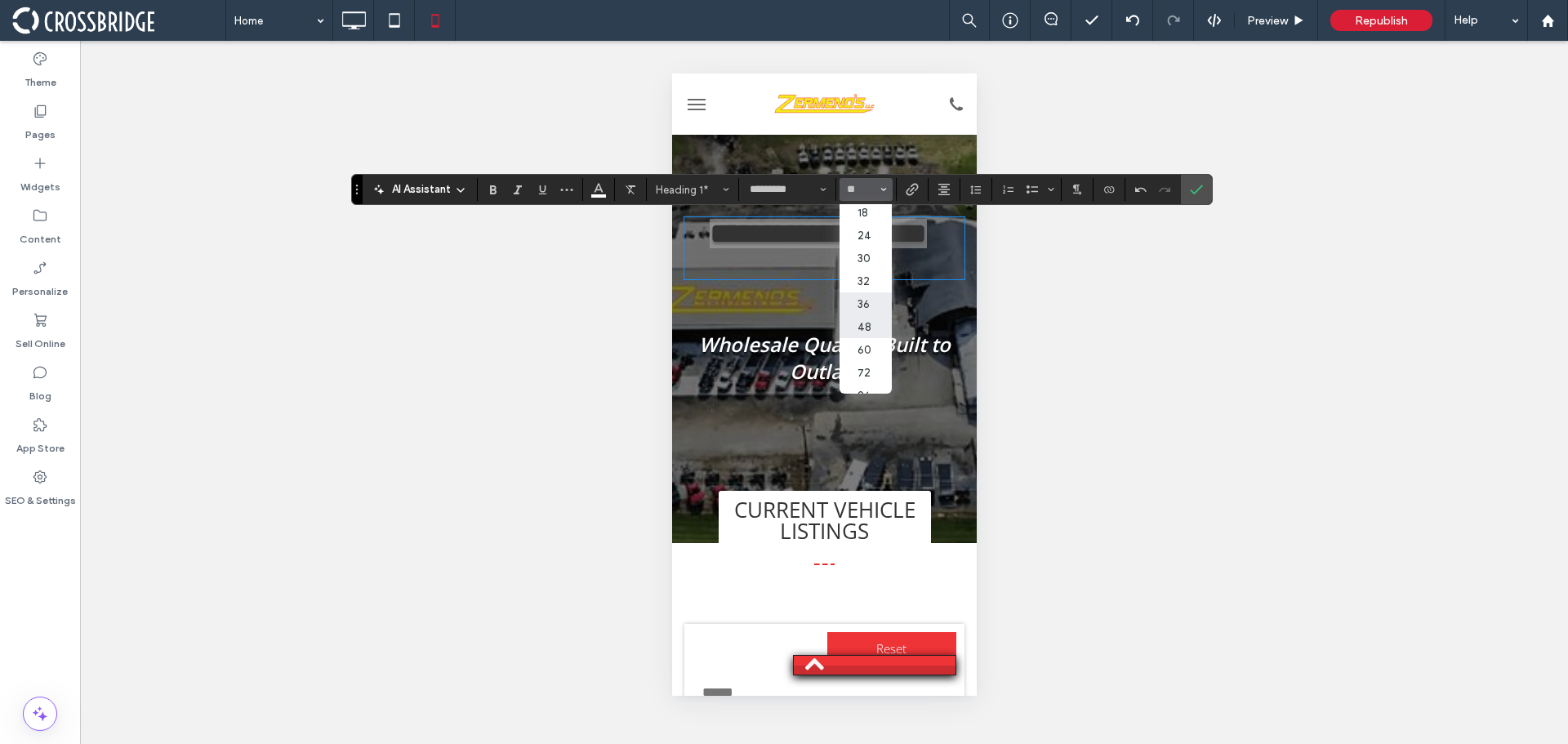
click at [869, 323] on label "48" at bounding box center [866, 327] width 52 height 23
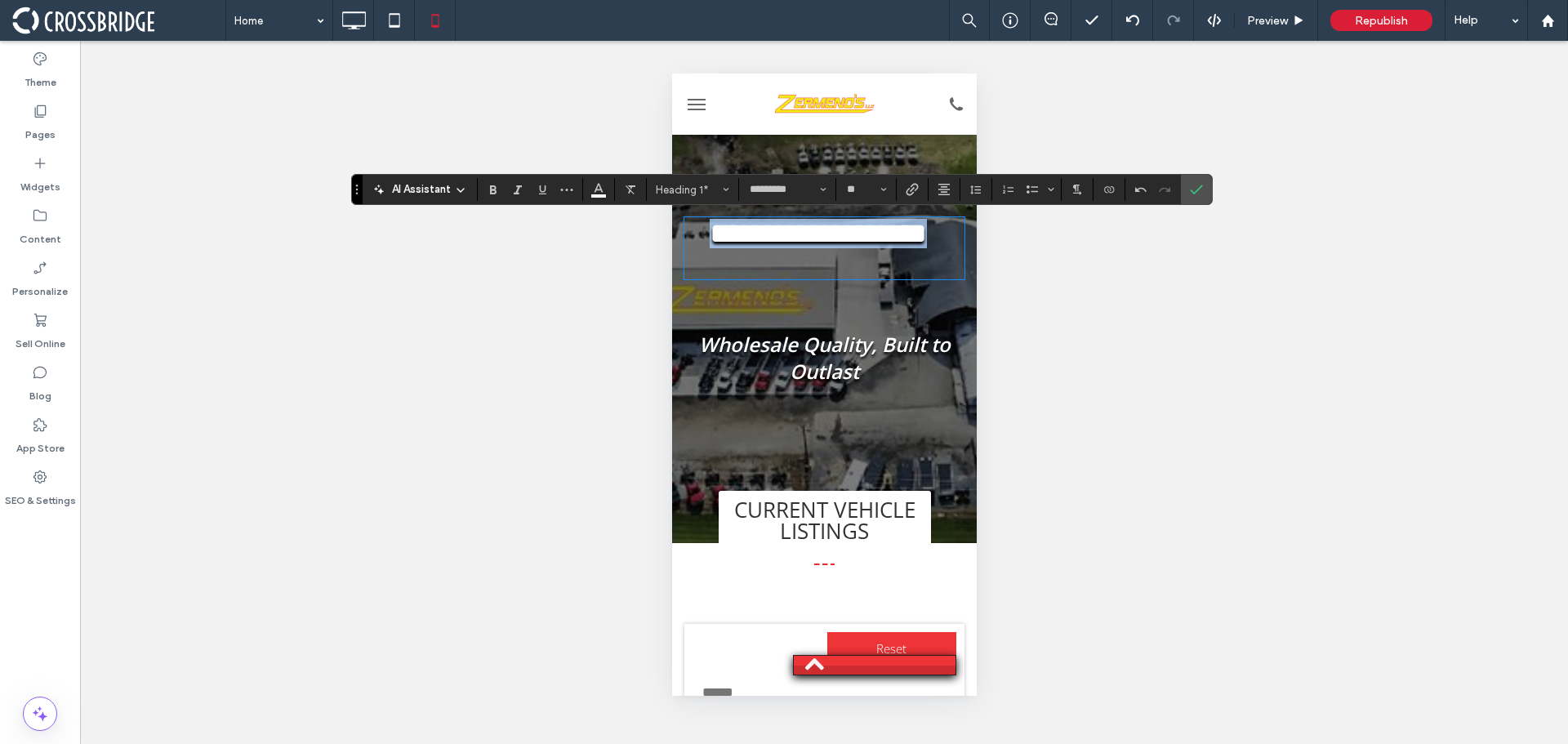
type input "**"
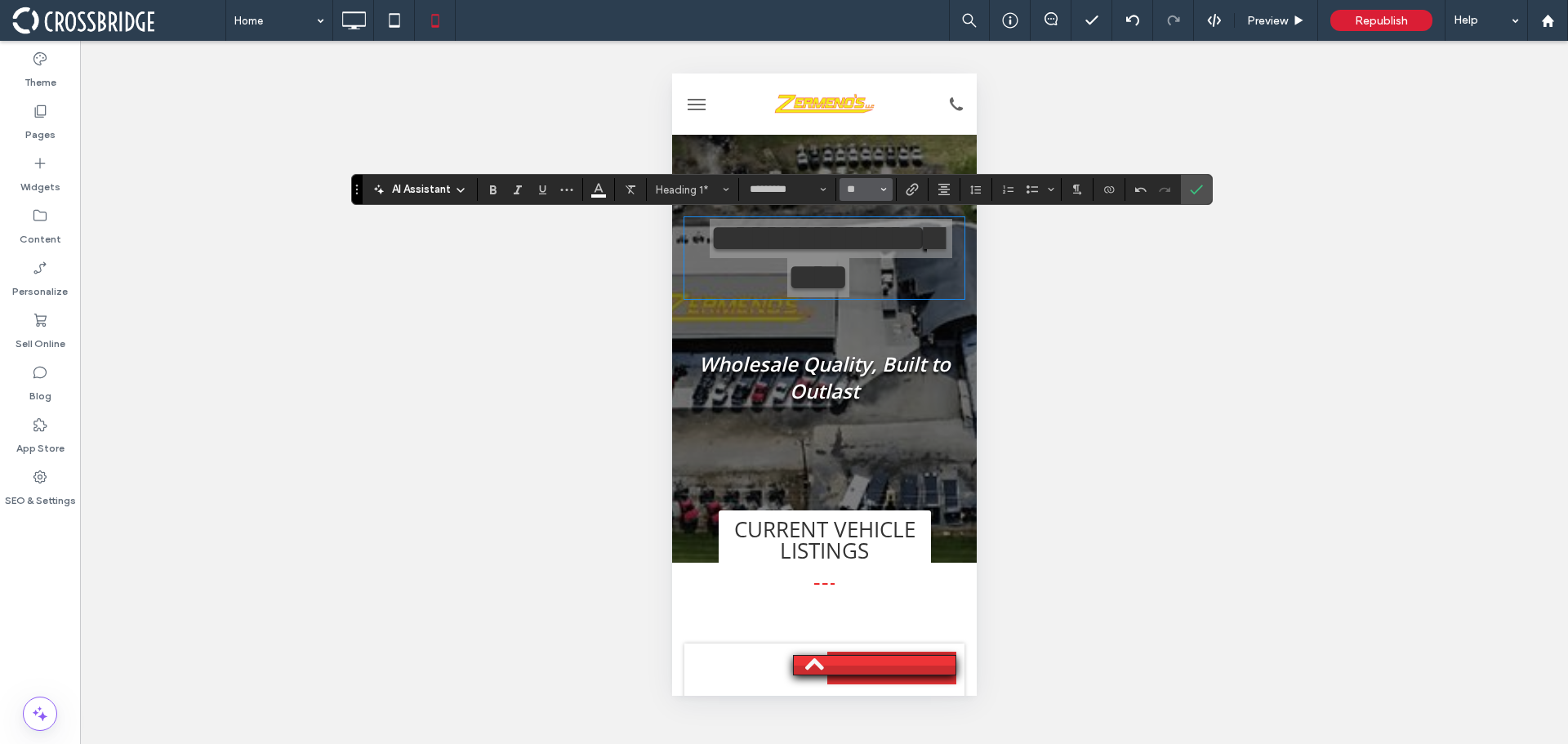
click at [884, 190] on icon "Size" at bounding box center [884, 189] width 6 height 6
click at [870, 305] on label "36" at bounding box center [866, 304] width 52 height 23
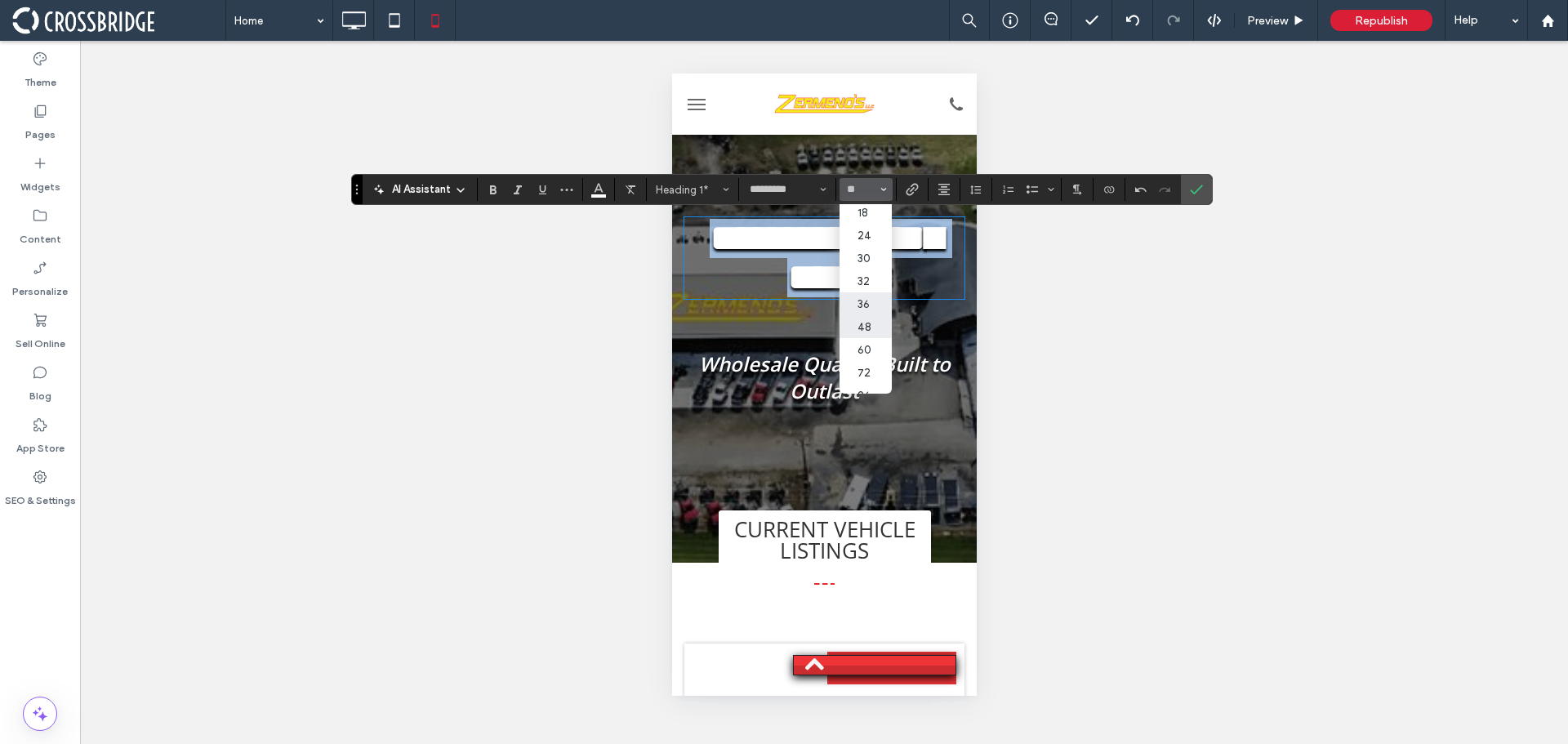
type input "**"
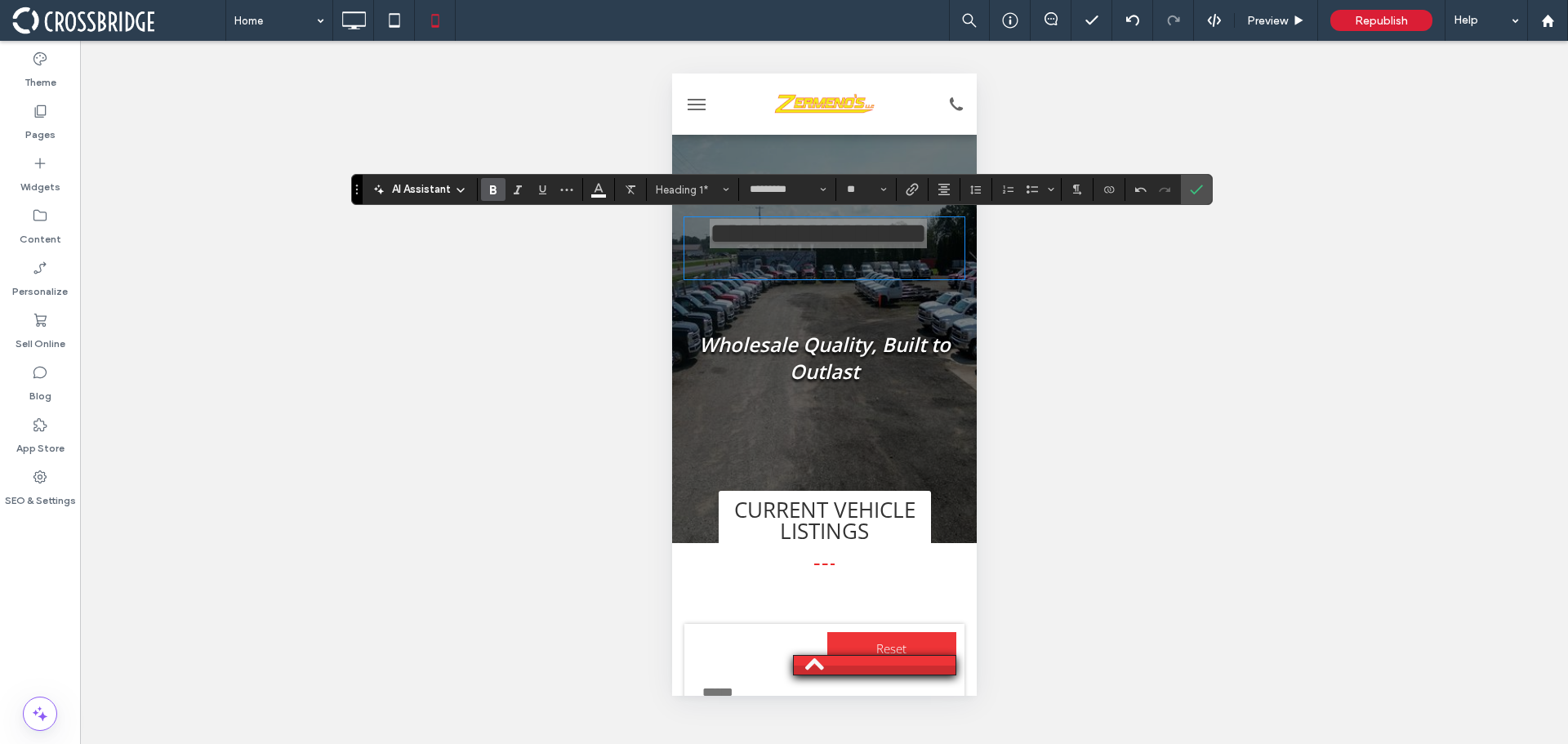
click at [492, 189] on icon "Bold" at bounding box center [493, 189] width 13 height 13
click at [1195, 189] on icon "Confirm" at bounding box center [1197, 189] width 13 height 13
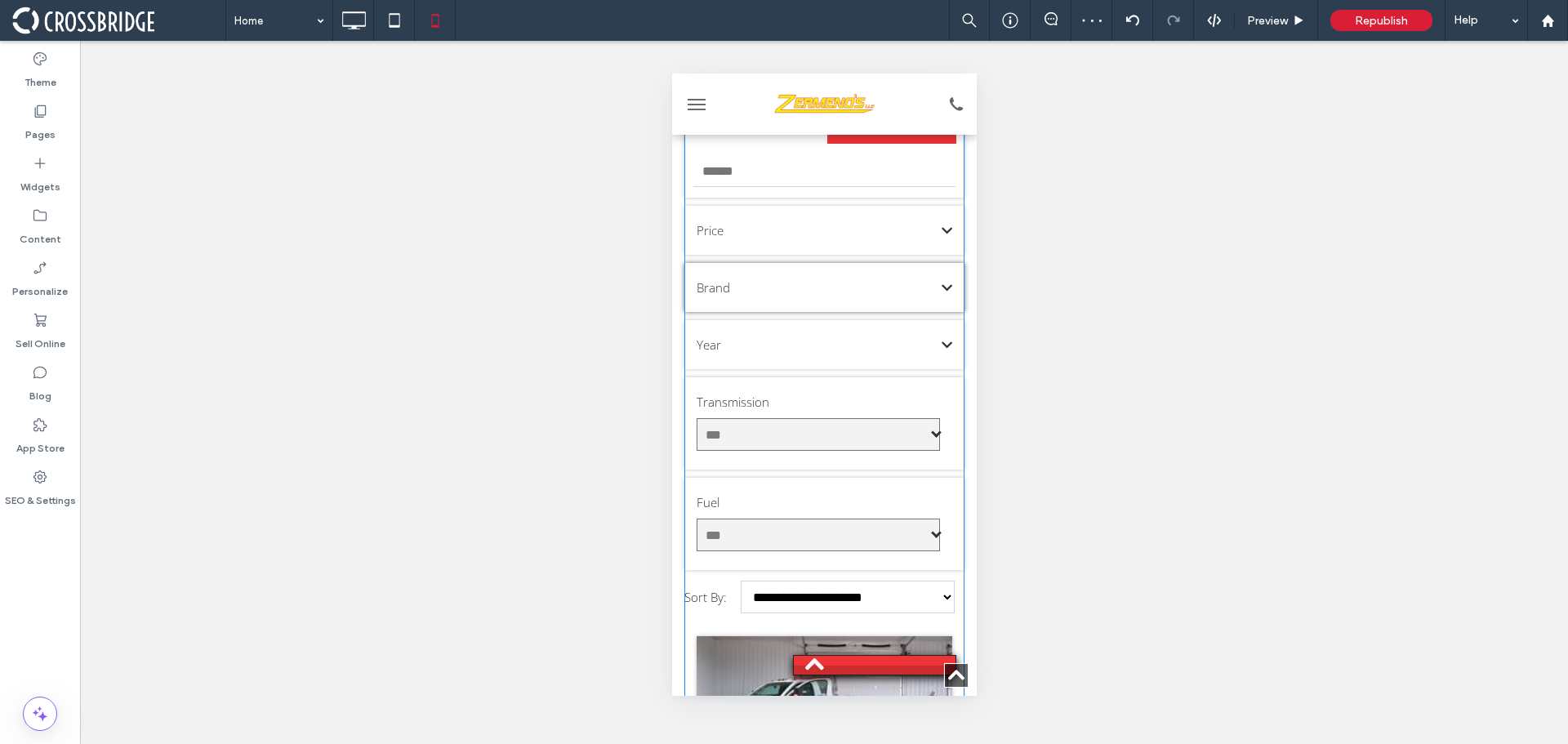
scroll to position [572, 0]
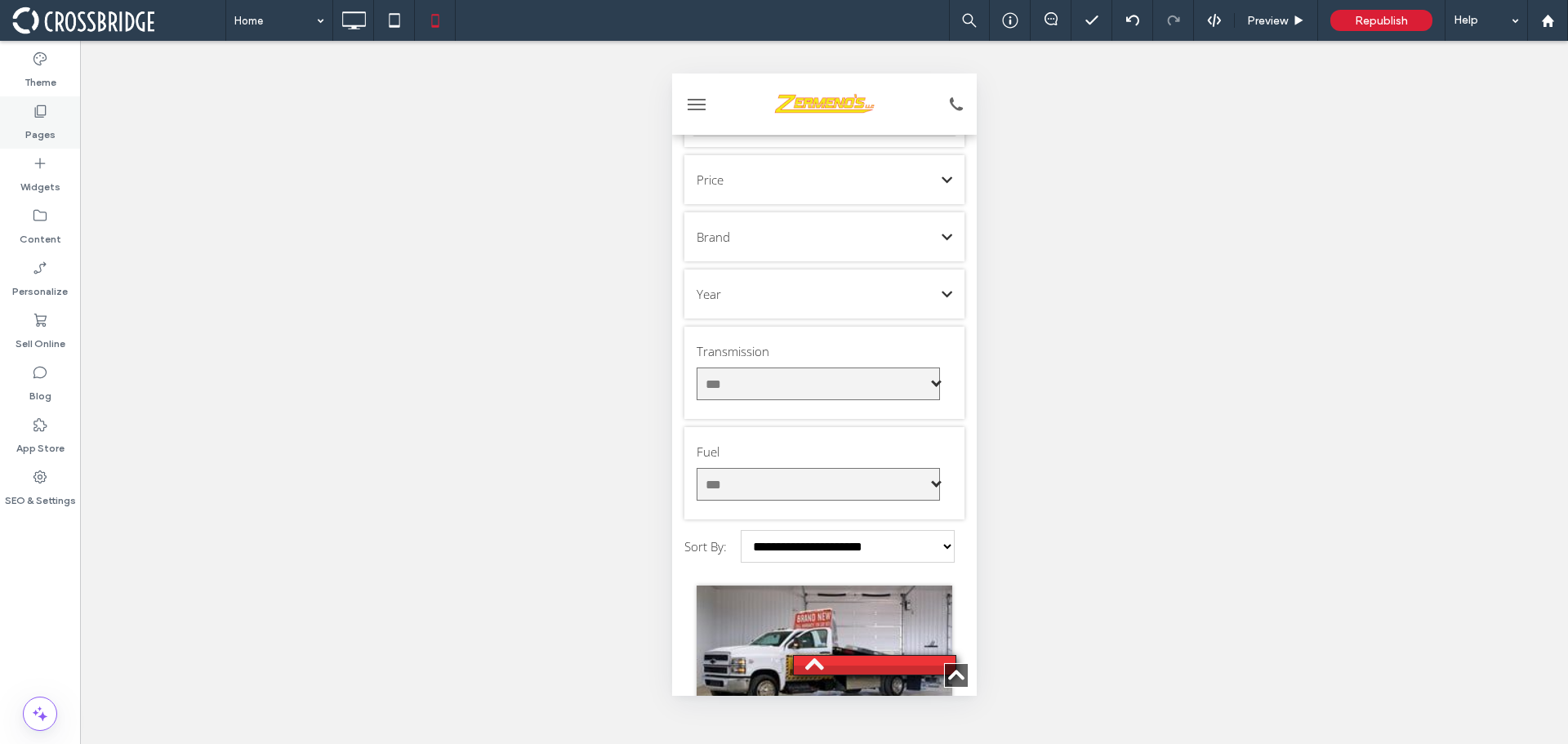
click at [46, 119] on label "Pages" at bounding box center [40, 130] width 31 height 23
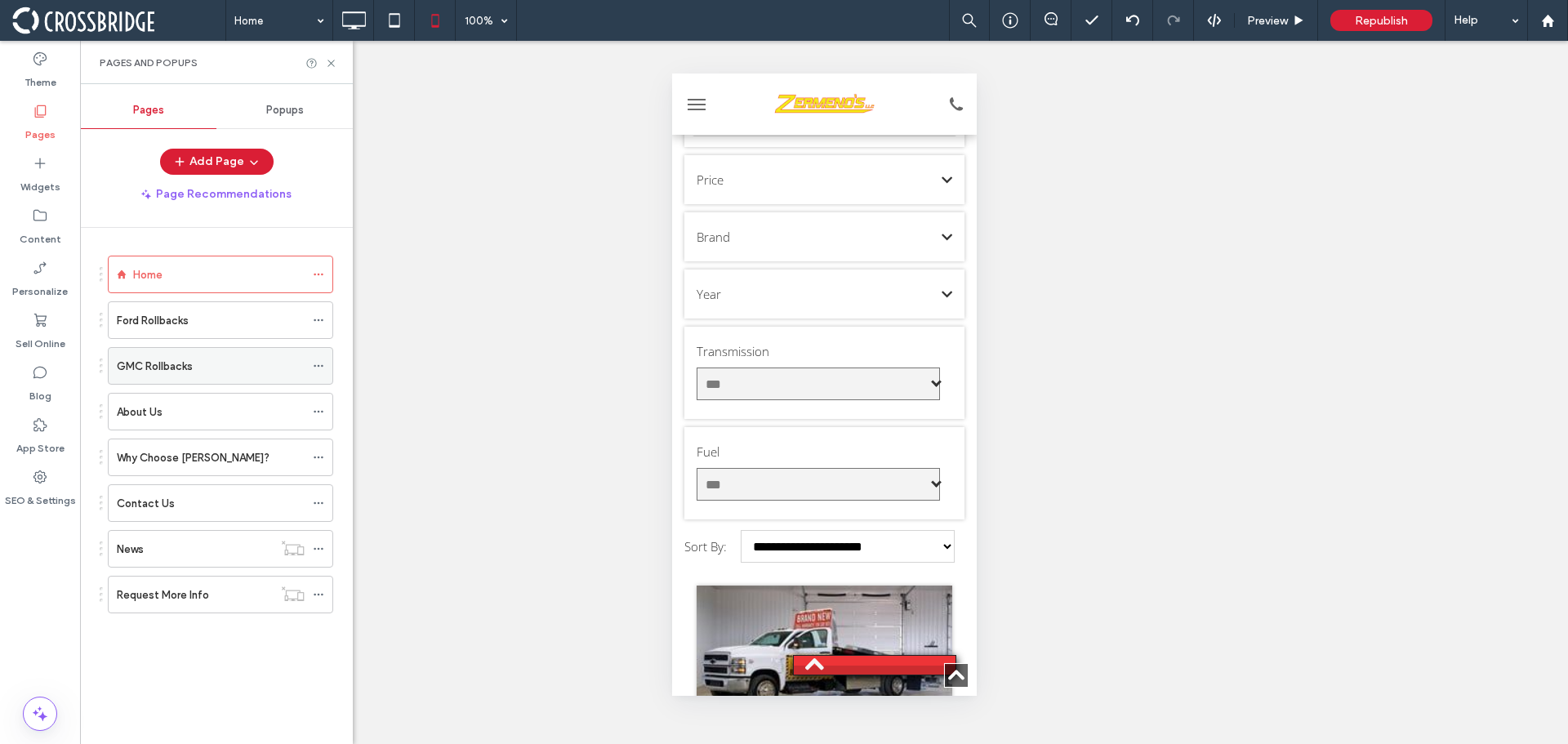
click at [181, 360] on label "GMC Rollbacks" at bounding box center [155, 366] width 76 height 29
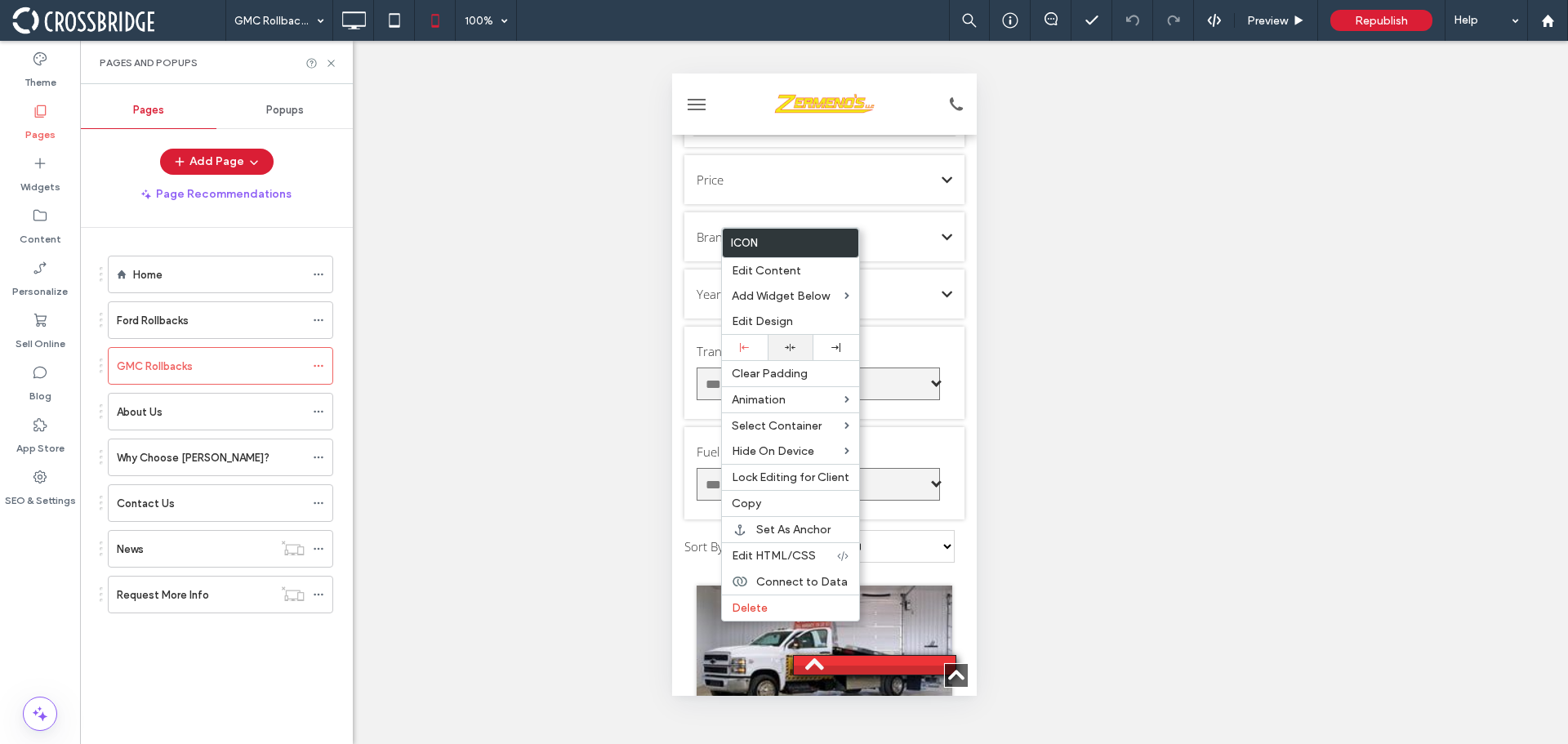
click at [782, 348] on div at bounding box center [791, 348] width 30 height 10
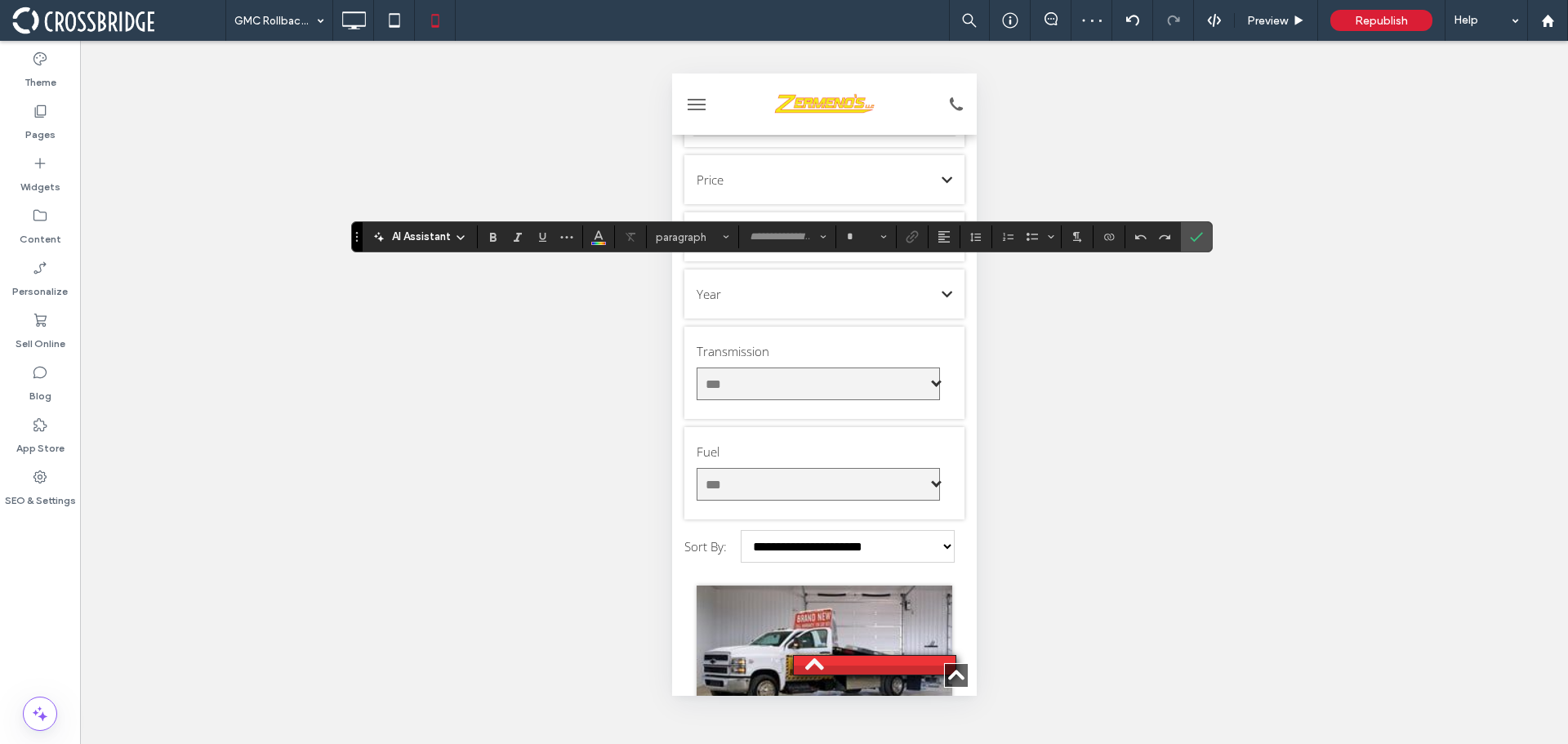
type input "*********"
type input "**"
click at [938, 240] on icon "Alignment" at bounding box center [944, 237] width 13 height 13
click at [955, 294] on label "ui.textEditor.alignment.center" at bounding box center [960, 287] width 57 height 24
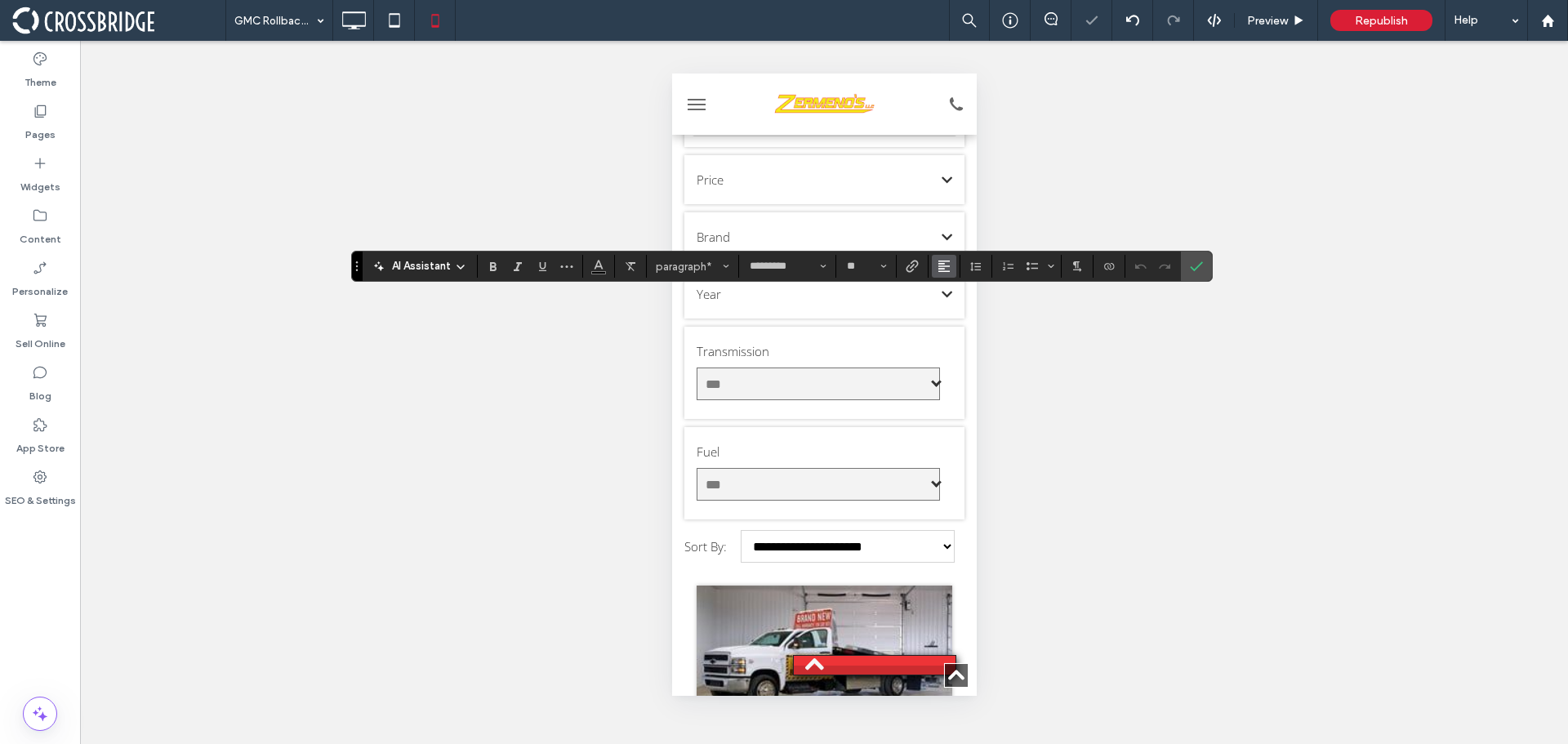
click at [934, 268] on button "Alignment" at bounding box center [944, 267] width 24 height 23
click at [954, 315] on icon "ui.textEditor.alignment.center" at bounding box center [956, 316] width 13 height 13
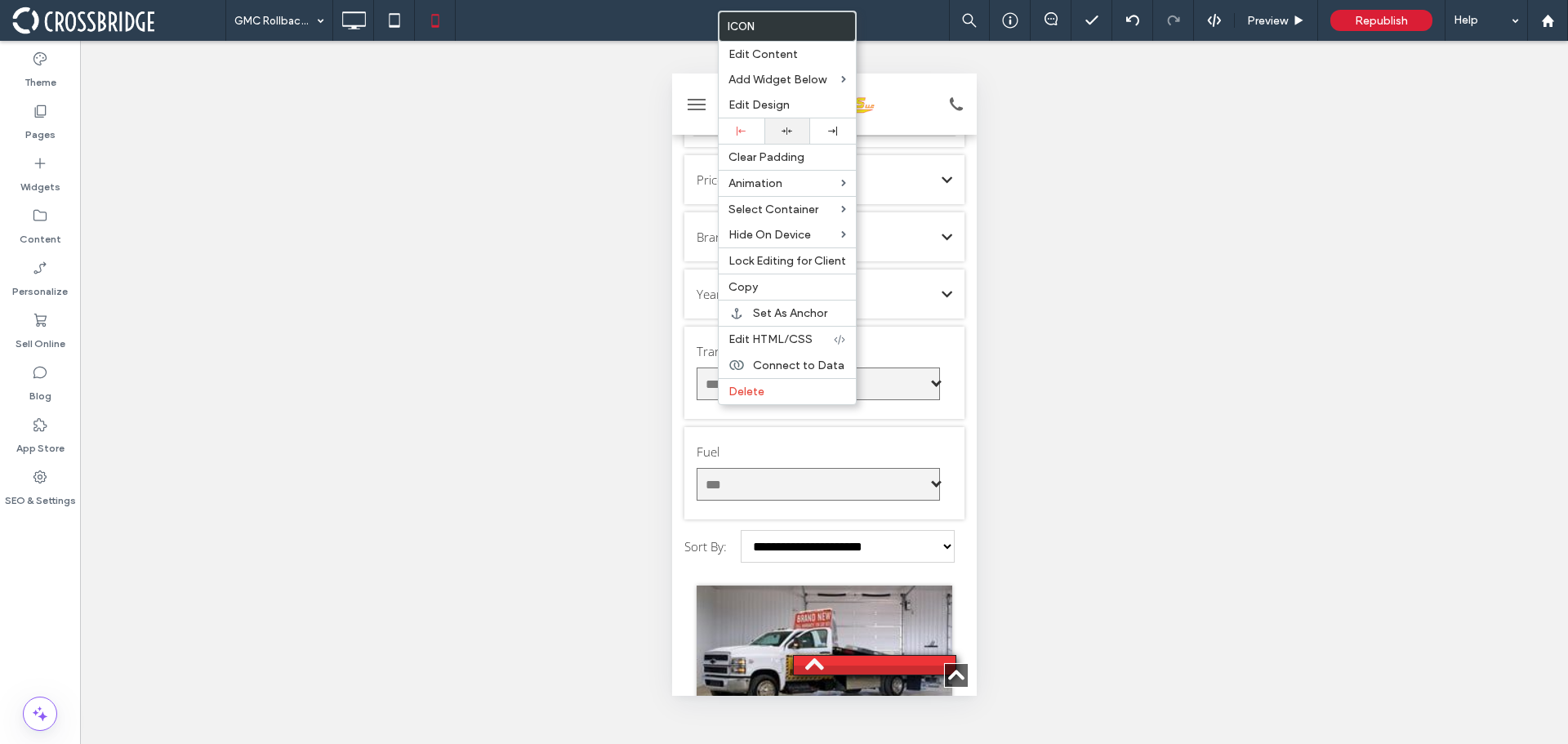
click at [788, 122] on div at bounding box center [787, 131] width 45 height 25
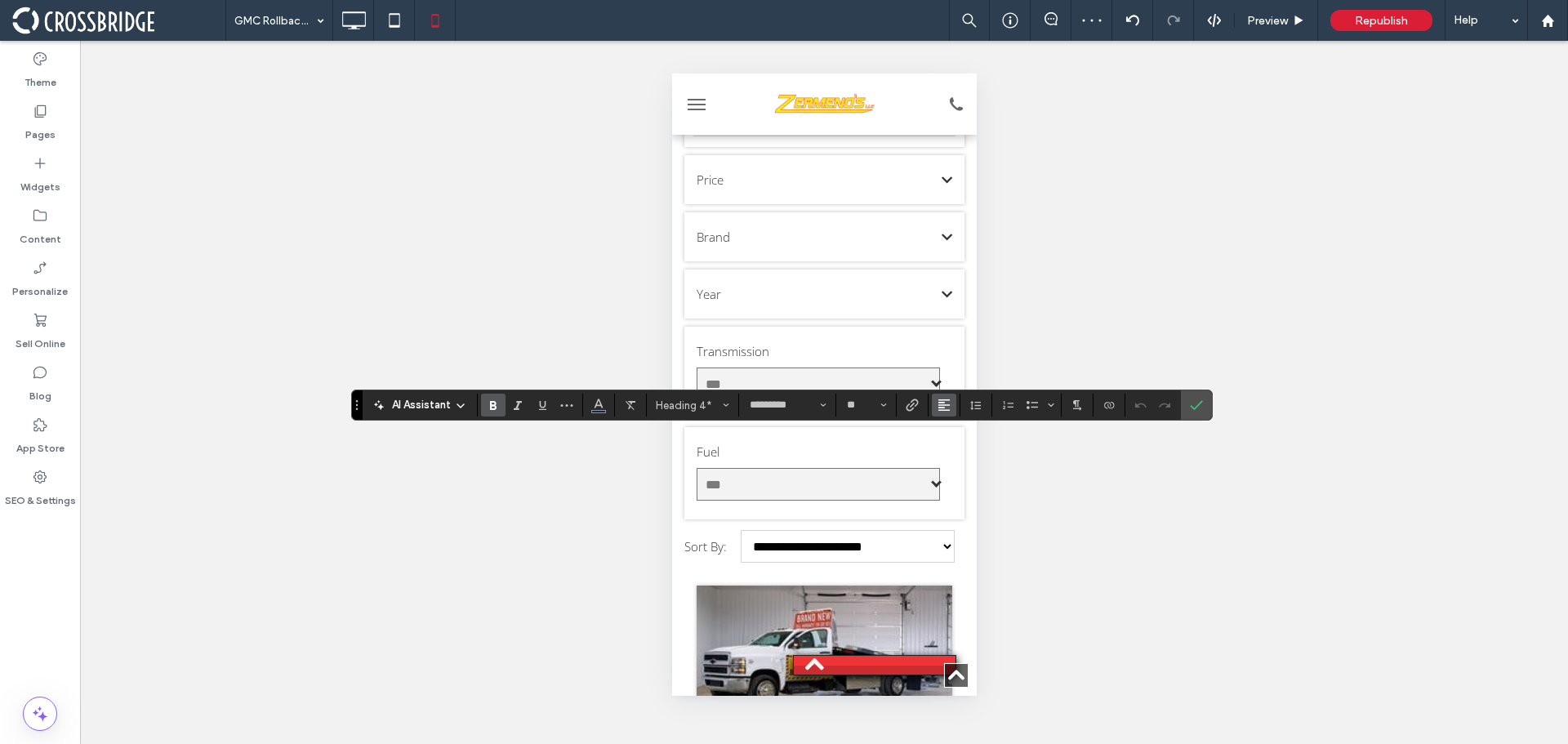
click at [940, 406] on use "Alignment" at bounding box center [944, 405] width 11 height 11
click at [968, 452] on div "ui.textEditor.alignment.center" at bounding box center [961, 455] width 21 height 13
click at [1186, 406] on label "Confirm" at bounding box center [1197, 406] width 24 height 30
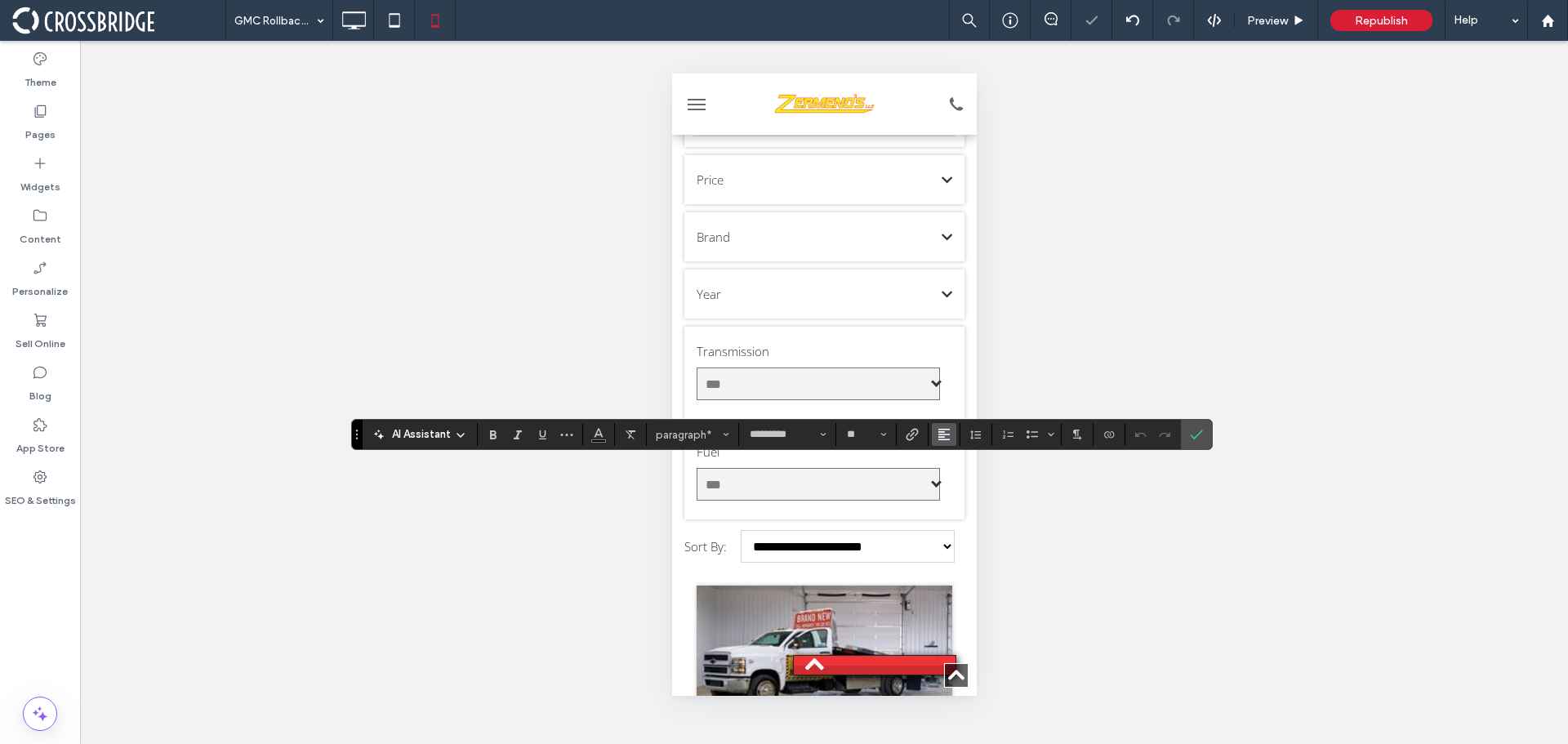
click at [939, 432] on use "Alignment" at bounding box center [944, 435] width 11 height 11
click at [965, 481] on div "ui.textEditor.alignment.center" at bounding box center [961, 485] width 21 height 13
click at [1193, 442] on icon "Confirm" at bounding box center [1197, 435] width 13 height 13
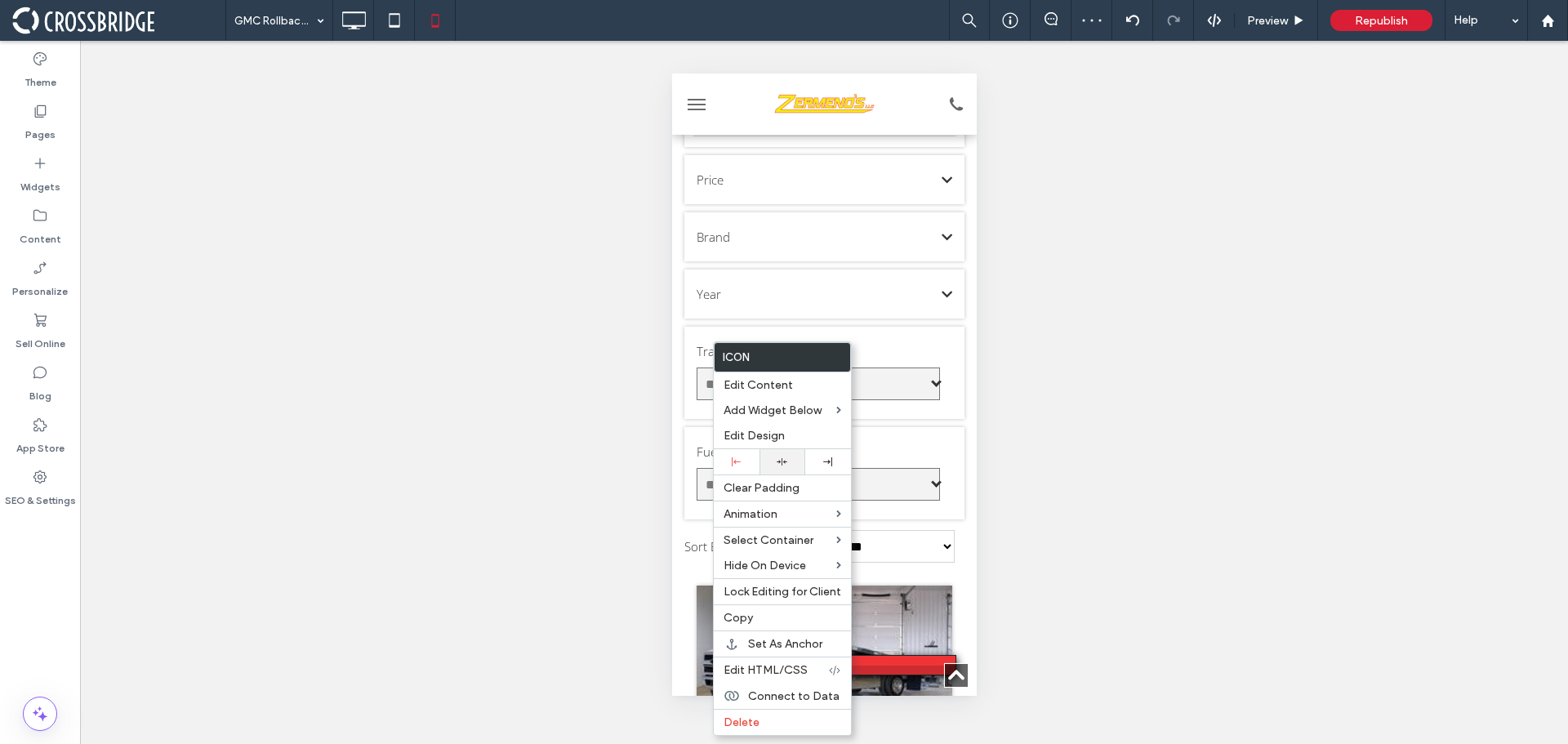
click at [784, 456] on div at bounding box center [782, 462] width 45 height 25
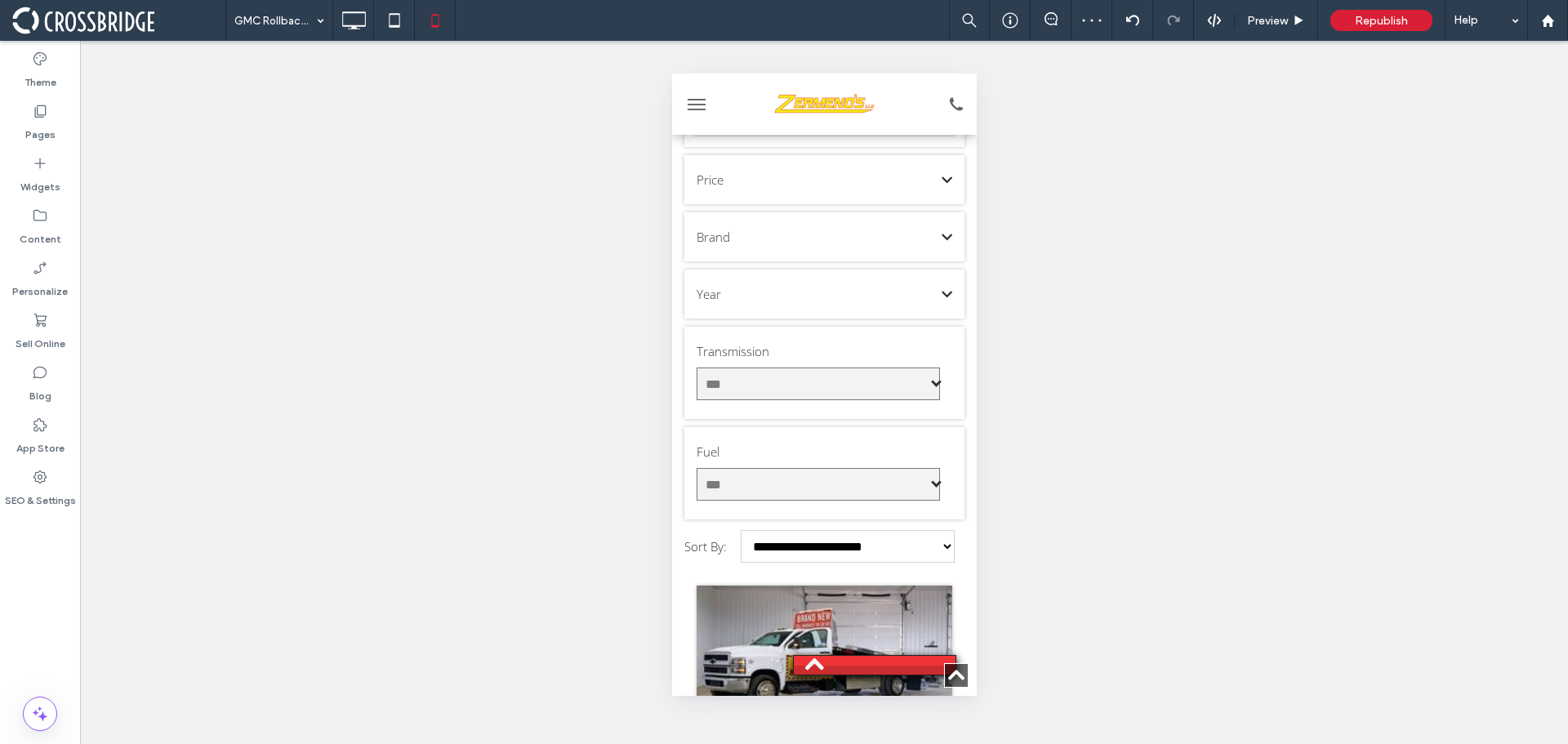
type input "*********"
type input "**"
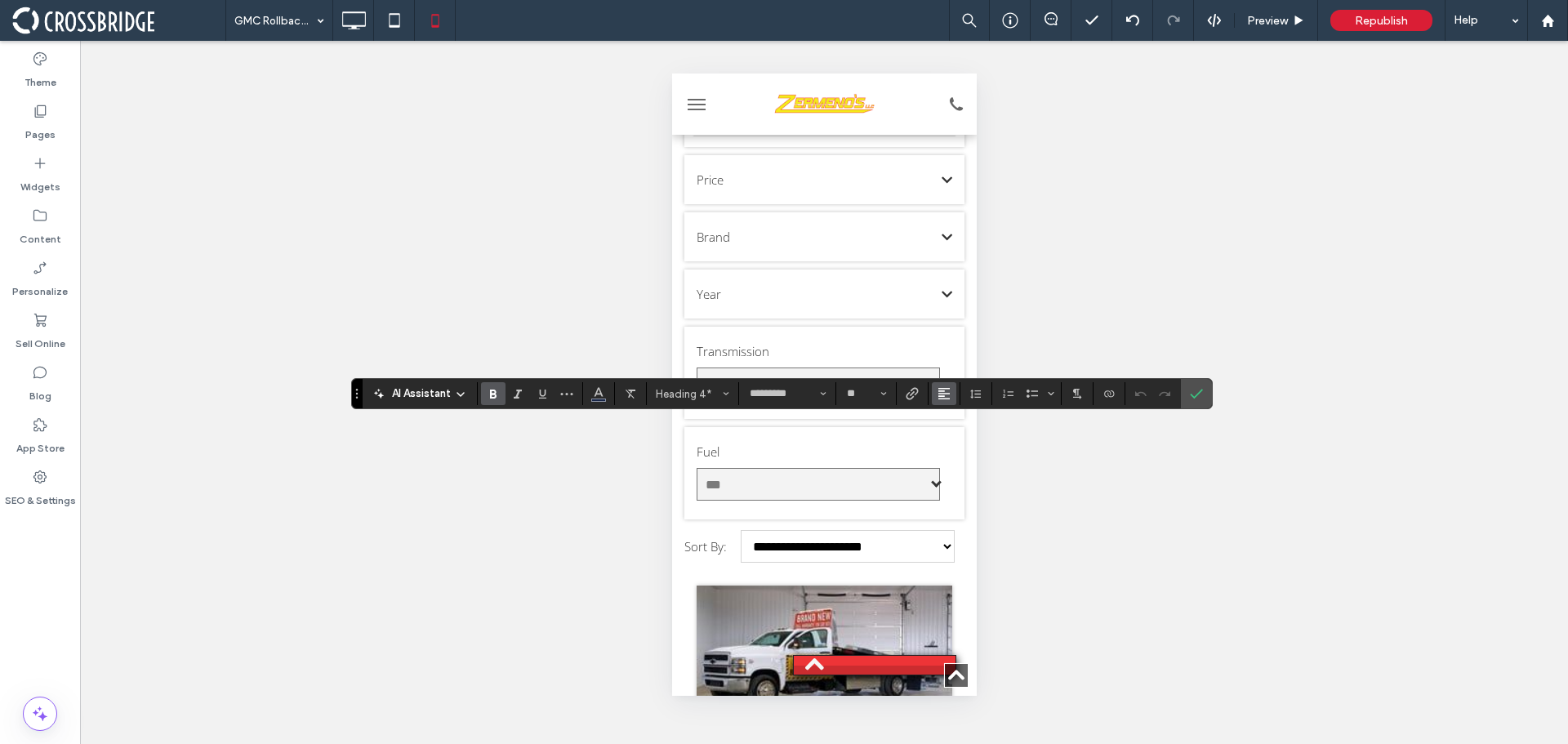
click at [947, 399] on use "Alignment" at bounding box center [944, 393] width 11 height 11
click at [955, 450] on icon "ui.textEditor.alignment.center" at bounding box center [956, 444] width 13 height 13
click at [1197, 396] on use "Confirm" at bounding box center [1197, 393] width 13 height 10
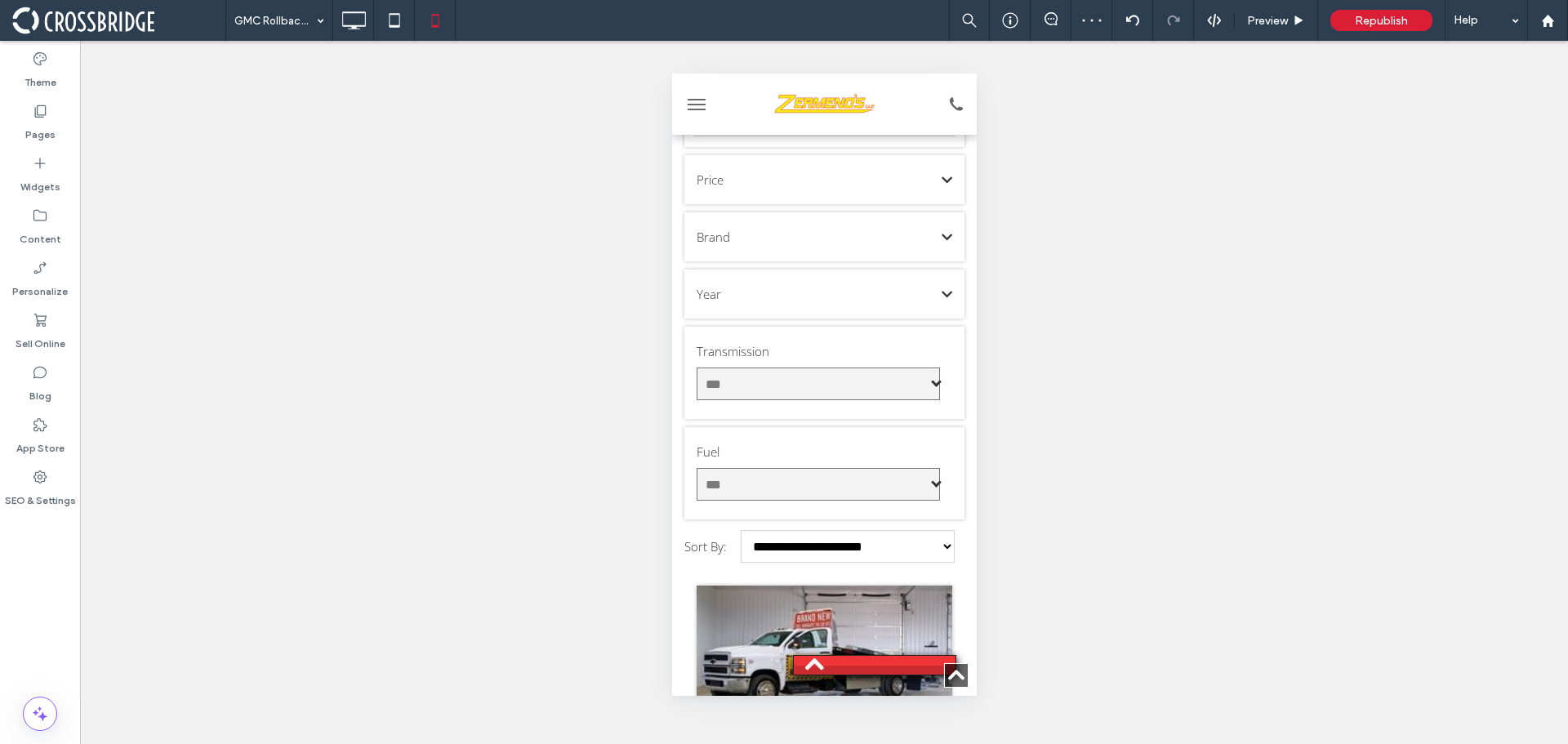
type input "*********"
type input "**"
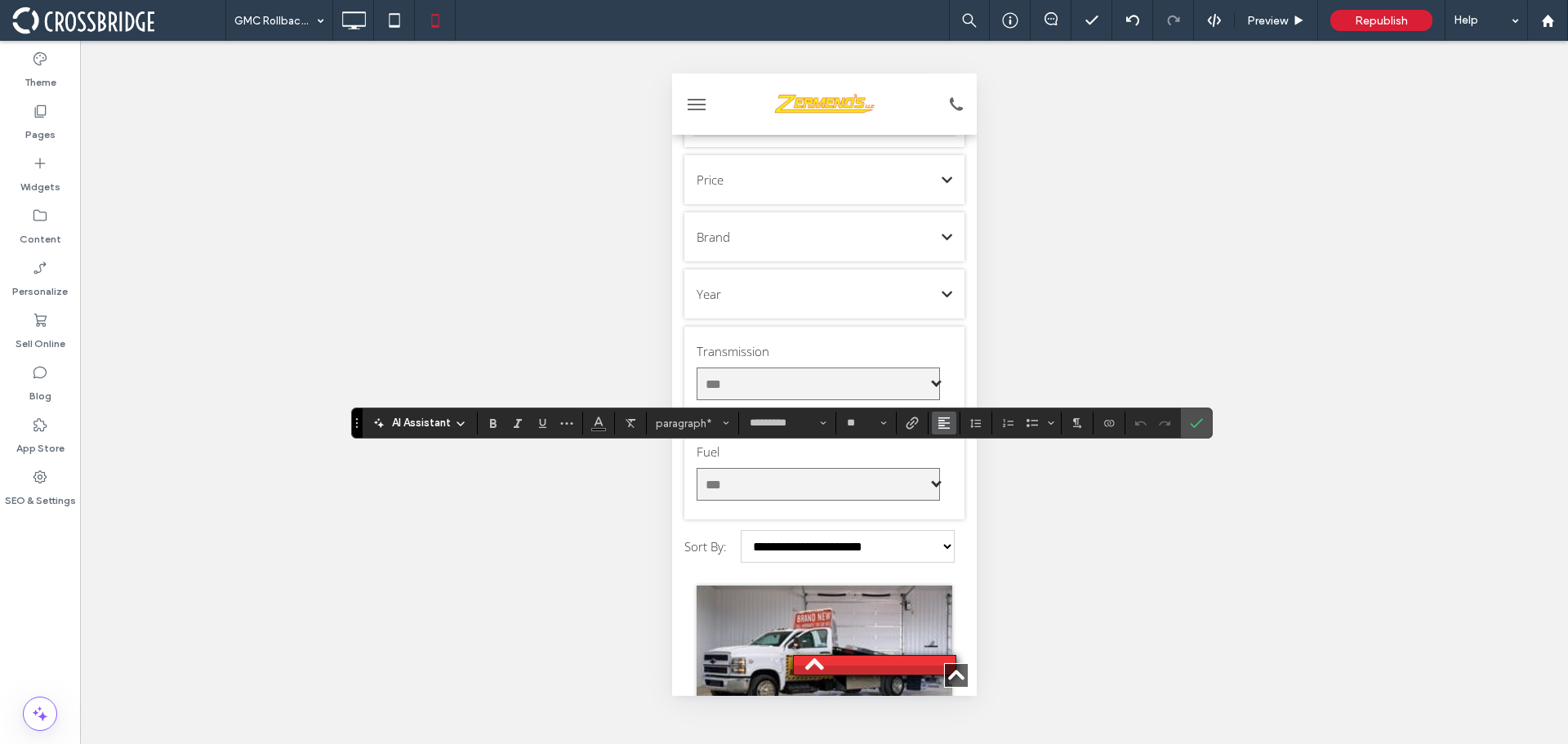
click at [947, 433] on span "Alignment" at bounding box center [944, 423] width 13 height 21
click at [957, 470] on use "ui.textEditor.alignment.center" at bounding box center [956, 474] width 11 height 11
click at [1189, 424] on label "Confirm" at bounding box center [1197, 423] width 24 height 30
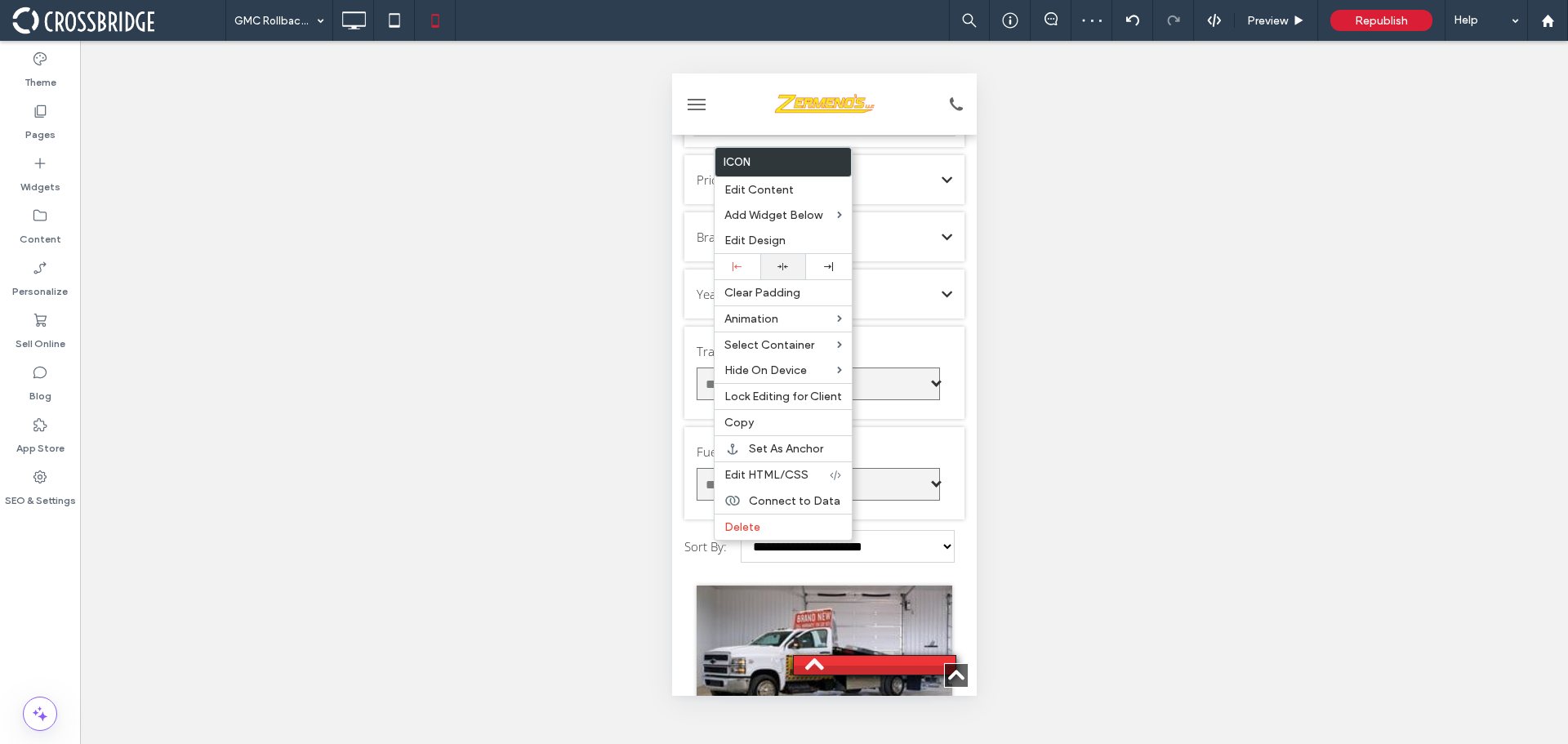
click at [775, 265] on div at bounding box center [783, 267] width 30 height 10
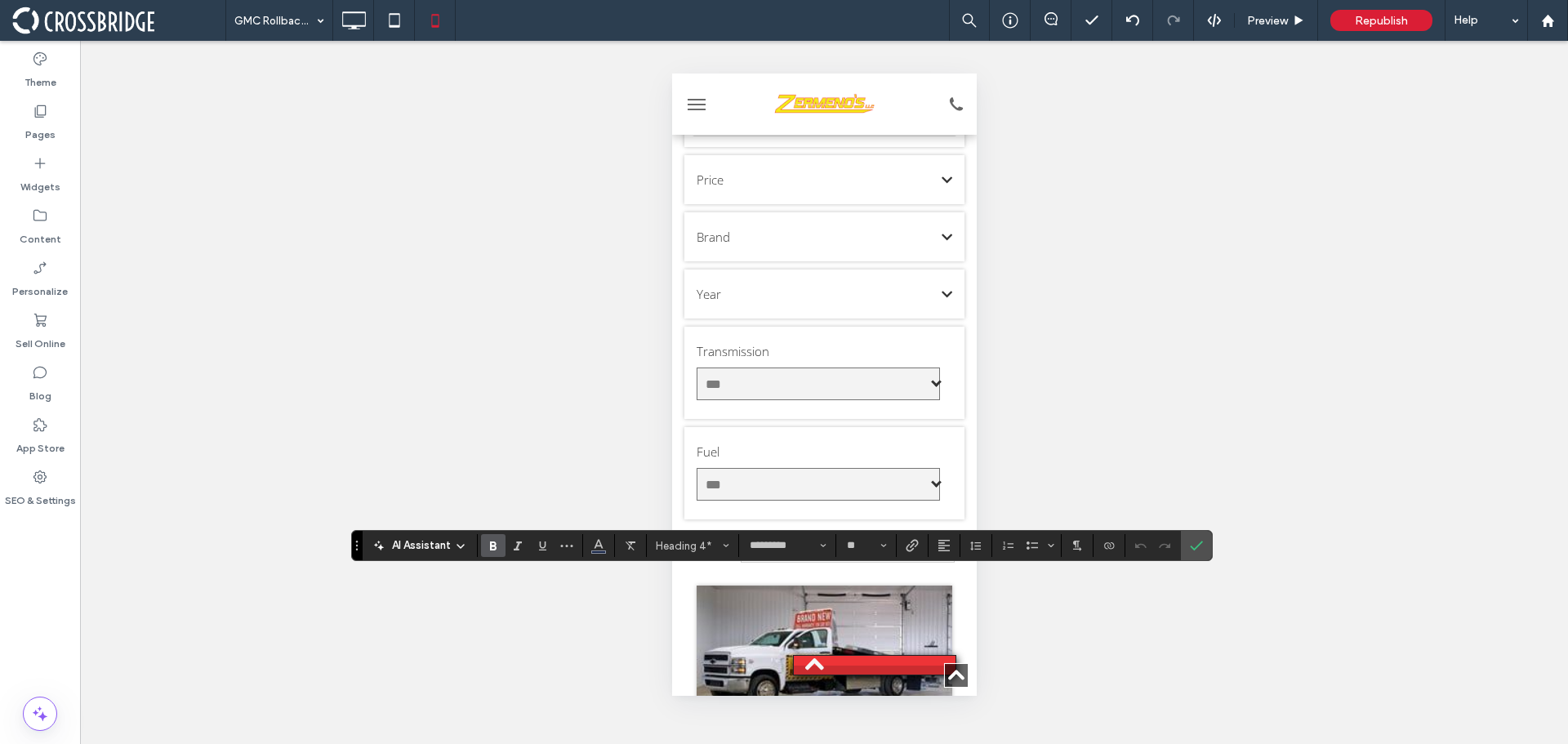
drag, startPoint x: 774, startPoint y: 393, endPoint x: 1135, endPoint y: 567, distance: 400.7
click at [1135, 567] on div "Unhide? Yes Unhide? Yes Unhide? Yes Unhide? Yes Unhide? Yes Unhide? Yes Unhide?…" at bounding box center [824, 393] width 1488 height 704
click at [935, 544] on button "Alignment" at bounding box center [944, 546] width 24 height 23
click at [962, 470] on label "ui.textEditor.alignment.center" at bounding box center [960, 471] width 57 height 24
click at [1193, 554] on span "Confirm" at bounding box center [1194, 546] width 7 height 30
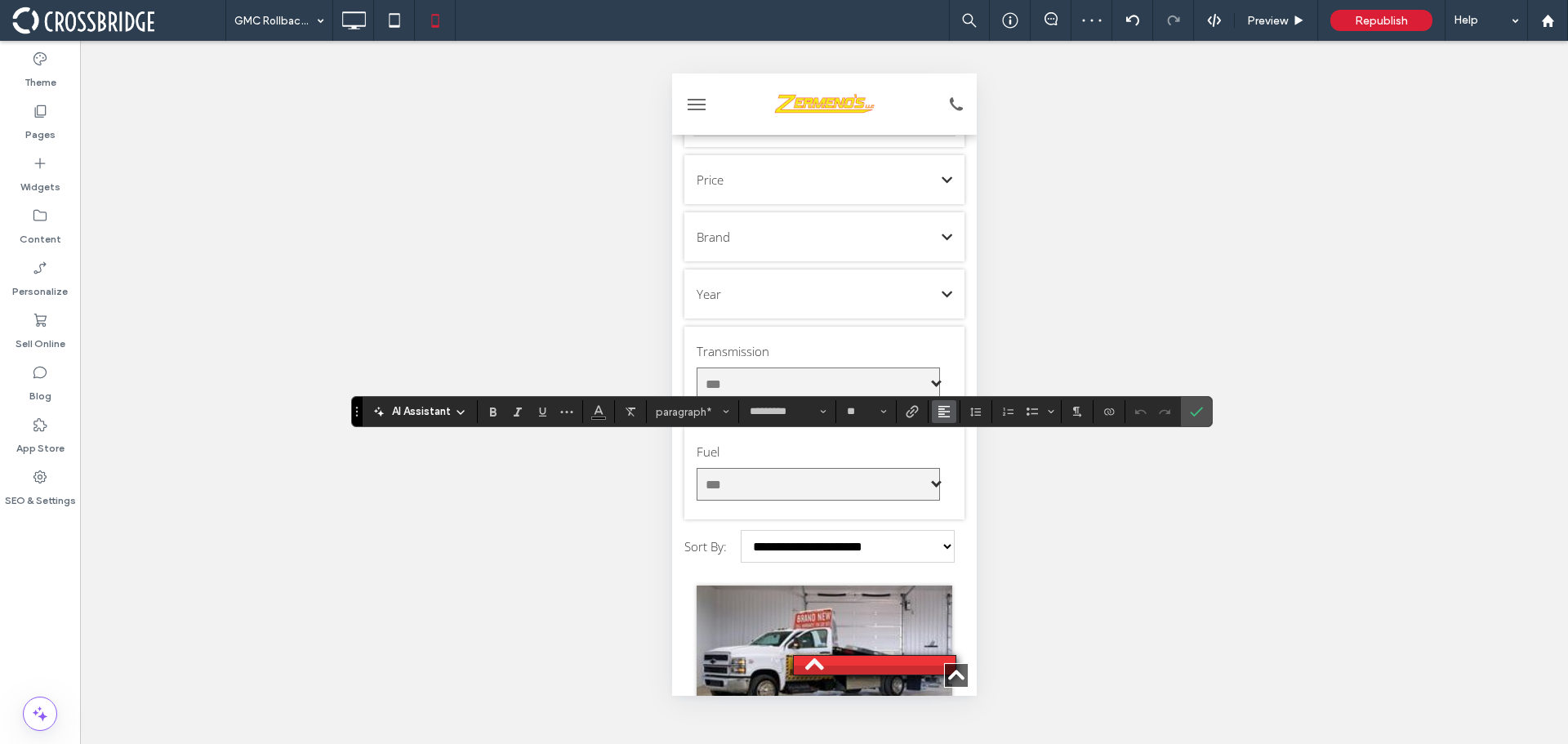
click at [949, 412] on use "Alignment" at bounding box center [944, 411] width 11 height 11
click at [971, 469] on label "ui.textEditor.alignment.center" at bounding box center [960, 462] width 57 height 24
click at [1202, 410] on icon "Confirm" at bounding box center [1197, 412] width 13 height 13
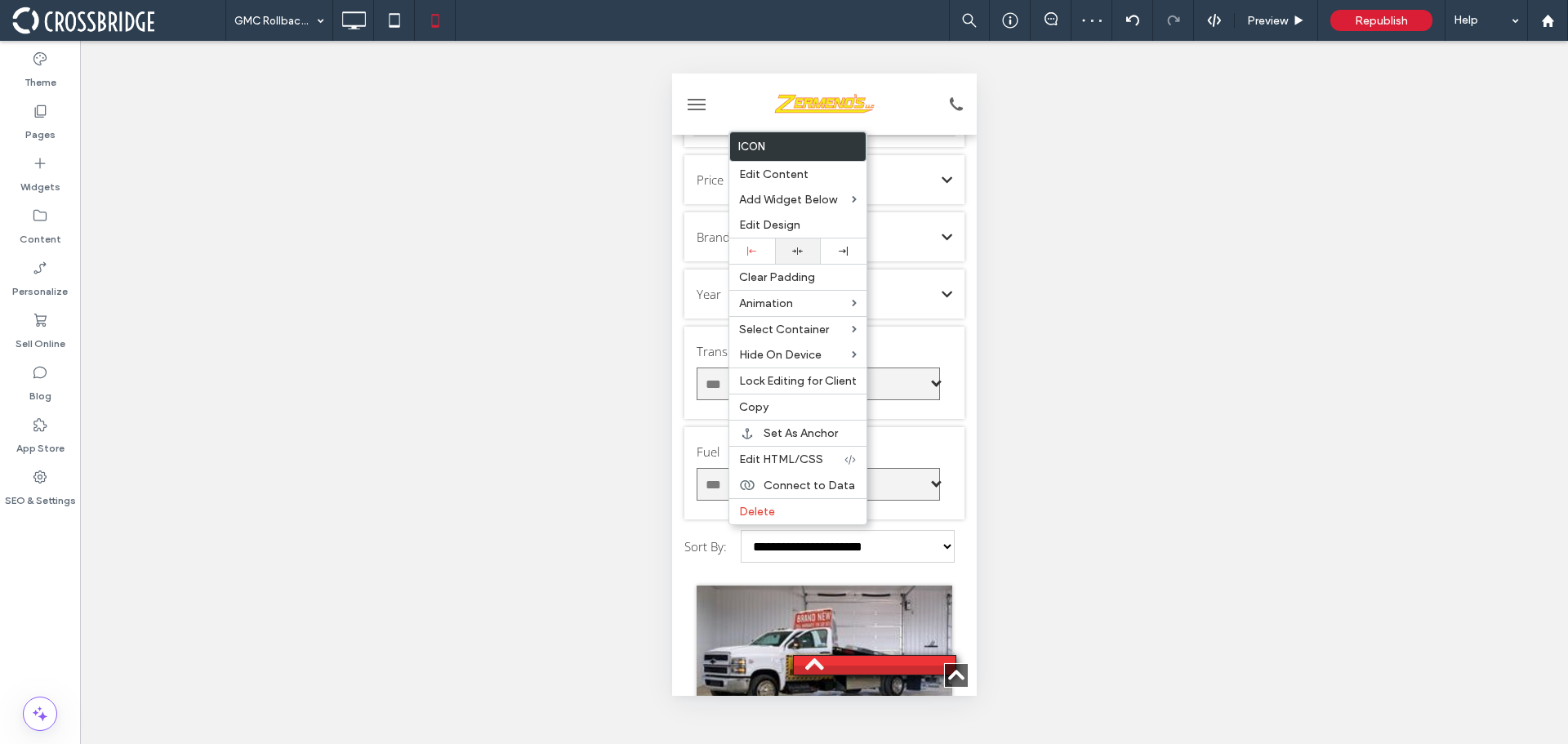
click at [797, 258] on div at bounding box center [798, 251] width 45 height 25
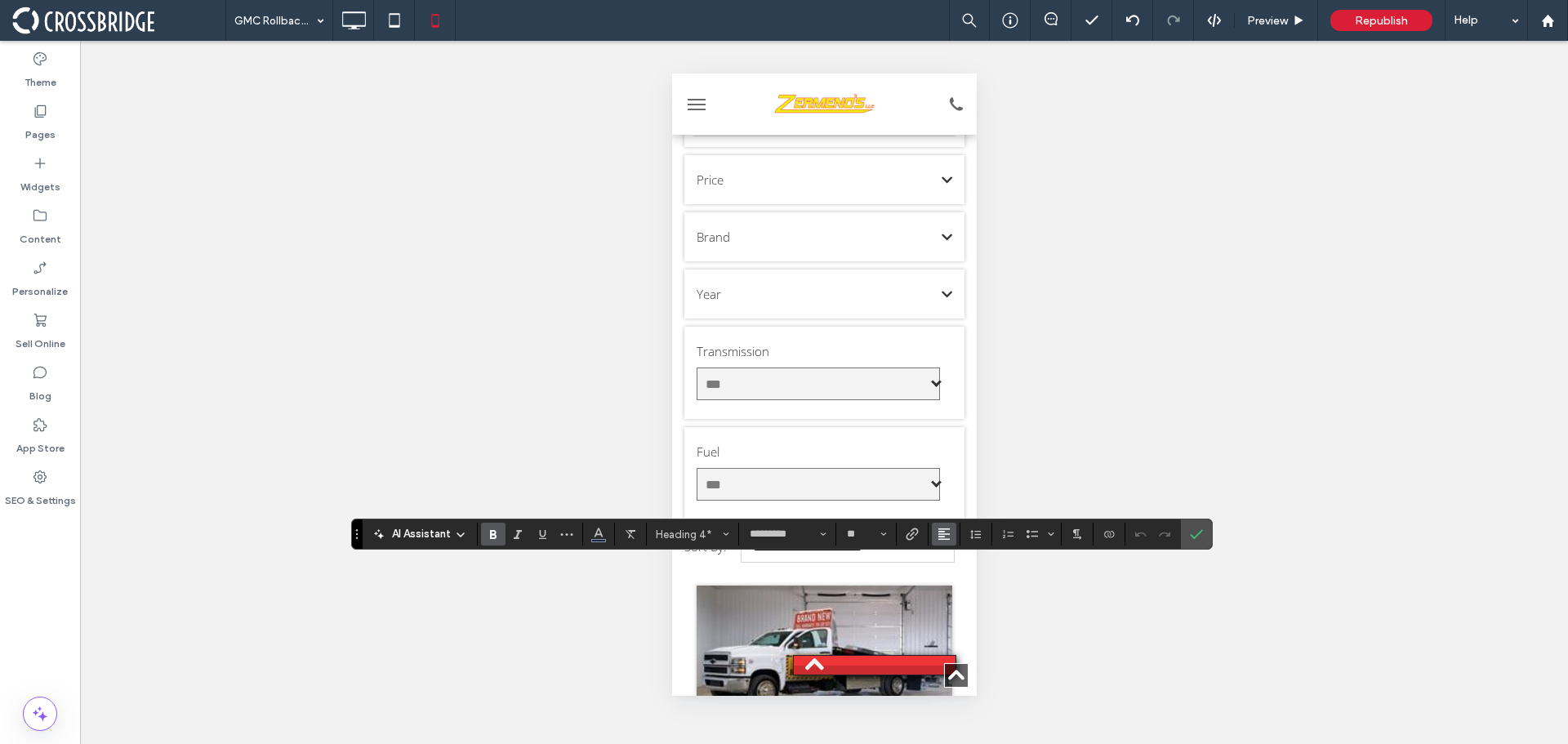
click at [944, 532] on icon "Alignment" at bounding box center [944, 534] width 13 height 13
click at [957, 455] on use "ui.textEditor.alignment.center" at bounding box center [956, 461] width 11 height 11
click at [1193, 539] on icon "Confirm" at bounding box center [1197, 534] width 13 height 13
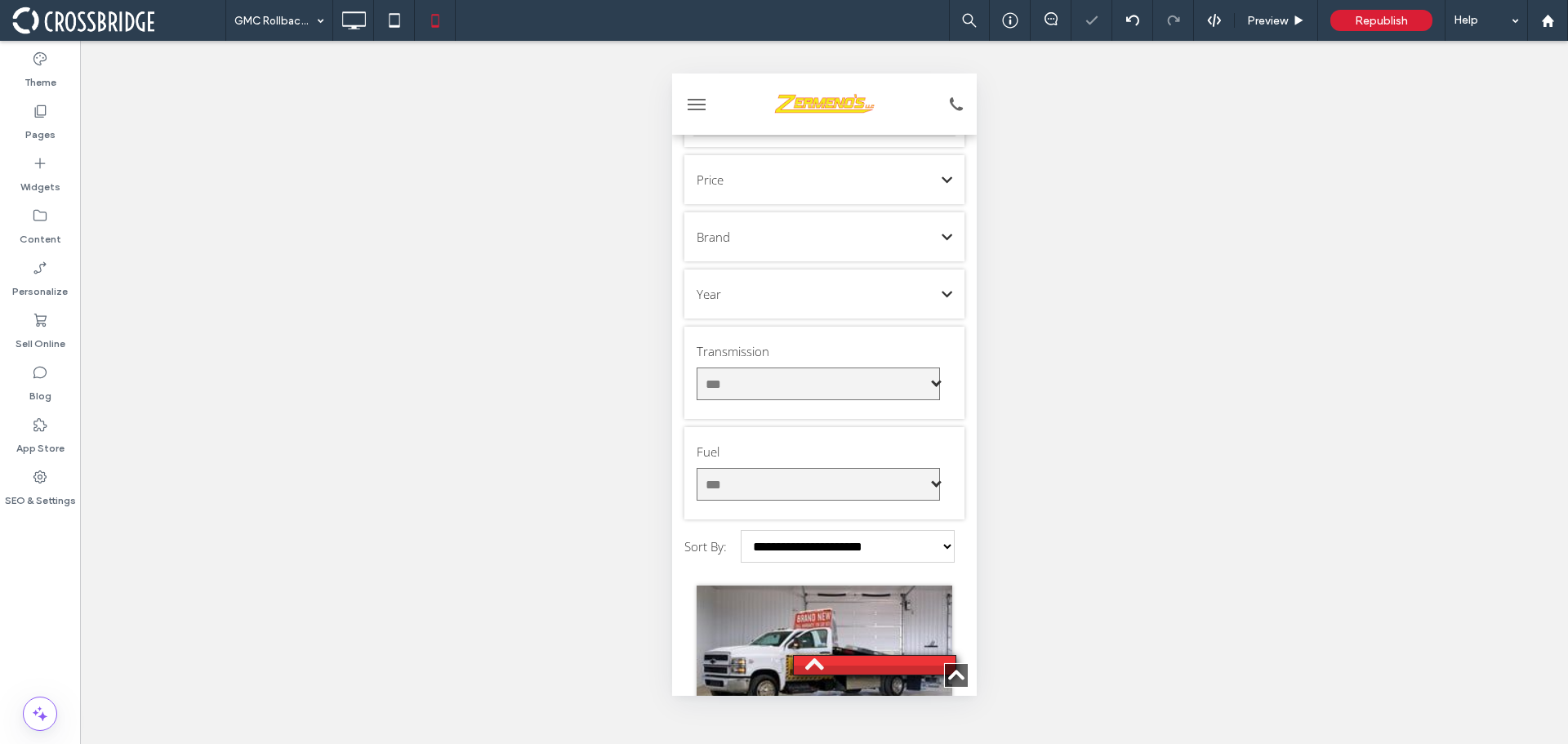
type input "*********"
type input "**"
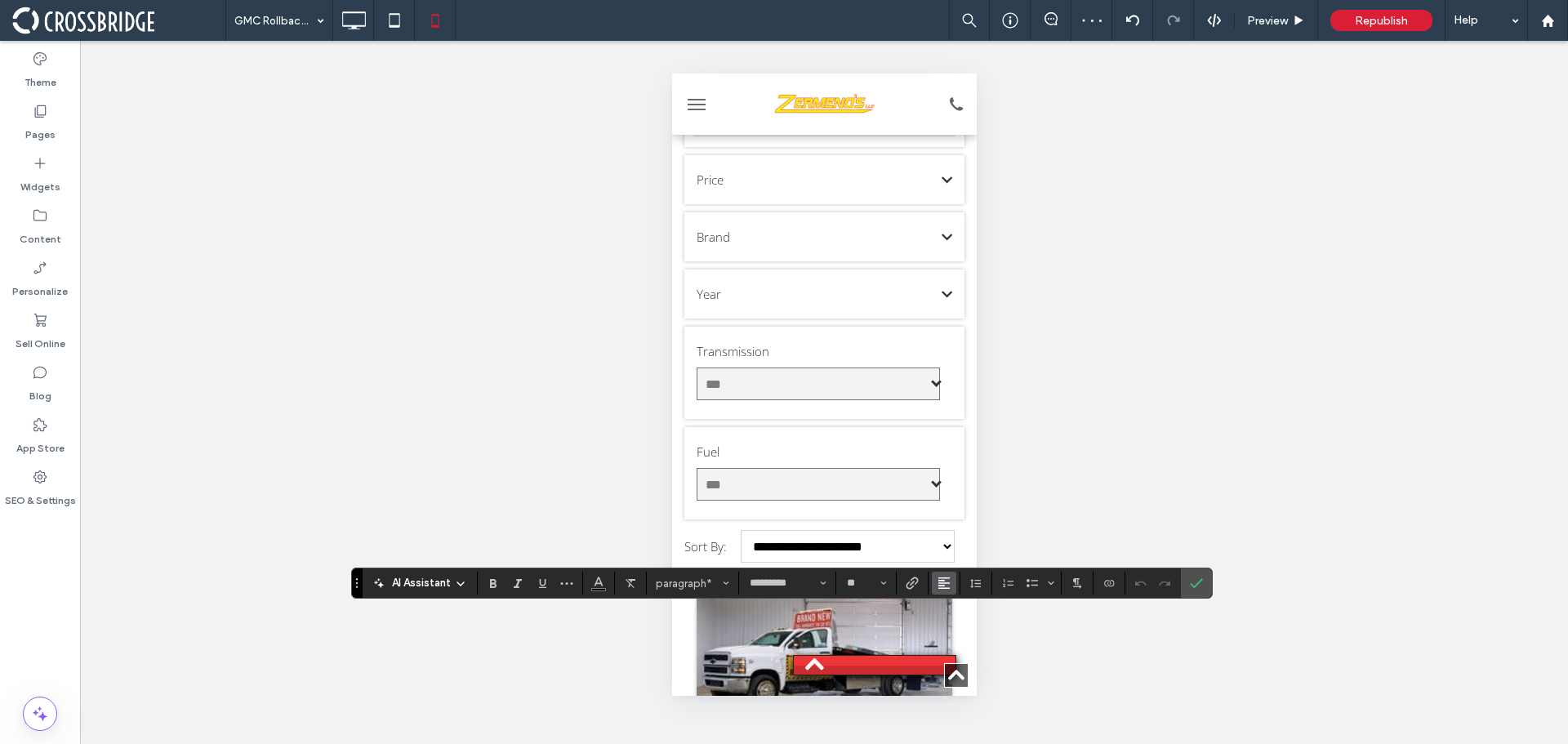
click at [940, 581] on use "Alignment" at bounding box center [944, 583] width 11 height 11
click at [959, 504] on icon "ui.textEditor.alignment.center" at bounding box center [956, 510] width 13 height 13
click at [1194, 580] on icon "Confirm" at bounding box center [1197, 583] width 13 height 13
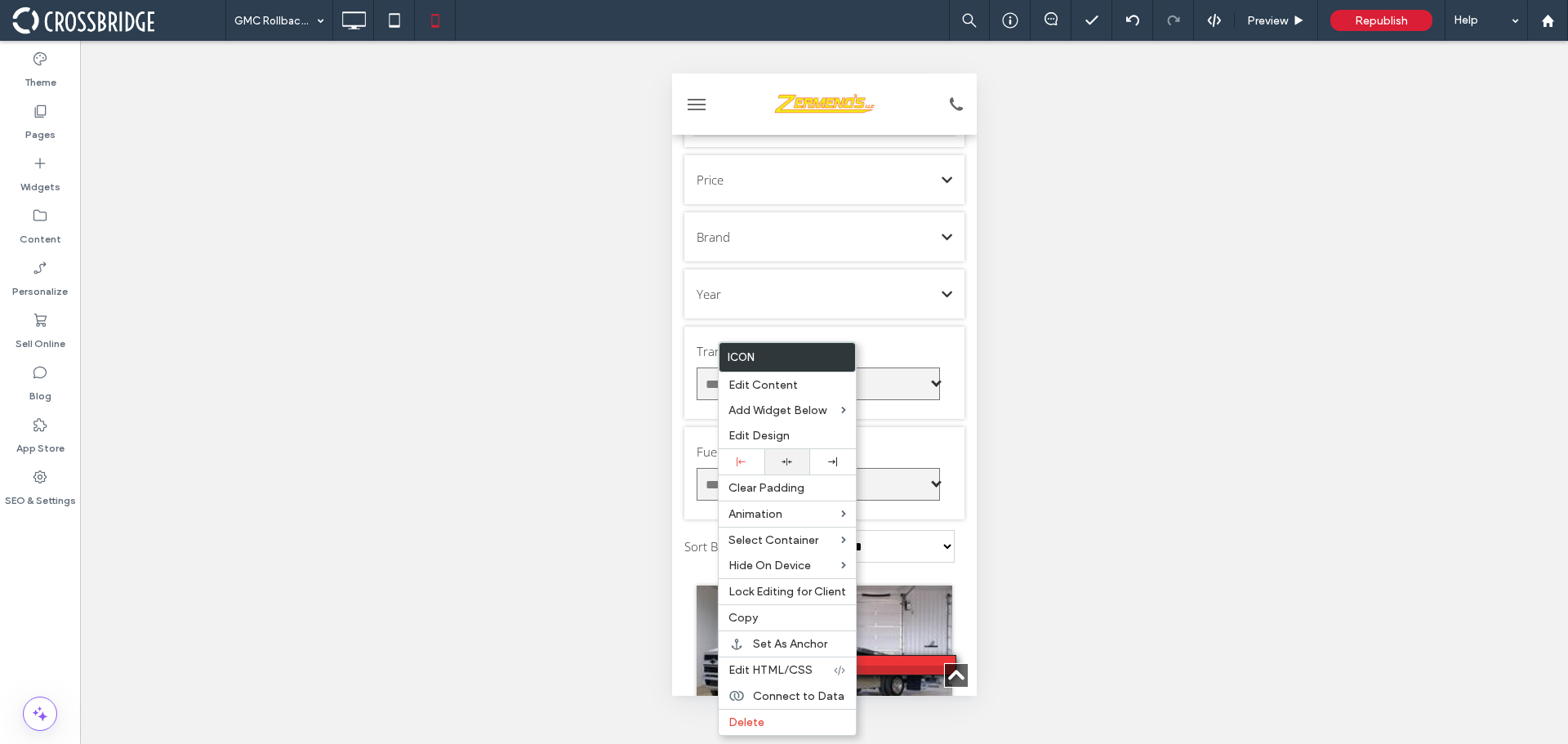
click at [788, 462] on use at bounding box center [787, 462] width 10 height 7
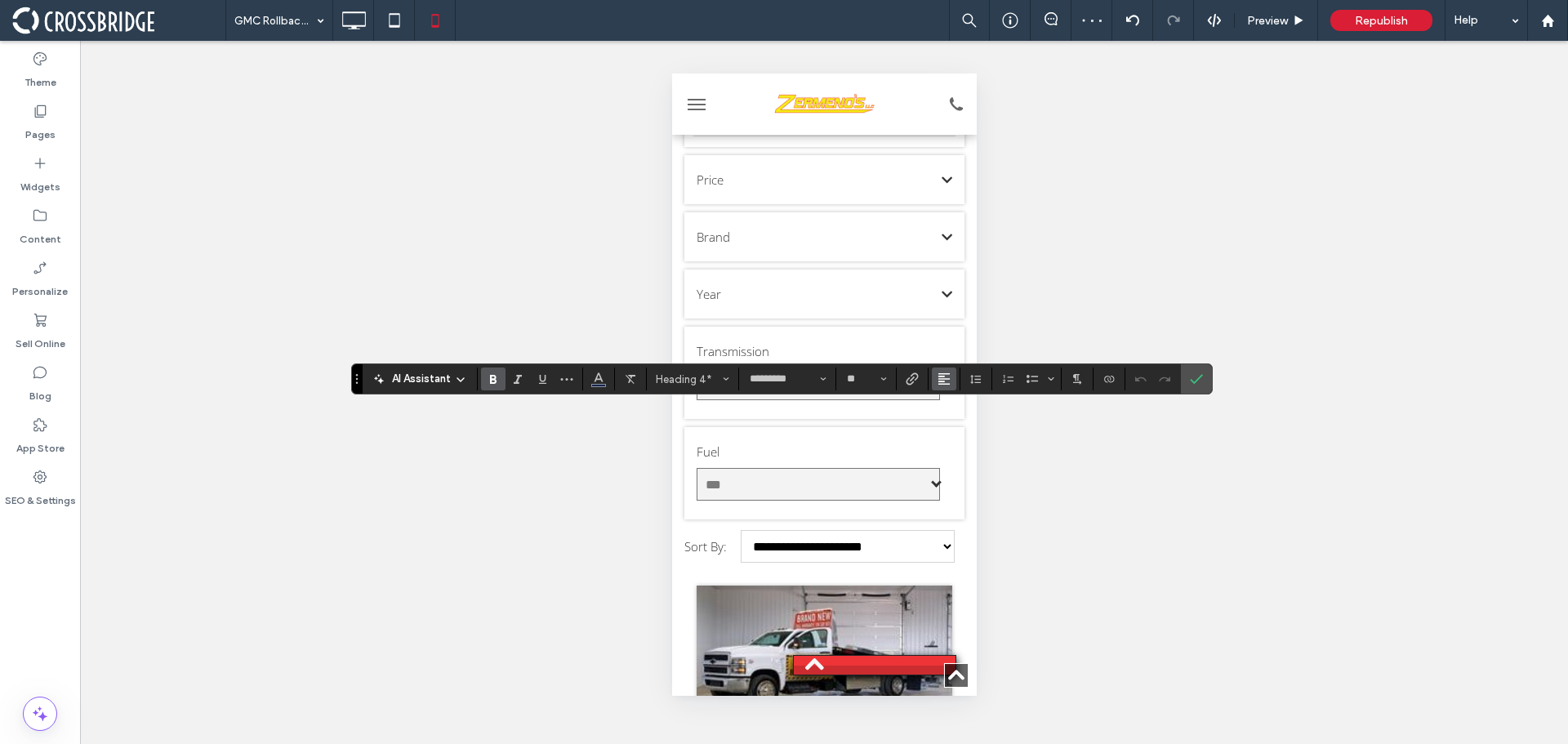
click at [948, 373] on icon "Alignment" at bounding box center [944, 379] width 13 height 13
click at [959, 423] on icon "ui.textEditor.alignment.center" at bounding box center [956, 429] width 13 height 13
click at [1202, 374] on icon "Confirm" at bounding box center [1197, 379] width 13 height 13
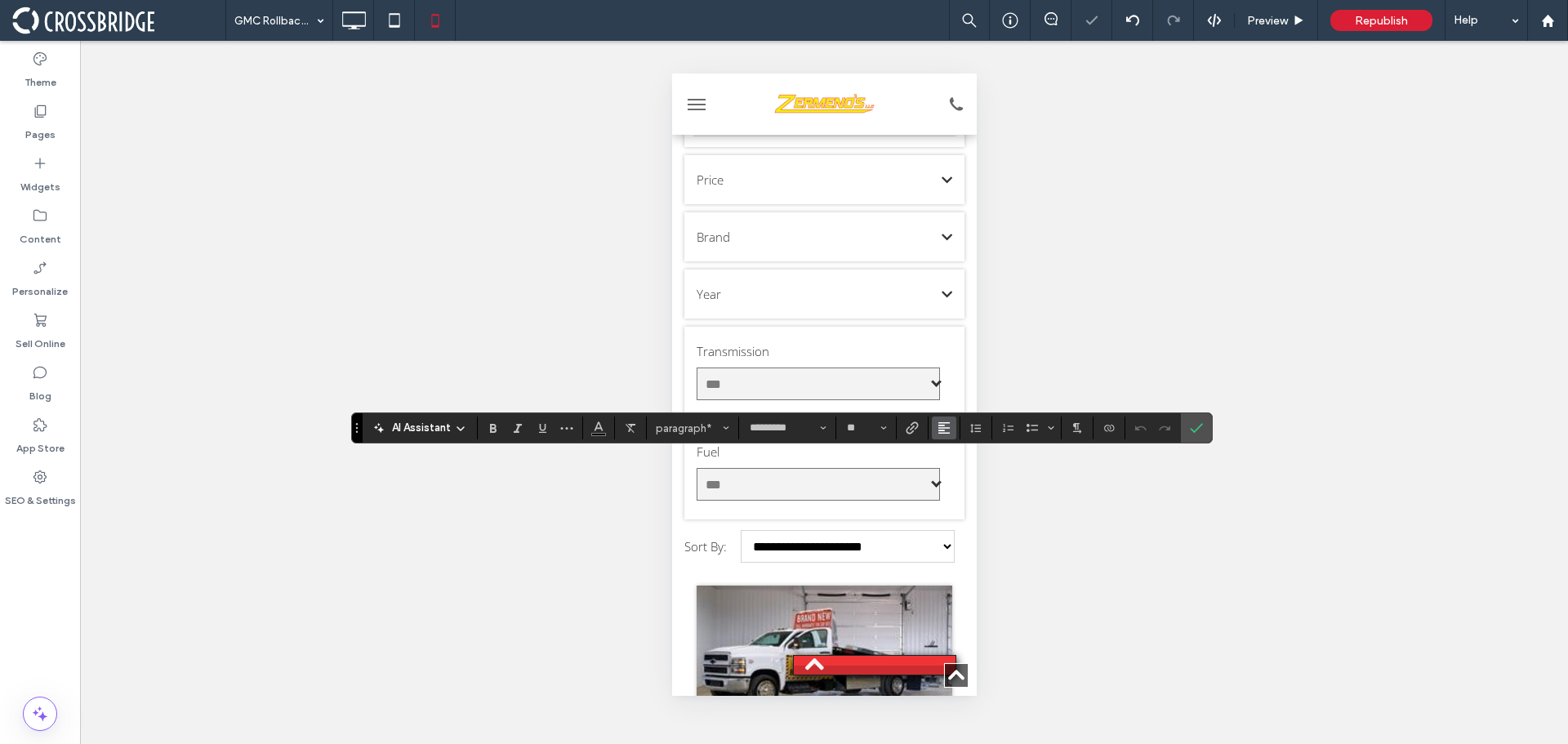
click at [940, 425] on icon "Alignment" at bounding box center [944, 428] width 13 height 13
click at [960, 472] on icon "ui.textEditor.alignment.center" at bounding box center [956, 478] width 13 height 13
click at [1191, 421] on span "Confirm" at bounding box center [1194, 428] width 7 height 30
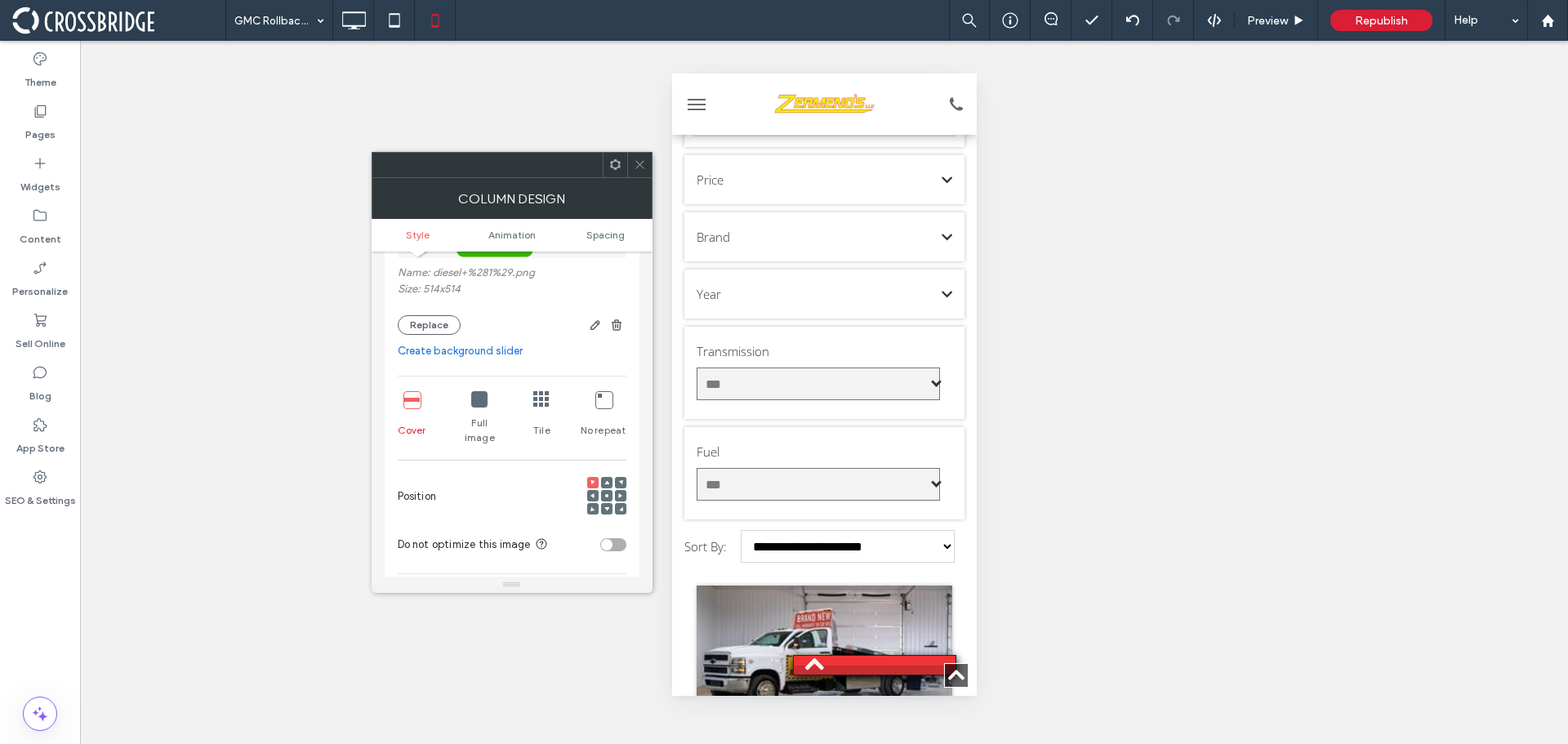
scroll to position [245, 0]
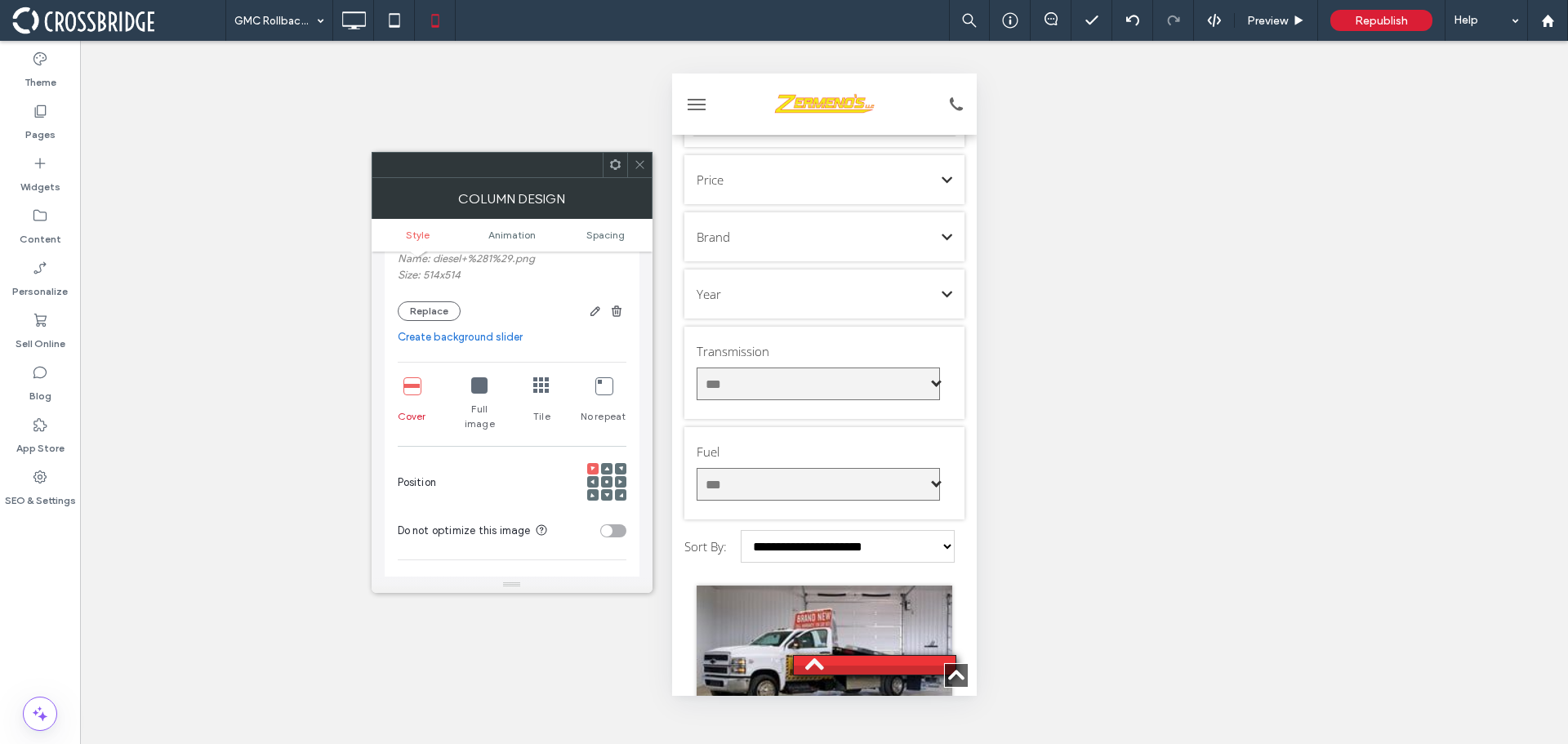
click at [487, 390] on icon at bounding box center [479, 386] width 17 height 17
click at [609, 476] on div at bounding box center [607, 482] width 11 height 11
click at [607, 481] on use at bounding box center [607, 483] width 3 height 3
click at [641, 161] on icon at bounding box center [640, 164] width 12 height 12
click at [610, 476] on div at bounding box center [607, 482] width 11 height 11
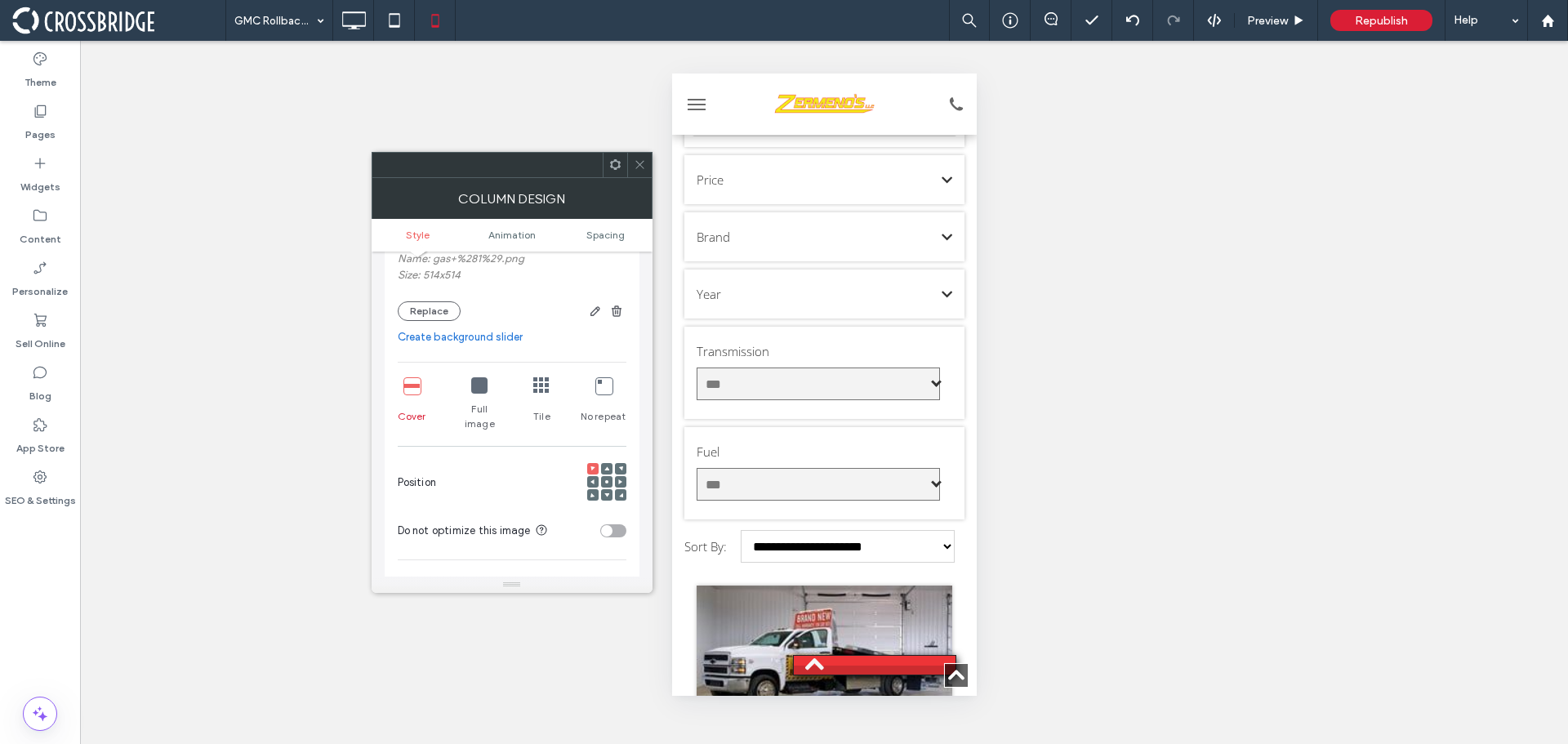
click at [606, 480] on icon at bounding box center [607, 483] width 5 height 5
click at [478, 387] on icon at bounding box center [479, 386] width 17 height 17
click at [638, 161] on icon at bounding box center [640, 164] width 12 height 12
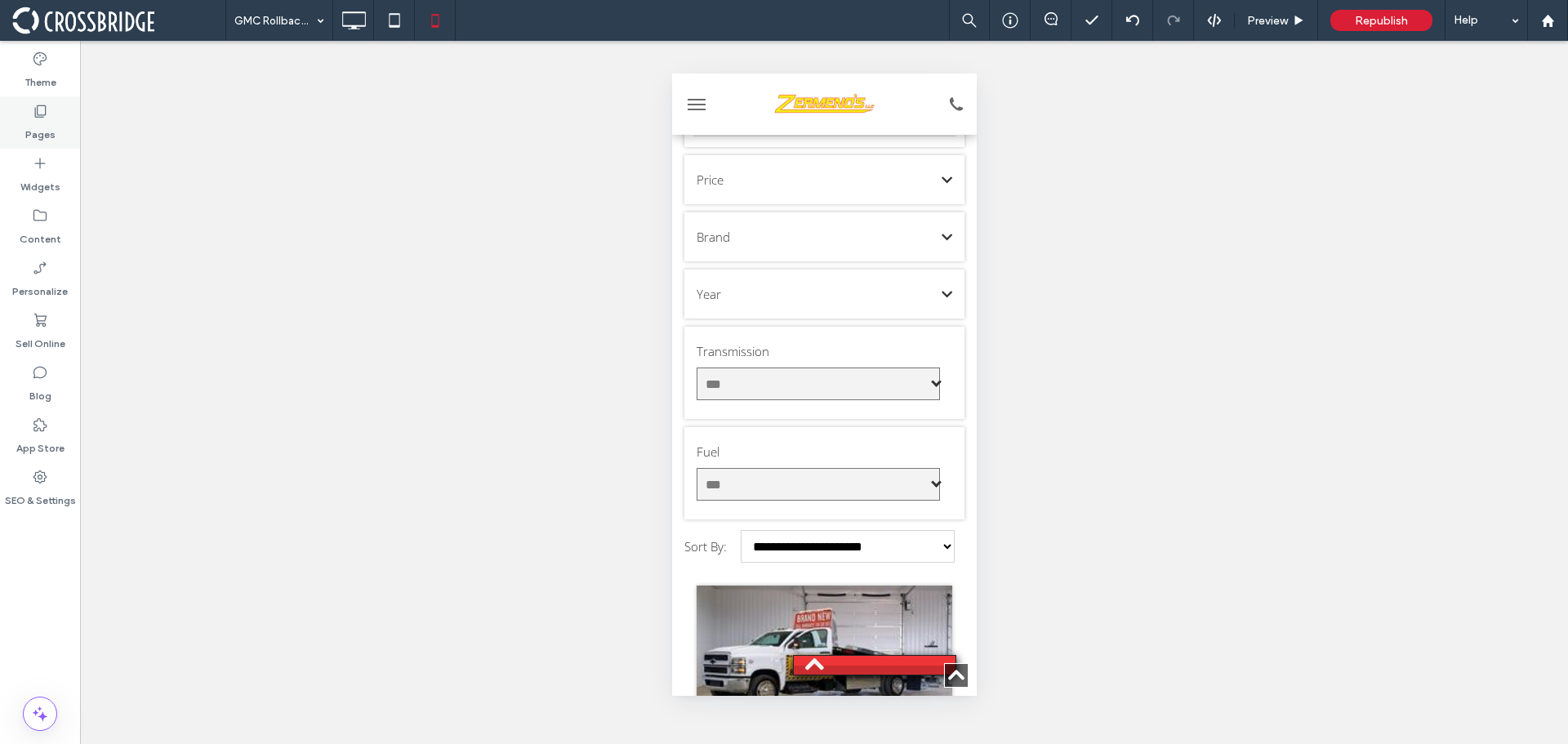
click at [51, 113] on div "Pages" at bounding box center [40, 122] width 80 height 52
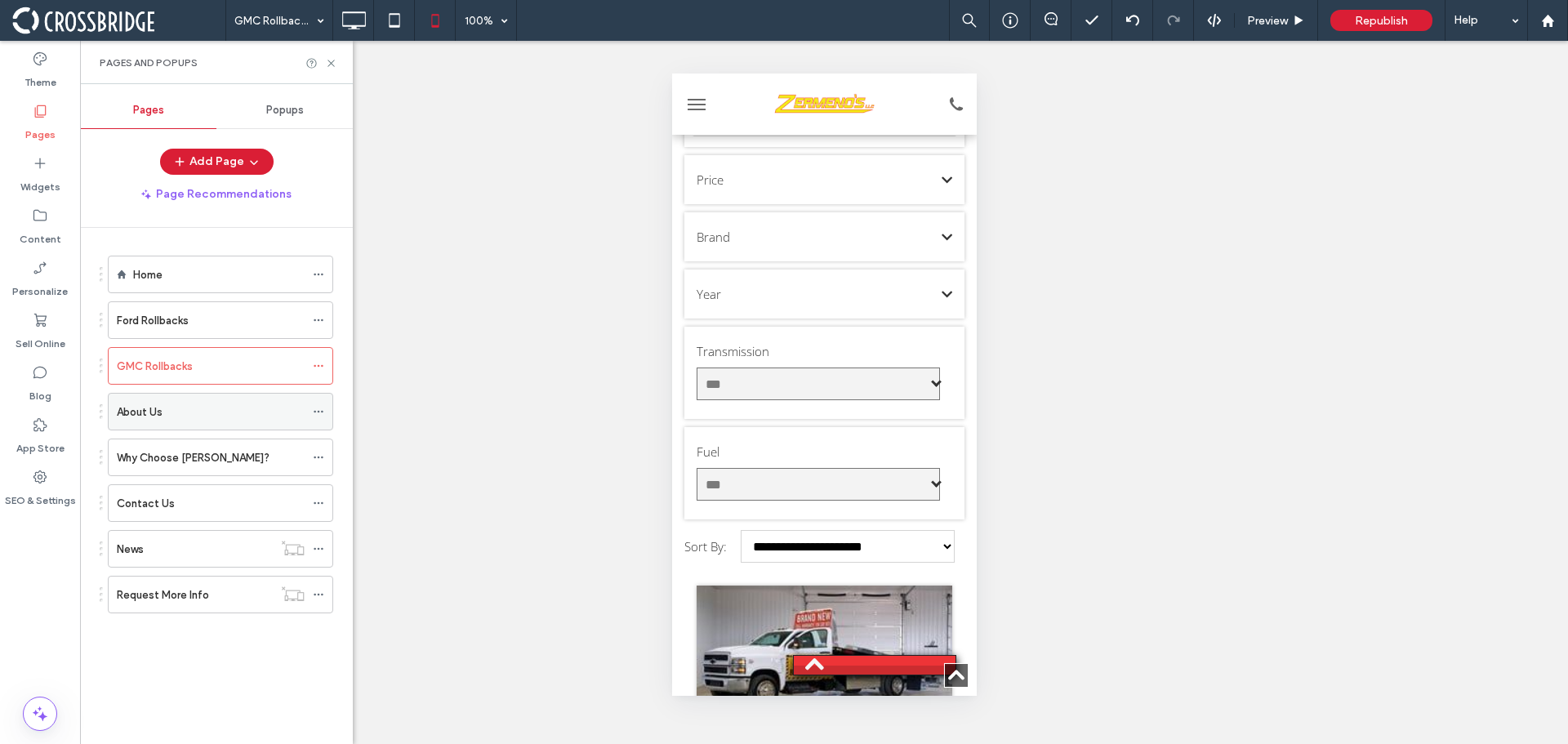
click at [169, 410] on div "About Us" at bounding box center [211, 413] width 188 height 17
click at [365, 5] on icon at bounding box center [353, 20] width 32 height 32
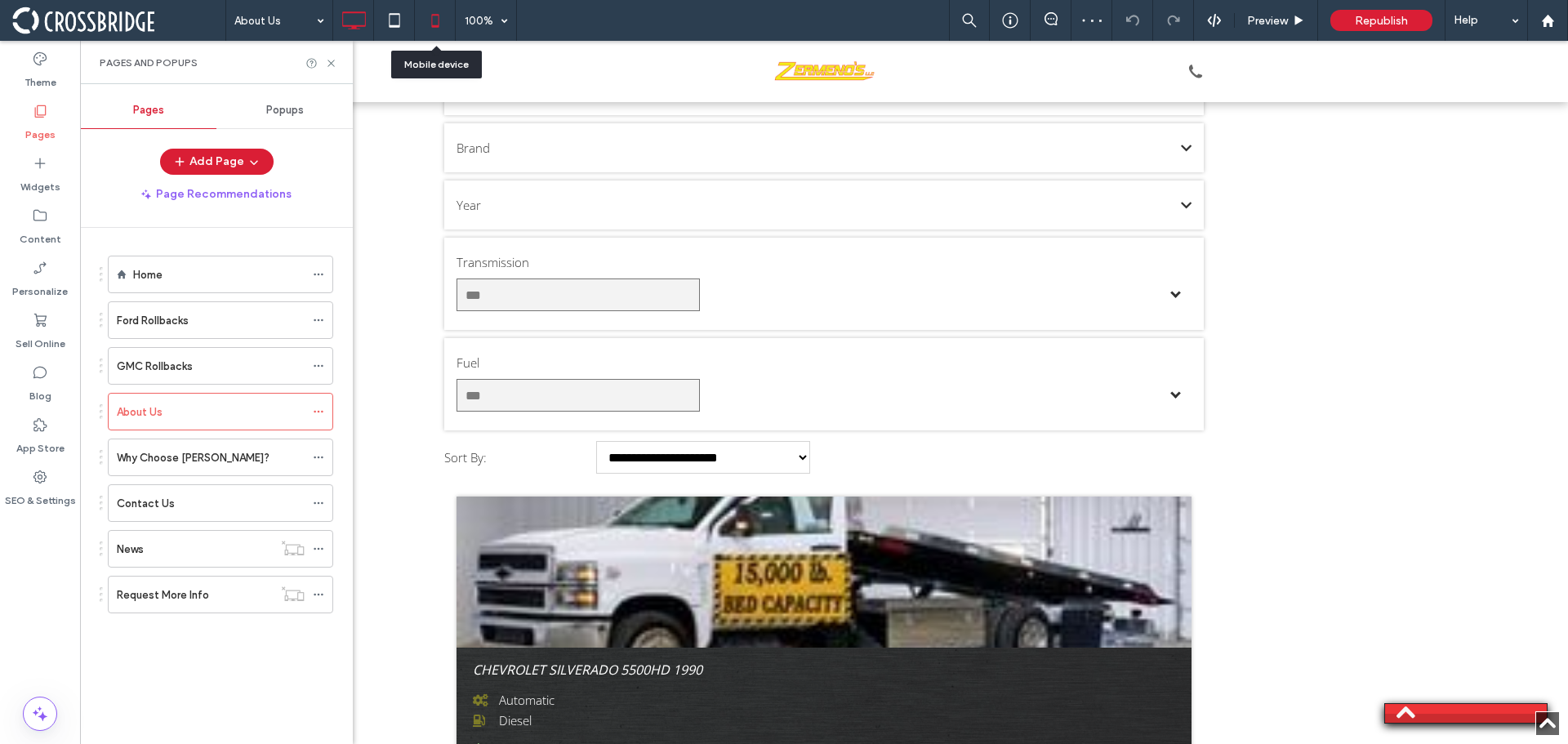
click at [423, 19] on icon at bounding box center [434, 20] width 32 height 32
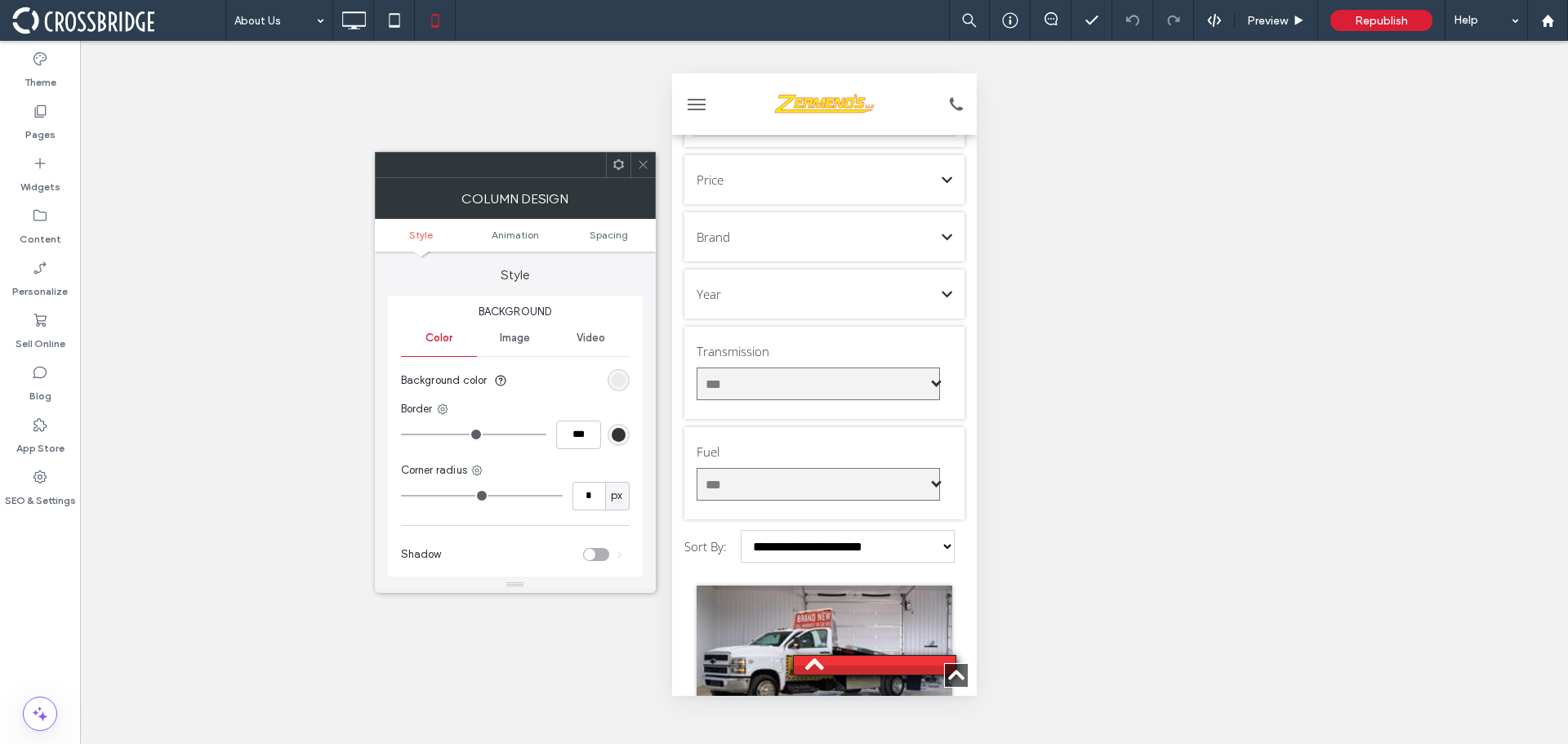
click at [643, 161] on icon at bounding box center [643, 164] width 12 height 12
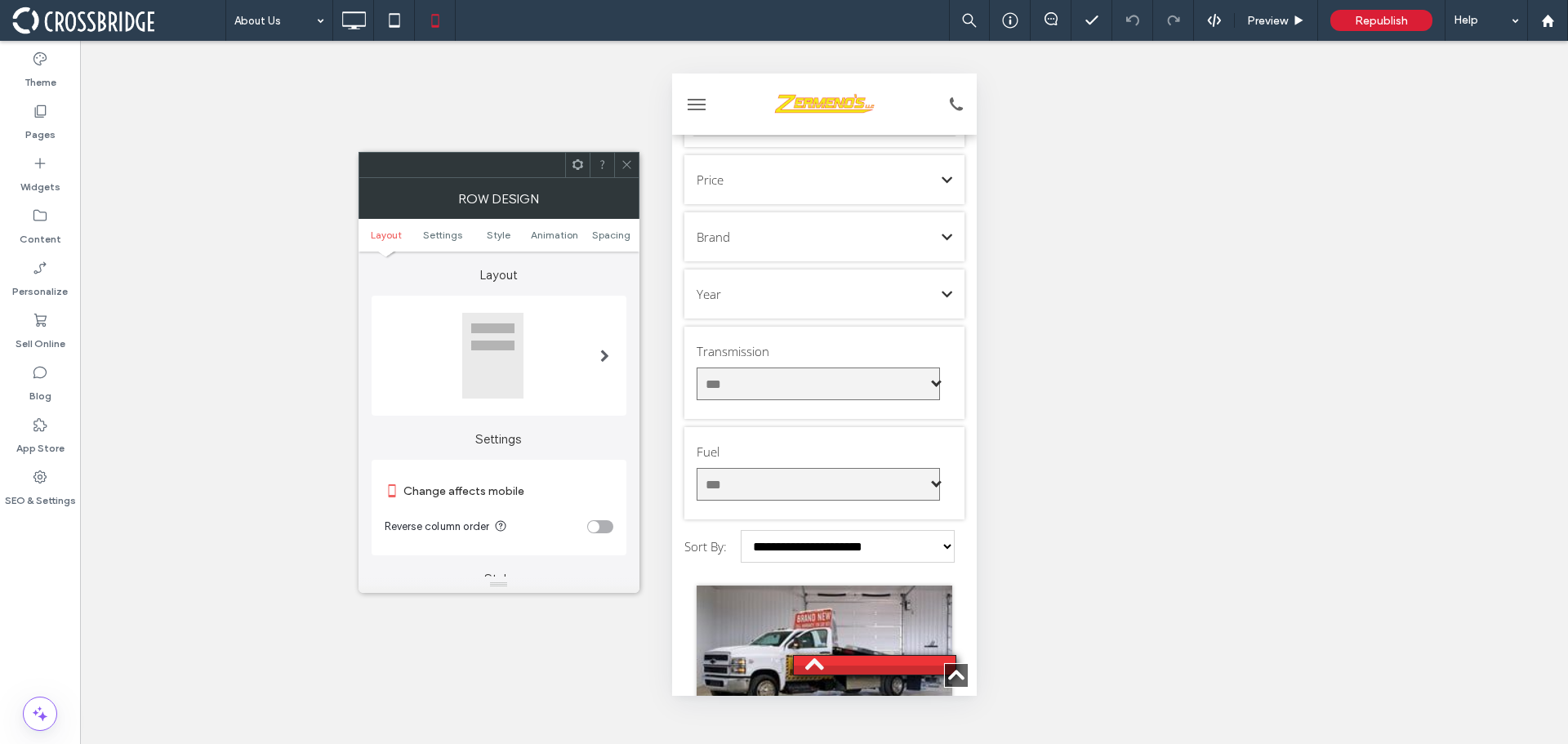
click at [609, 528] on div "toggle" at bounding box center [600, 526] width 26 height 13
click at [365, 18] on use at bounding box center [354, 20] width 24 height 18
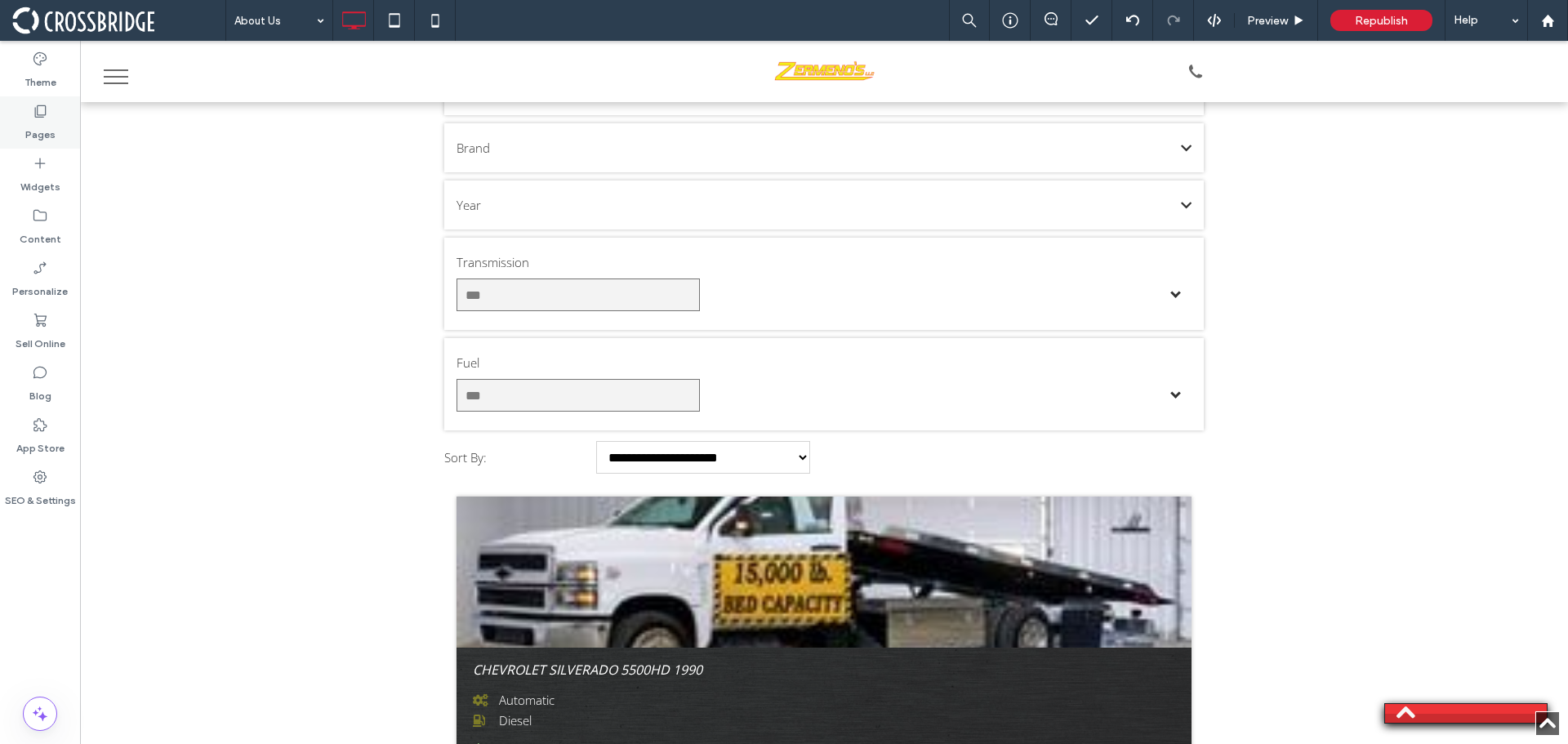
click at [43, 108] on icon at bounding box center [39, 111] width 17 height 17
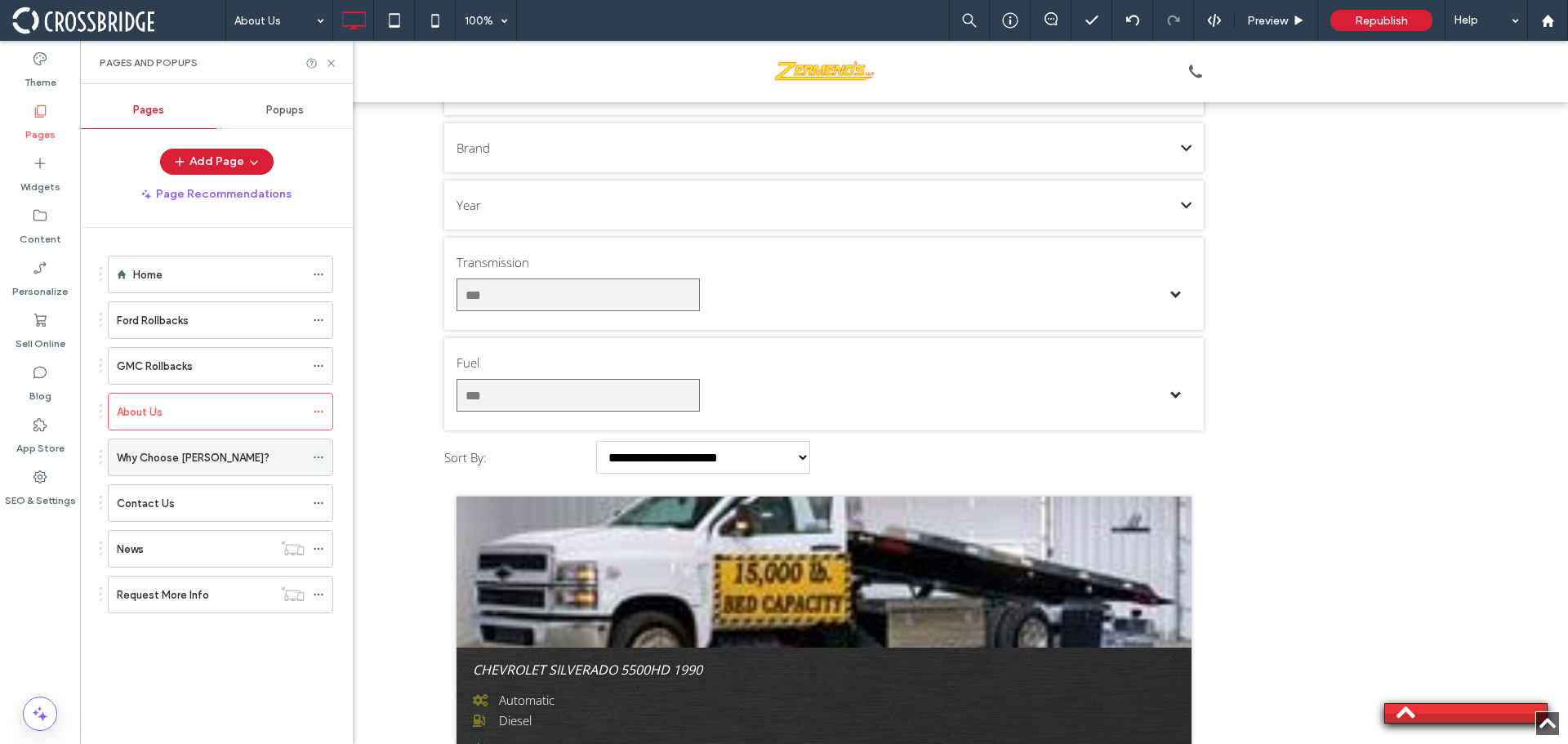
click at [179, 466] on label "Why Choose [PERSON_NAME]?" at bounding box center [193, 457] width 153 height 29
click at [327, 66] on icon at bounding box center [331, 63] width 12 height 12
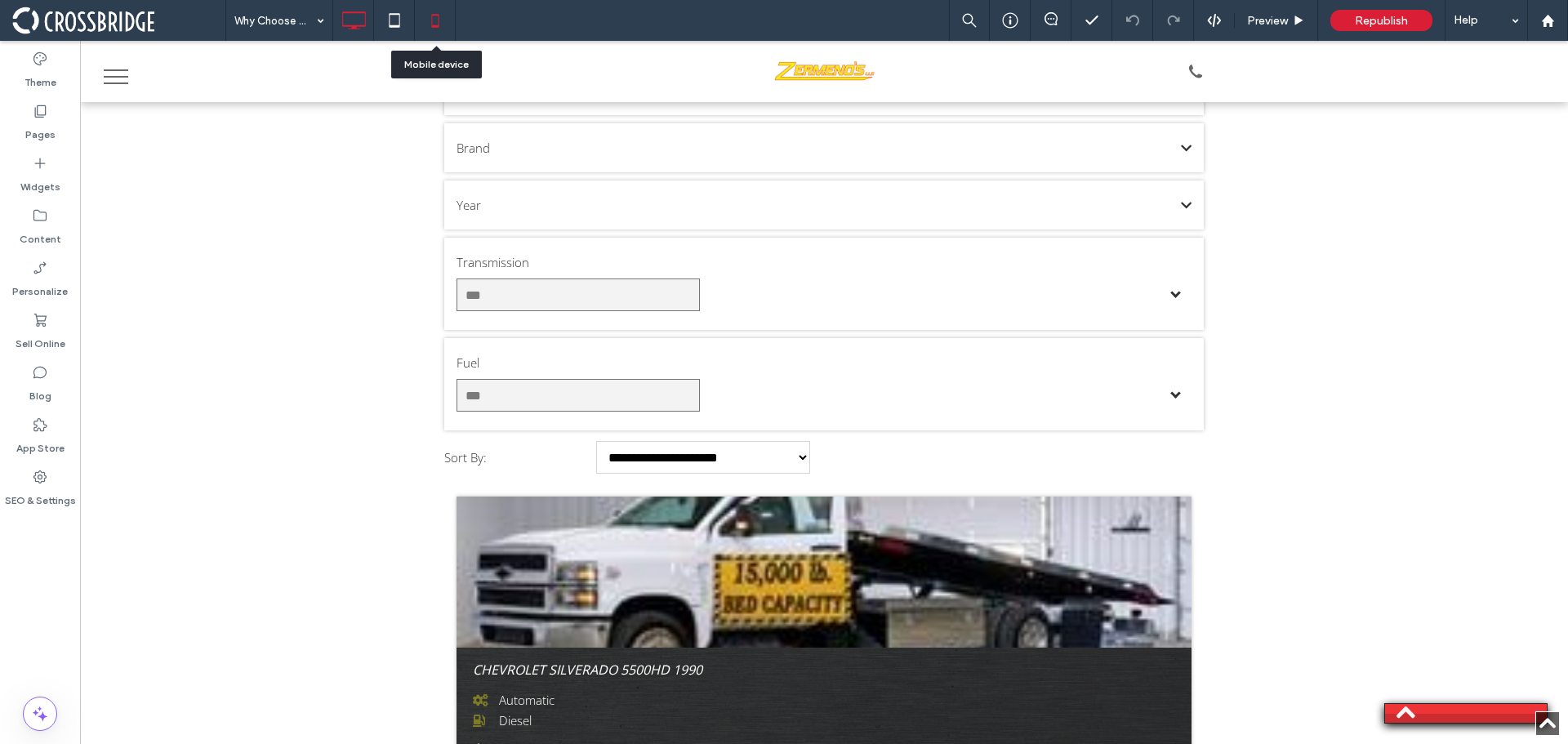
click at [439, 29] on icon at bounding box center [434, 20] width 32 height 32
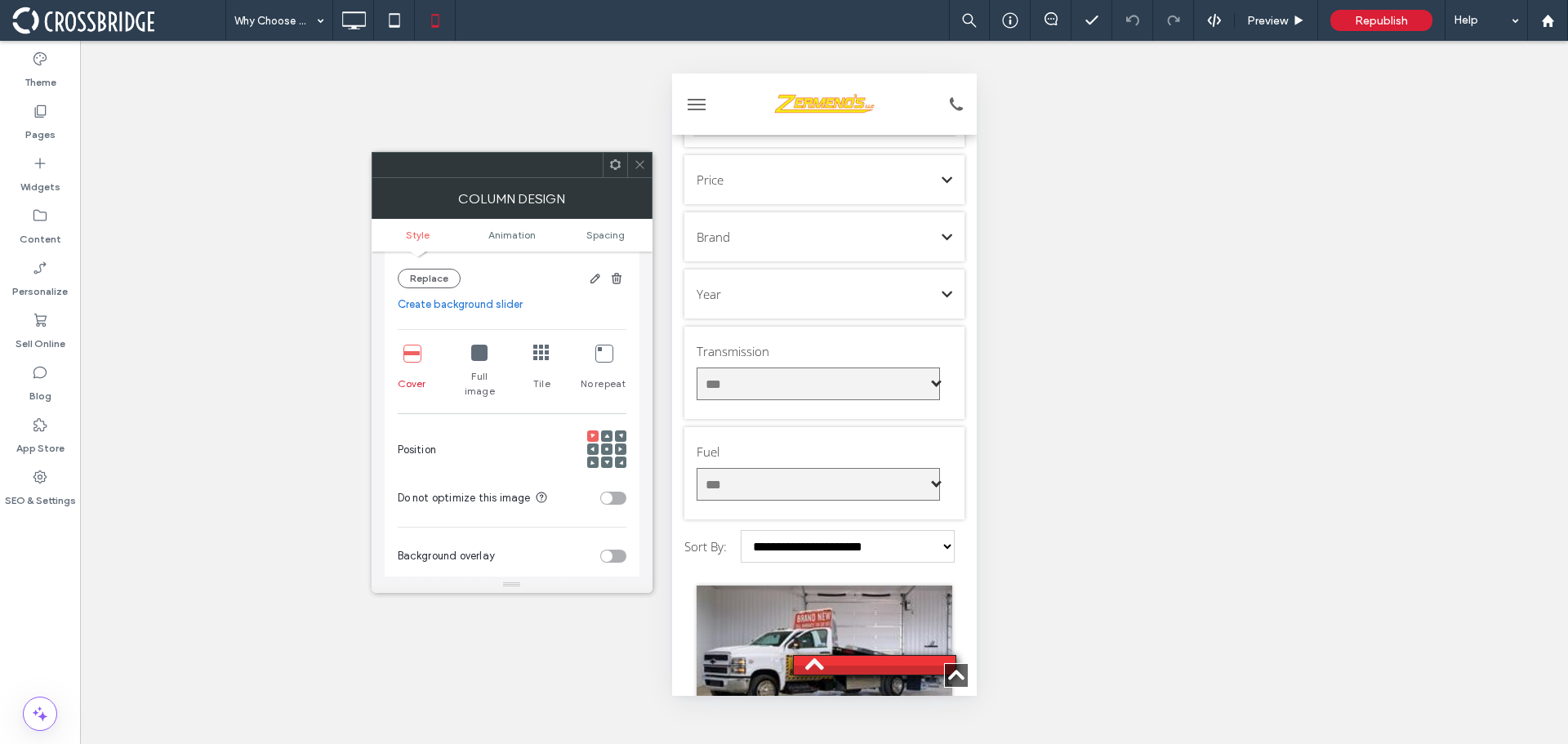
scroll to position [327, 0]
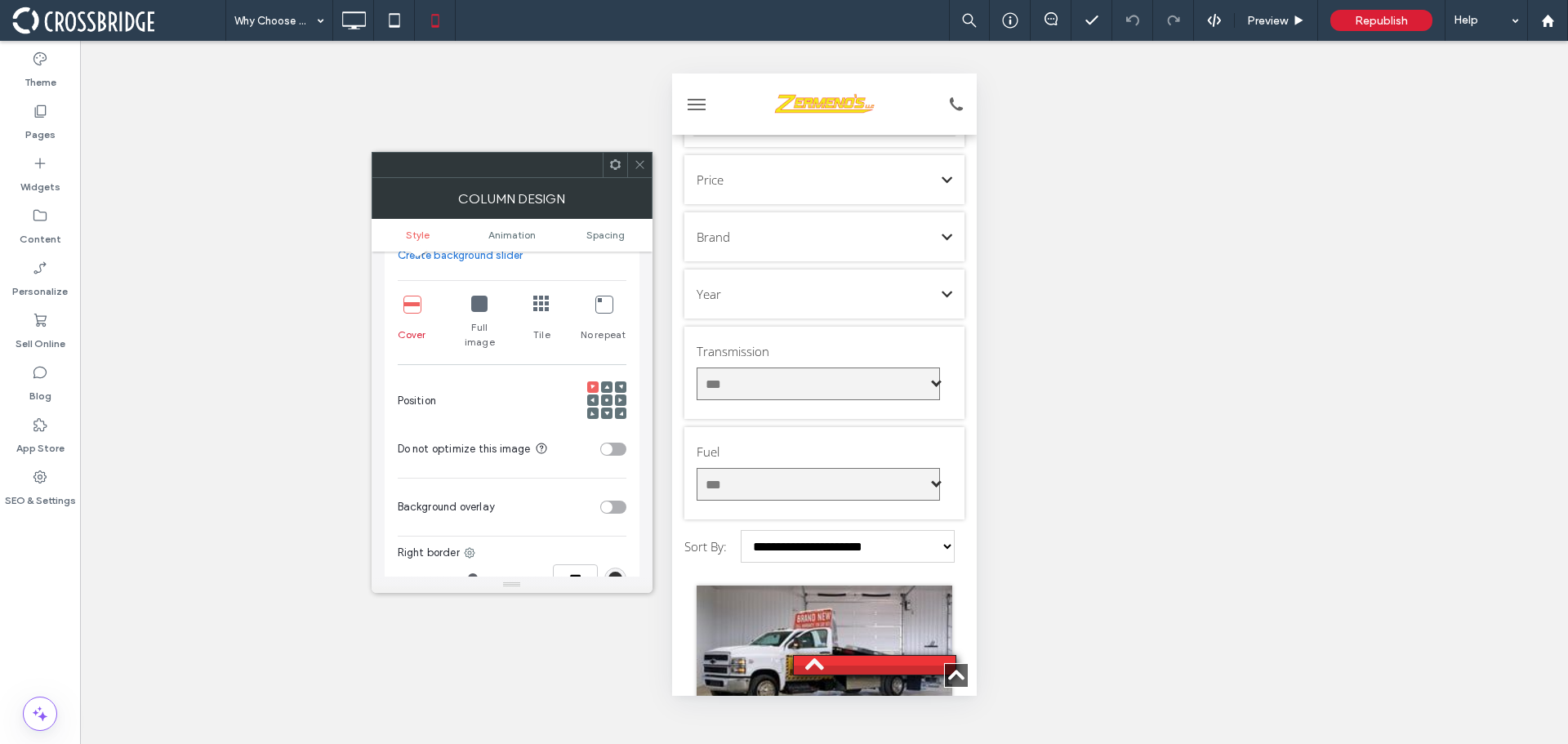
click at [478, 310] on icon at bounding box center [479, 303] width 17 height 17
click at [607, 394] on span at bounding box center [607, 400] width 5 height 11
click at [643, 164] on icon at bounding box center [640, 164] width 12 height 12
click at [480, 306] on icon at bounding box center [479, 303] width 17 height 17
click at [609, 394] on div at bounding box center [607, 400] width 11 height 11
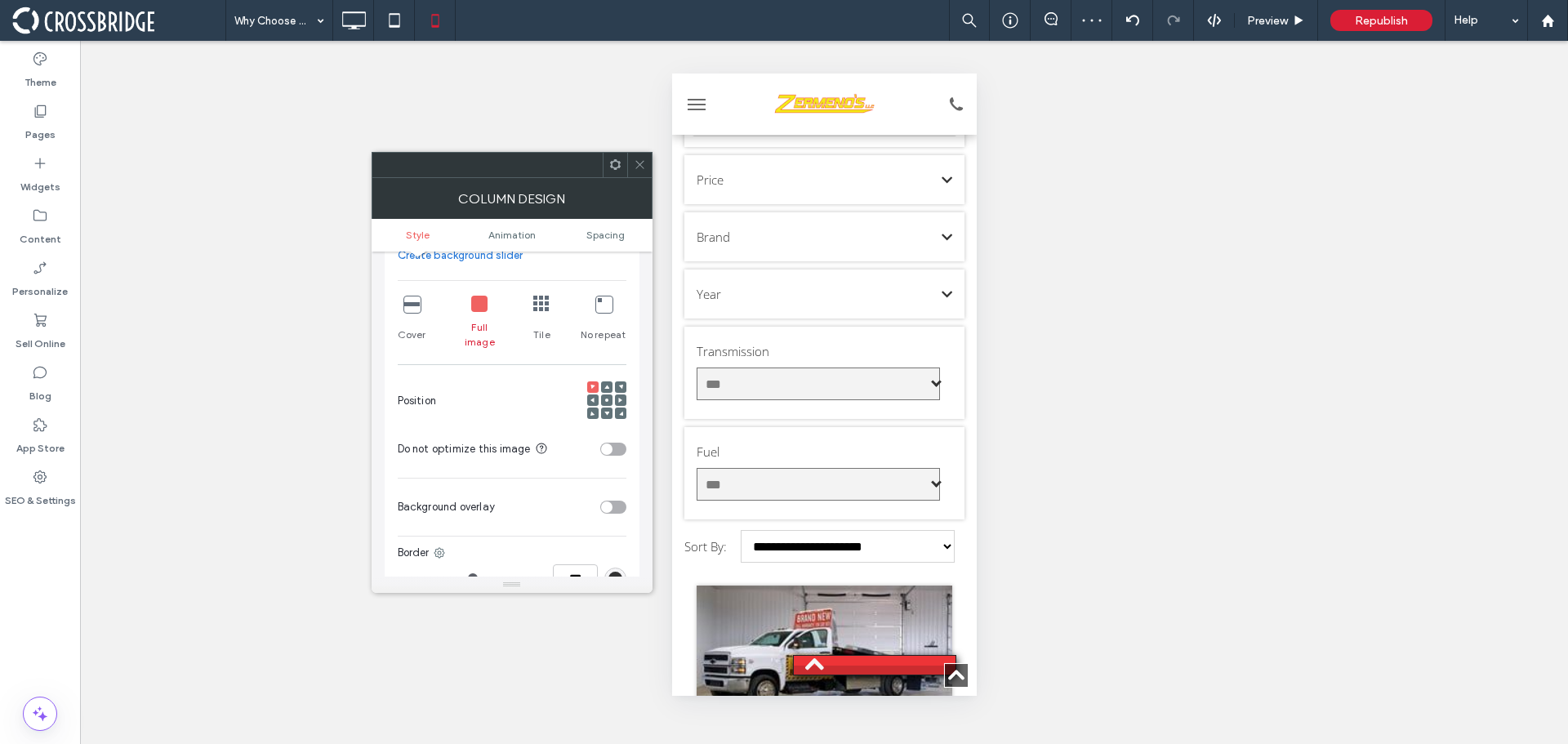
click at [607, 399] on use at bounding box center [607, 400] width 3 height 3
click at [643, 164] on icon at bounding box center [640, 164] width 12 height 12
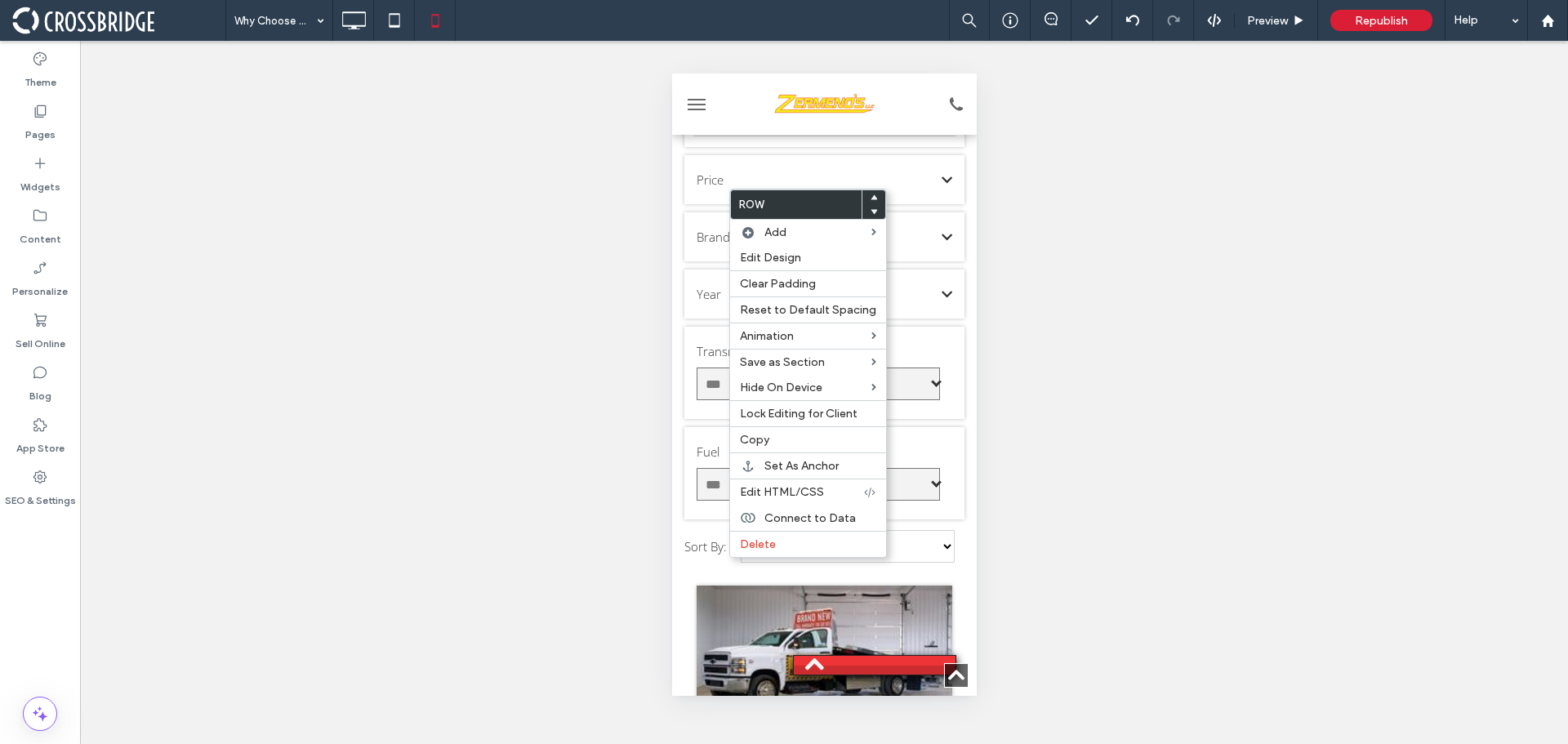
click at [647, 356] on div "Unhide? Yes Unhide? Yes Unhide? Yes Unhide? Yes Unhide? Yes Unhide? Yes Unhide?…" at bounding box center [824, 393] width 1488 height 704
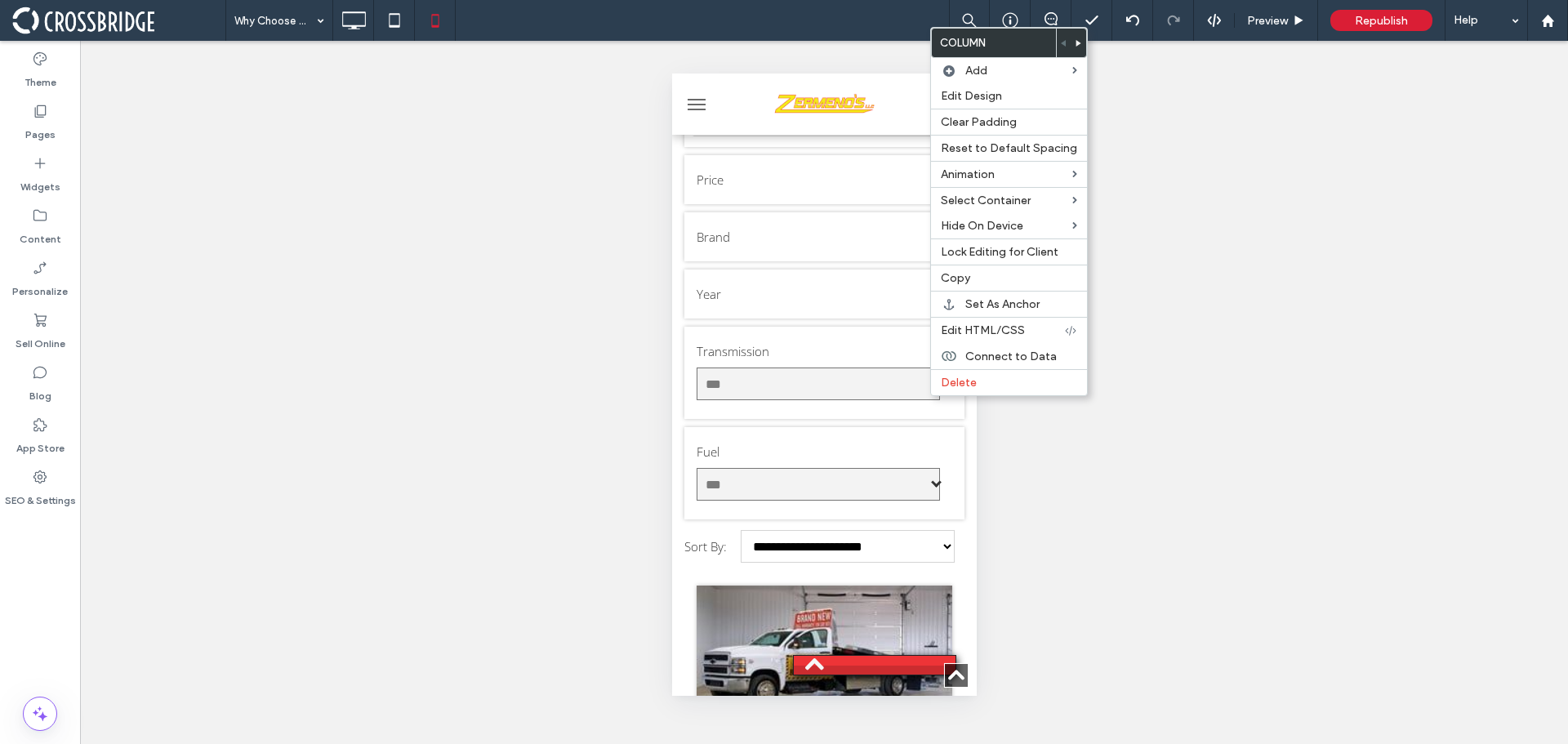
click at [1064, 507] on div "Unhide? Yes Unhide? Yes Unhide? Yes Unhide? Yes Unhide? Yes Unhide? Yes Unhide?…" at bounding box center [824, 393] width 1488 height 704
click at [1146, 506] on div "Unhide? Yes Unhide? Yes Unhide? Yes Unhide? Yes Unhide? Yes Unhide? Yes Unhide?…" at bounding box center [824, 393] width 1488 height 704
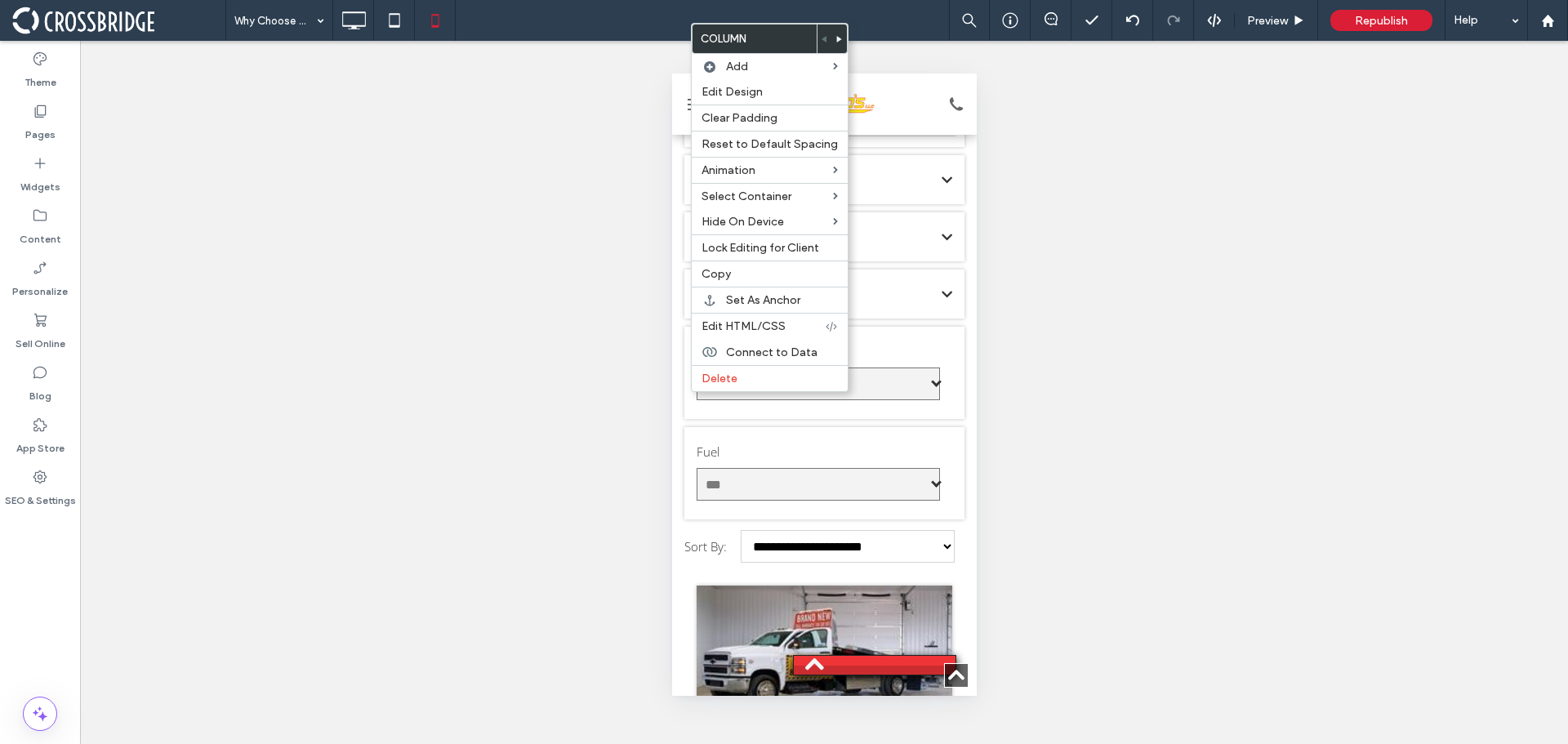
click at [508, 411] on div "Unhide? Yes Unhide? Yes Unhide? Yes Unhide? Yes Unhide? Yes Unhide? Yes Unhide?…" at bounding box center [824, 393] width 1488 height 704
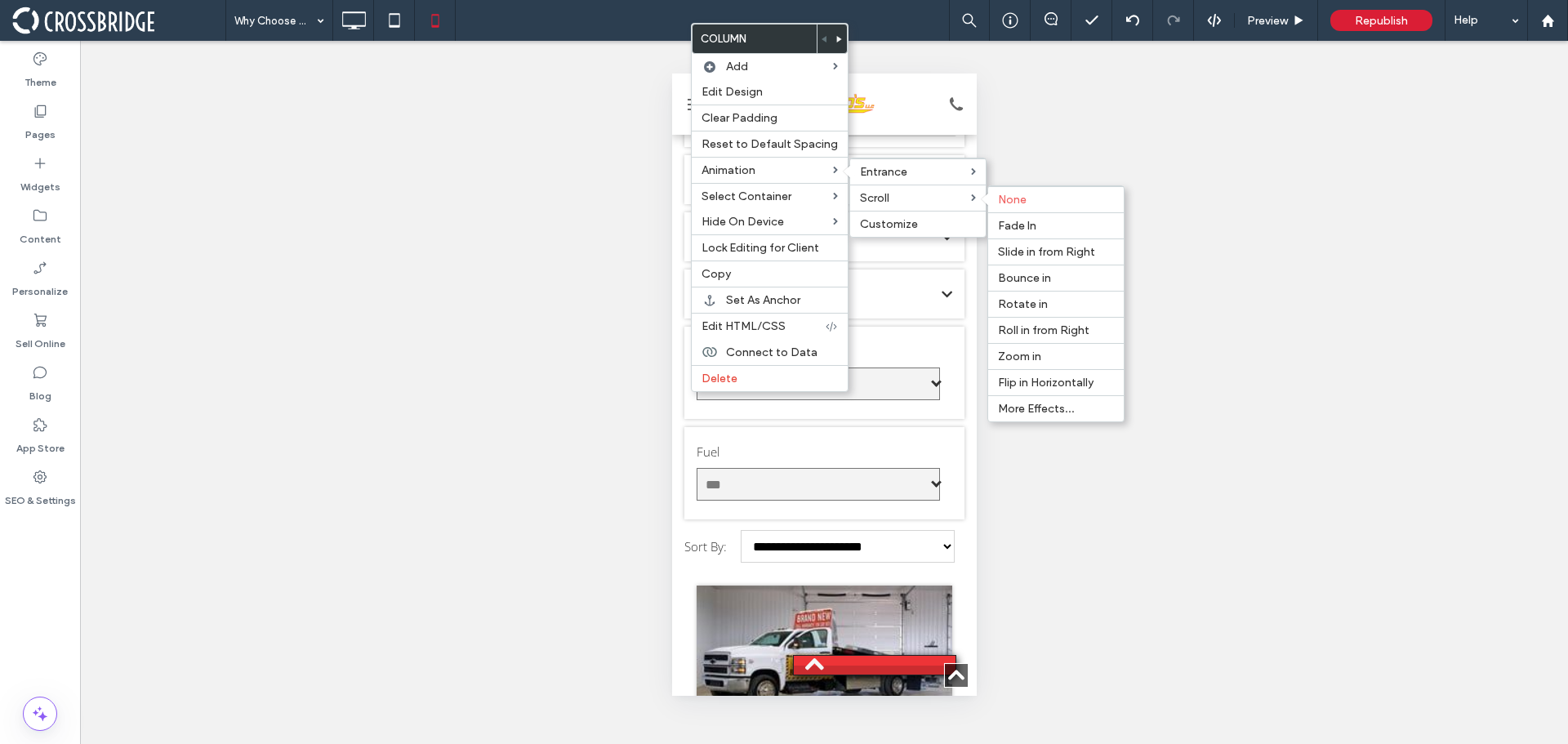
click at [1193, 286] on div "Unhide? Yes Unhide? Yes Unhide? Yes Unhide? Yes Unhide? Yes Unhide? Yes Unhide?…" at bounding box center [824, 393] width 1488 height 704
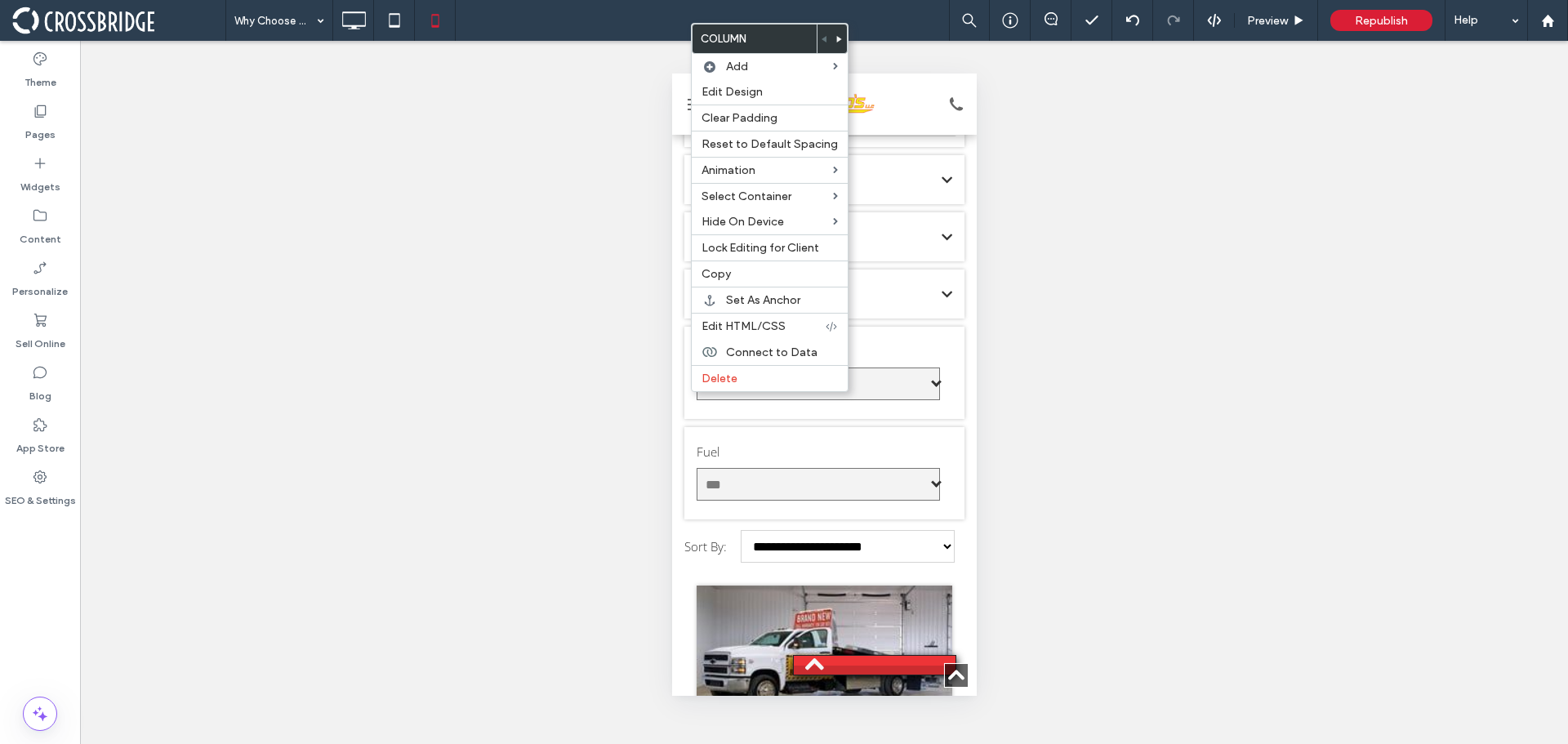
click at [1059, 86] on div "Unhide? Yes Unhide? Yes Unhide? Yes Unhide? Yes Unhide? Yes Unhide? Yes Unhide?…" at bounding box center [824, 393] width 1488 height 704
click at [553, 297] on div "Unhide? Yes Unhide? Yes Unhide? Yes Unhide? Yes Unhide? Yes Unhide? Yes Unhide?…" at bounding box center [824, 393] width 1488 height 704
click at [589, 381] on div "Unhide? Yes Unhide? Yes Unhide? Yes Unhide? Yes Unhide? Yes Unhide? Yes Unhide?…" at bounding box center [824, 393] width 1488 height 704
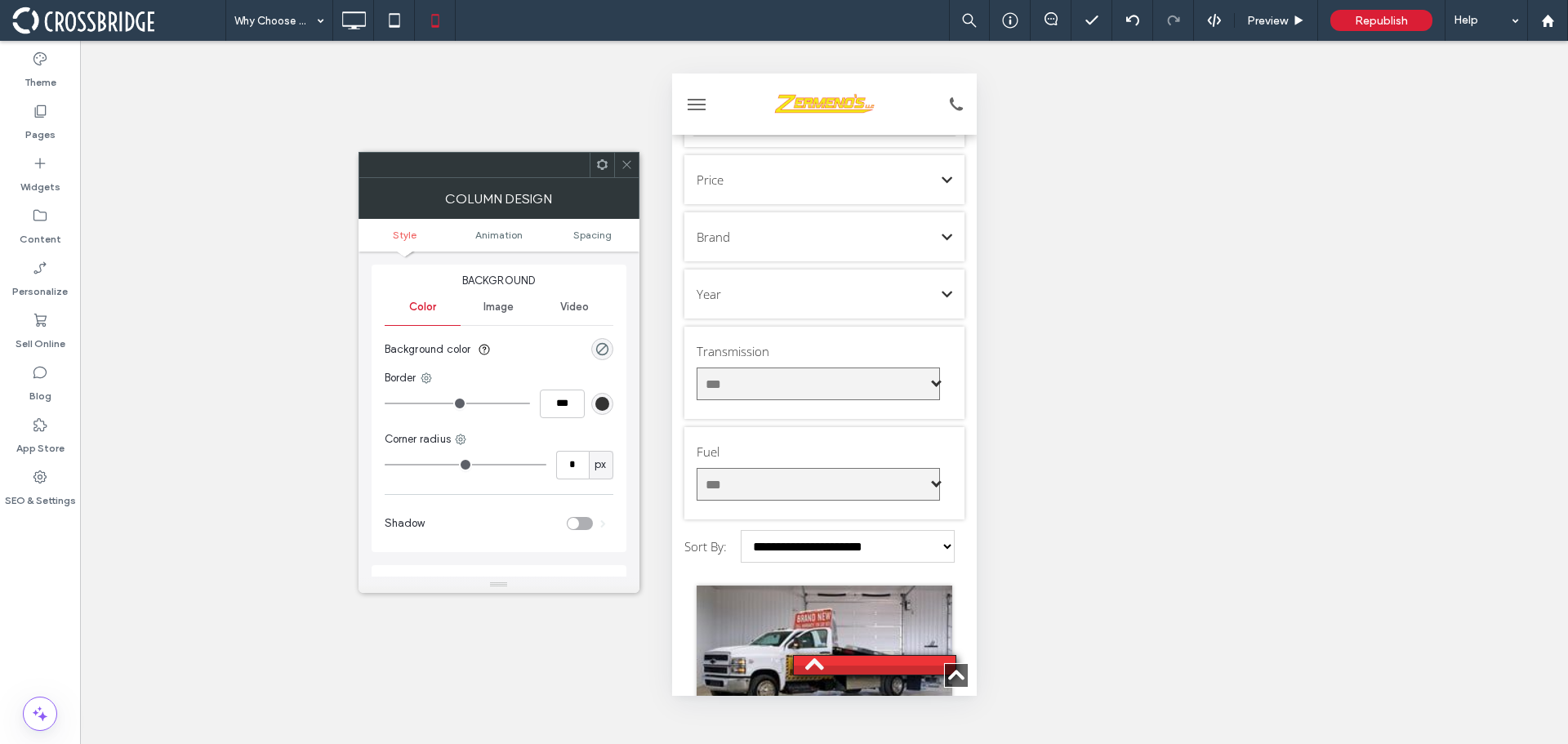
scroll to position [0, 0]
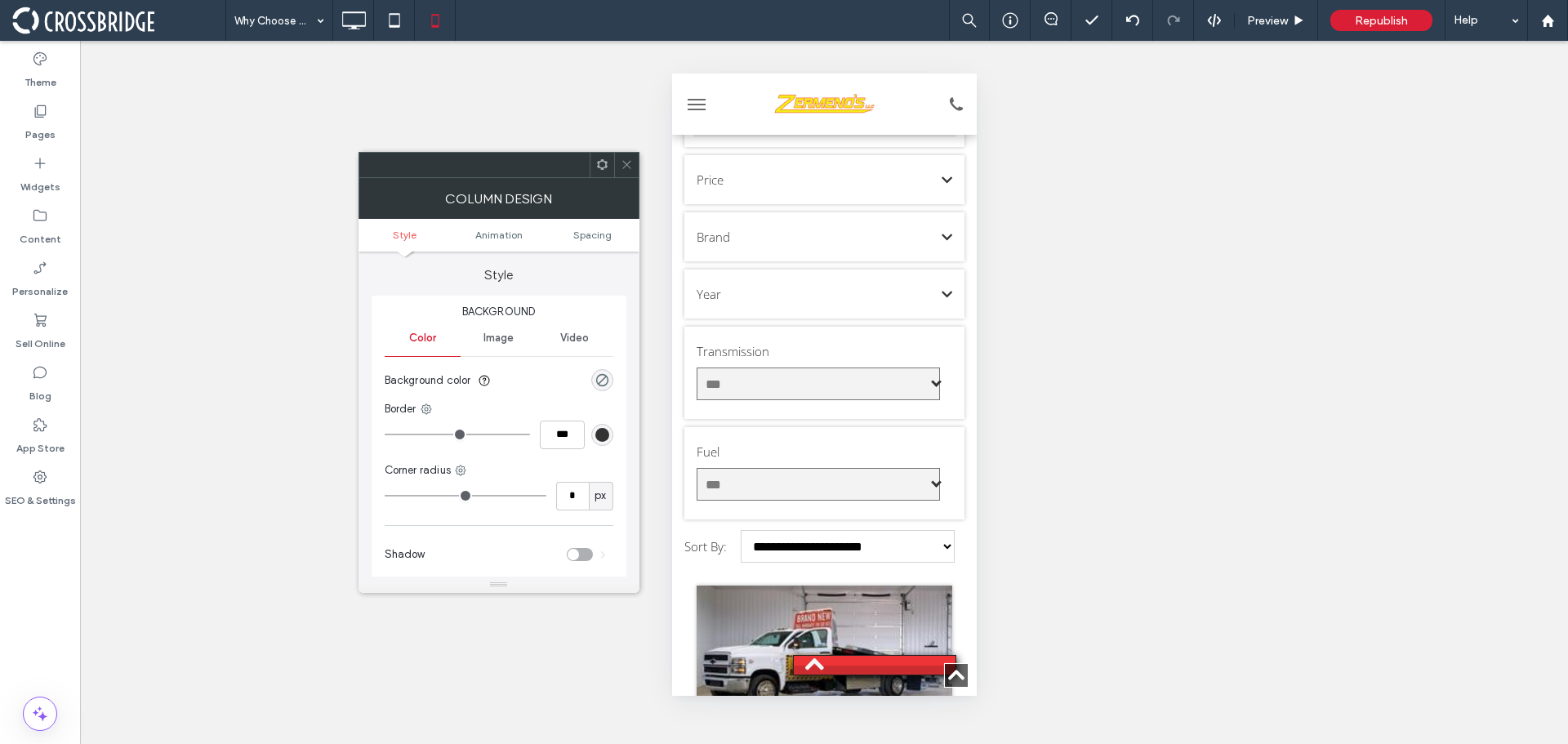
click at [625, 163] on use at bounding box center [626, 164] width 8 height 8
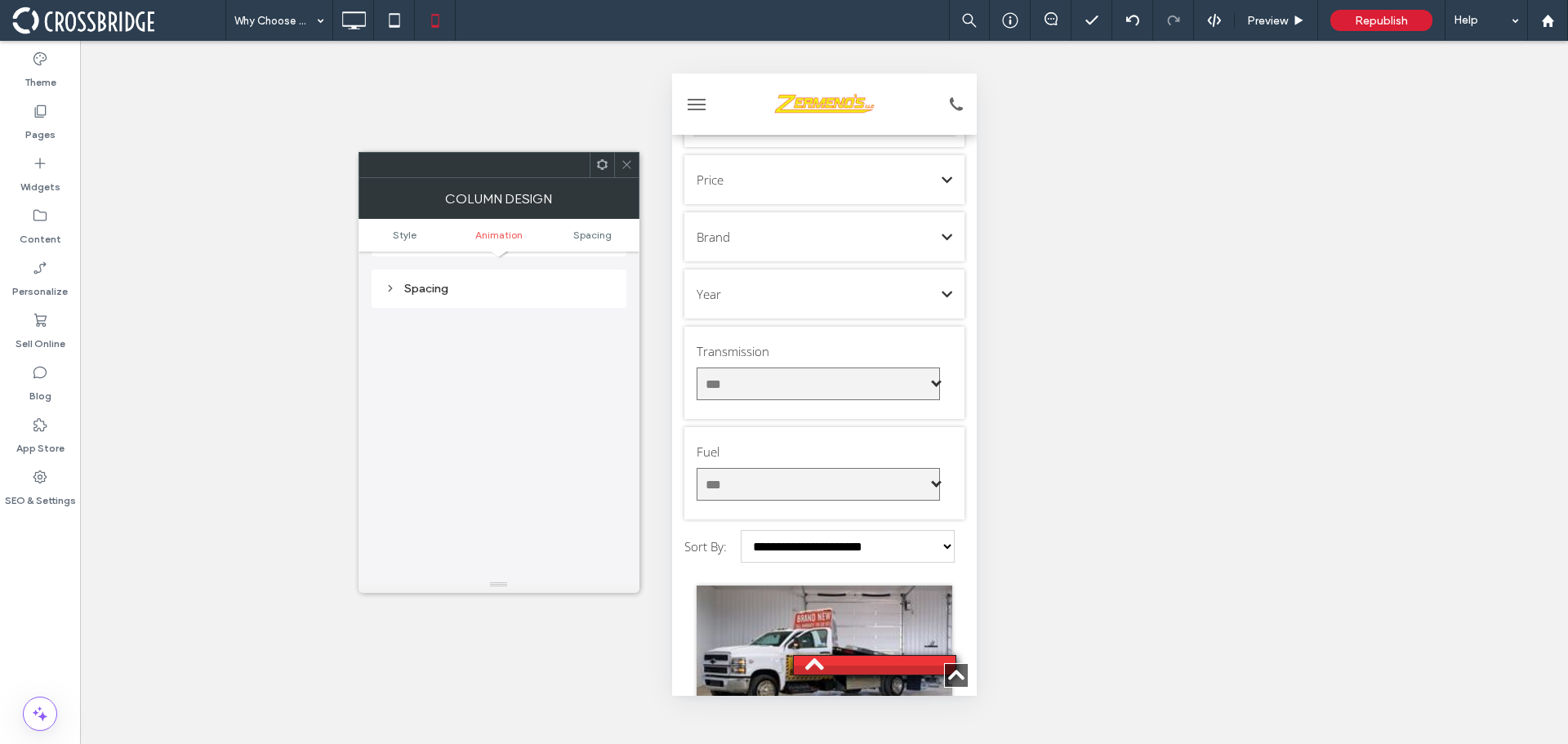
scroll to position [383, 0]
click at [622, 161] on use at bounding box center [626, 164] width 8 height 8
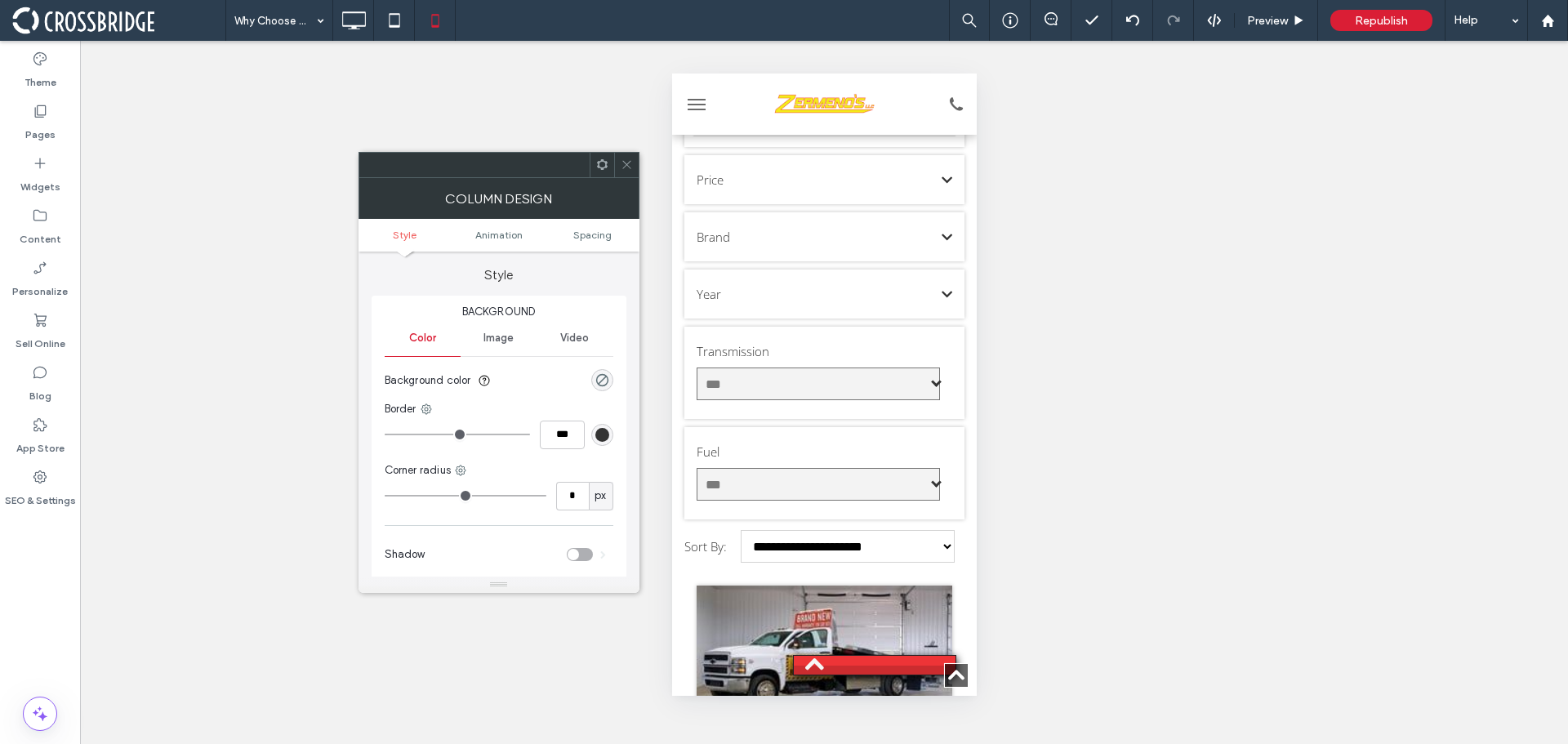
click at [622, 162] on icon at bounding box center [627, 164] width 12 height 12
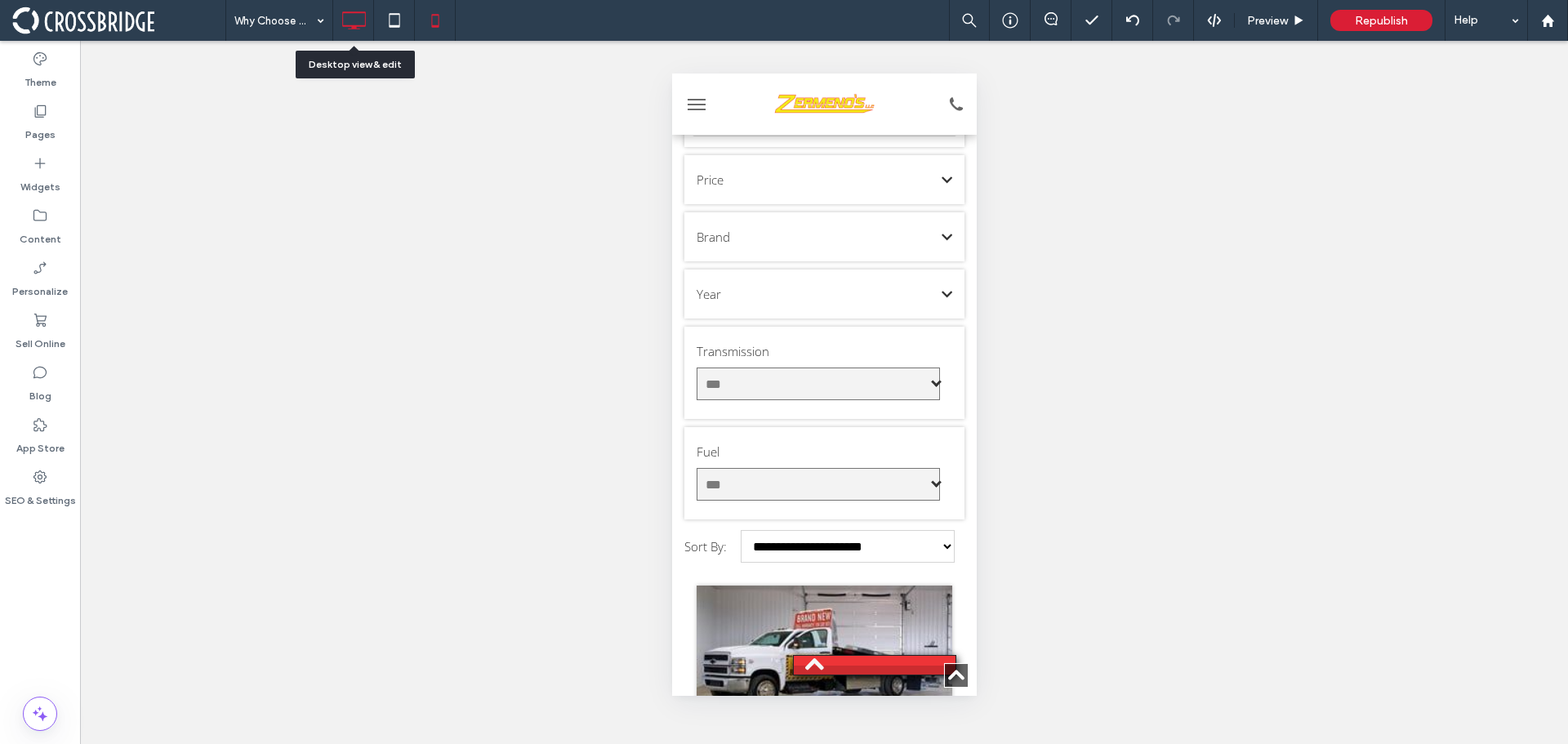
click at [371, 18] on div at bounding box center [353, 20] width 40 height 32
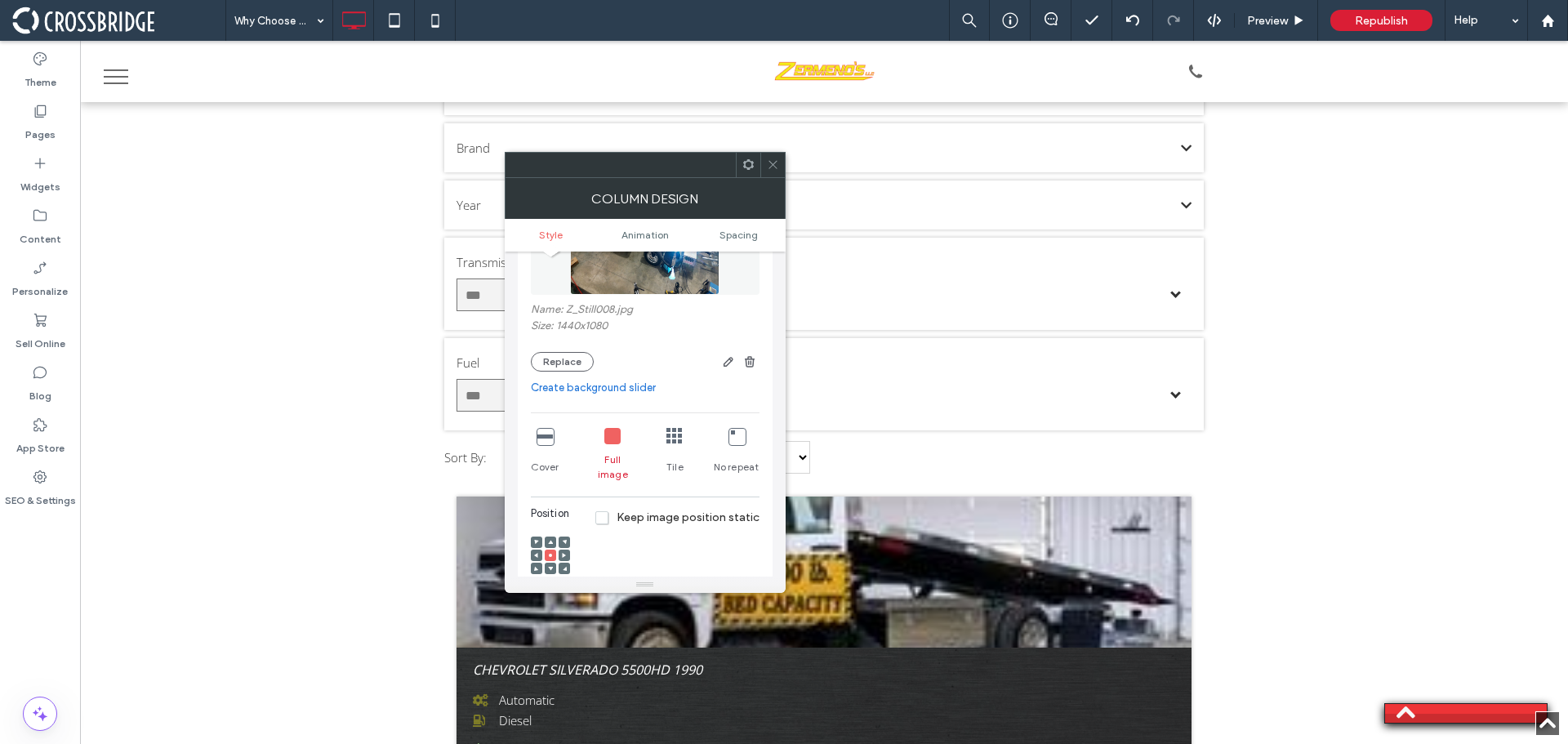
scroll to position [245, 0]
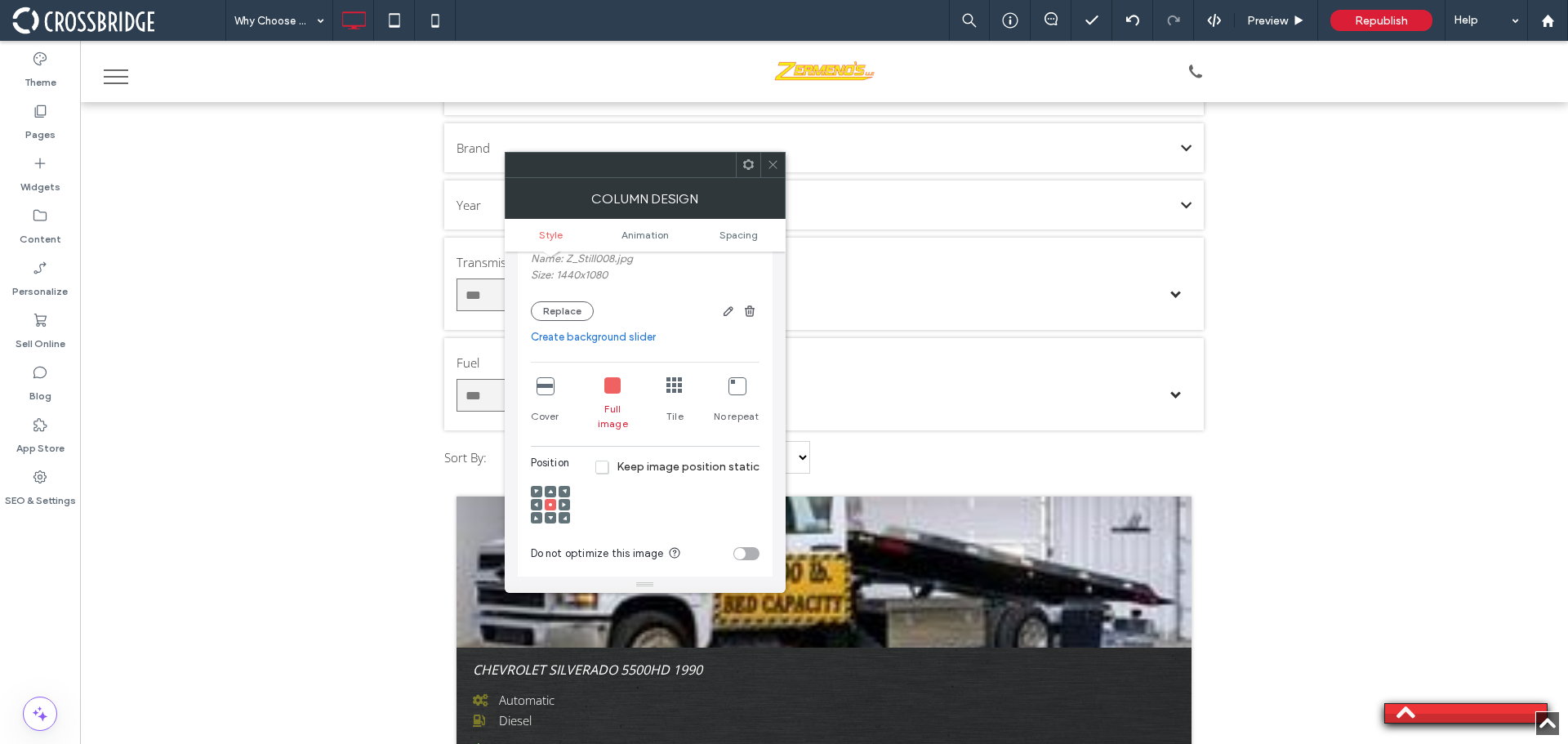
click at [535, 385] on div "Cover" at bounding box center [545, 404] width 29 height 67
click at [607, 388] on icon at bounding box center [613, 386] width 17 height 17
click at [765, 159] on div at bounding box center [773, 165] width 24 height 24
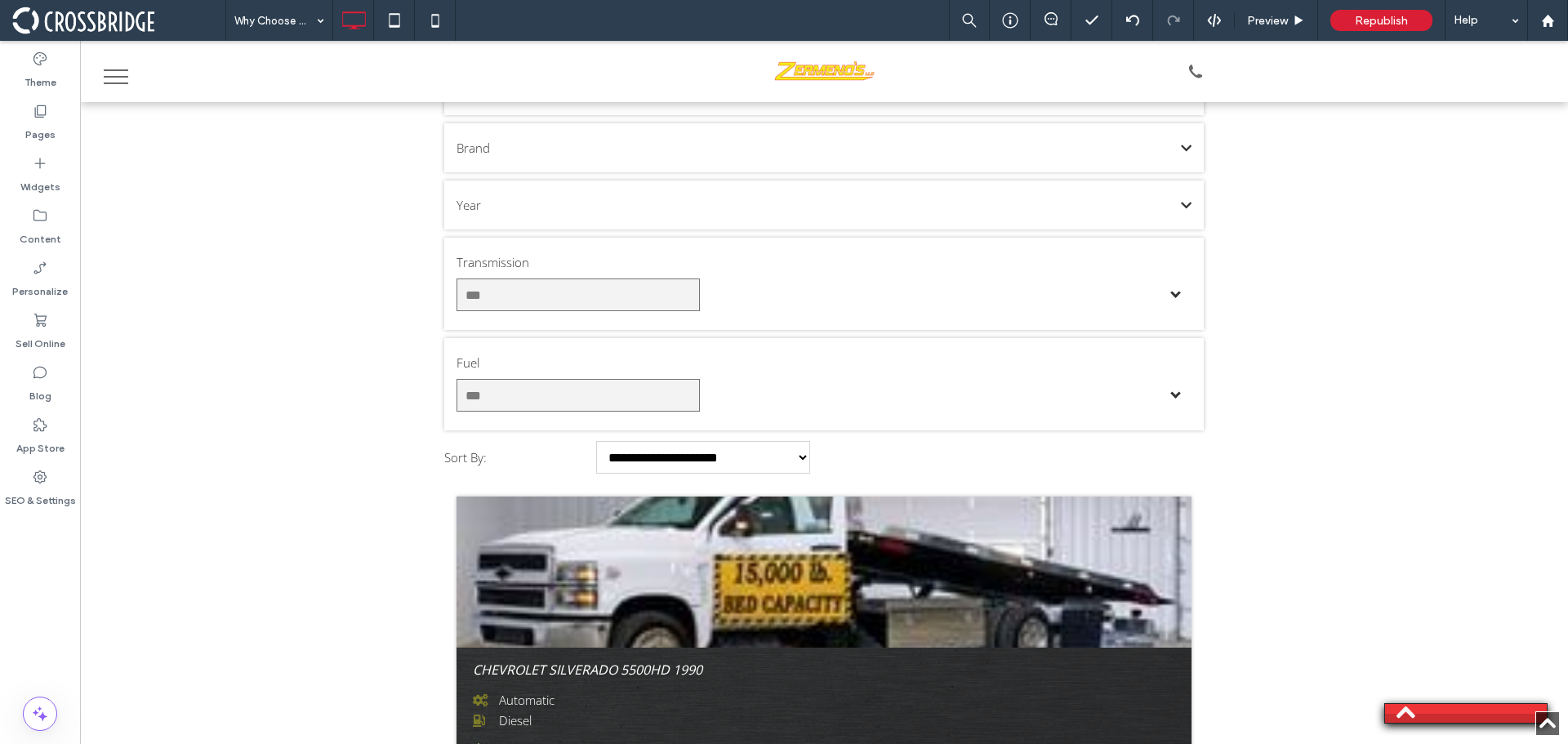
drag, startPoint x: 446, startPoint y: 14, endPoint x: 624, endPoint y: 85, distance: 191.6
click at [446, 13] on icon at bounding box center [434, 20] width 32 height 32
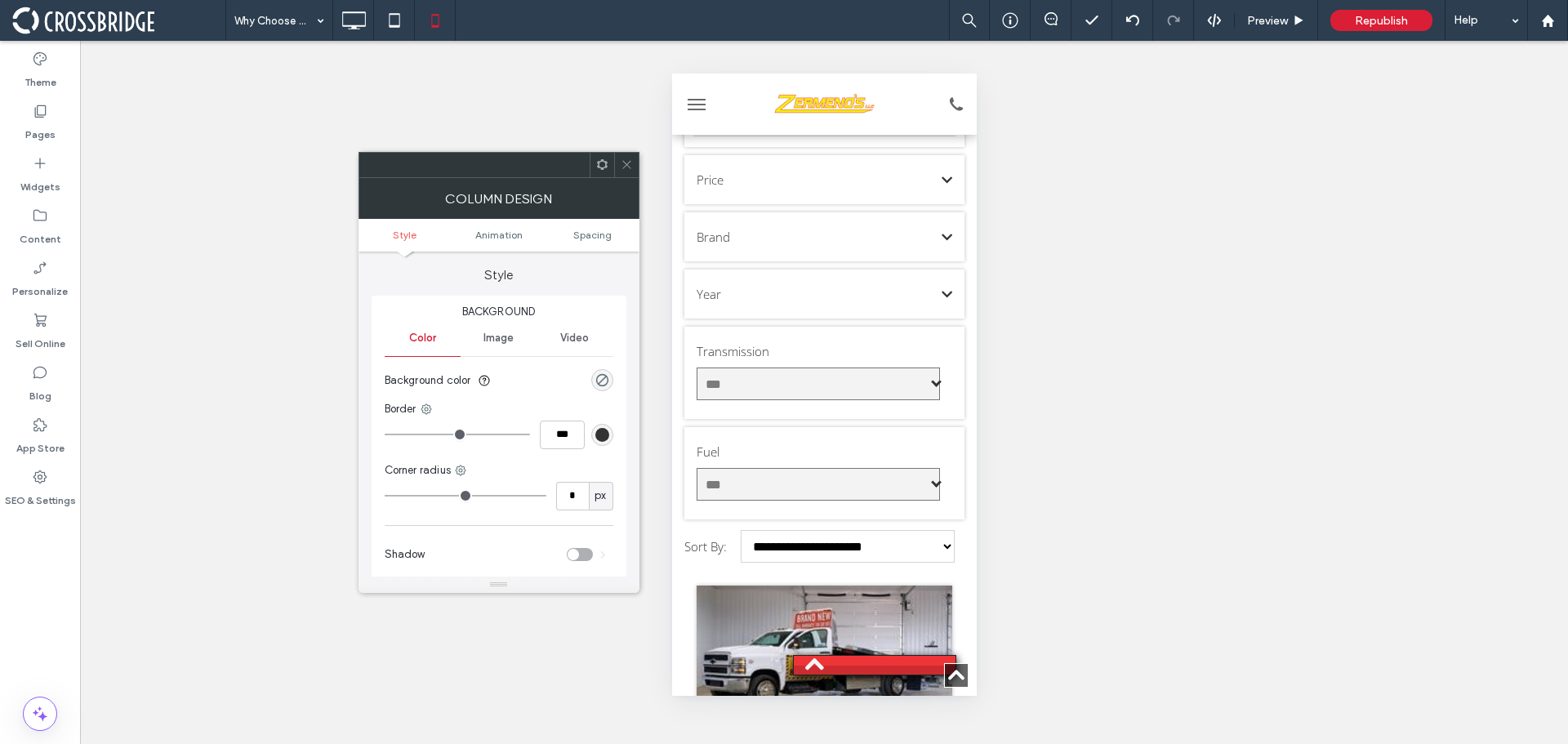
click at [621, 154] on span at bounding box center [627, 165] width 12 height 24
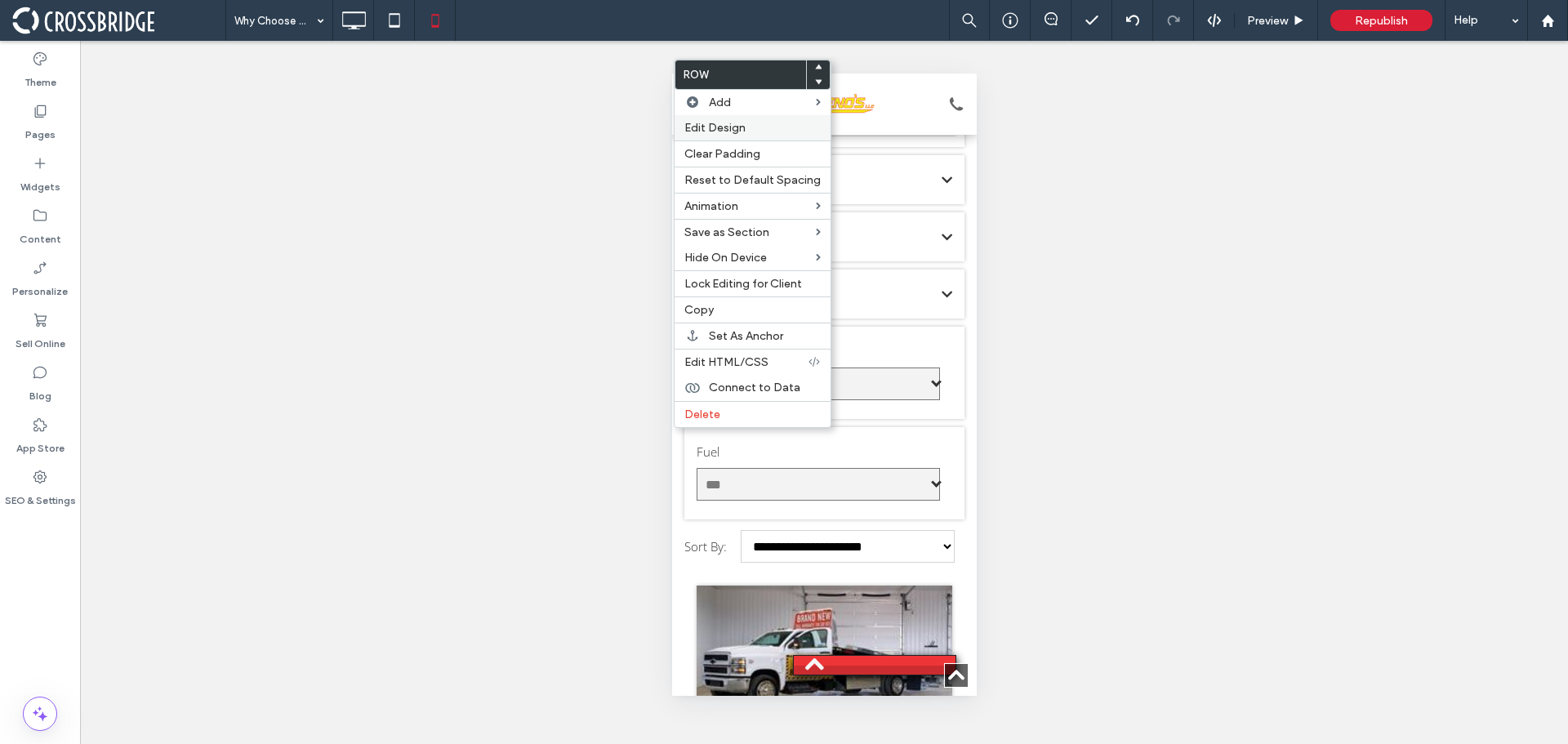
click at [739, 133] on span "Edit Design" at bounding box center [715, 128] width 61 height 14
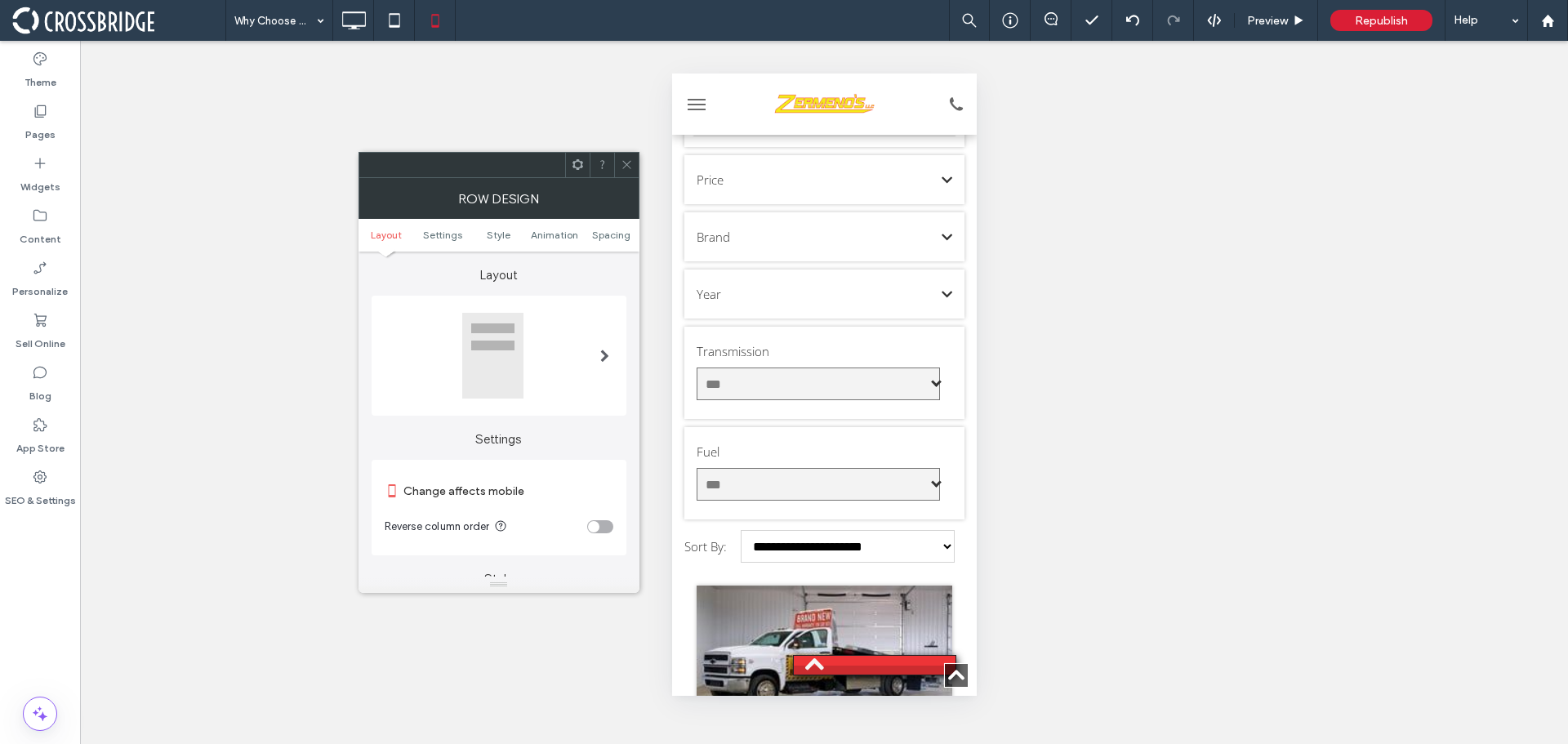
click at [589, 525] on div "toggle" at bounding box center [593, 526] width 11 height 11
click at [629, 160] on icon at bounding box center [627, 164] width 12 height 12
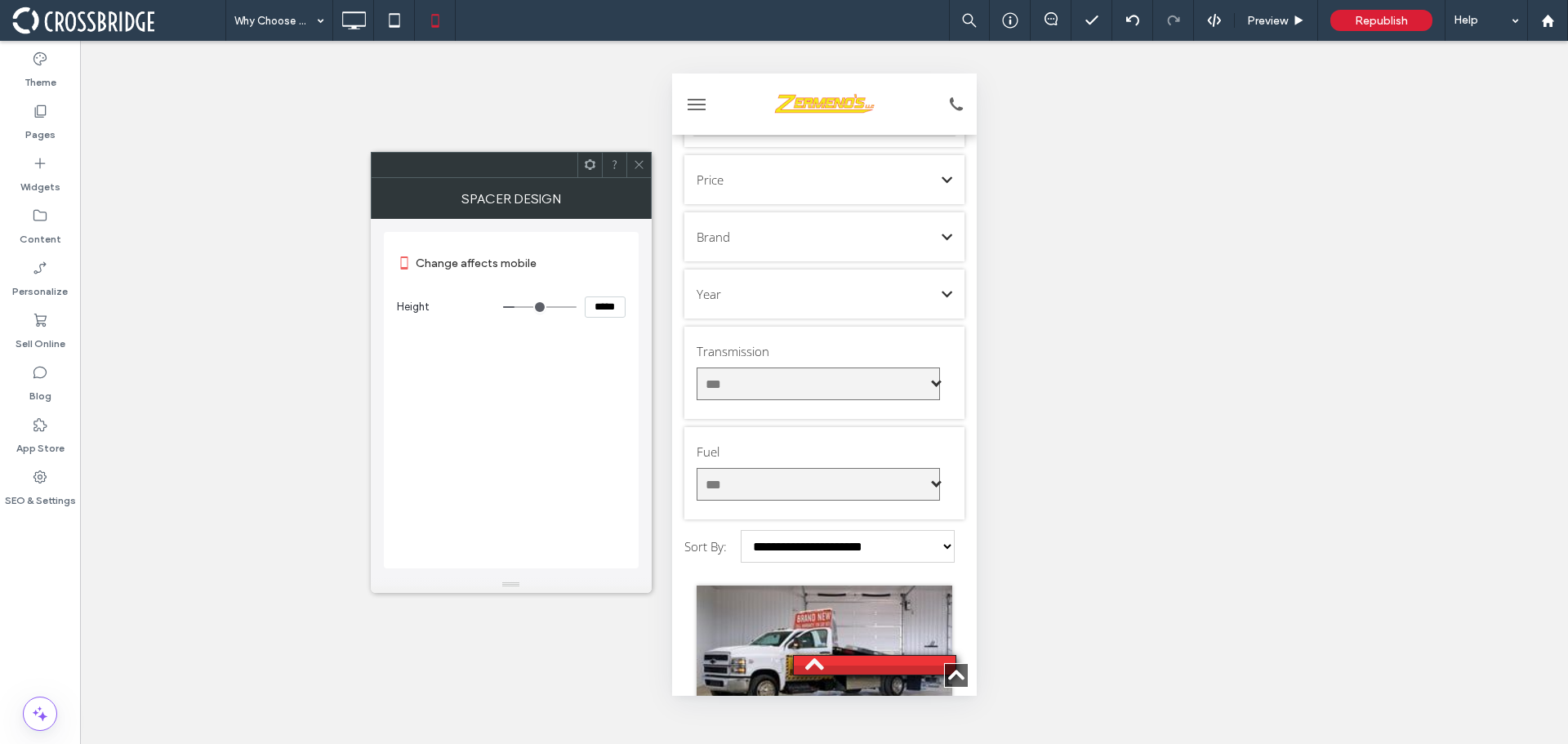
click at [636, 176] on span at bounding box center [639, 165] width 12 height 24
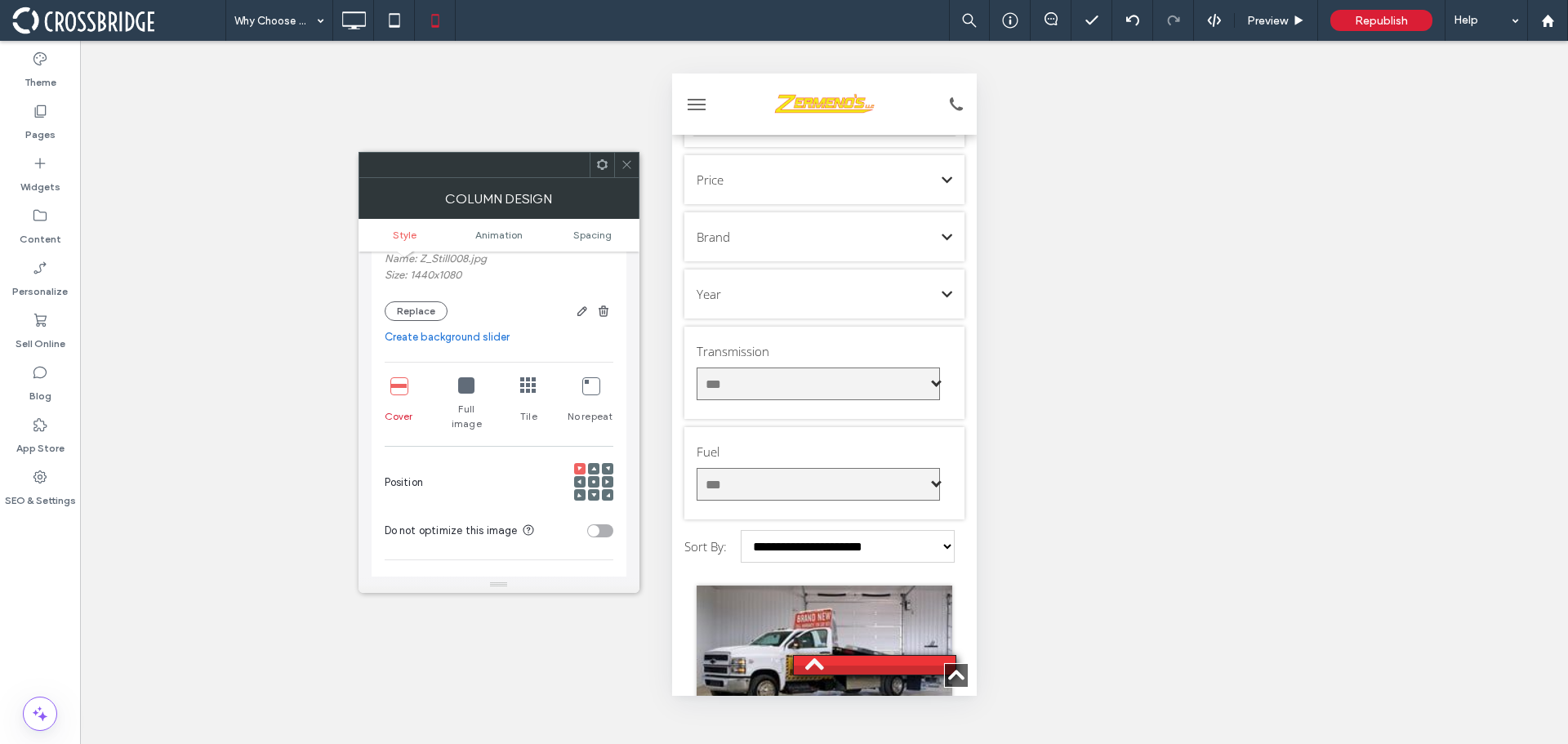
click at [594, 476] on span at bounding box center [594, 482] width 5 height 11
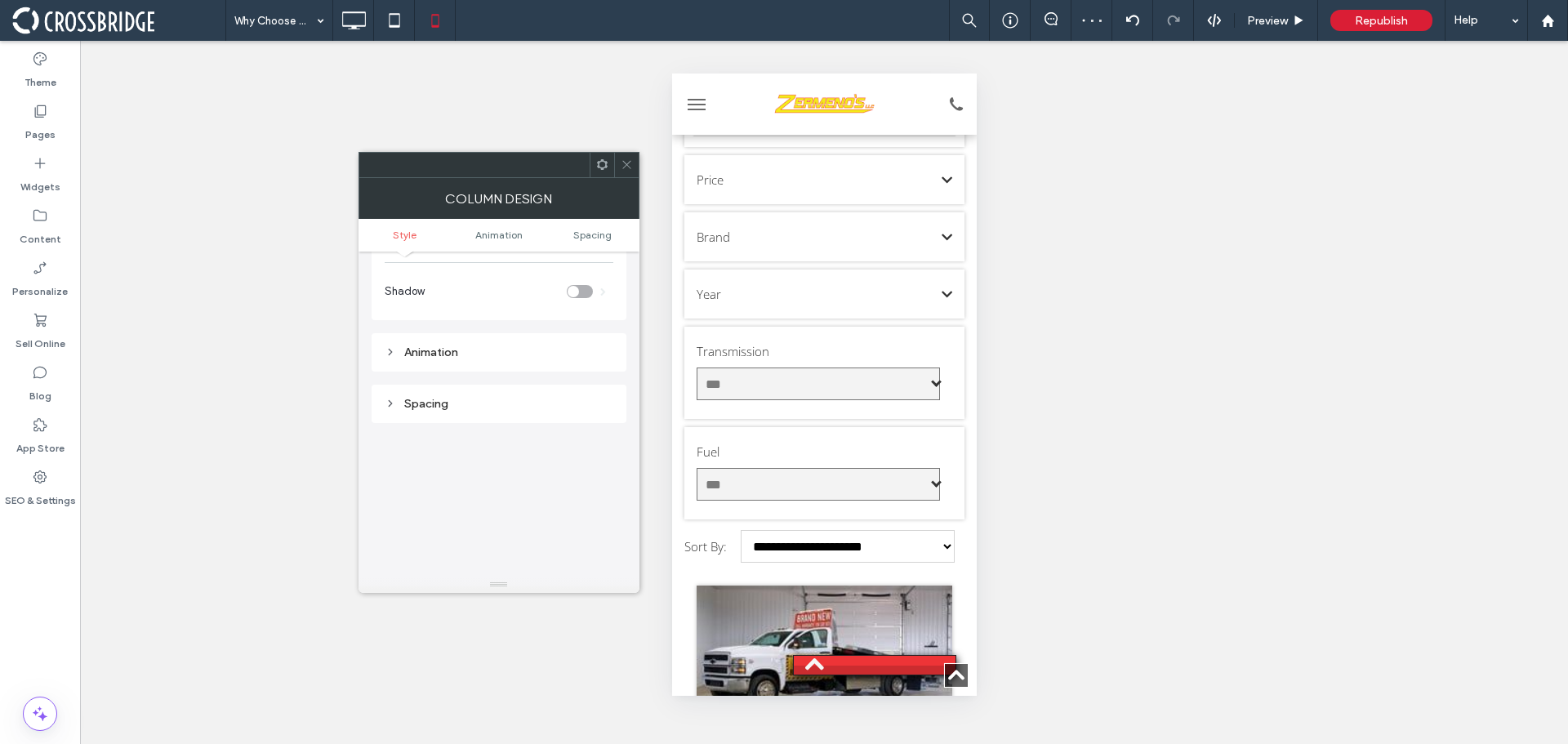
scroll to position [735, 0]
click at [474, 395] on div "Spacing" at bounding box center [499, 402] width 229 height 14
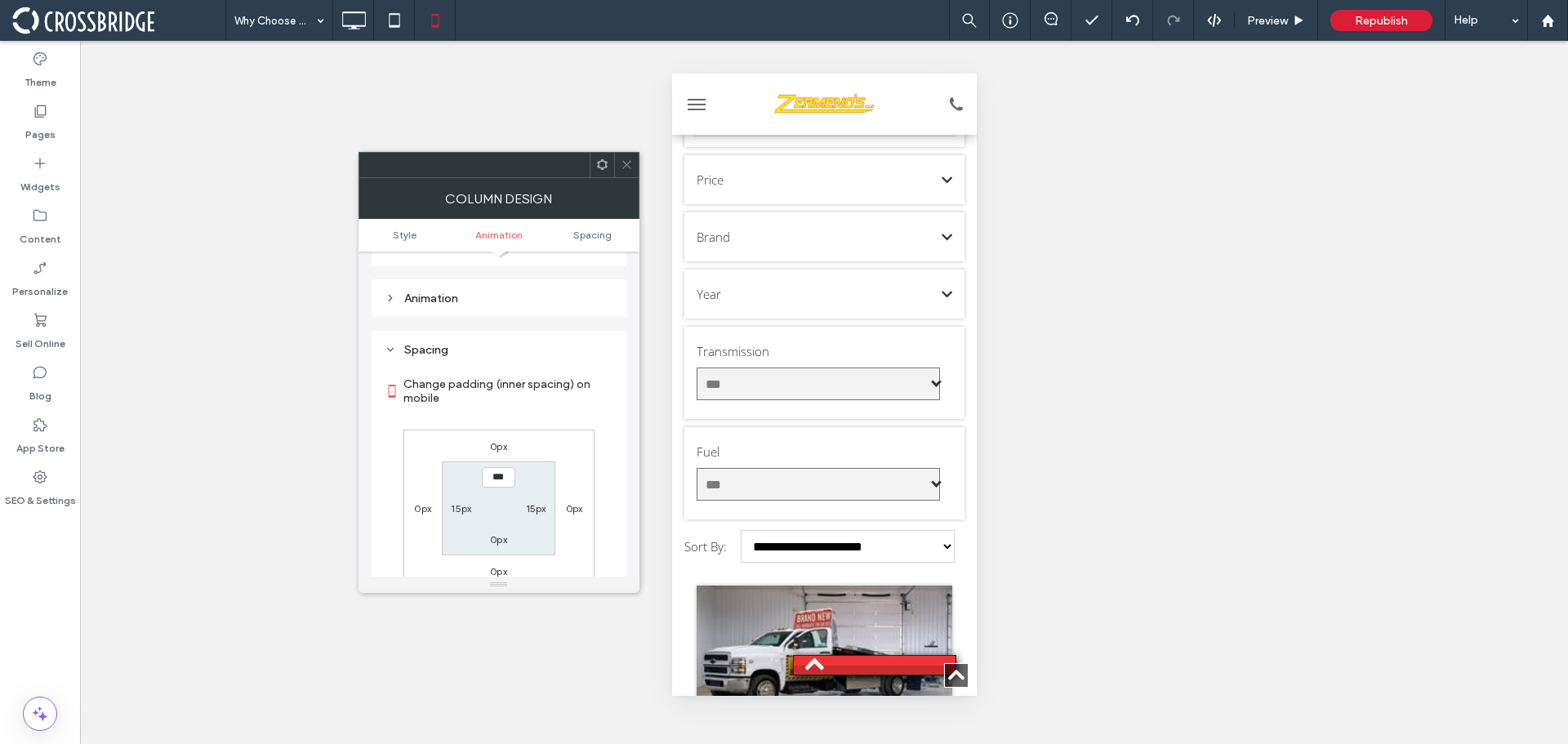
scroll to position [817, 0]
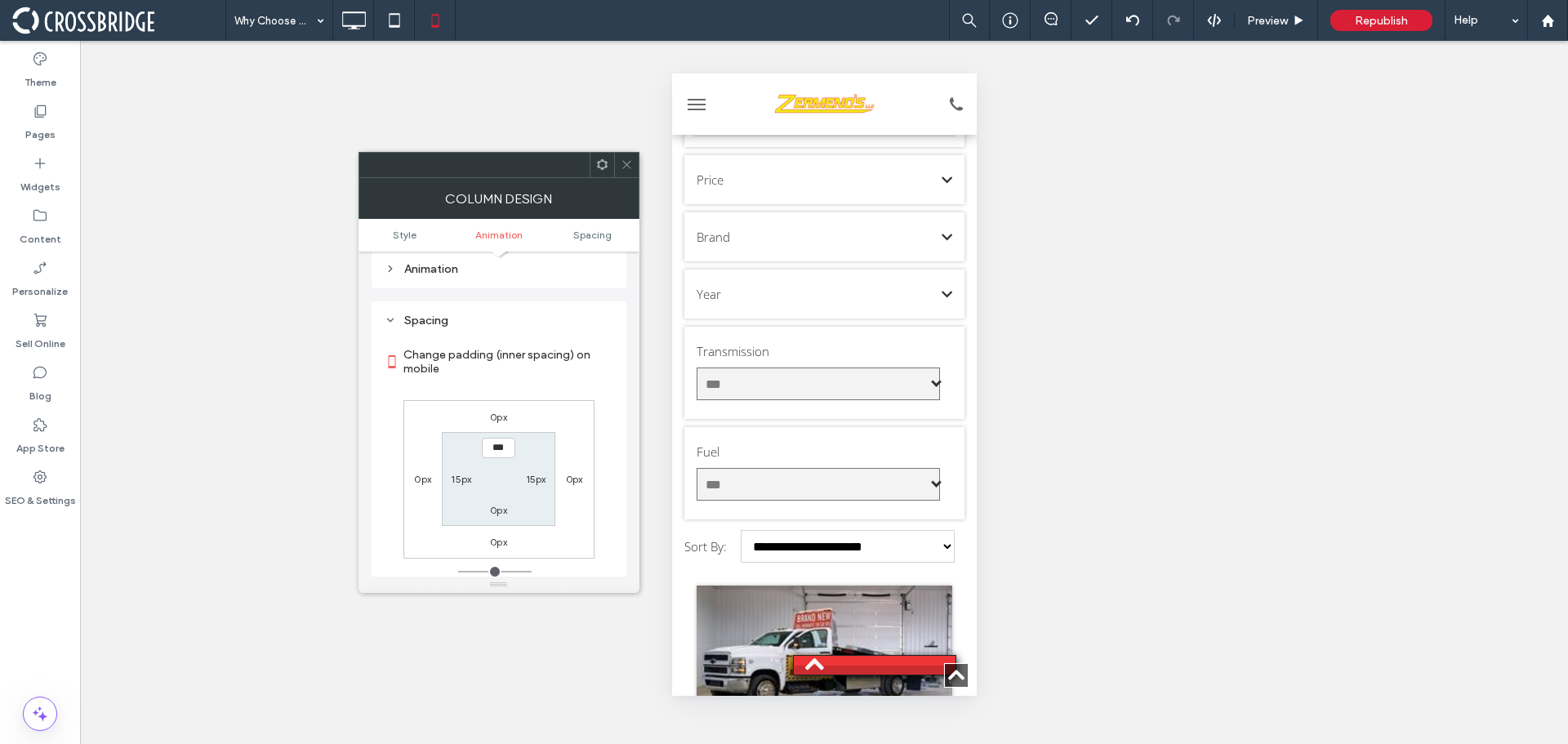
click at [454, 473] on label "15px" at bounding box center [461, 479] width 20 height 12
type input "**"
click at [454, 522] on div "0px 0px 0px 0px 0px 15px 0px **" at bounding box center [499, 479] width 191 height 158
click at [426, 473] on label "0px" at bounding box center [423, 479] width 17 height 12
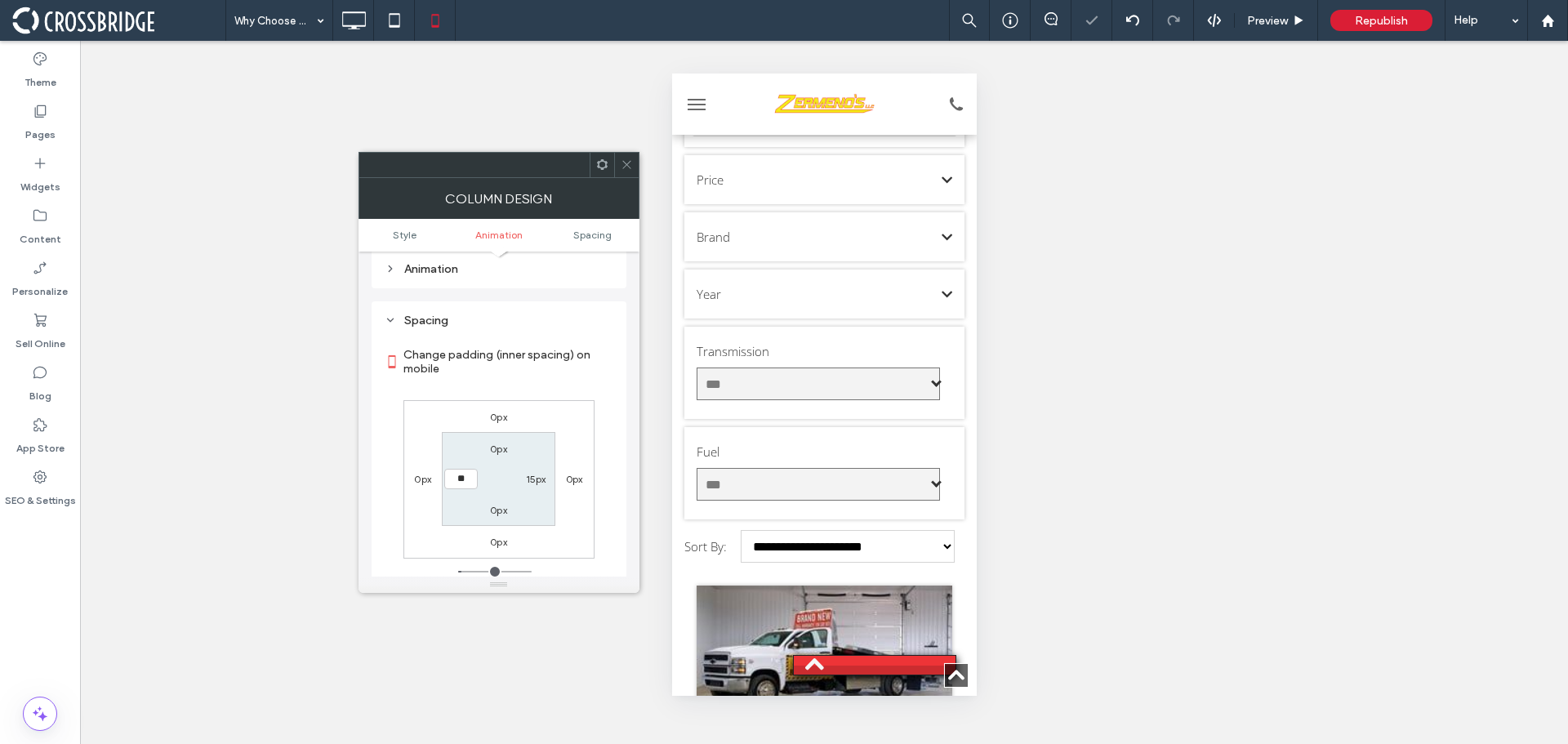
type input "*"
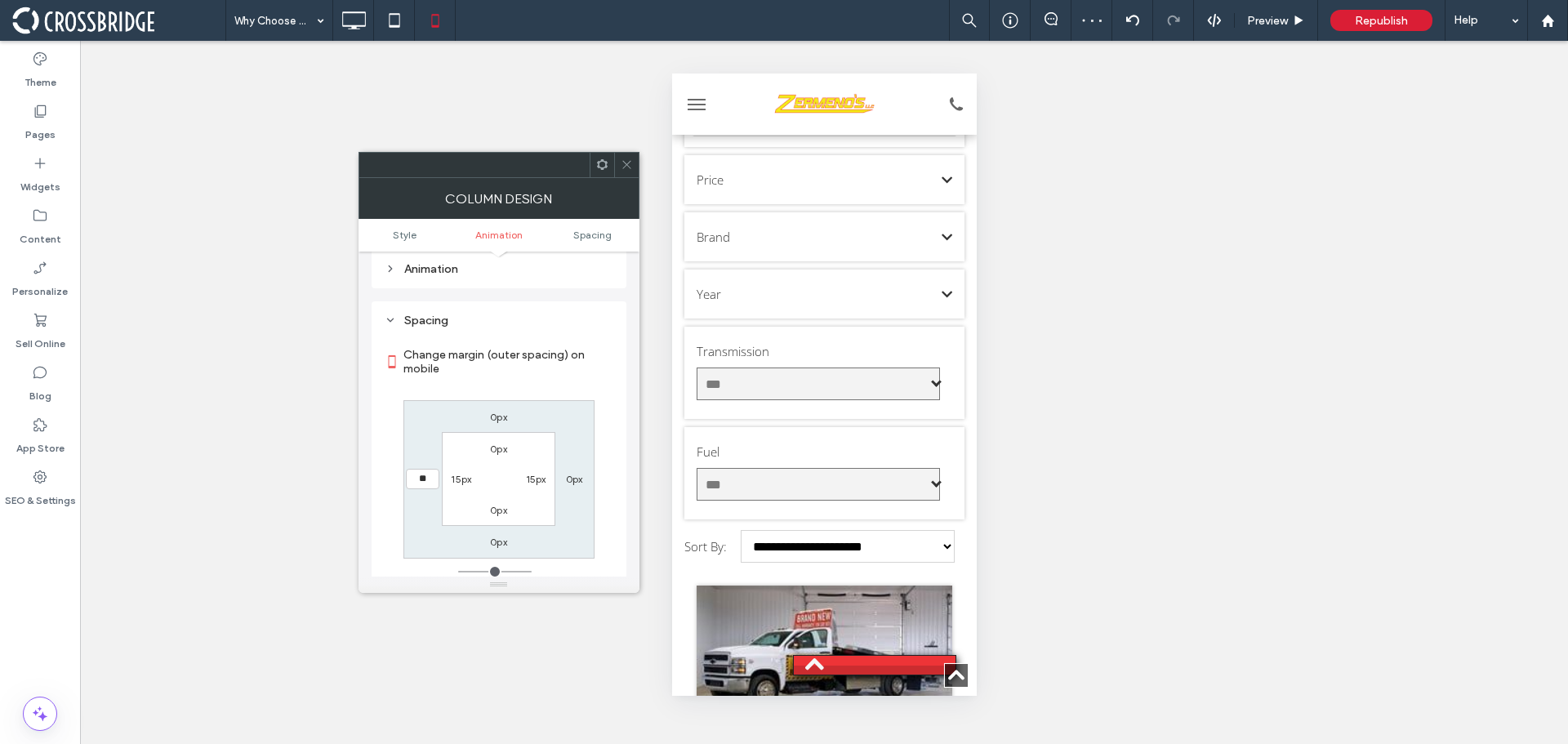
type input "**"
type input "****"
click at [364, 382] on div "Style Background Color Image Video Name: Z_Still008.jpg Size: 1440x1080 Replace…" at bounding box center [499, 414] width 281 height 325
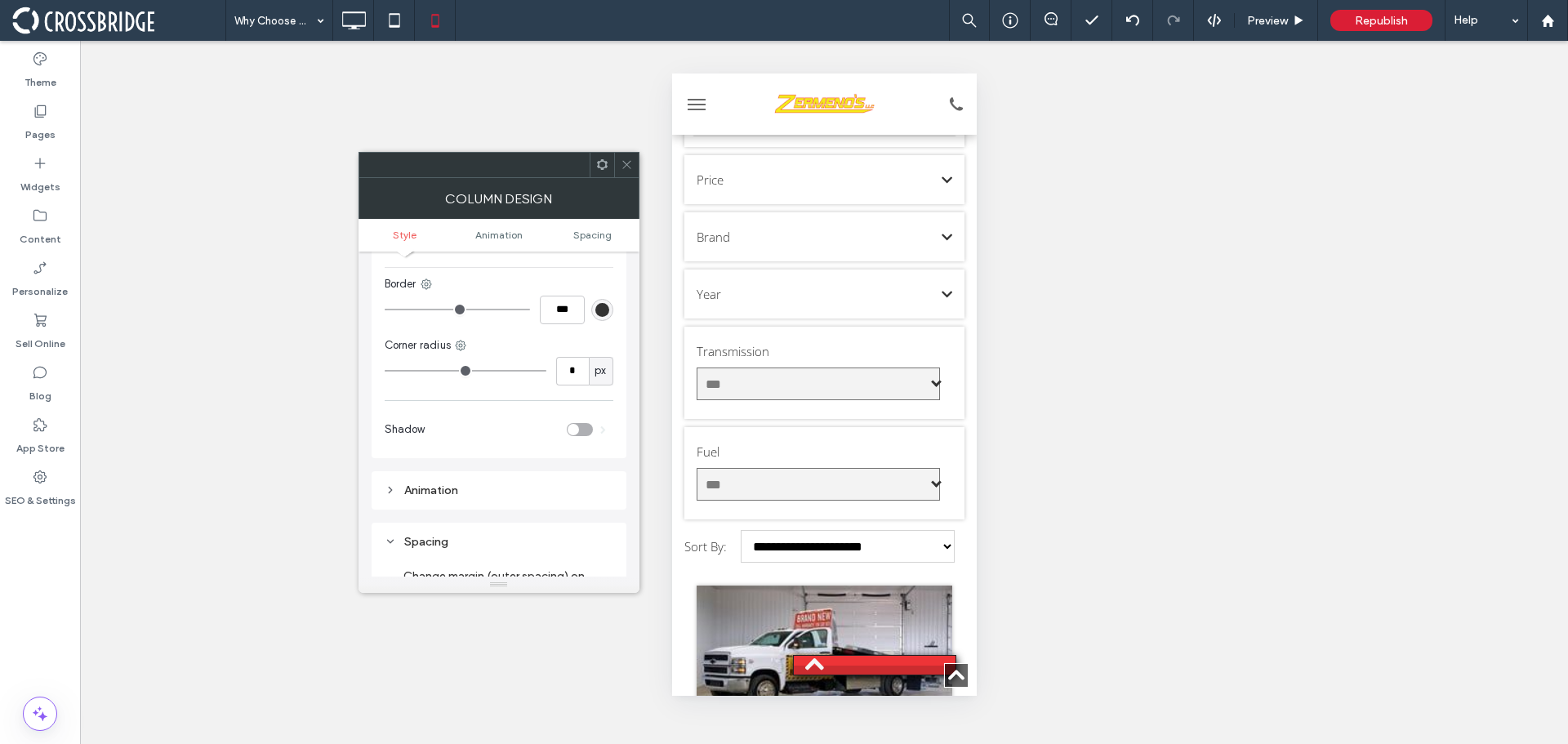
scroll to position [572, 0]
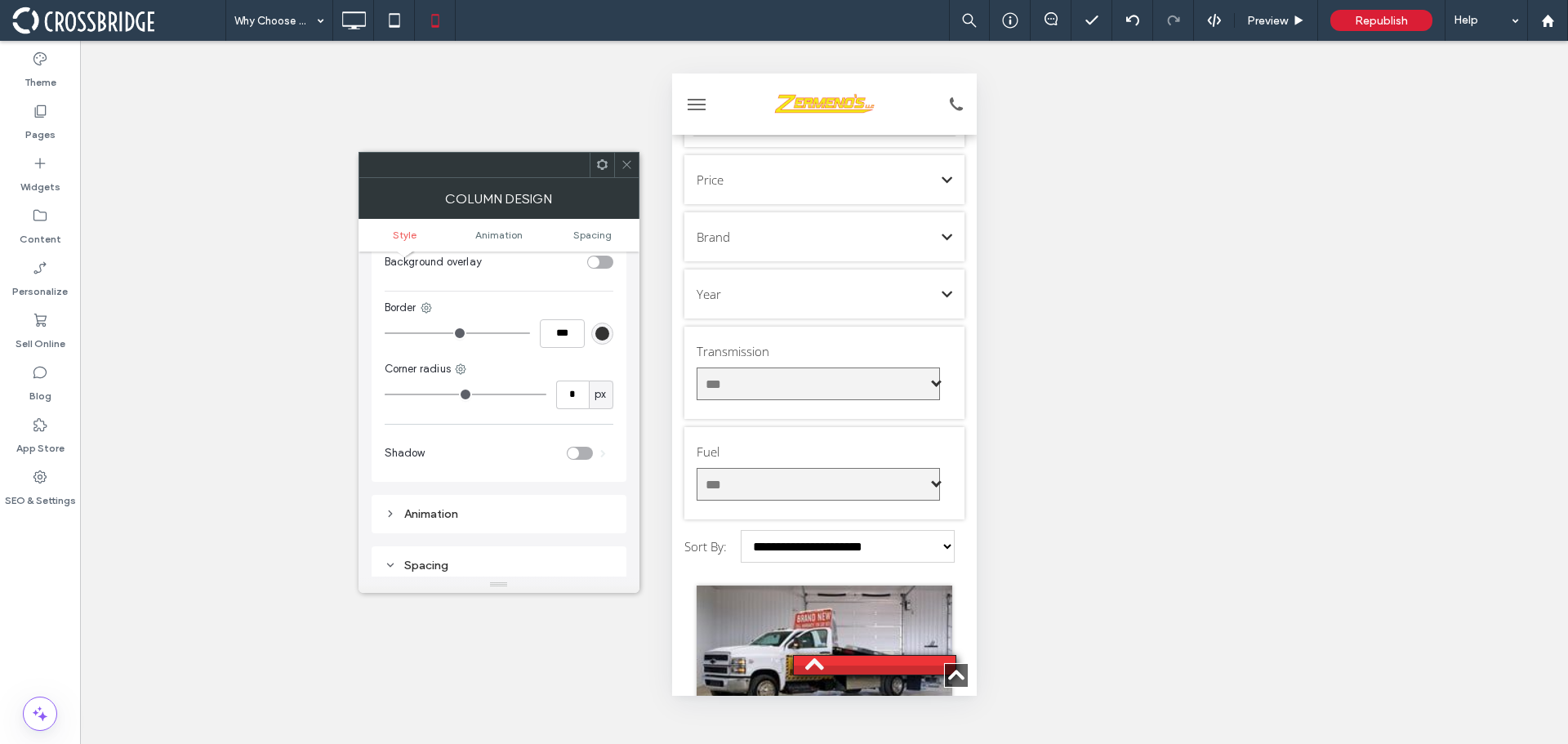
click at [630, 176] on span at bounding box center [627, 165] width 12 height 24
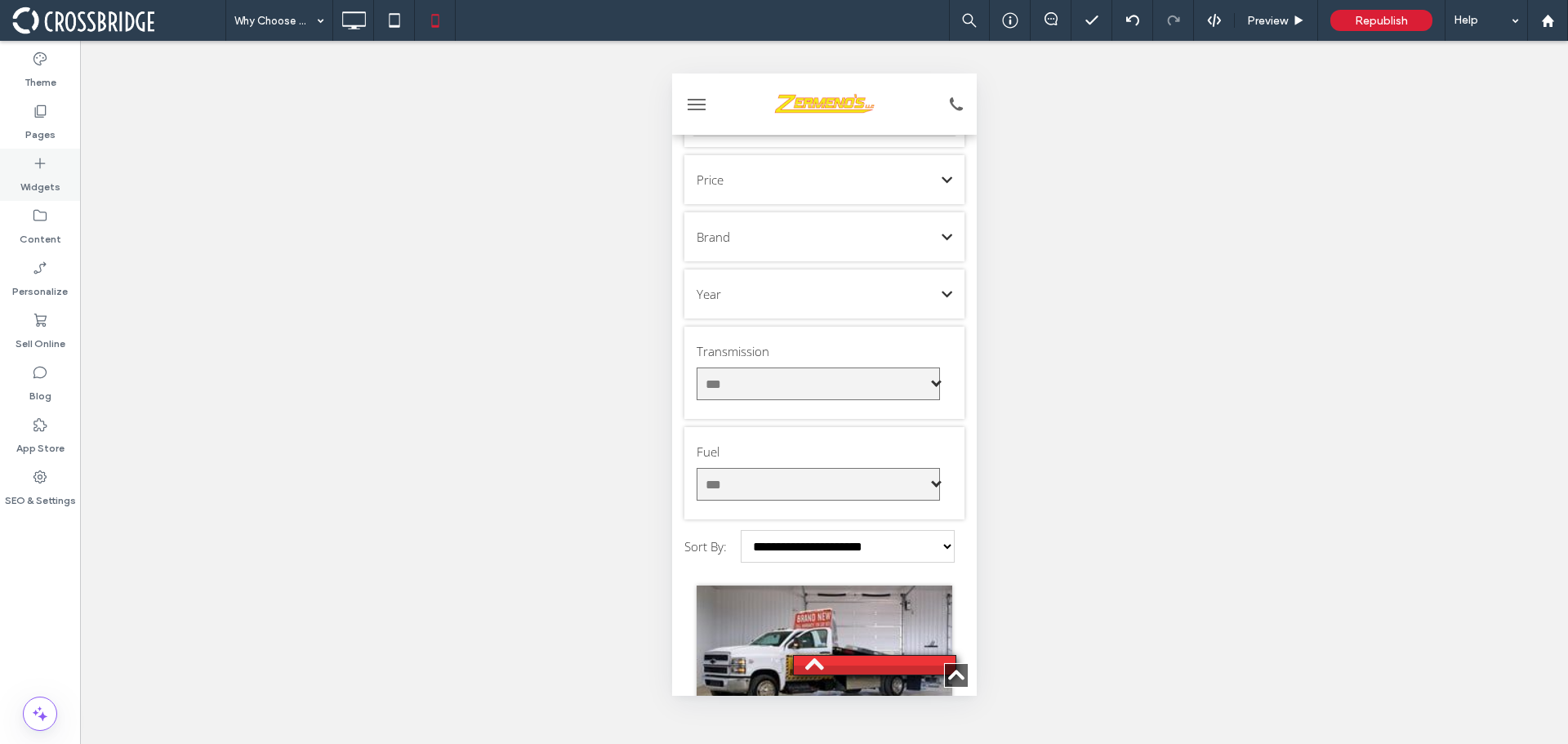
click at [42, 112] on icon at bounding box center [39, 111] width 17 height 17
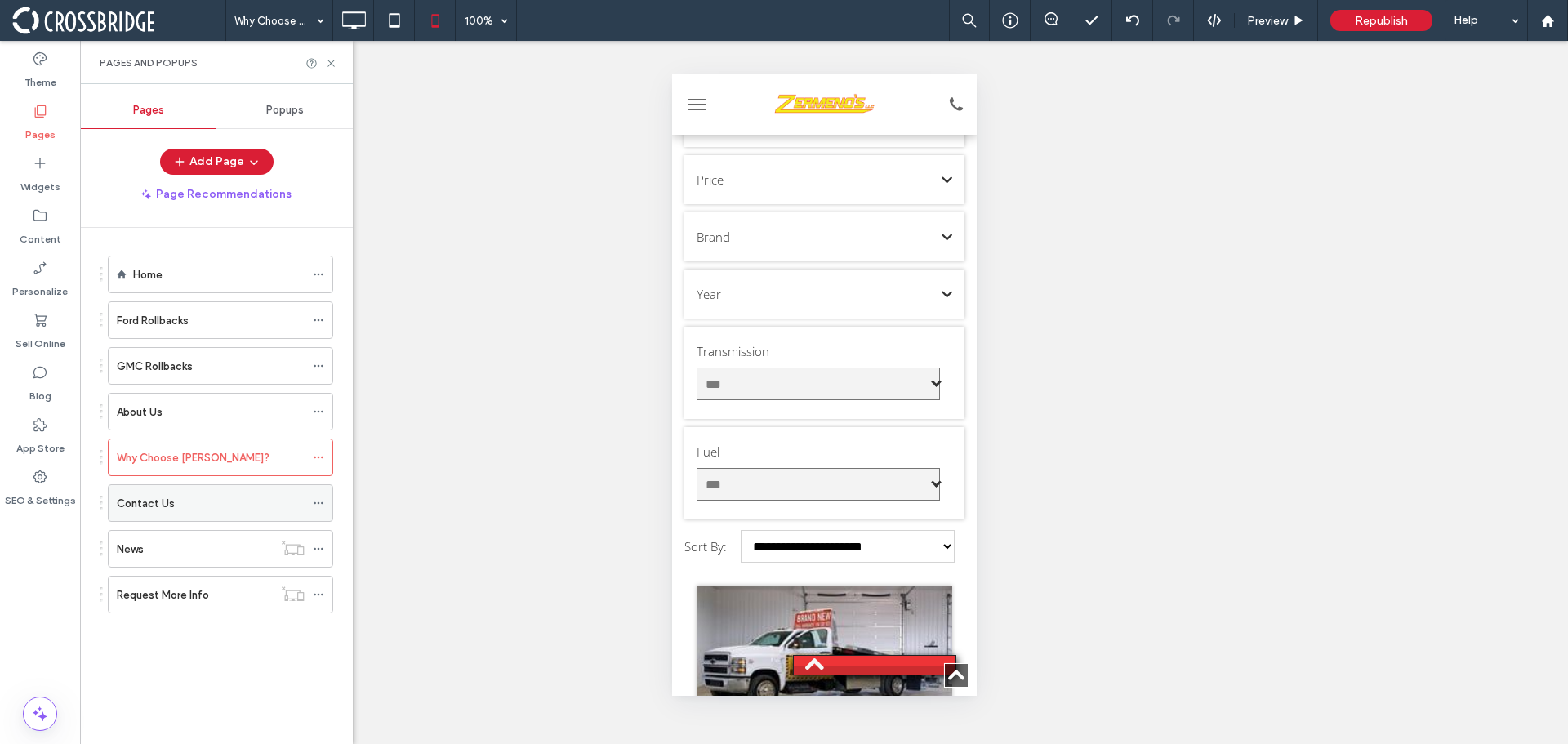
click at [160, 498] on label "Contact Us" at bounding box center [146, 504] width 58 height 29
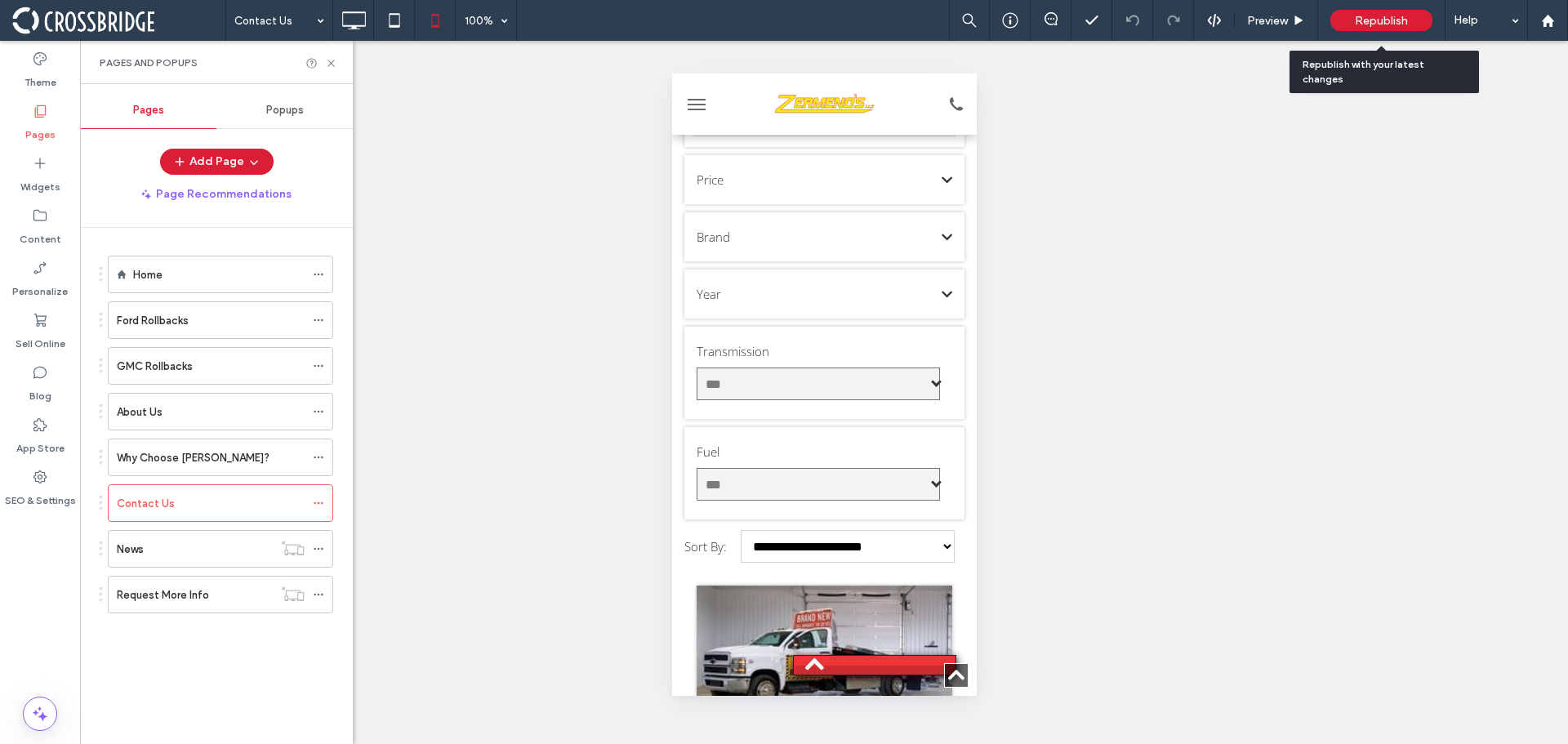
click at [1358, 12] on div "Republish" at bounding box center [1381, 20] width 102 height 21
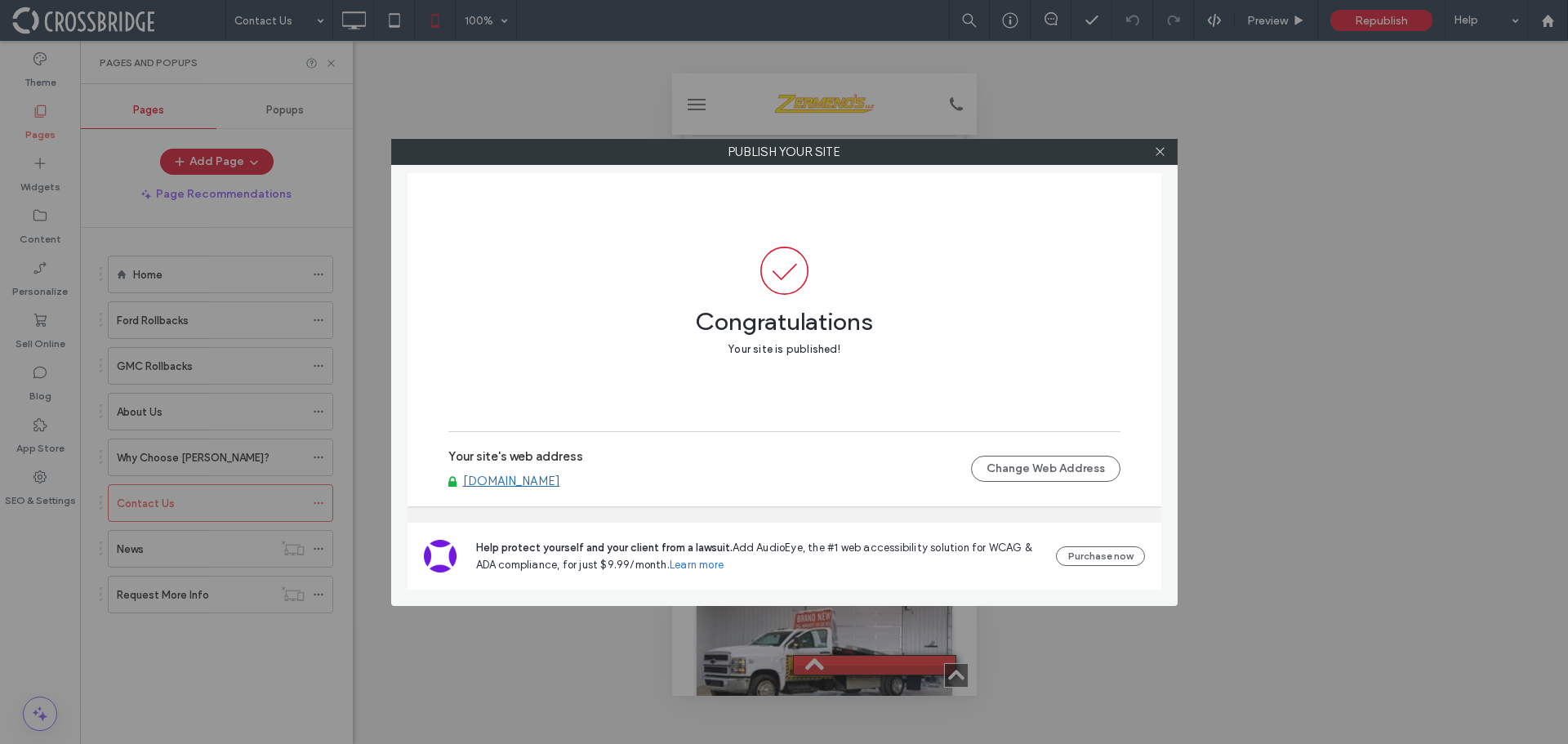
click at [1155, 136] on div "Publish your site Congratulations Your site is published! Your site's web addre…" at bounding box center [784, 372] width 1568 height 744
click at [1158, 147] on icon at bounding box center [1161, 151] width 12 height 12
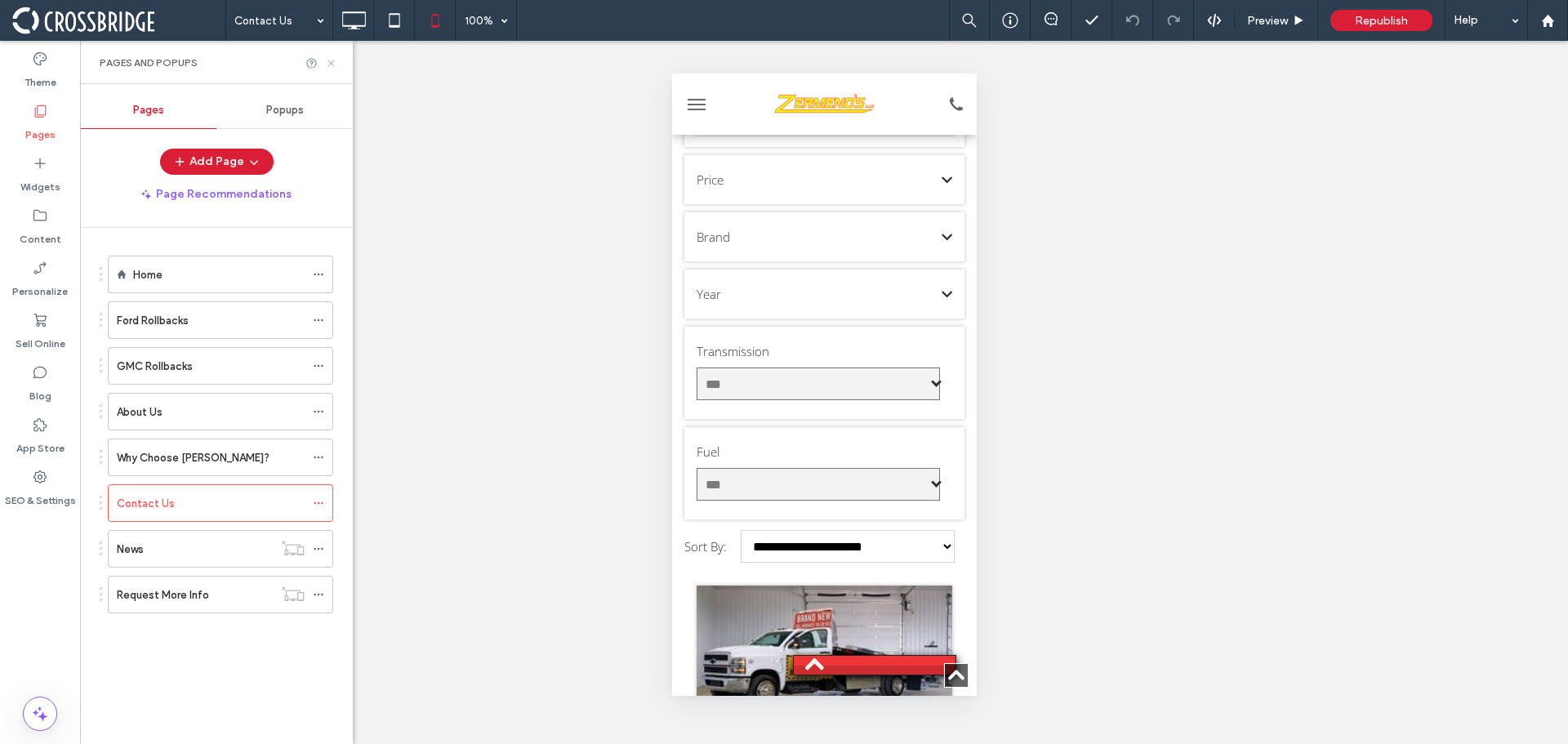
click at [331, 63] on use at bounding box center [330, 62] width 6 height 6
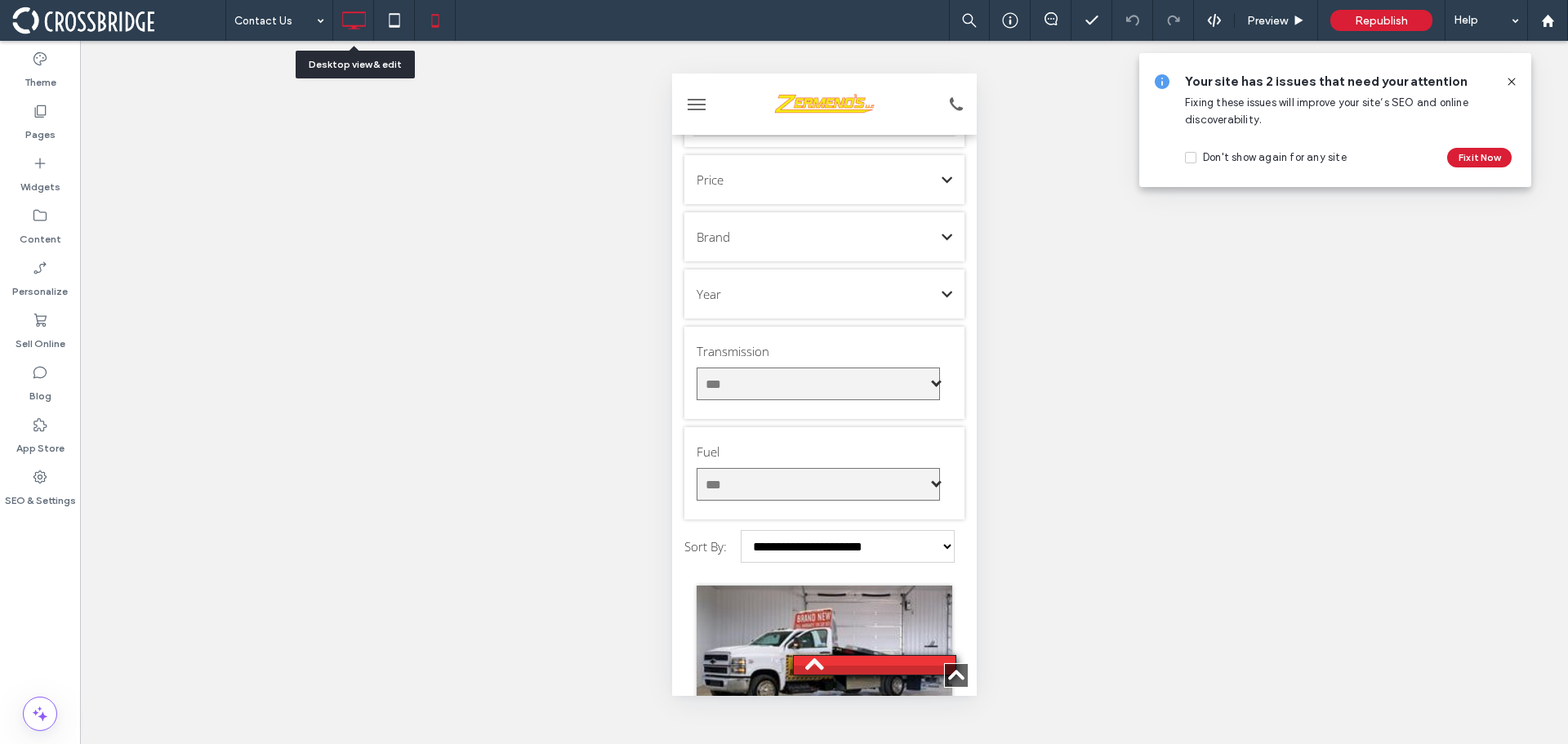
click at [346, 14] on icon at bounding box center [353, 20] width 32 height 32
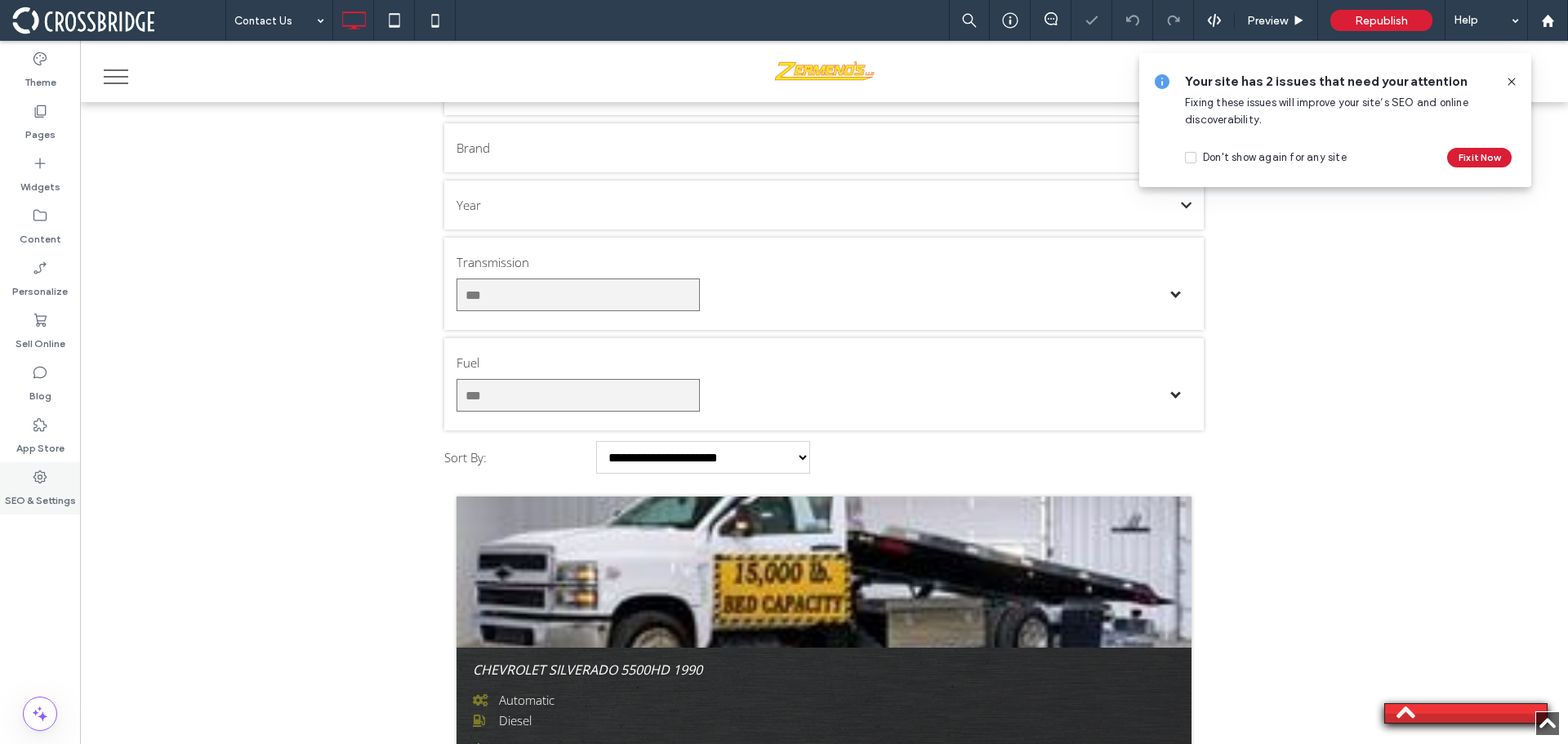
click at [34, 490] on label "SEO & Settings" at bounding box center [40, 497] width 71 height 23
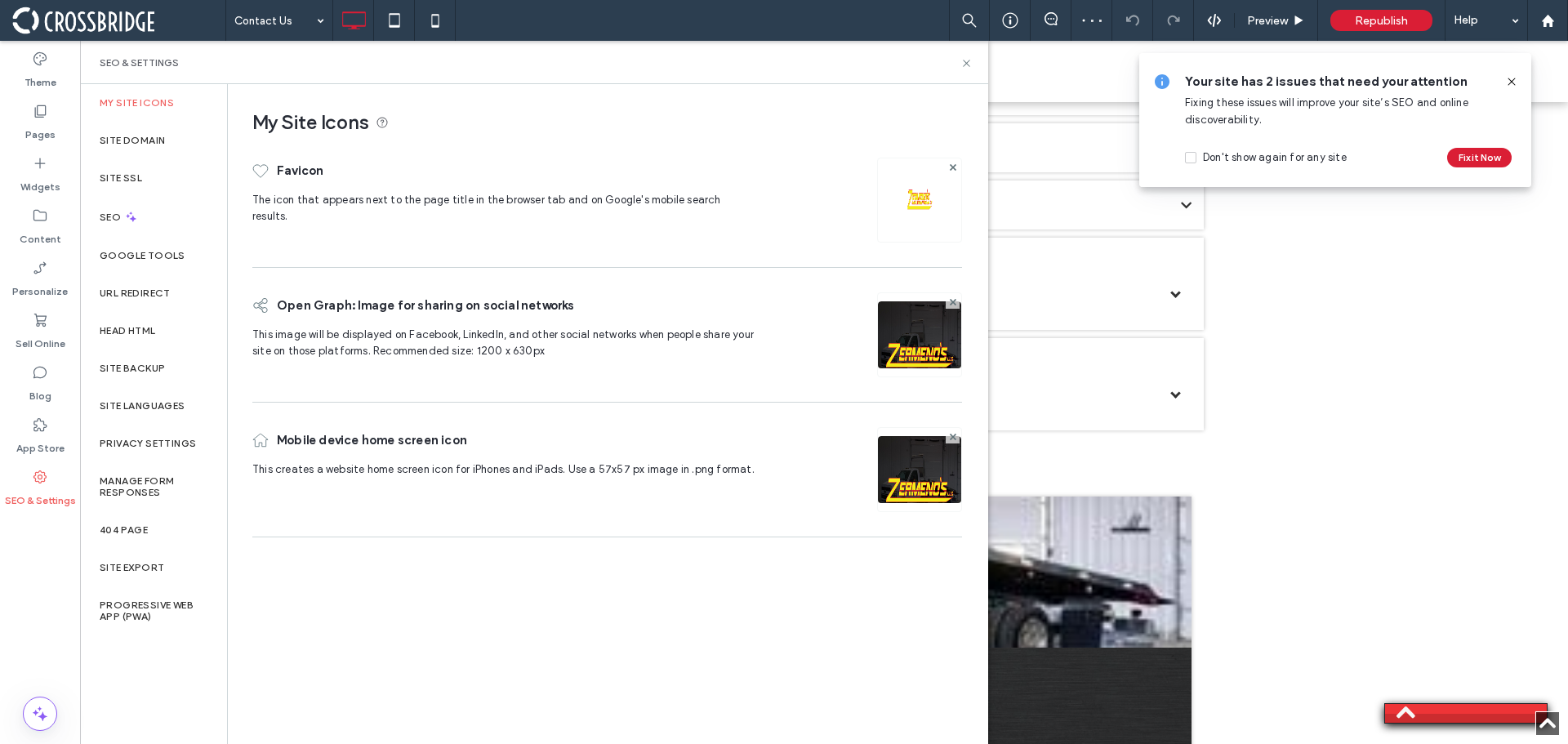
click at [929, 201] on img at bounding box center [919, 200] width 26 height 26
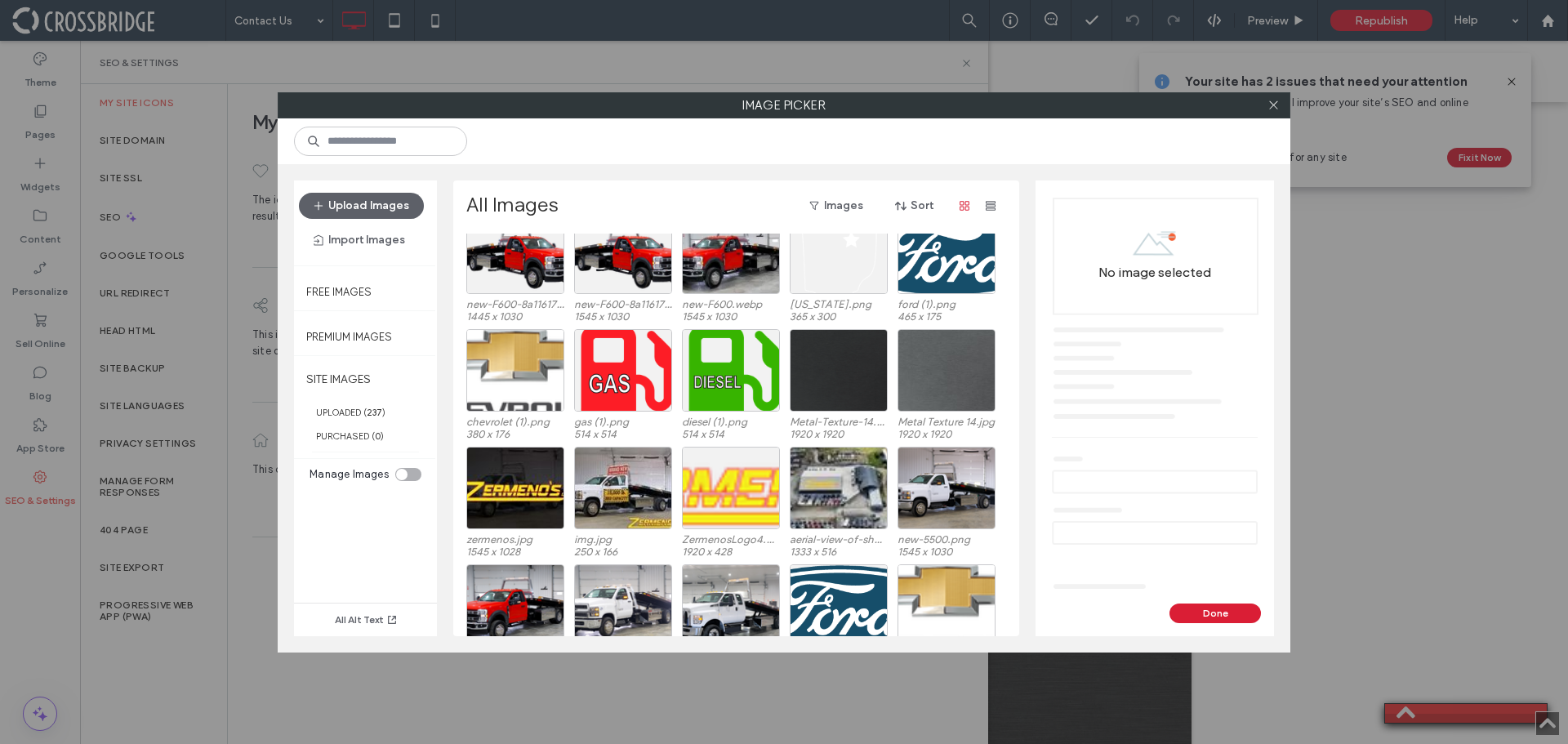
scroll to position [899, 0]
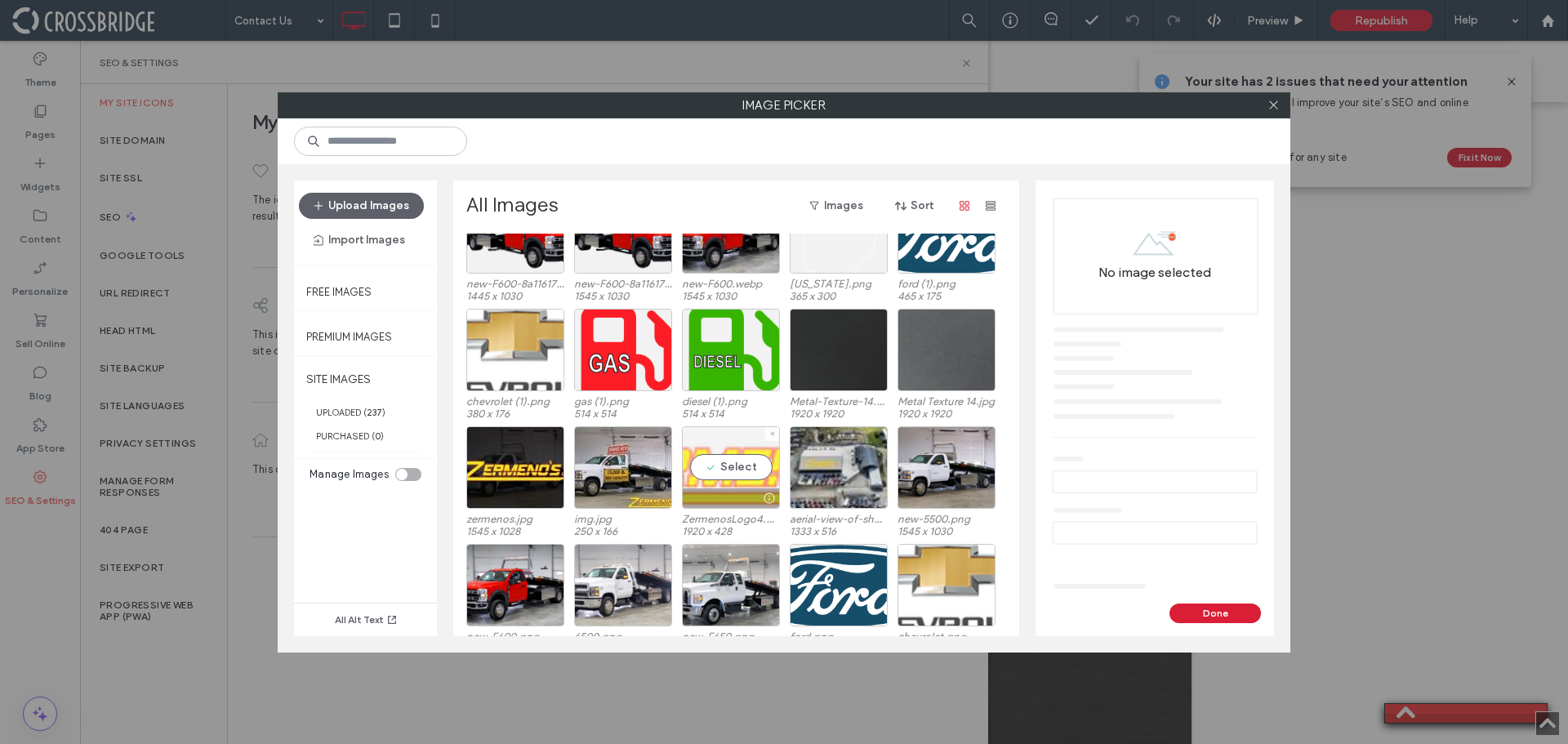
click at [739, 456] on div "Select" at bounding box center [731, 468] width 98 height 82
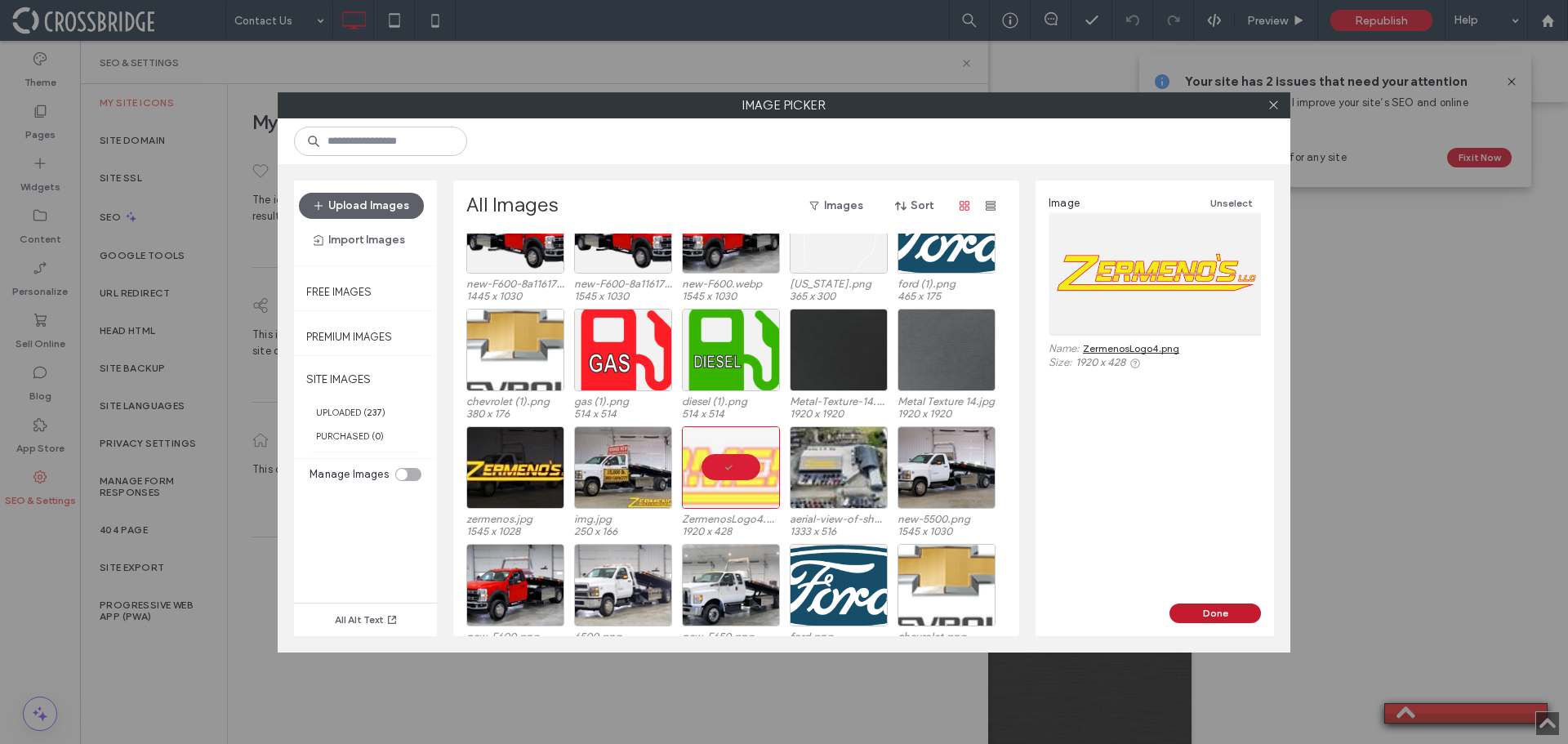
click at [1243, 616] on button "Done" at bounding box center [1215, 614] width 92 height 19
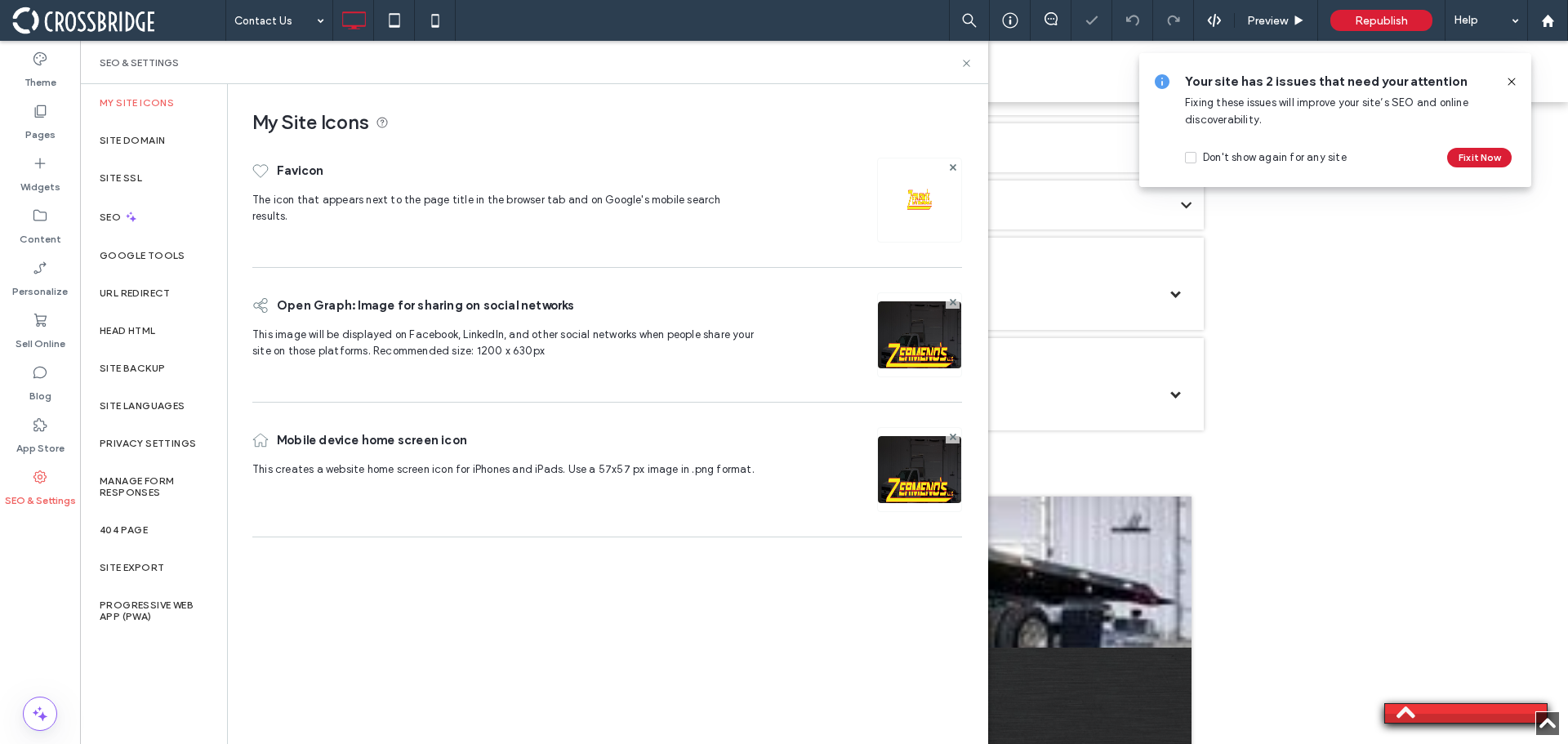
click at [914, 192] on img at bounding box center [919, 200] width 26 height 26
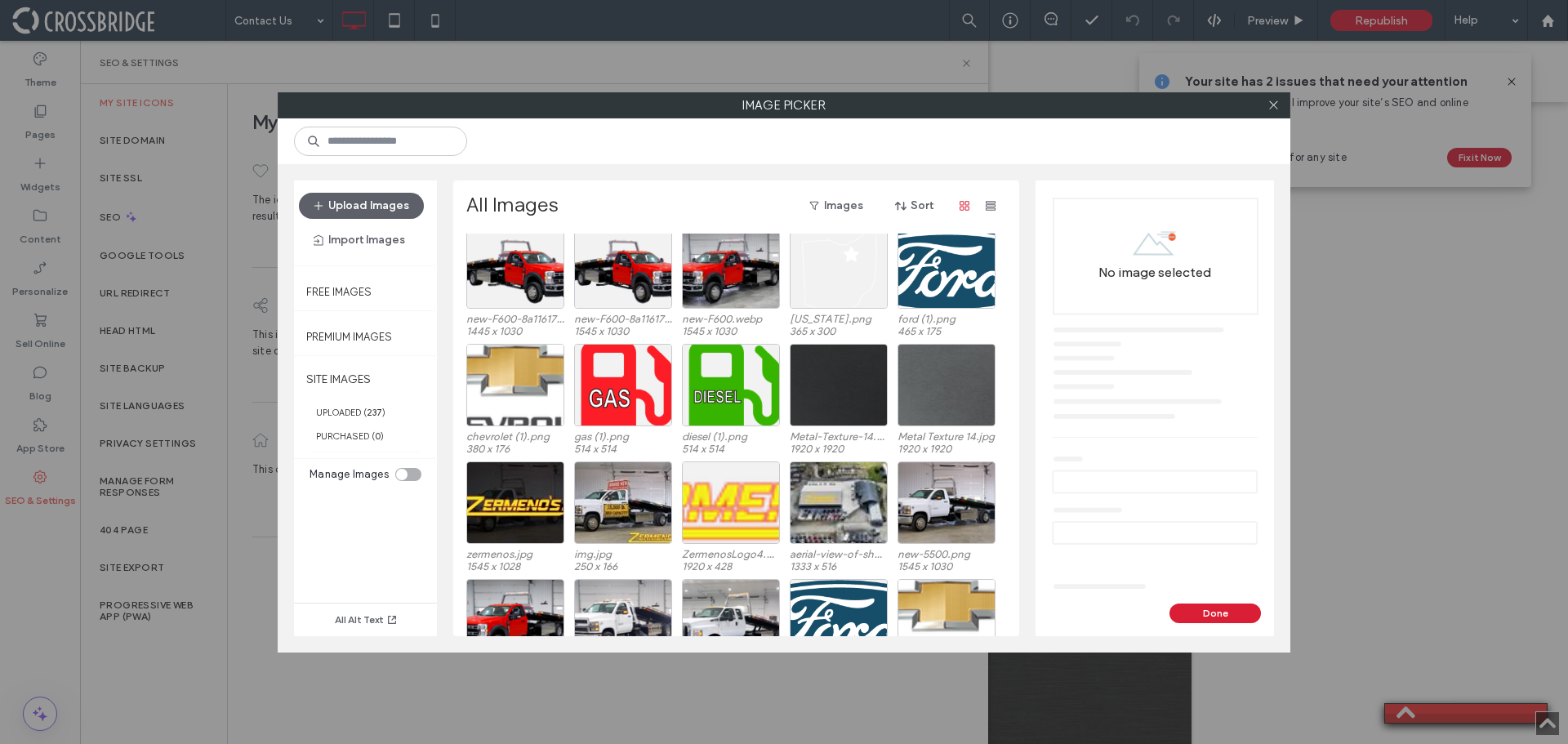
scroll to position [1096, 0]
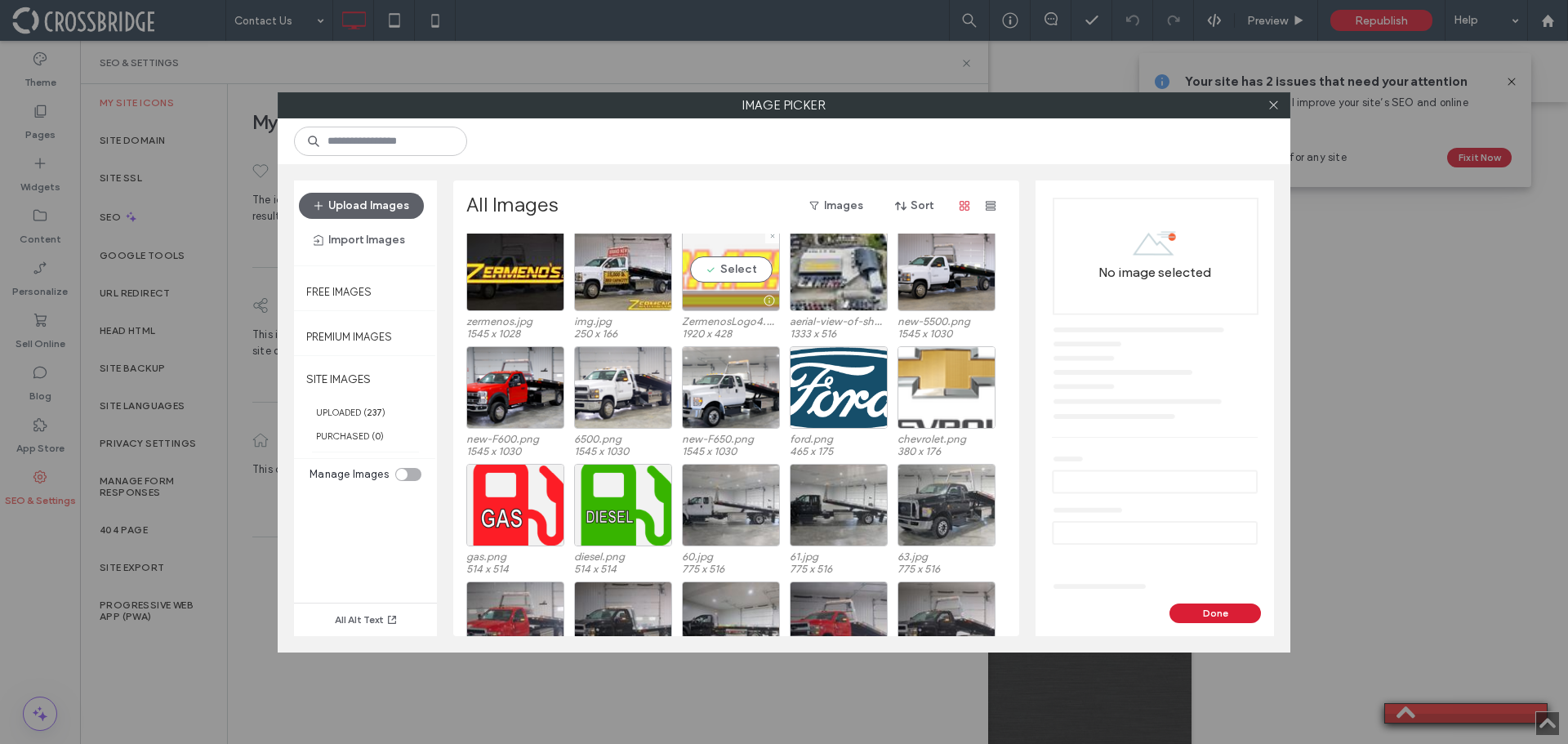
click at [725, 292] on div at bounding box center [731, 301] width 96 height 19
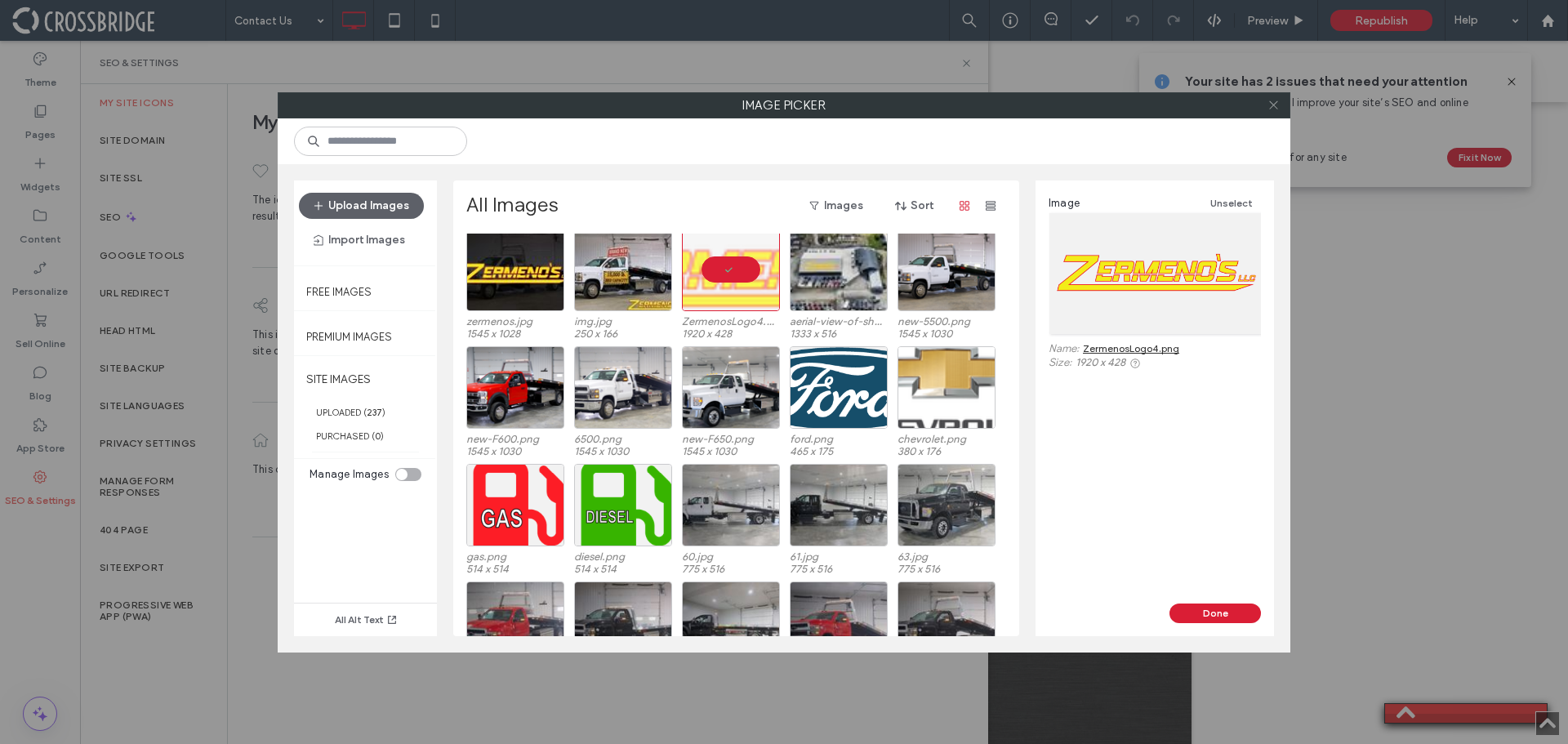
click at [1276, 108] on use at bounding box center [1273, 105] width 8 height 8
